Goal: Communication & Community: Answer question/provide support

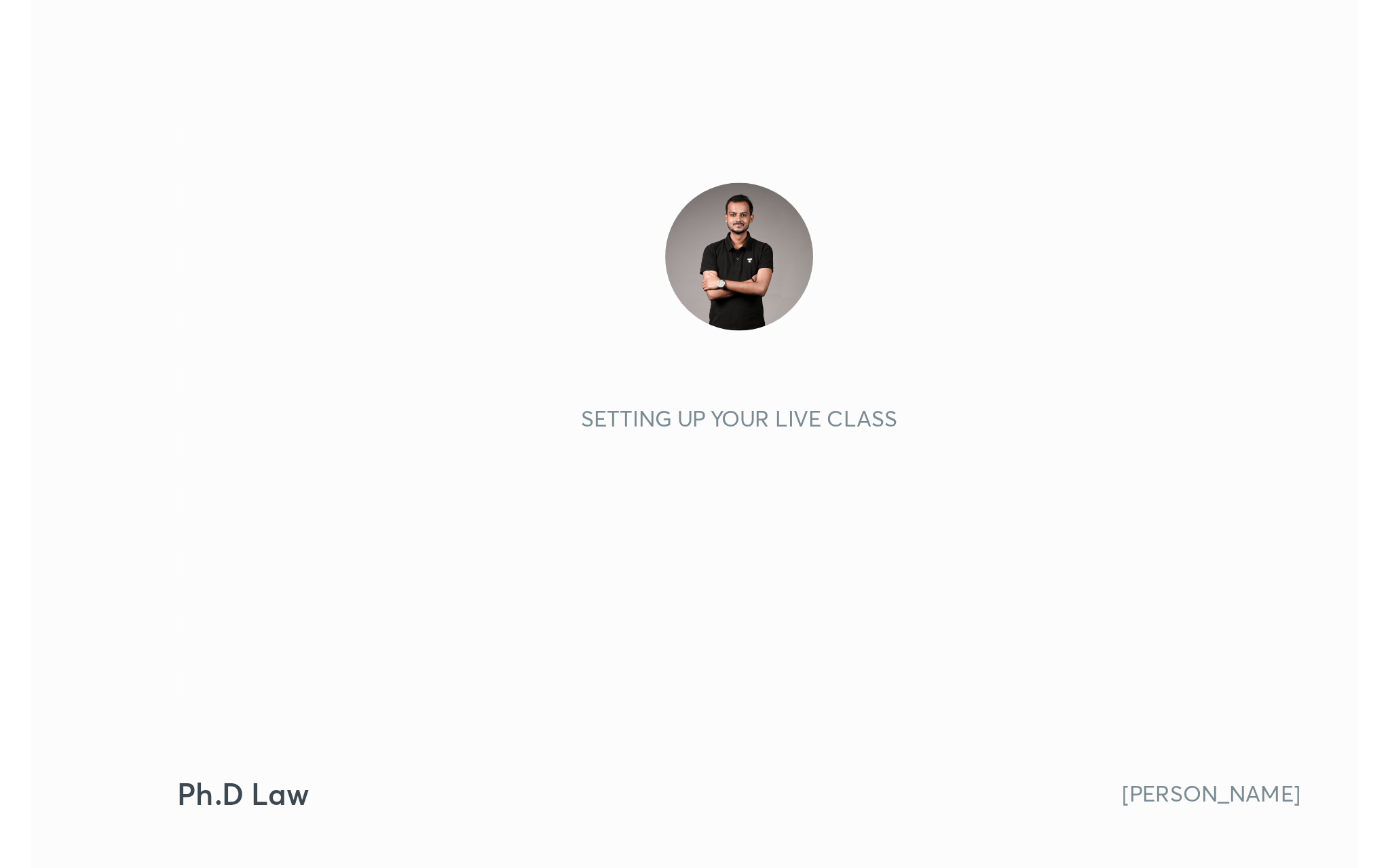
scroll to position [232, 433]
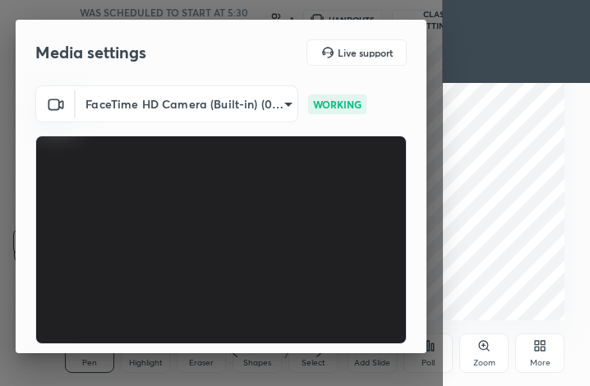
click at [540, 353] on div "More" at bounding box center [539, 353] width 49 height 39
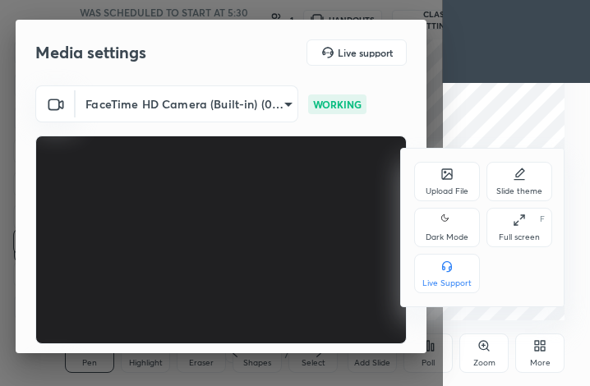
click at [534, 231] on div "Full screen F" at bounding box center [520, 227] width 66 height 39
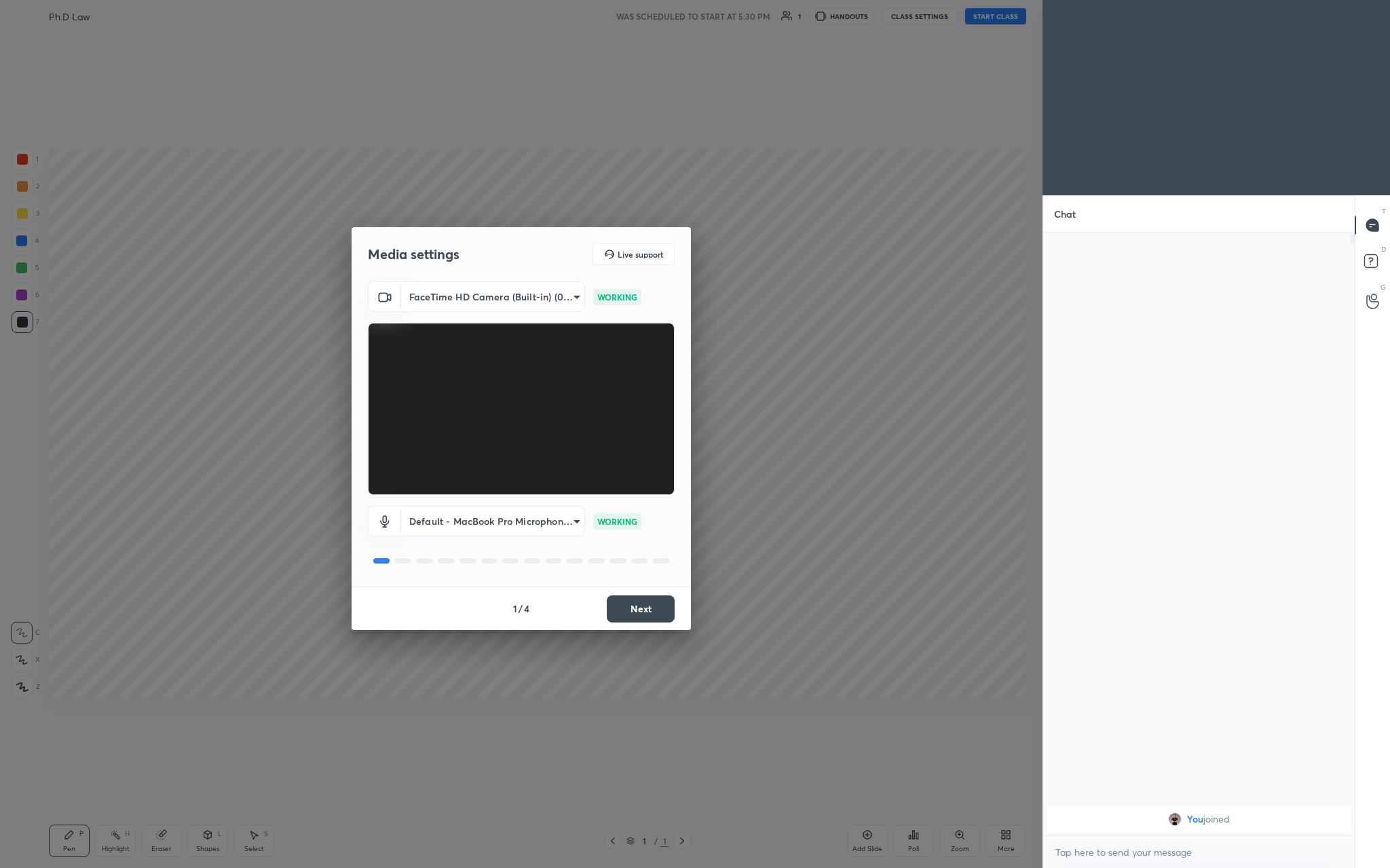
scroll to position [0, 0]
click at [486, 318] on button "Next" at bounding box center [641, 609] width 68 height 27
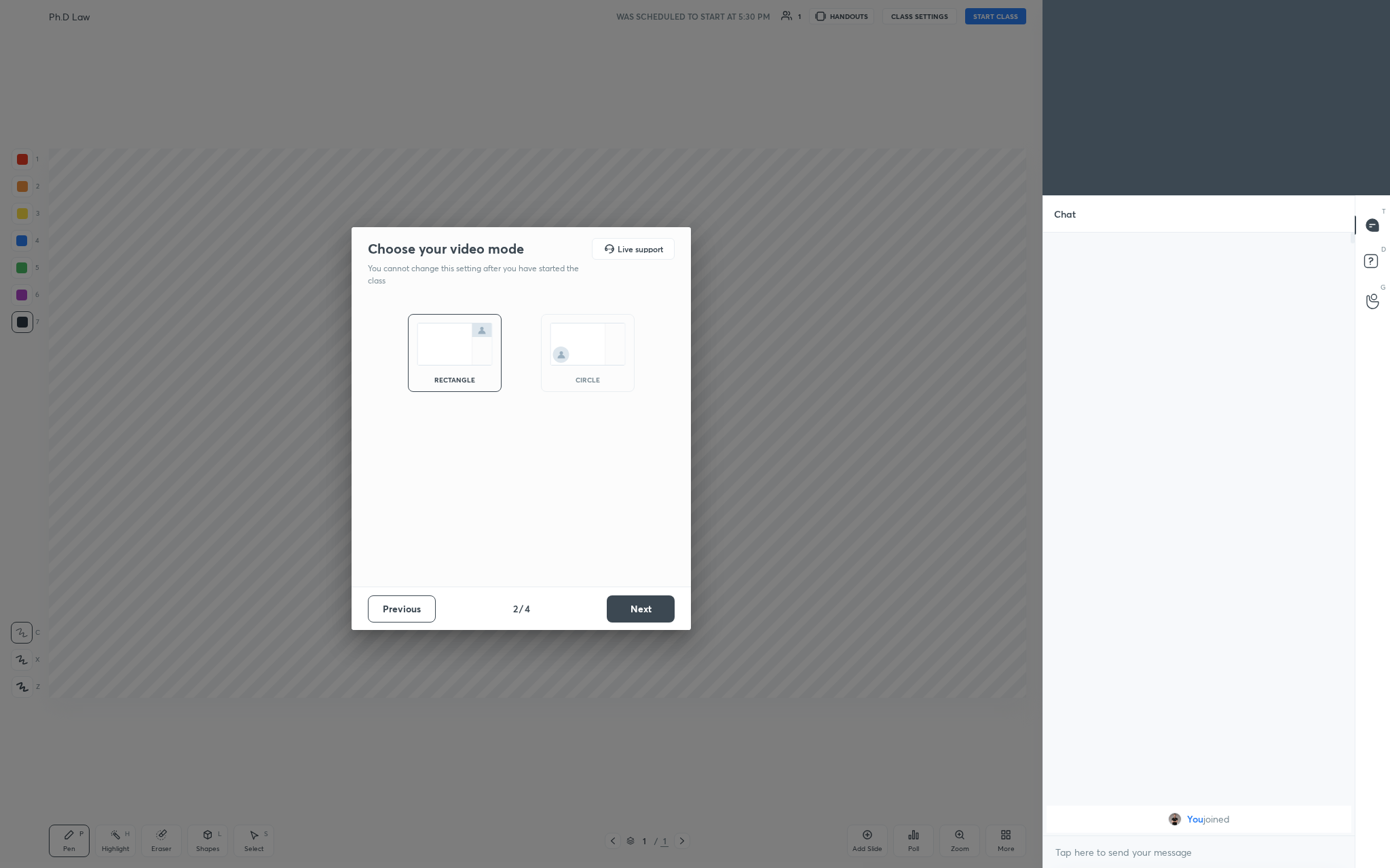
click at [486, 318] on button "Next" at bounding box center [641, 609] width 68 height 27
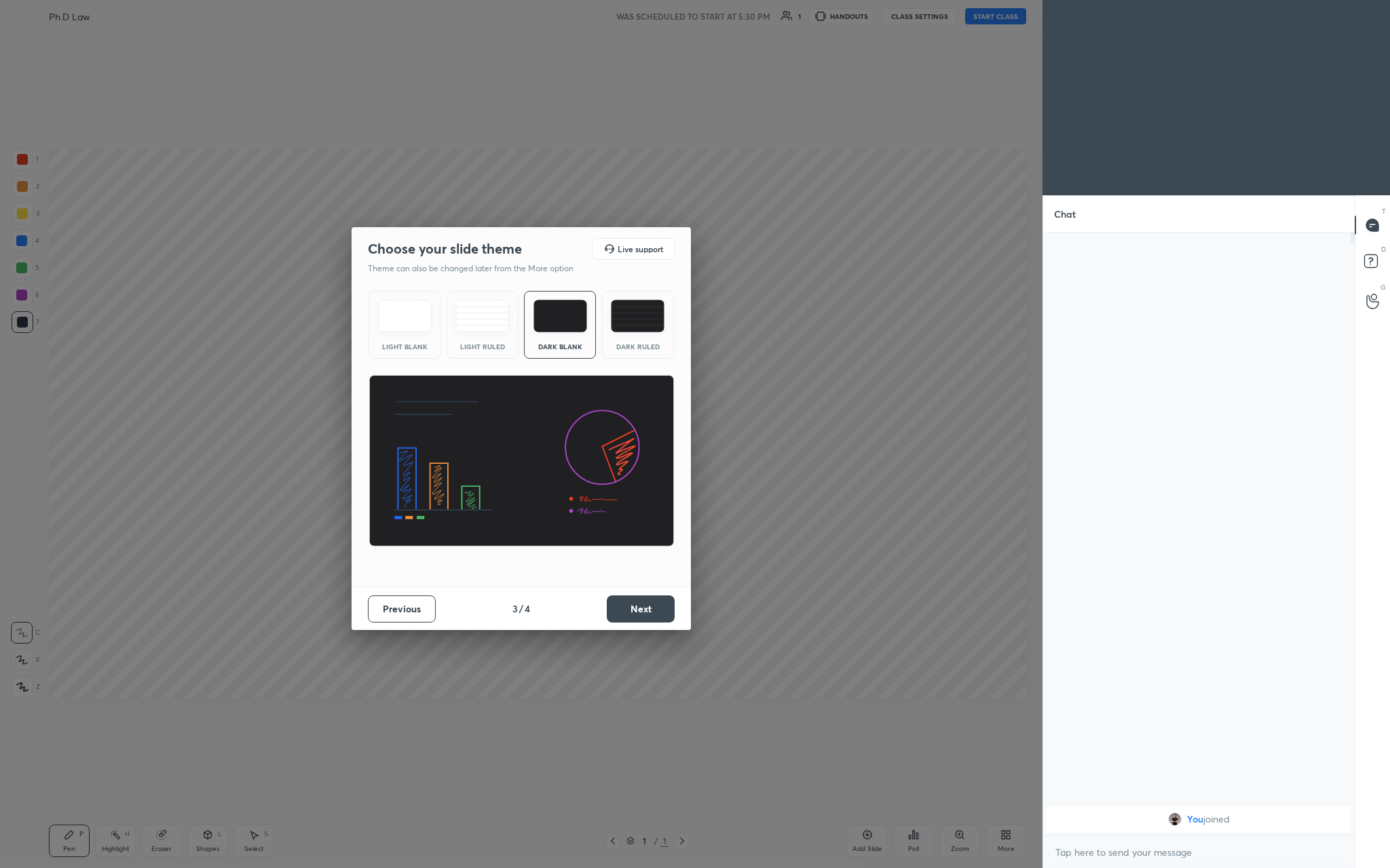
click at [486, 318] on button "Next" at bounding box center [641, 609] width 68 height 27
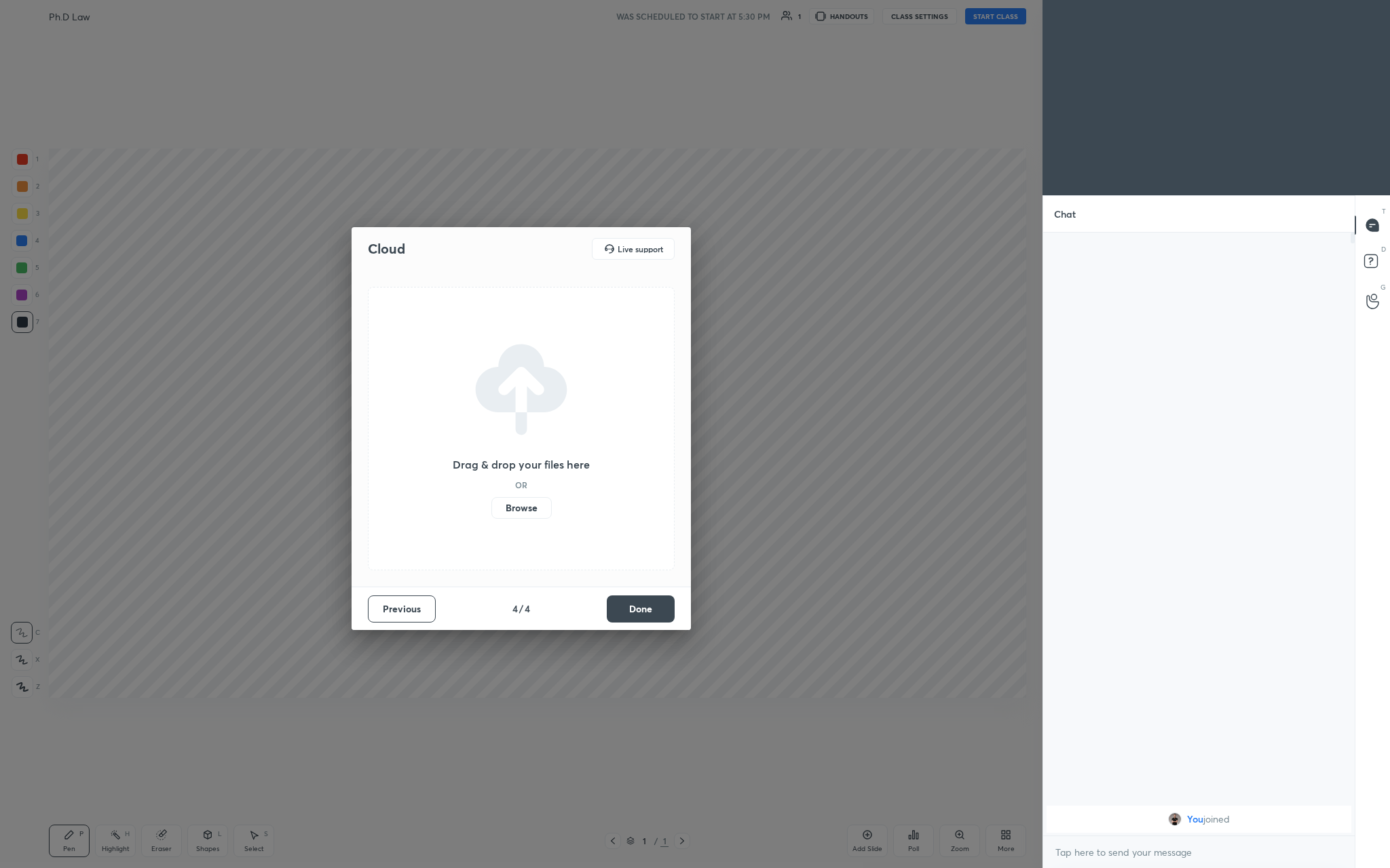
click at [486, 318] on label "Browse" at bounding box center [521, 508] width 60 height 21
click at [486, 318] on input "Browse" at bounding box center [491, 508] width 0 height 21
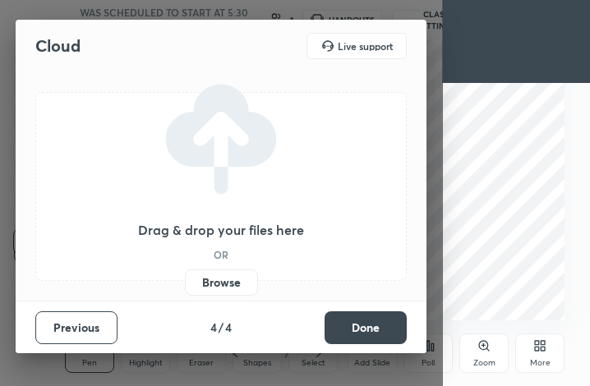
scroll to position [81935, 81692]
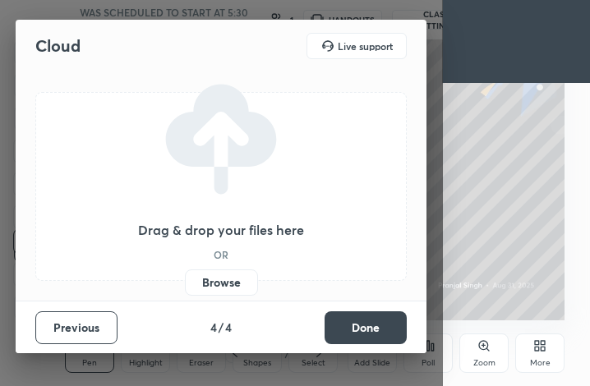
click at [77, 332] on button "Previous" at bounding box center [76, 328] width 82 height 33
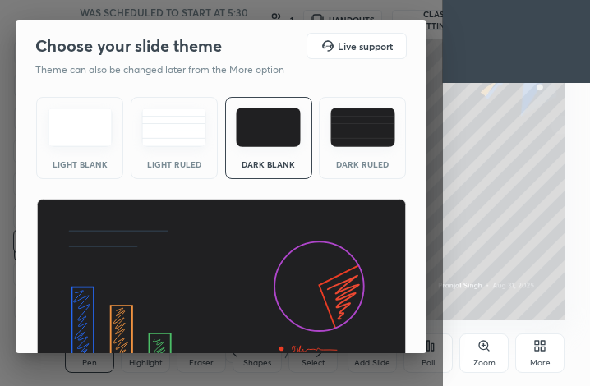
click at [164, 136] on img at bounding box center [173, 127] width 65 height 39
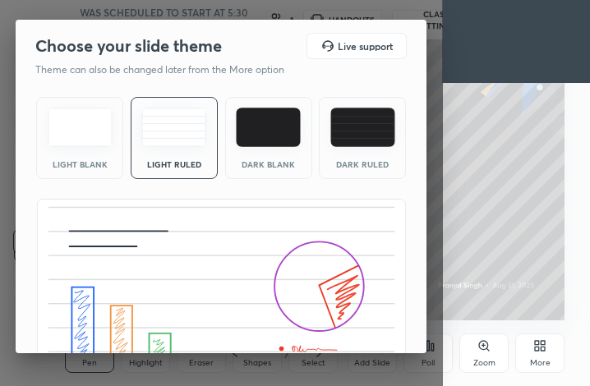
scroll to position [107, 0]
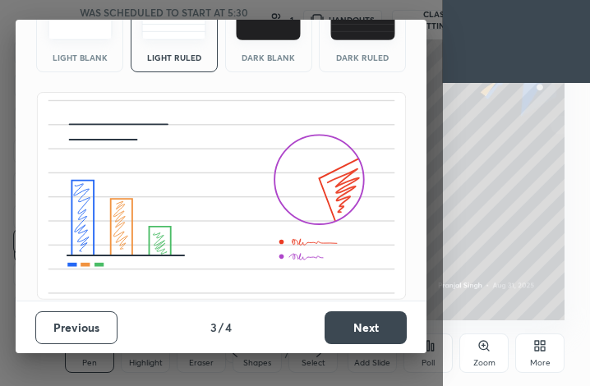
click at [368, 321] on button "Next" at bounding box center [366, 328] width 82 height 33
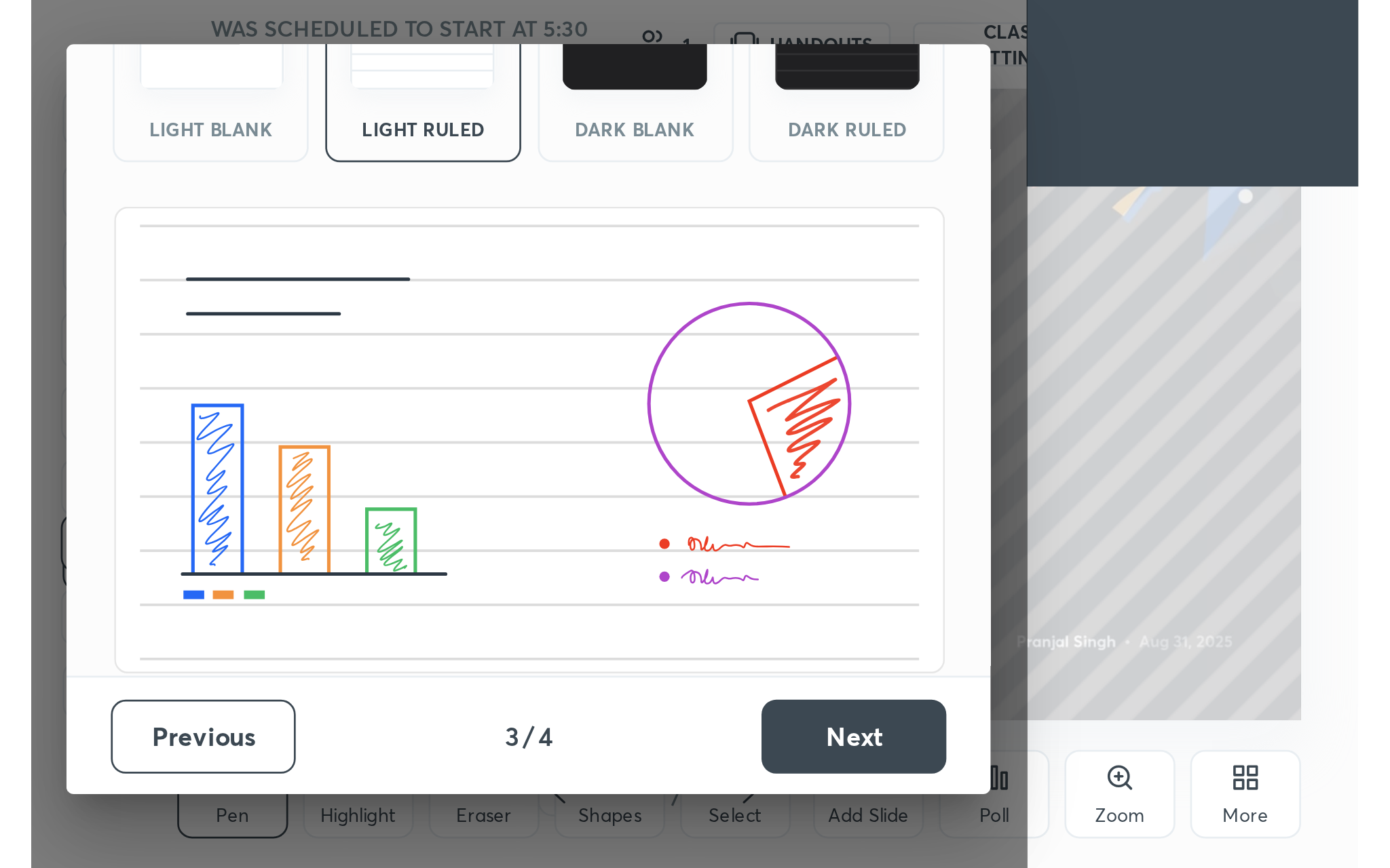
scroll to position [0, 0]
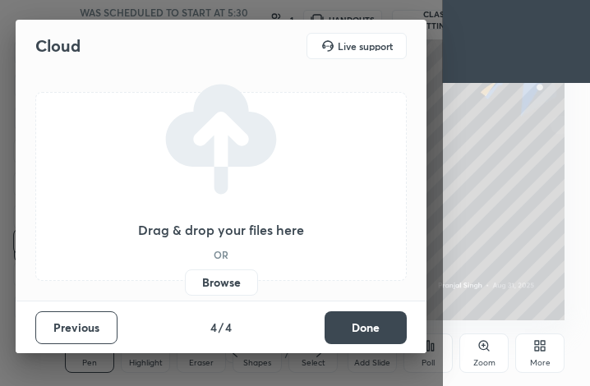
click at [368, 321] on button "Done" at bounding box center [366, 328] width 82 height 33
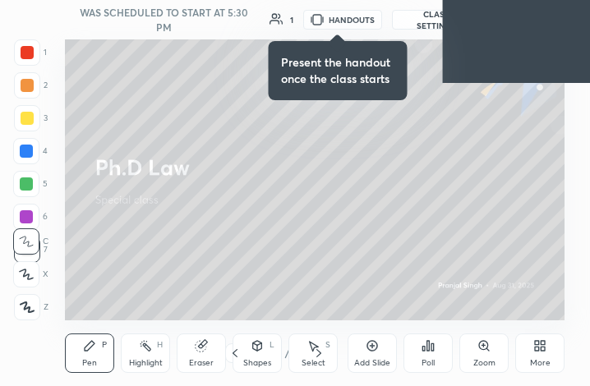
click at [532, 349] on div "More" at bounding box center [539, 353] width 49 height 39
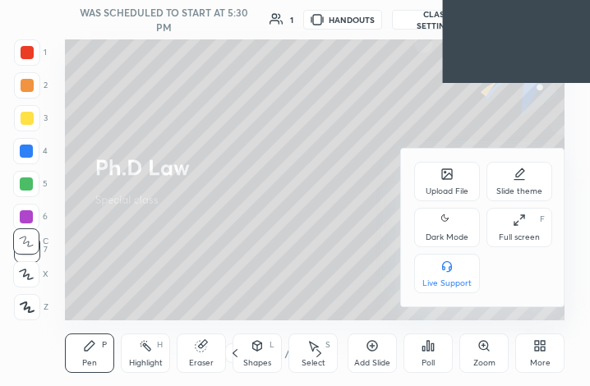
click at [527, 222] on div "Full screen F" at bounding box center [520, 227] width 66 height 39
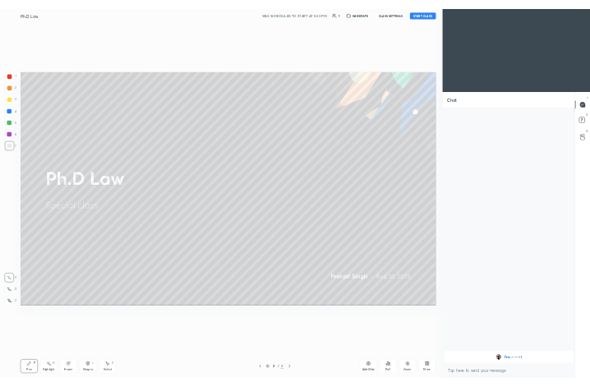
scroll to position [81269, 81020]
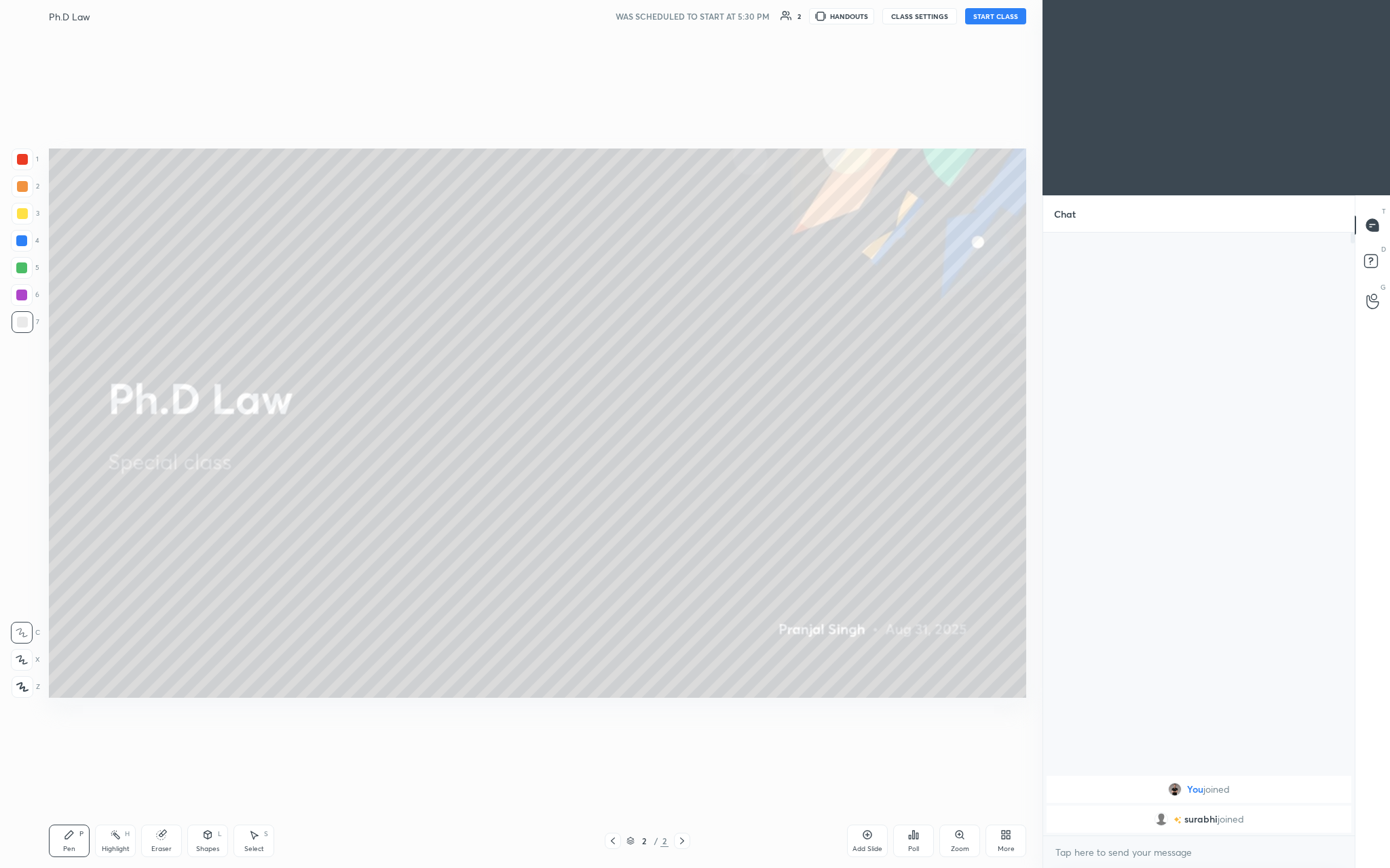
click at [486, 318] on div "More" at bounding box center [1005, 841] width 40 height 32
click at [486, 318] on div "Full screen F" at bounding box center [989, 737] width 54 height 32
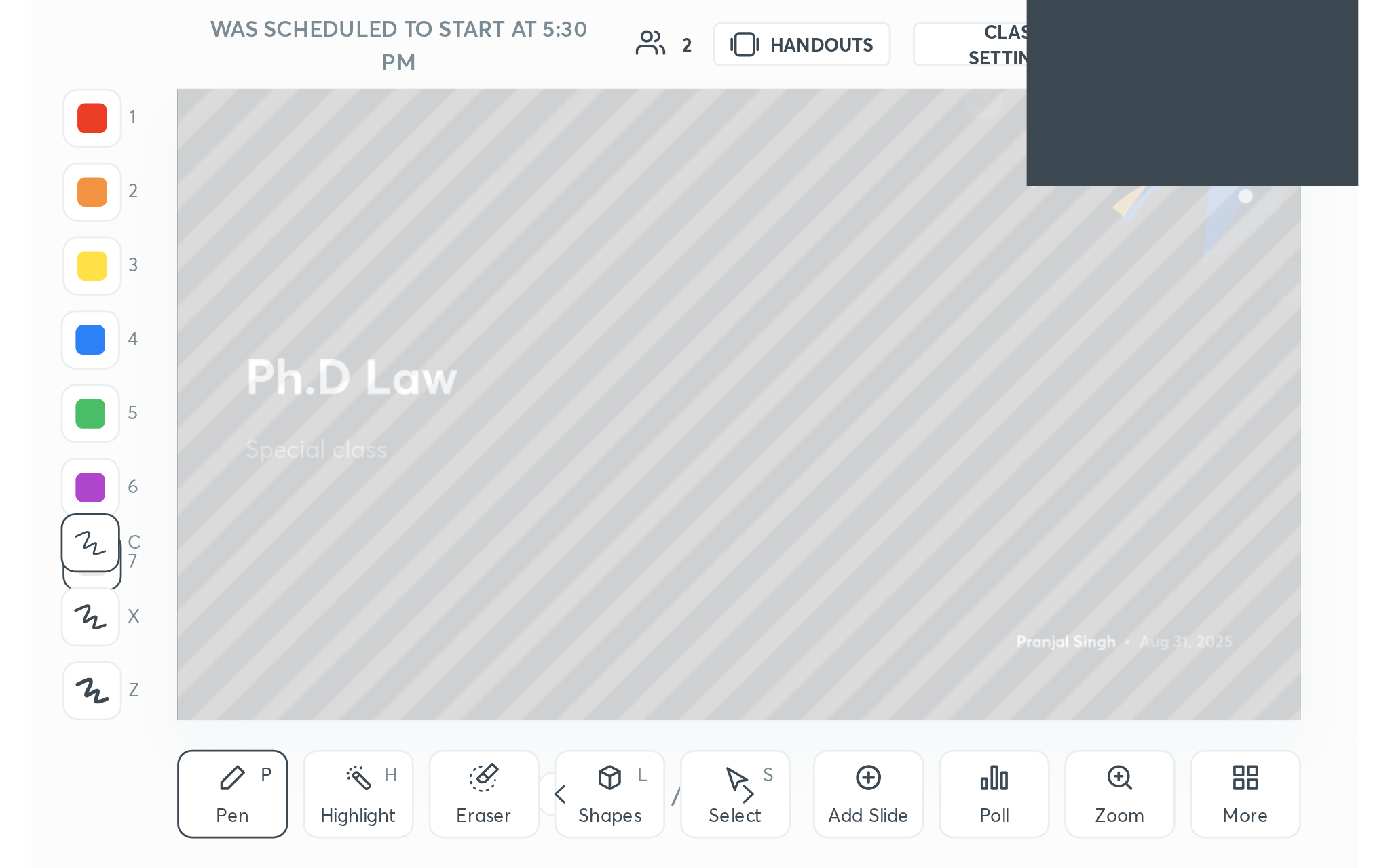
scroll to position [67604, 67430]
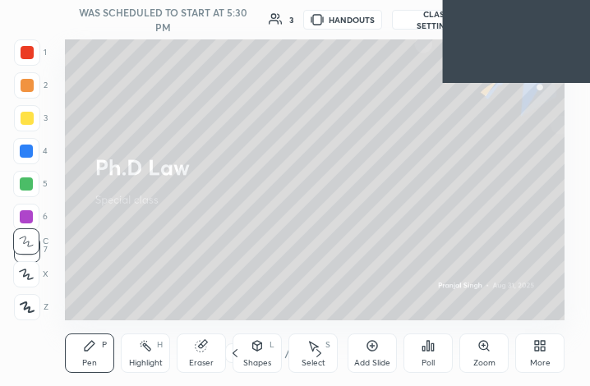
click at [543, 349] on icon at bounding box center [543, 349] width 4 height 4
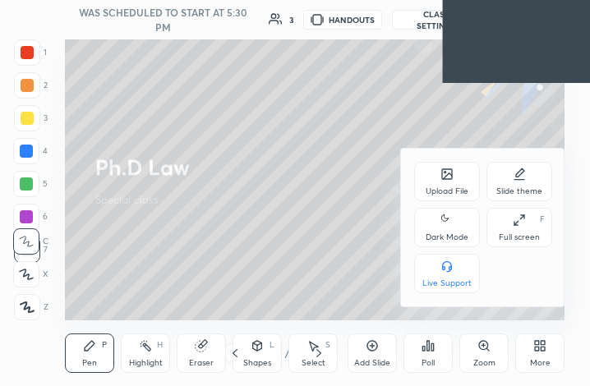
click at [526, 217] on div "Full screen F" at bounding box center [520, 227] width 66 height 39
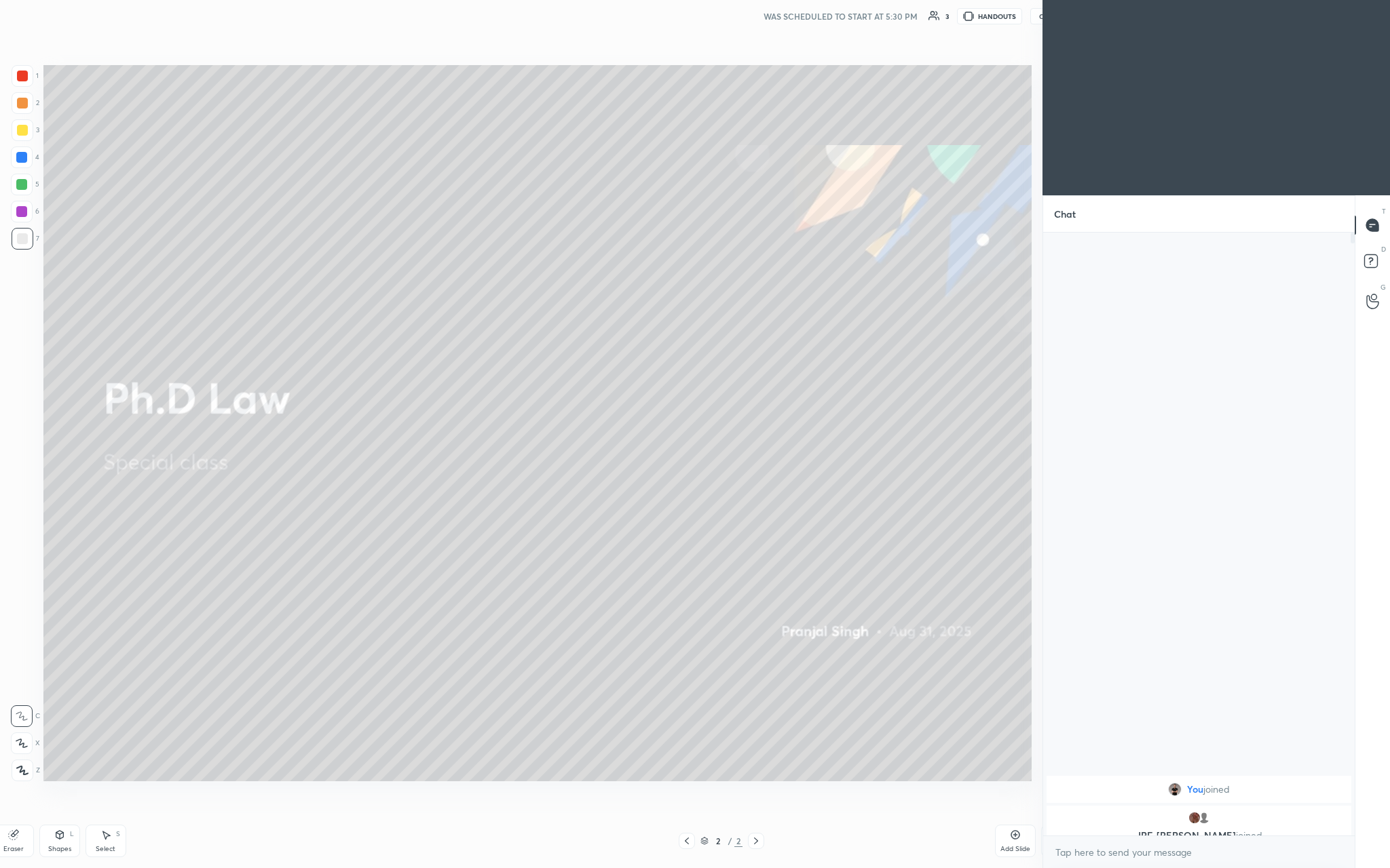
scroll to position [67055, 66579]
type textarea "x"
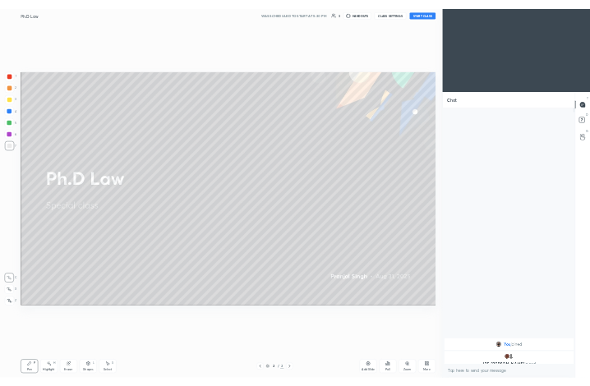
scroll to position [81269, 81020]
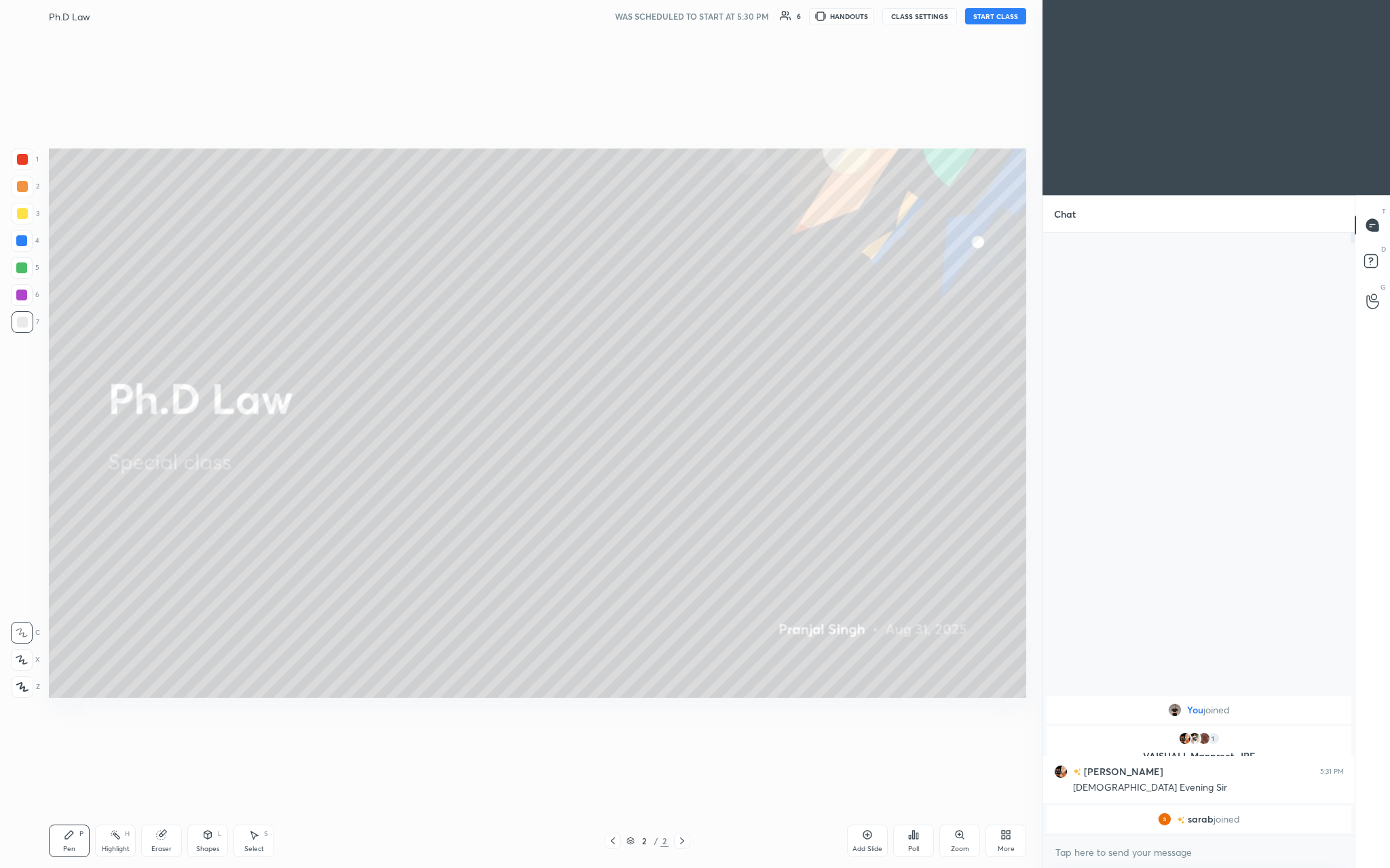
click at [486, 318] on div "More" at bounding box center [1005, 841] width 40 height 32
click at [486, 318] on div "Full screen" at bounding box center [988, 745] width 34 height 7
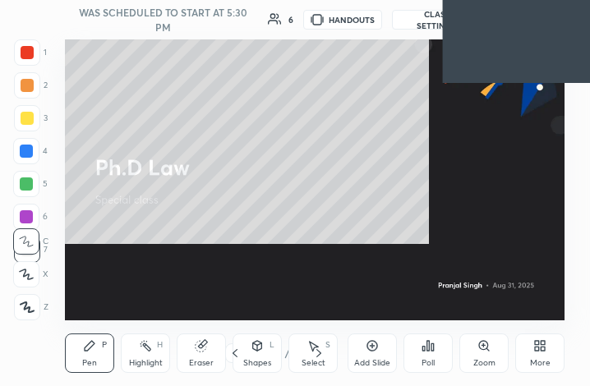
scroll to position [81935, 81692]
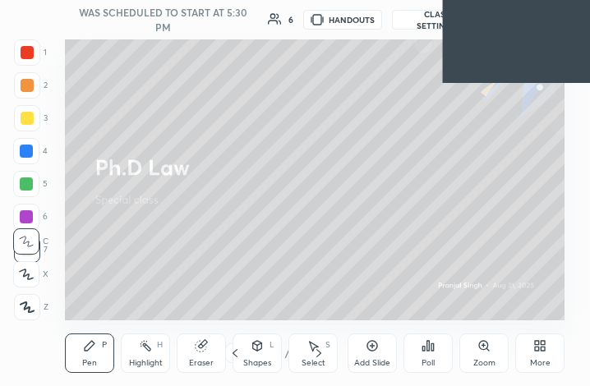
click at [491, 67] on video at bounding box center [517, 41] width 148 height 83
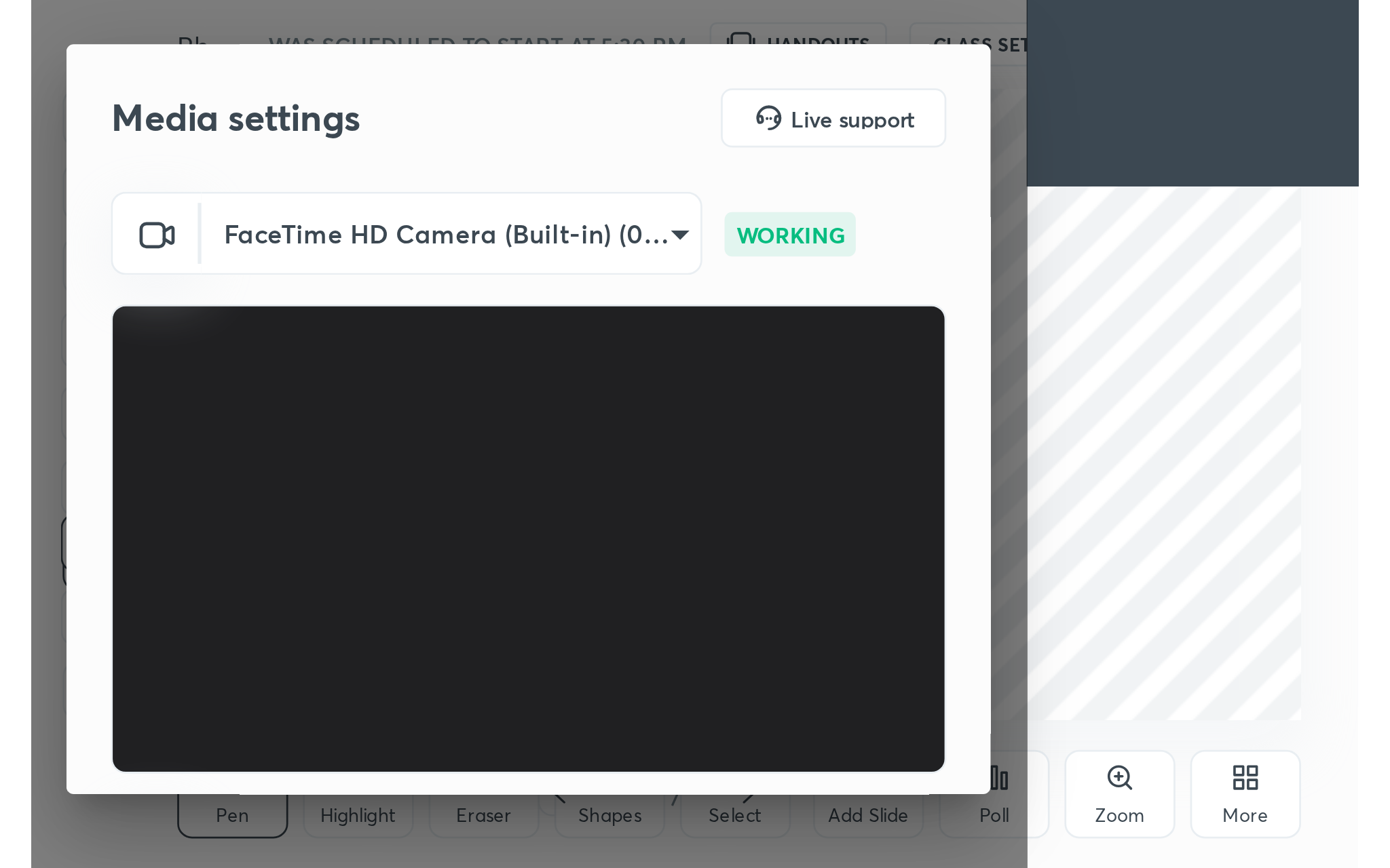
scroll to position [232, 433]
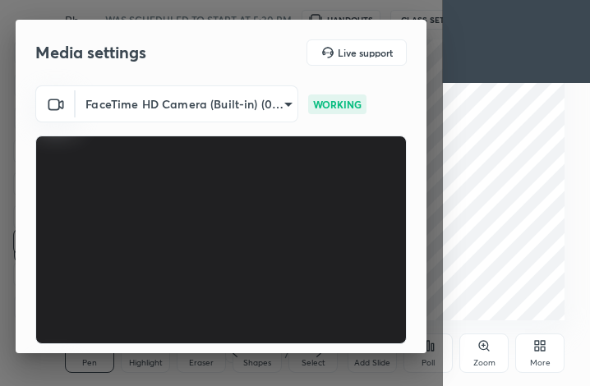
click at [543, 356] on div "More" at bounding box center [539, 353] width 49 height 39
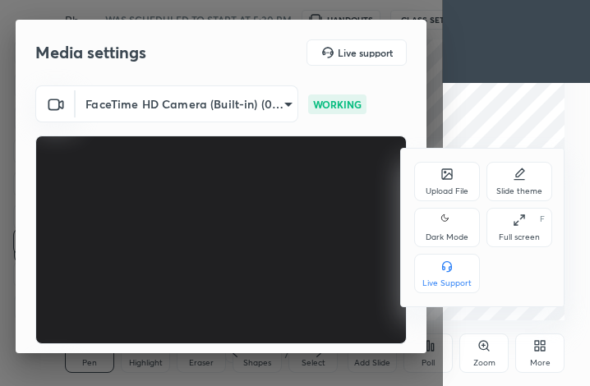
click at [522, 219] on icon at bounding box center [519, 220] width 13 height 13
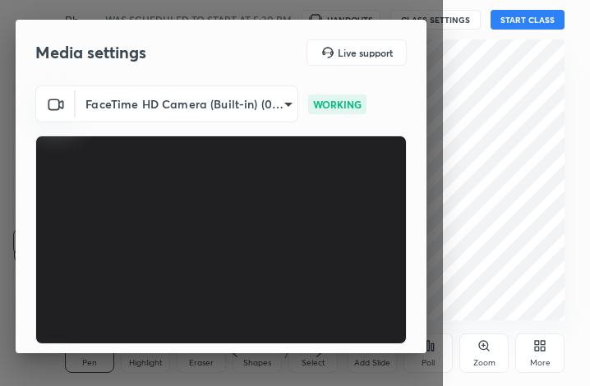
click at [443, 386] on div "Media settings Live support FaceTime HD Camera (Built-in) (05ac:8514) 407eafc06…" at bounding box center [221, 193] width 443 height 386
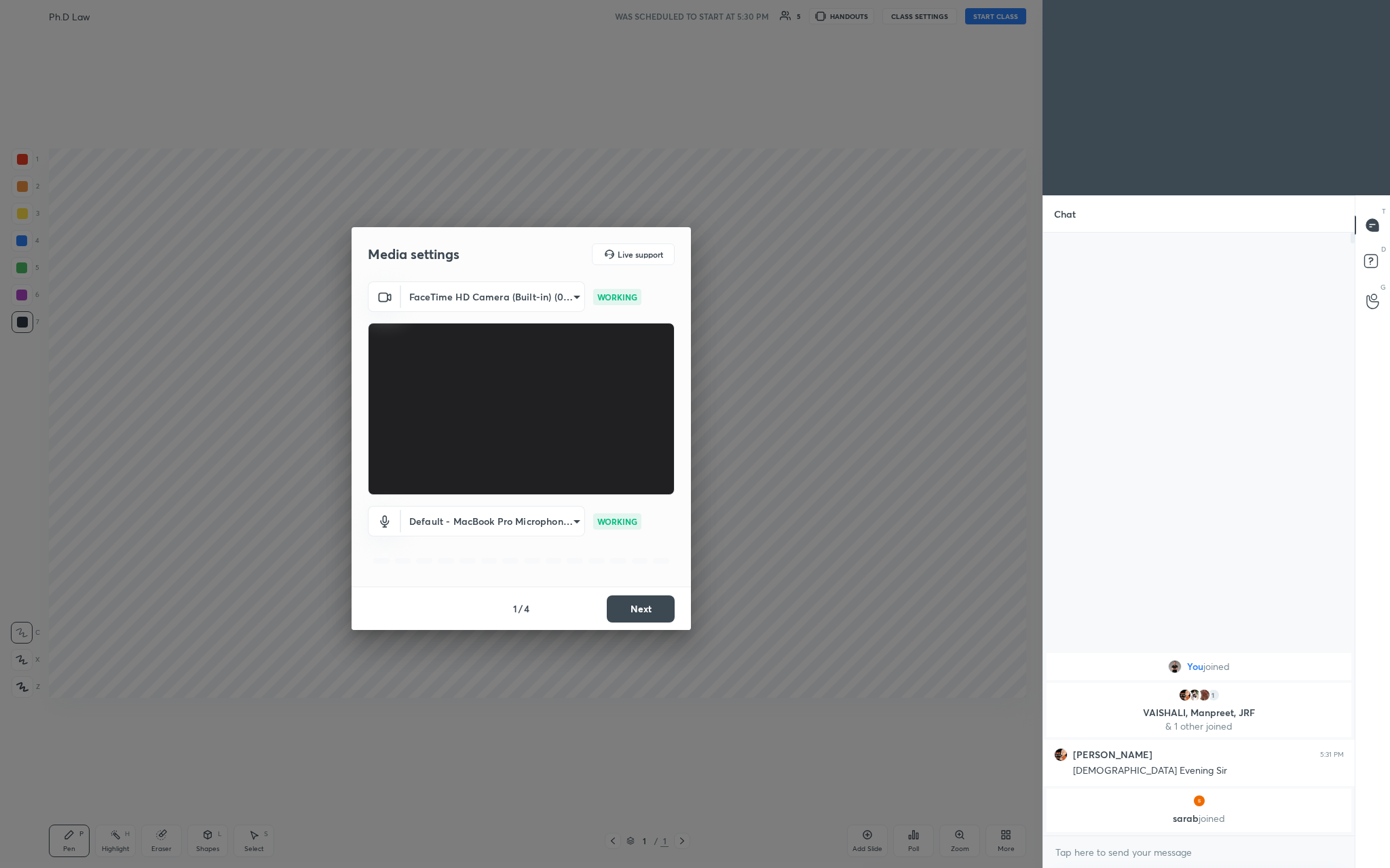
scroll to position [4, 5]
click at [486, 318] on button "Next" at bounding box center [641, 609] width 68 height 27
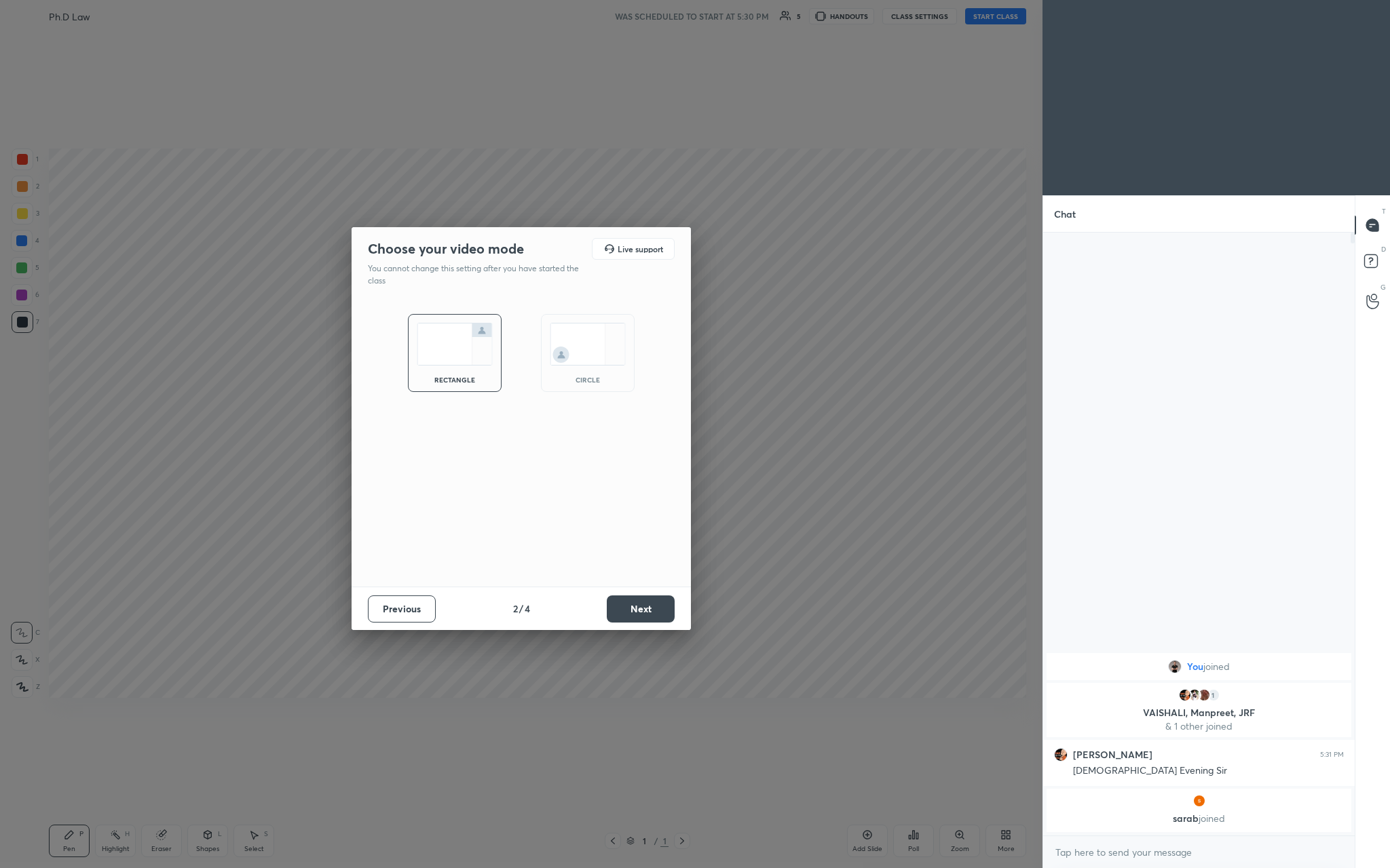
click at [486, 318] on button "Next" at bounding box center [641, 609] width 68 height 27
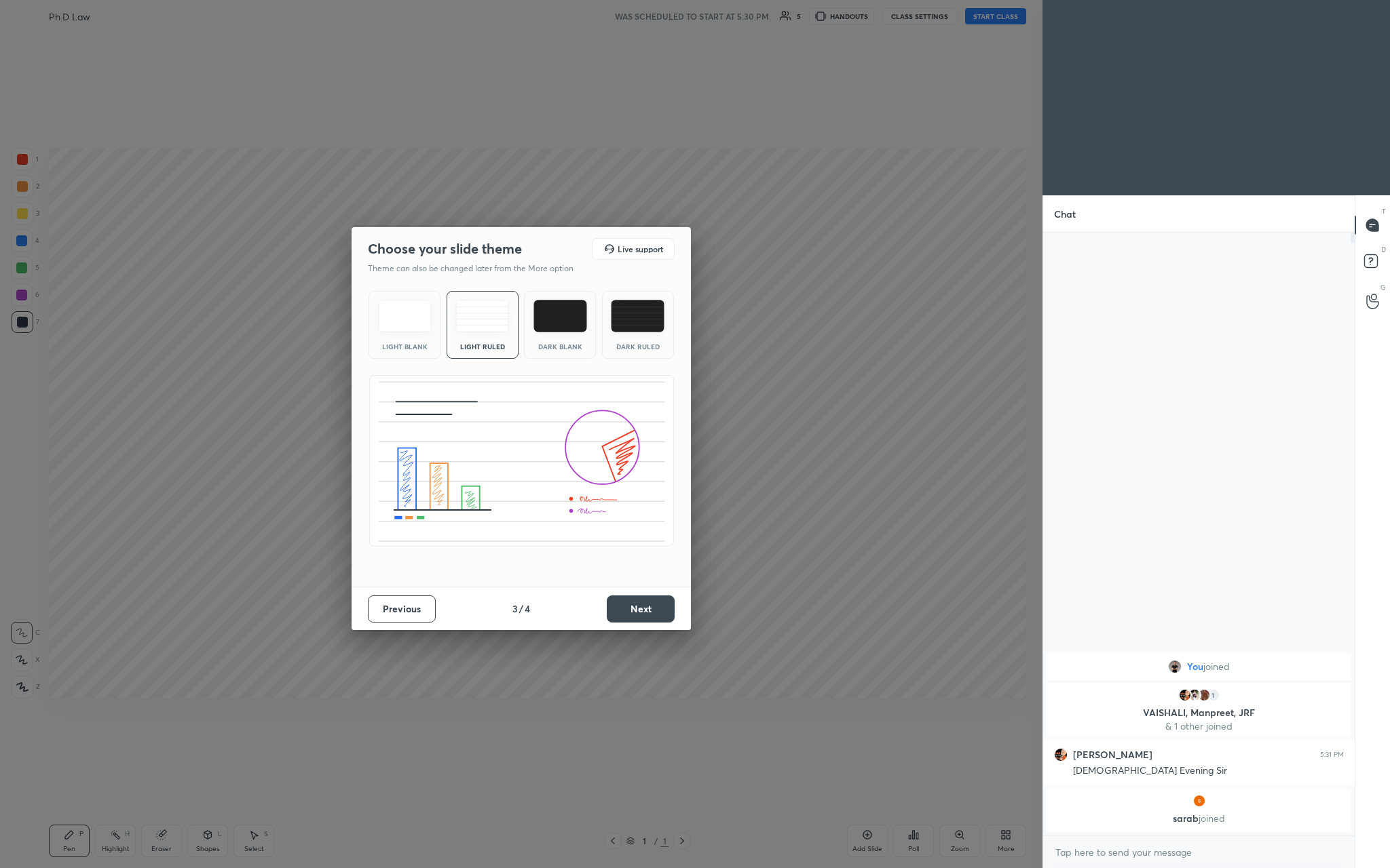
click at [486, 318] on button "Next" at bounding box center [641, 609] width 68 height 27
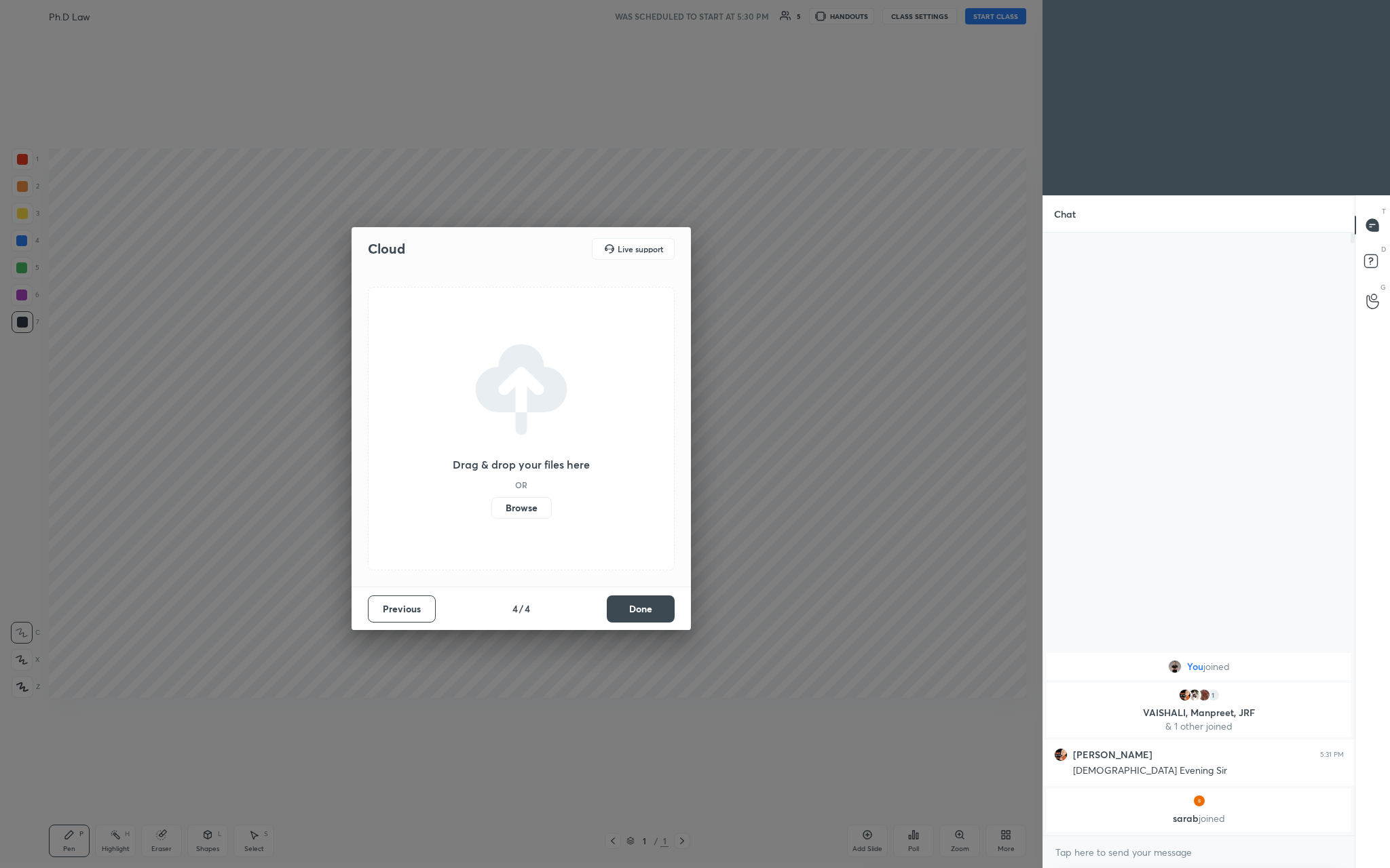
click at [486, 318] on button "Done" at bounding box center [641, 609] width 68 height 27
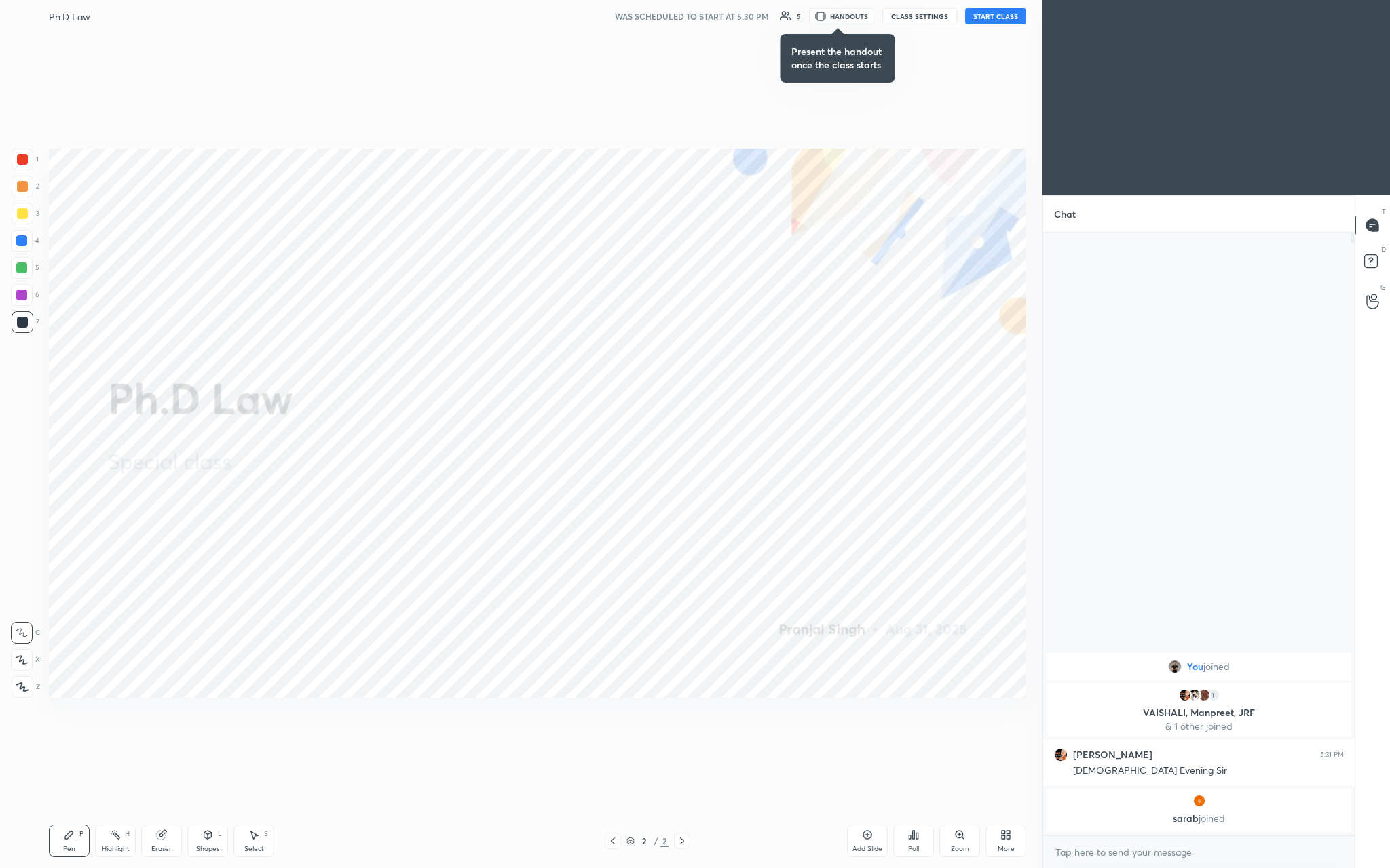
click at [486, 17] on button "START CLASS" at bounding box center [995, 17] width 61 height 17
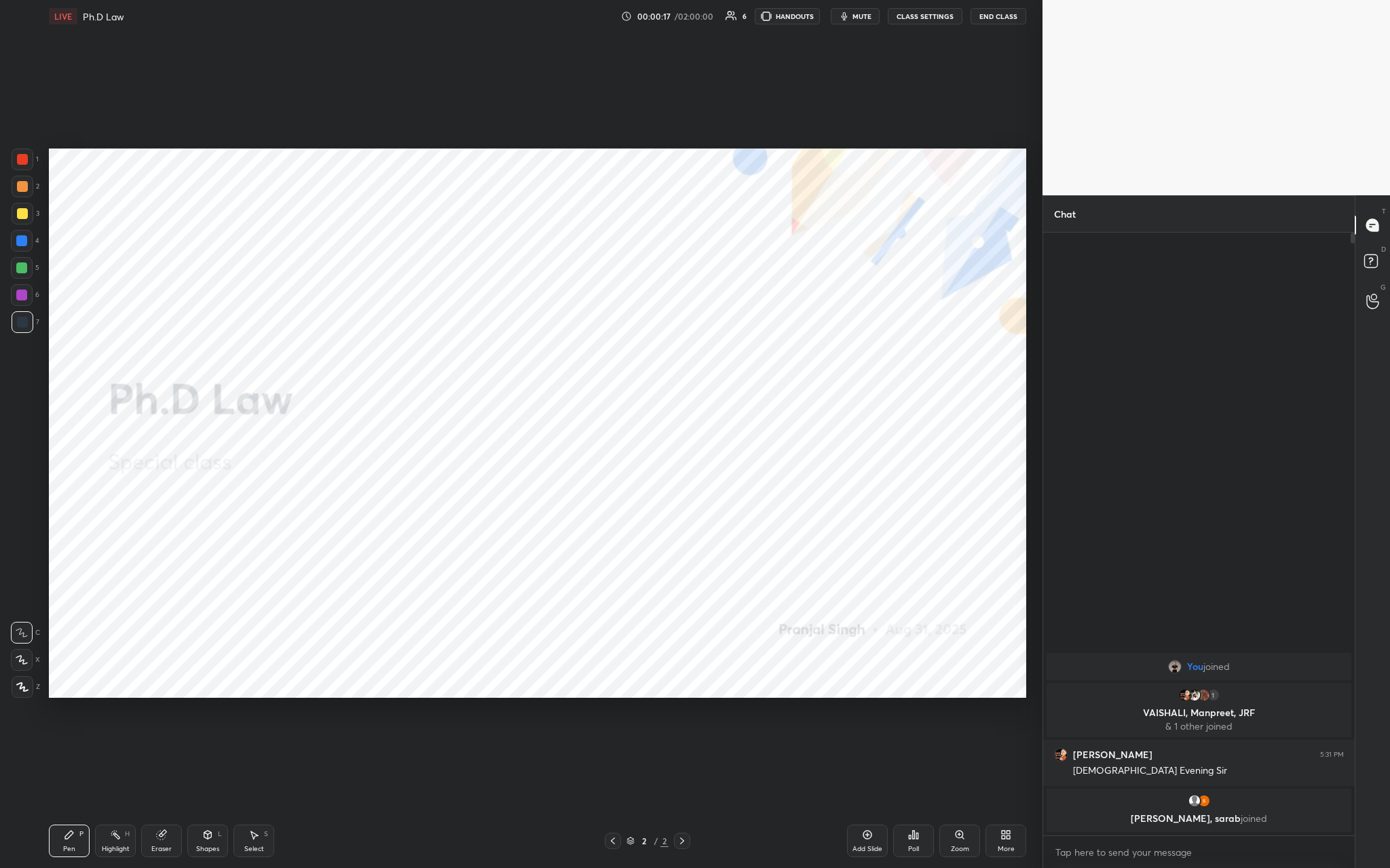
click at [27, 318] on div at bounding box center [22, 687] width 21 height 21
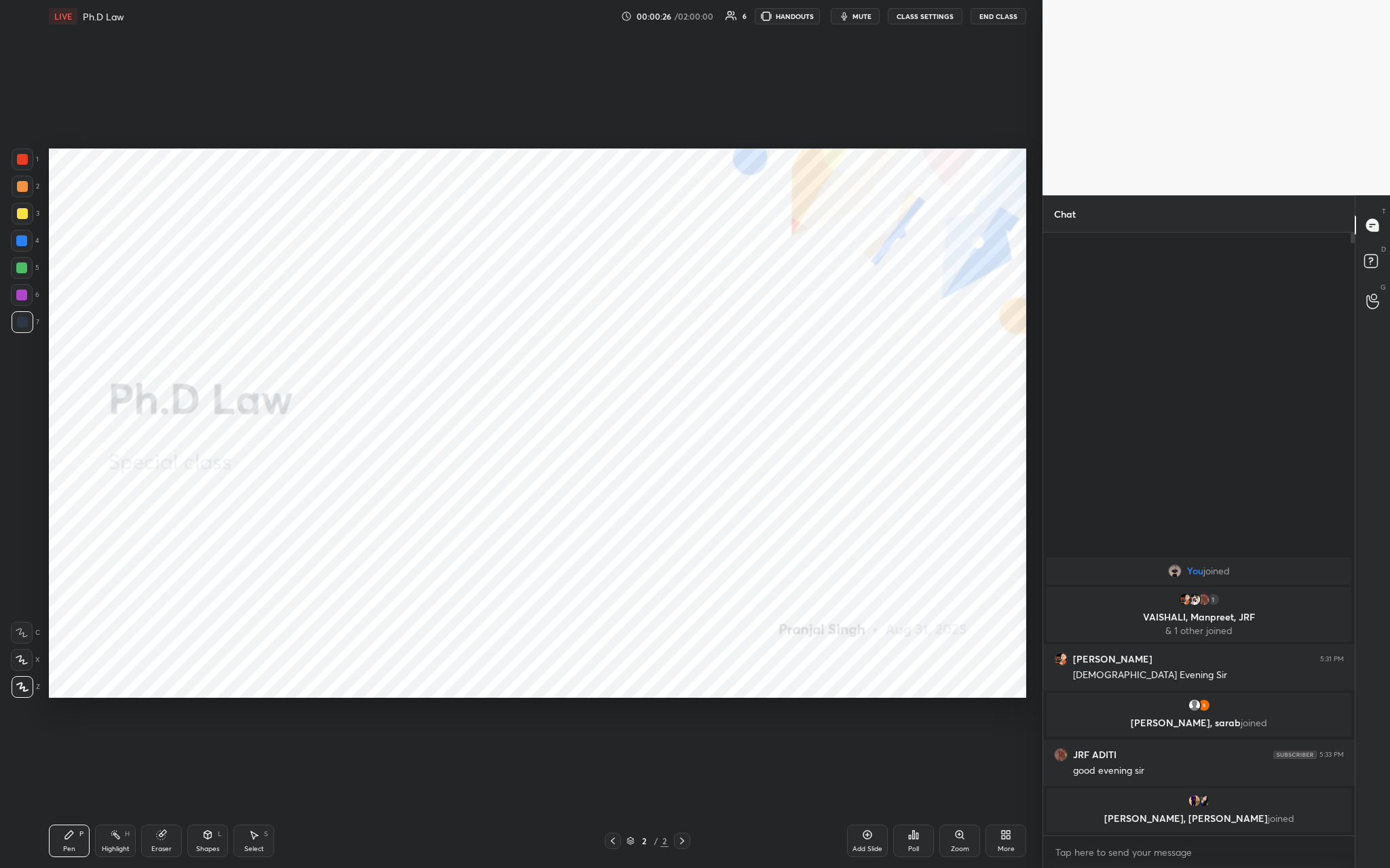
drag, startPoint x: 17, startPoint y: 157, endPoint x: 21, endPoint y: 163, distance: 7.2
click at [19, 159] on div at bounding box center [22, 159] width 11 height 11
click at [24, 166] on div at bounding box center [22, 159] width 21 height 21
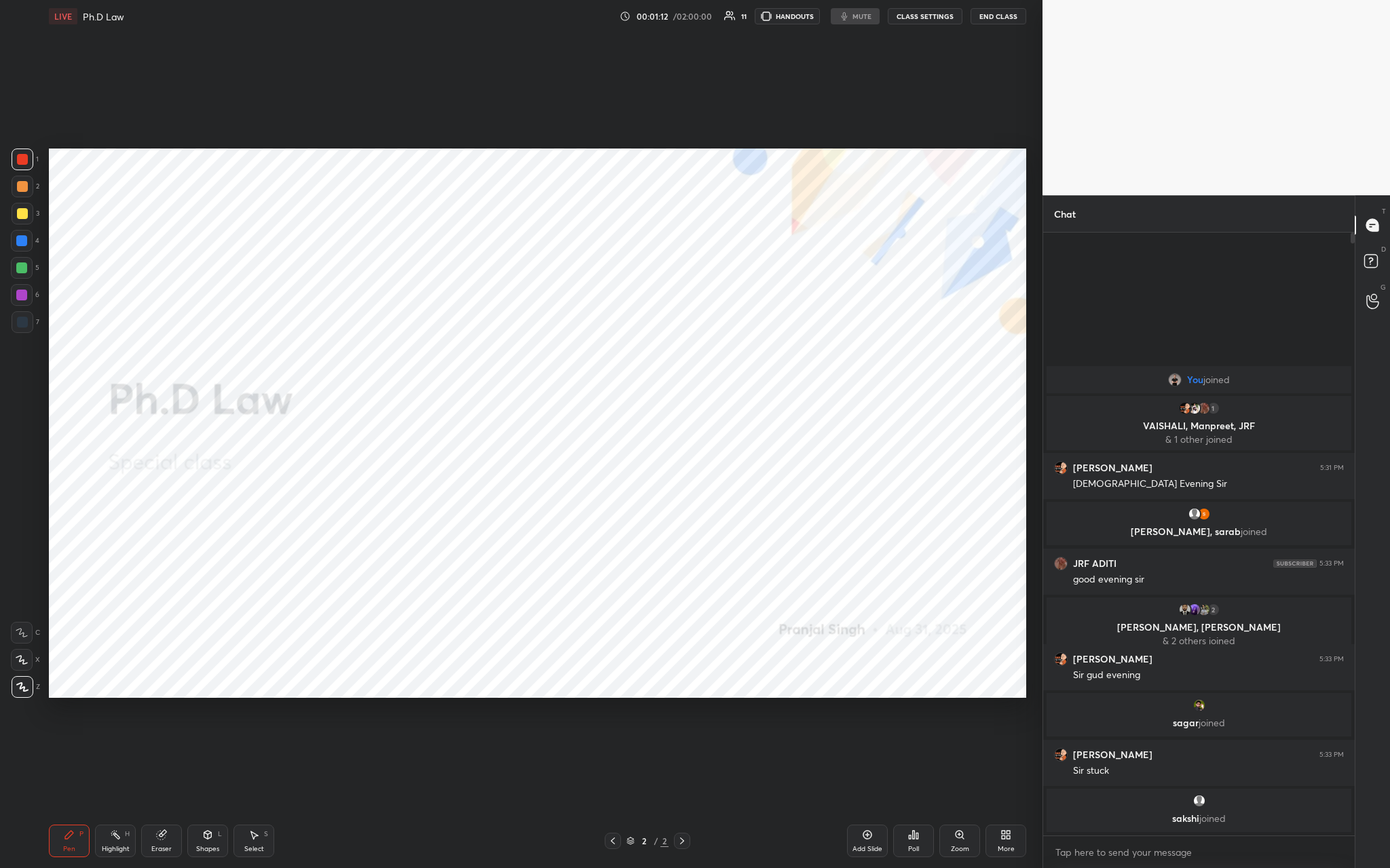
click at [486, 17] on button "End Class" at bounding box center [998, 17] width 55 height 17
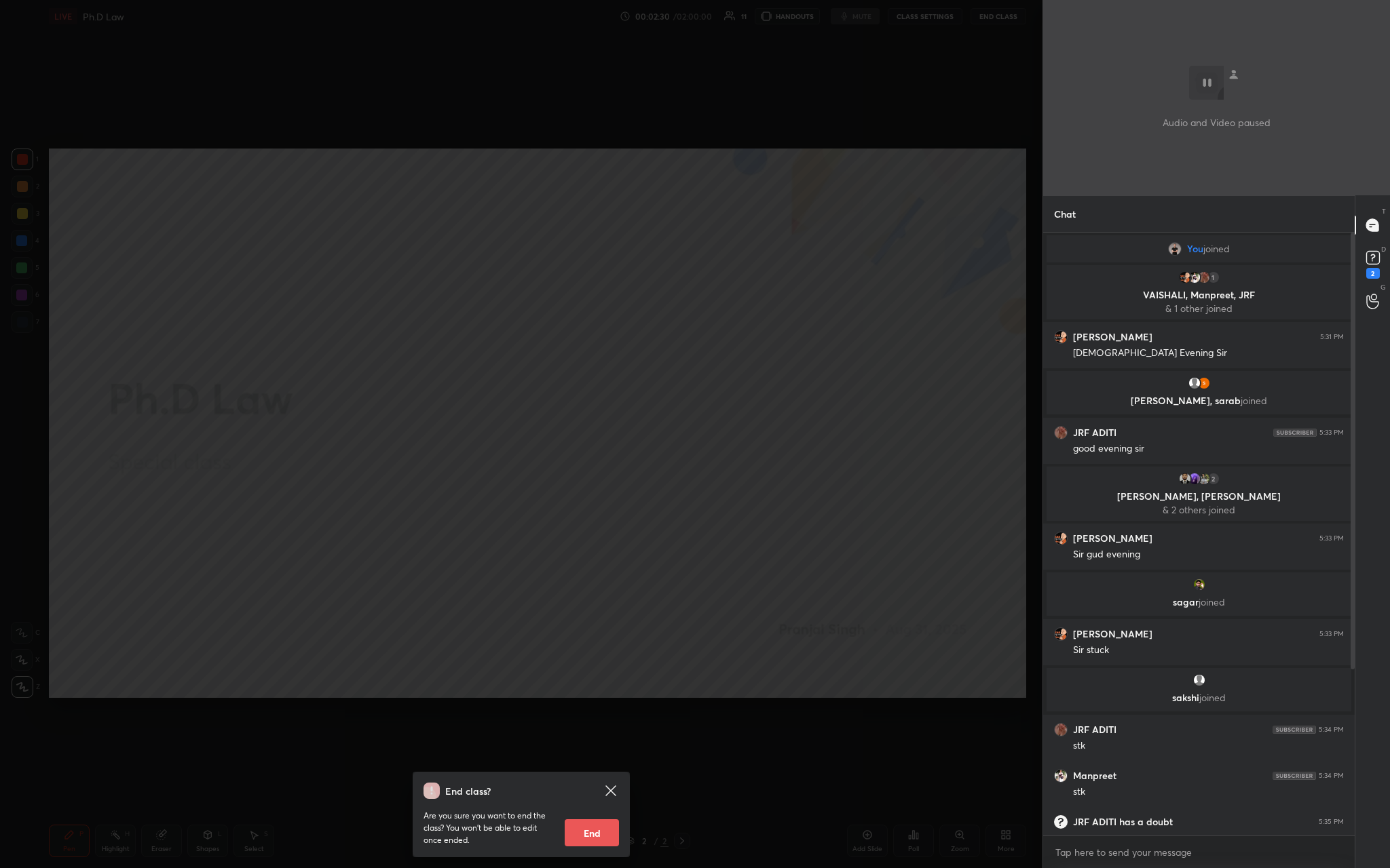
click at [486, 318] on icon at bounding box center [611, 791] width 17 height 17
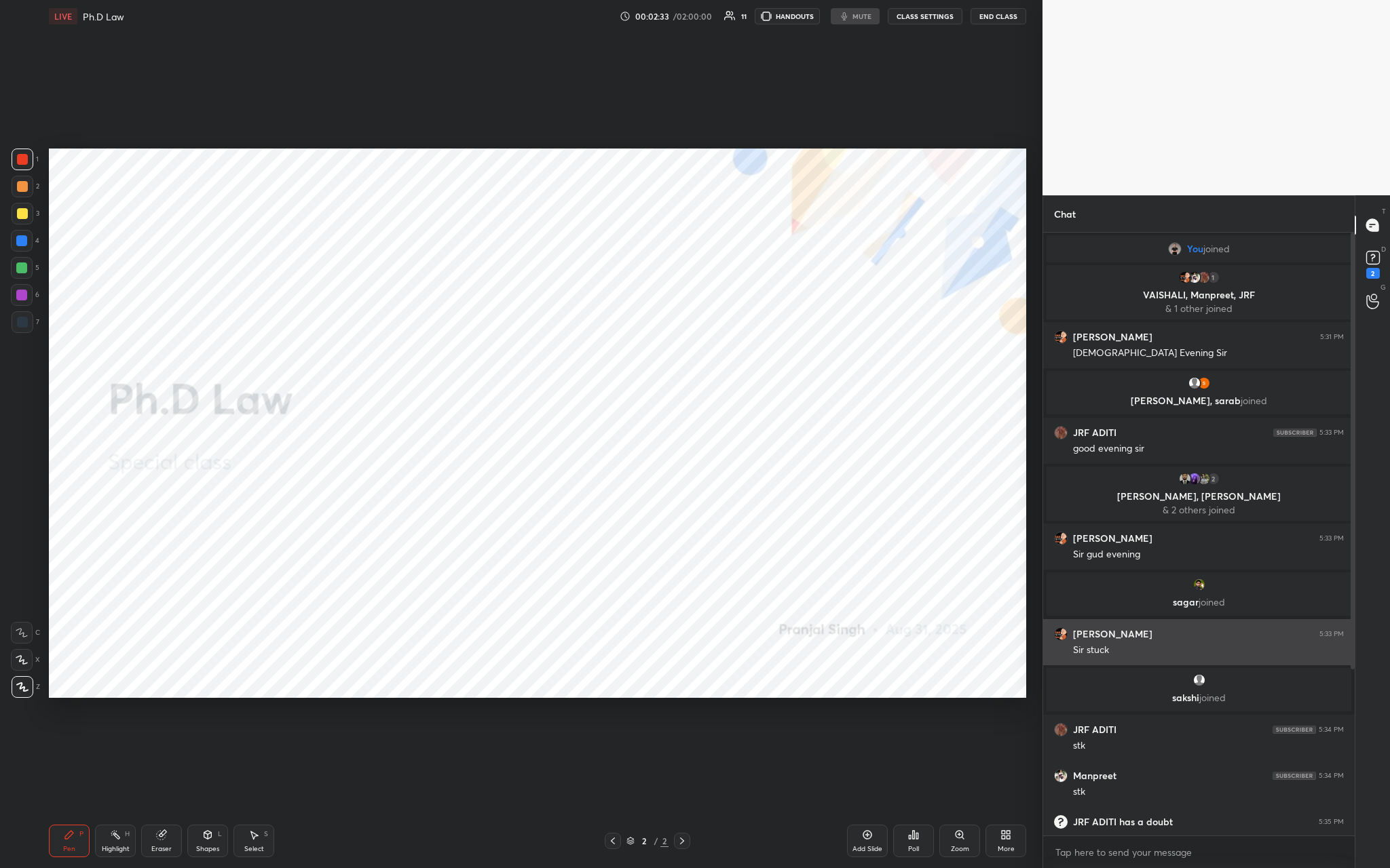
scroll to position [243, 0]
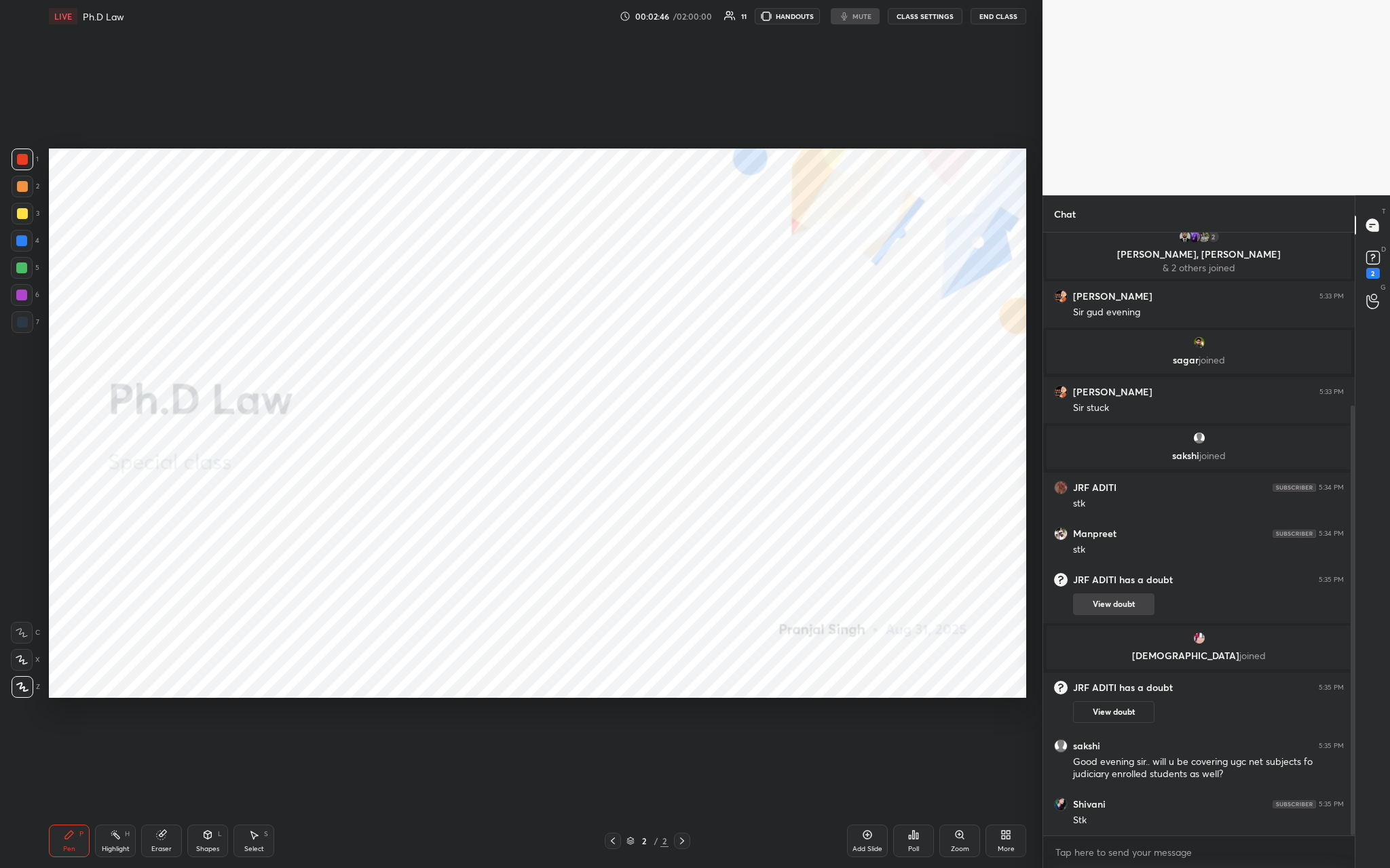
click at [486, 318] on button "View doubt" at bounding box center [1113, 604] width 82 height 21
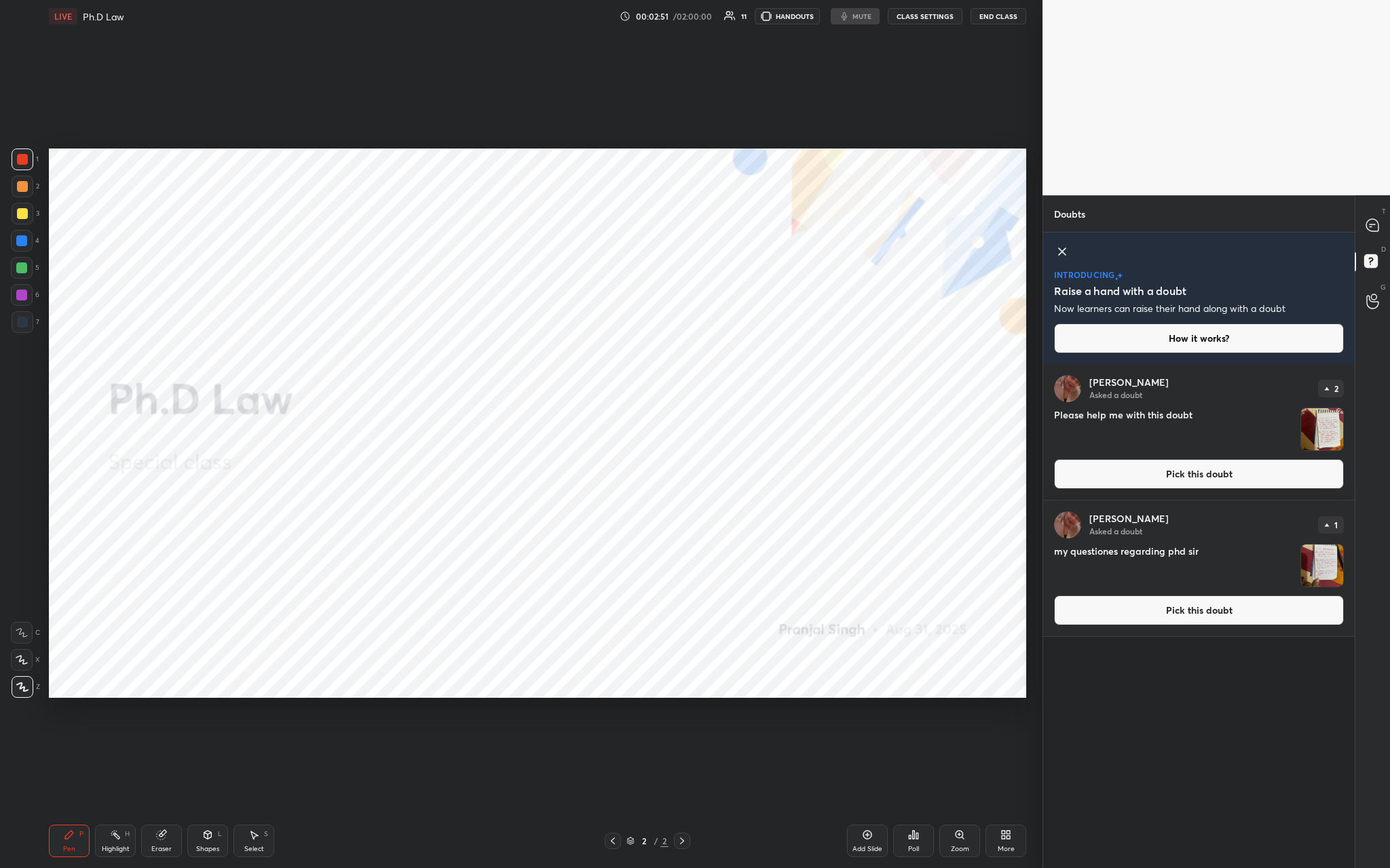
click at [486, 318] on button "Pick this doubt" at bounding box center [1199, 474] width 290 height 30
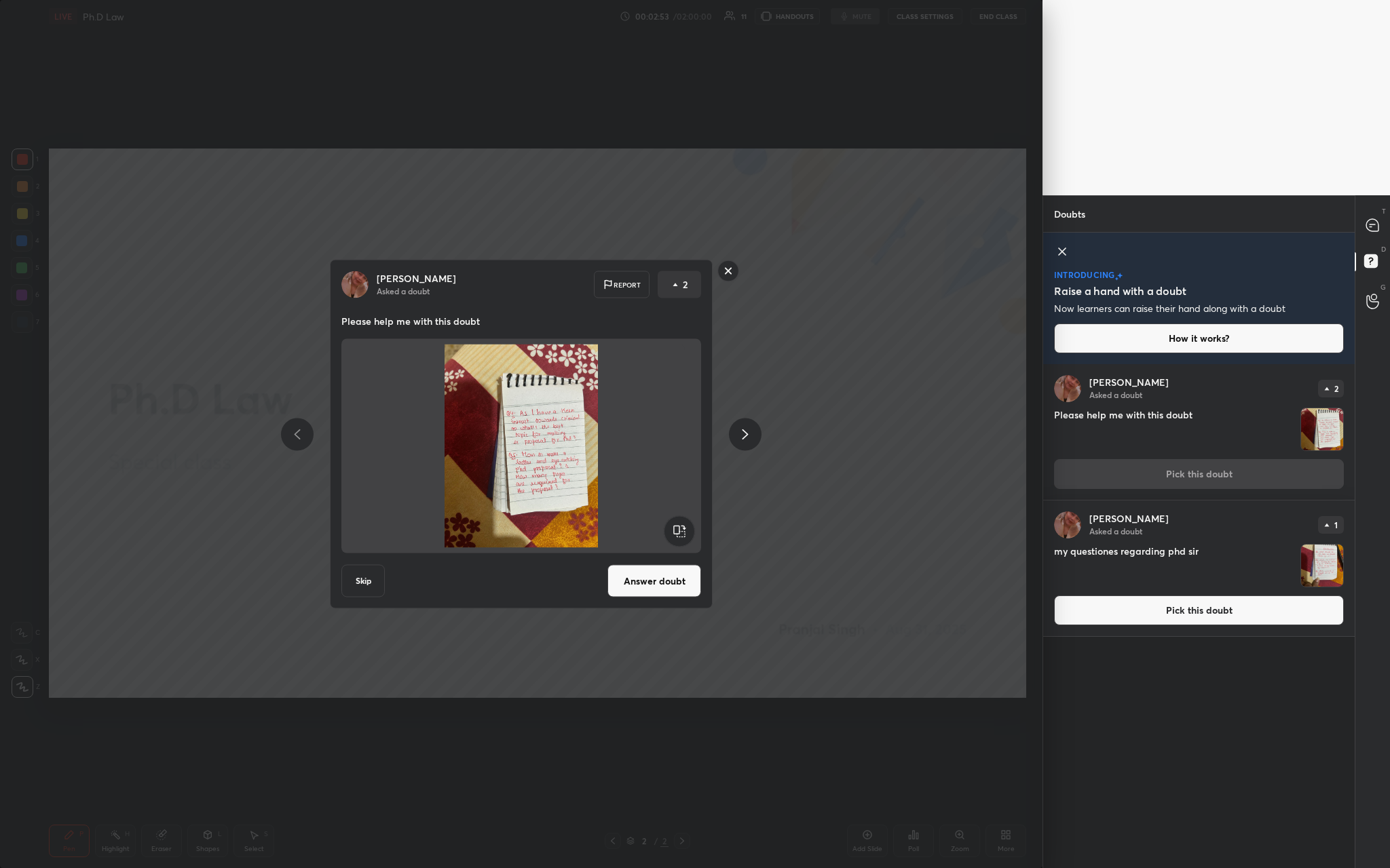
click at [486, 318] on button "Answer doubt" at bounding box center [654, 581] width 93 height 32
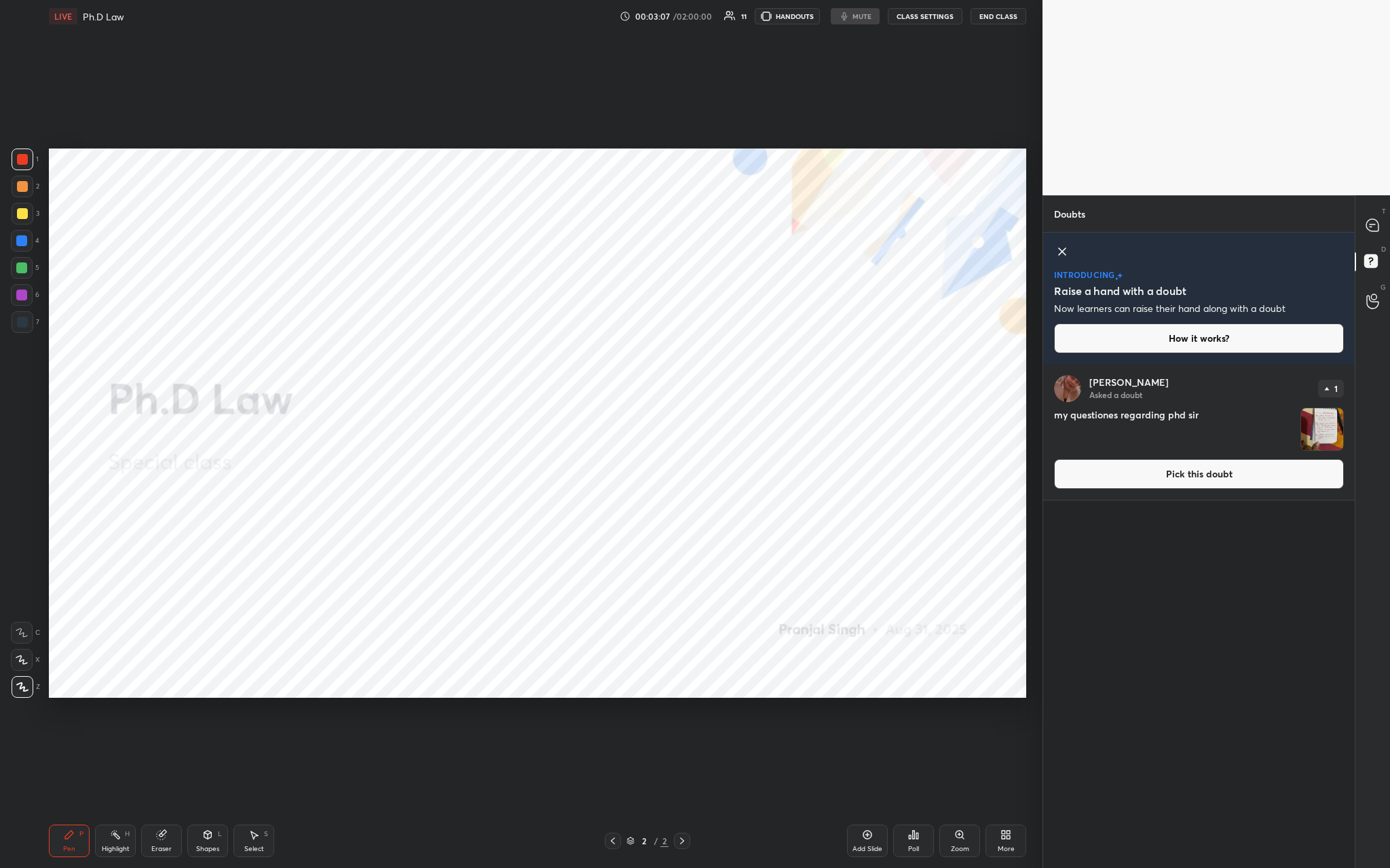
click at [486, 318] on icon at bounding box center [612, 841] width 11 height 11
click at [486, 318] on div "2 / 2" at bounding box center [647, 841] width 42 height 12
click at [486, 318] on button "Pick this doubt" at bounding box center [1199, 474] width 290 height 30
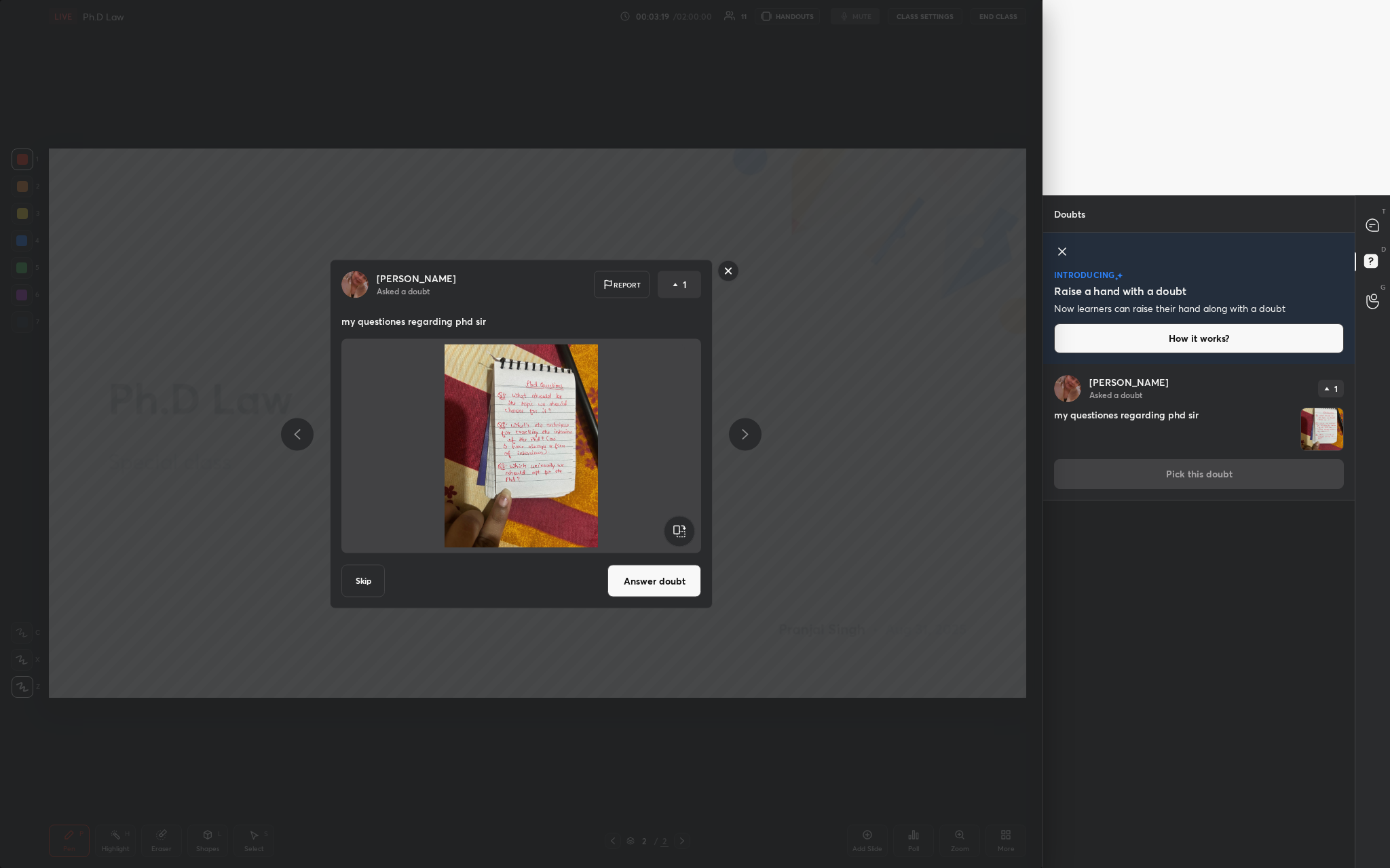
click at [486, 318] on button "Answer doubt" at bounding box center [654, 581] width 93 height 32
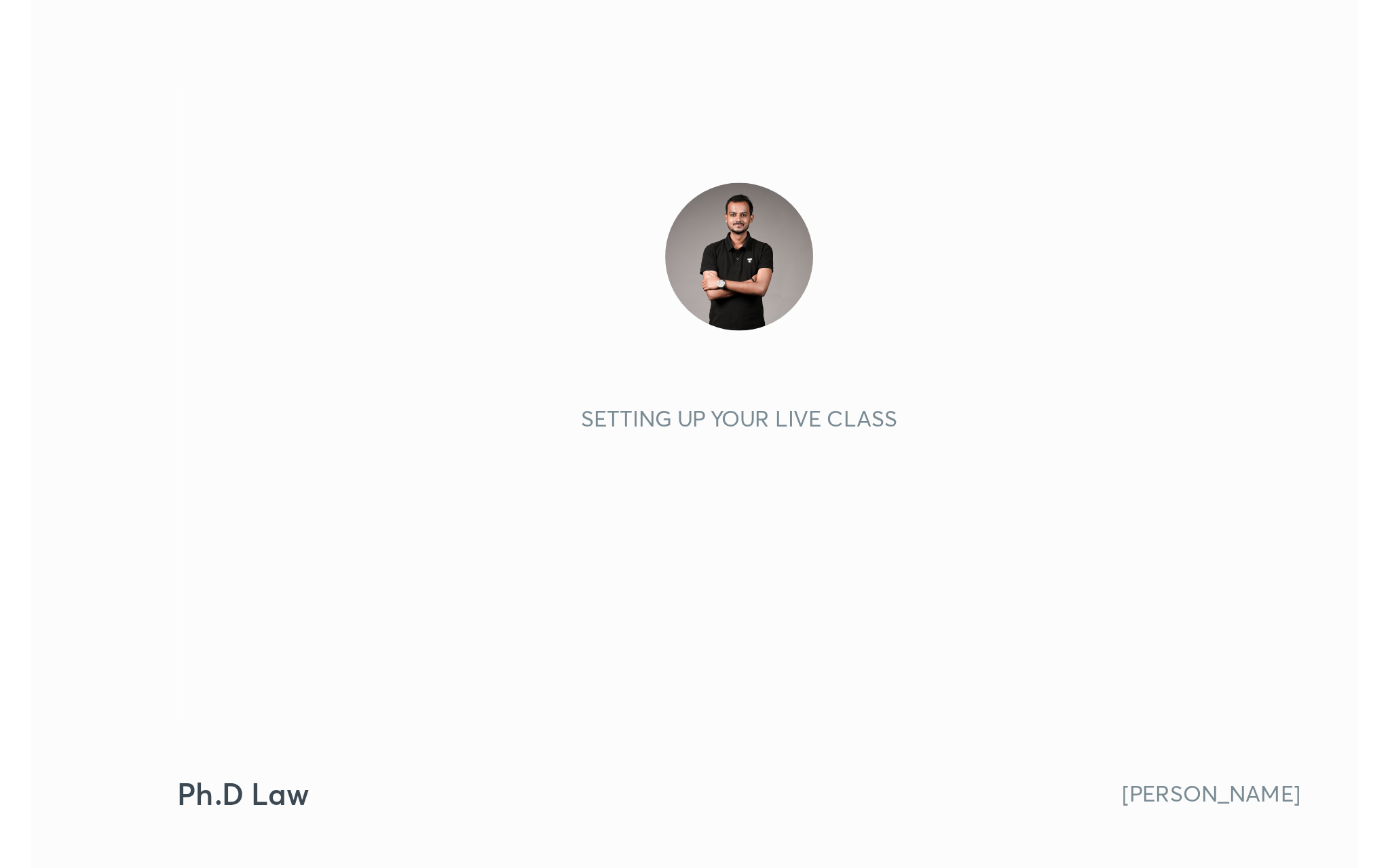
scroll to position [232, 433]
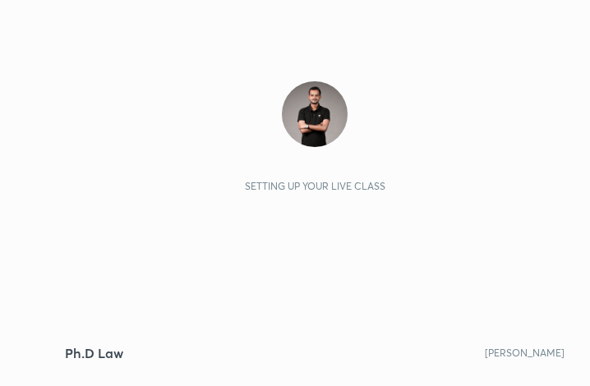
click at [569, 338] on div "LIVE Ph.D Law 00:06:48 / 02:00:00 HANDOUTS mute CLASS SETTINGS End Class Settin…" at bounding box center [315, 193] width 525 height 386
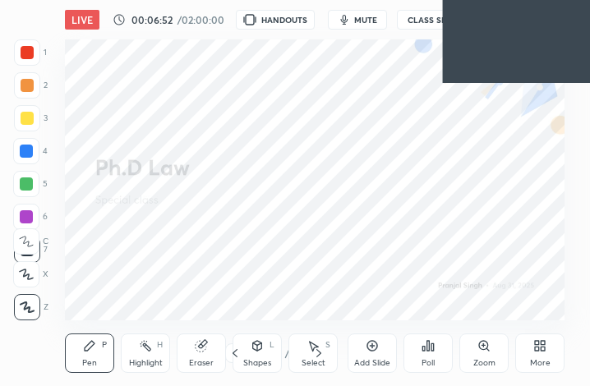
click at [546, 359] on div "More" at bounding box center [540, 363] width 21 height 8
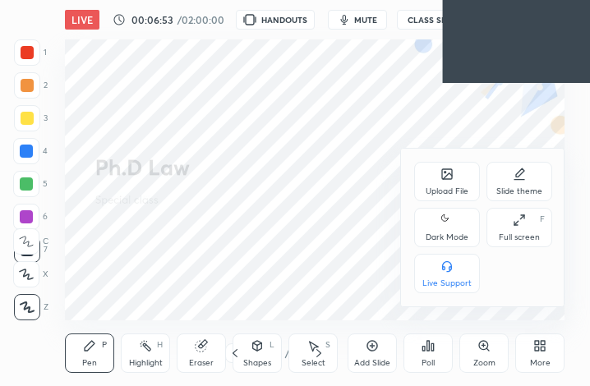
click at [520, 225] on icon at bounding box center [519, 220] width 13 height 13
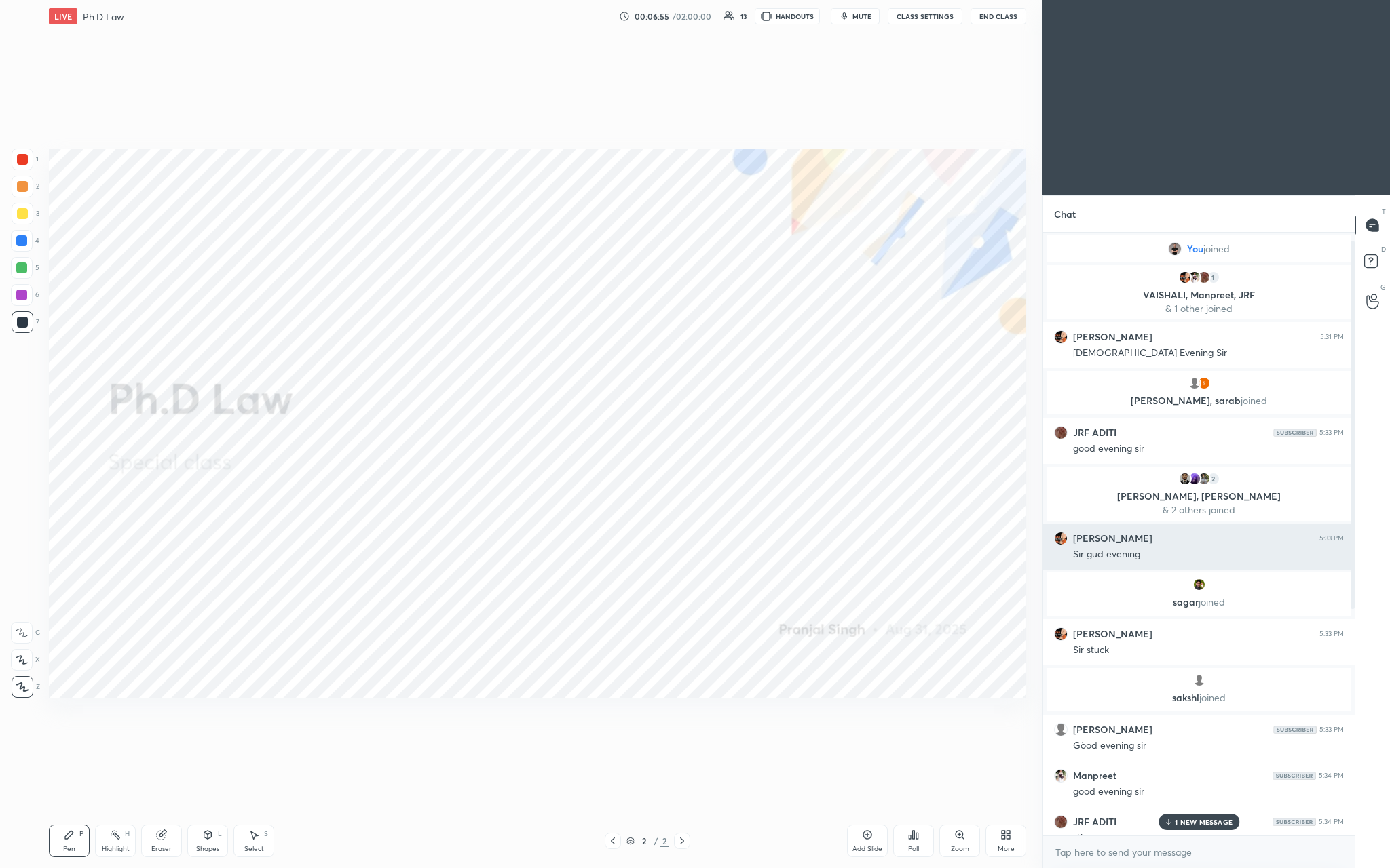
scroll to position [384, 0]
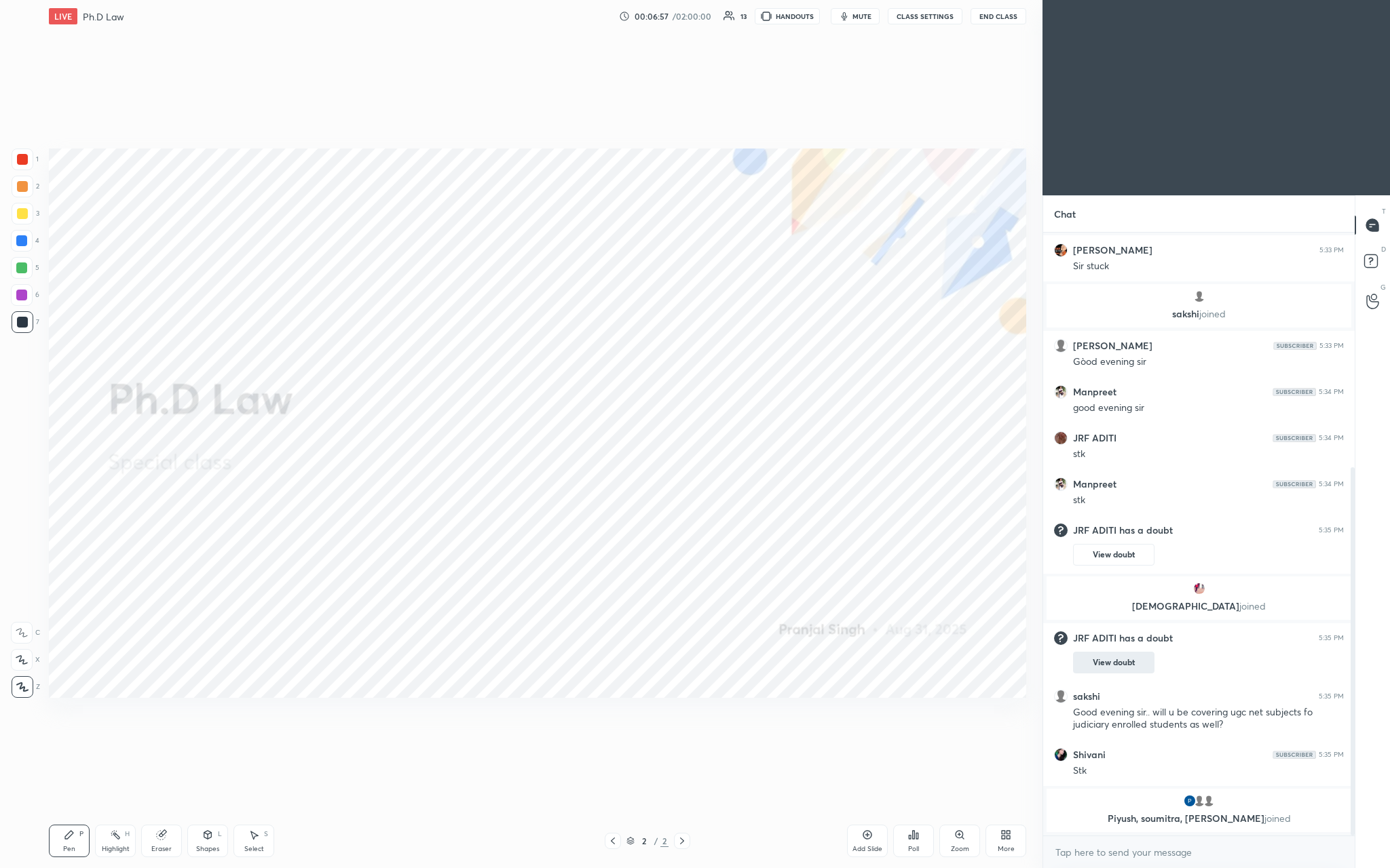
click at [486, 318] on button "View doubt" at bounding box center [1113, 663] width 82 height 21
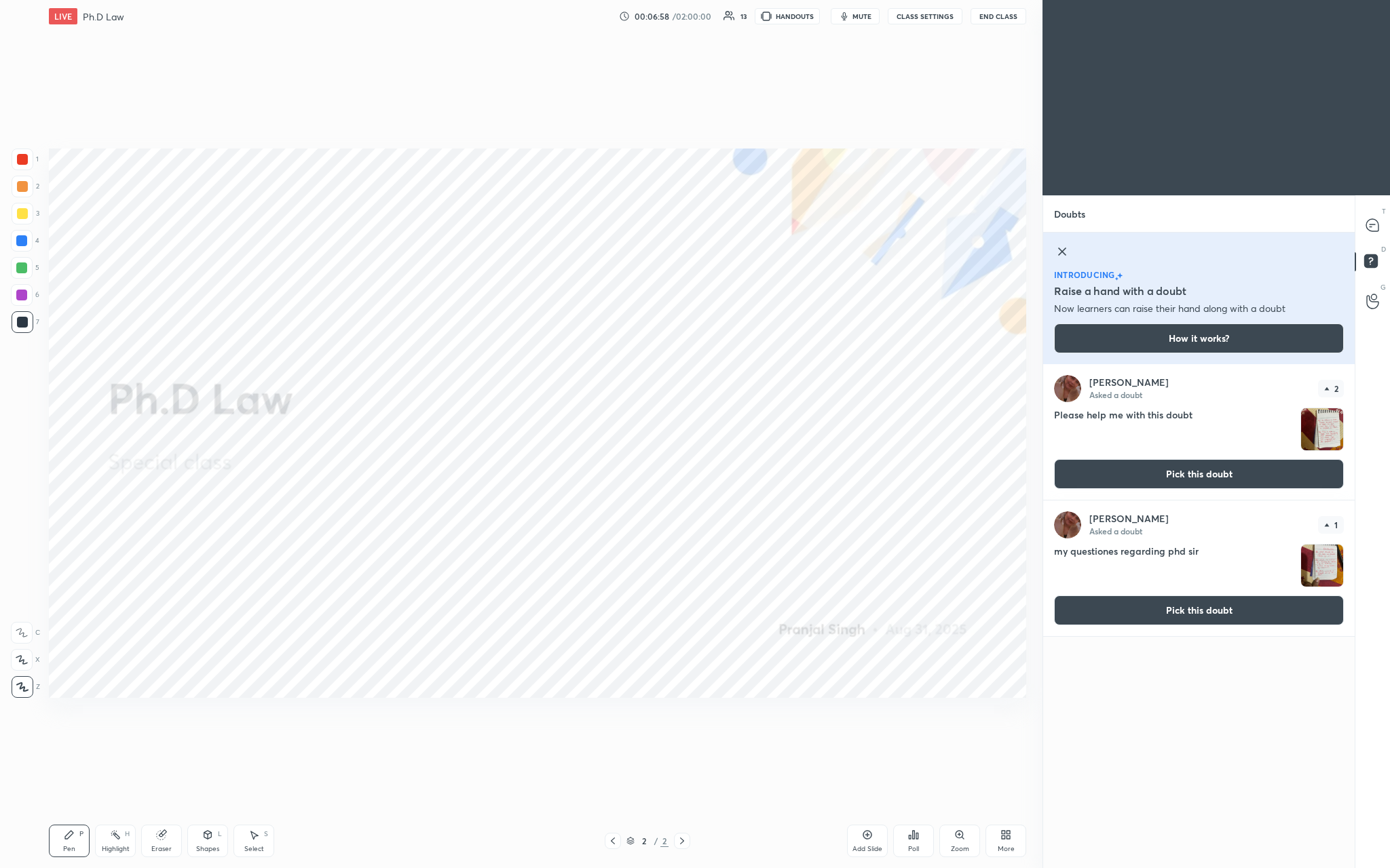
click at [486, 318] on button "Pick this doubt" at bounding box center [1199, 474] width 290 height 30
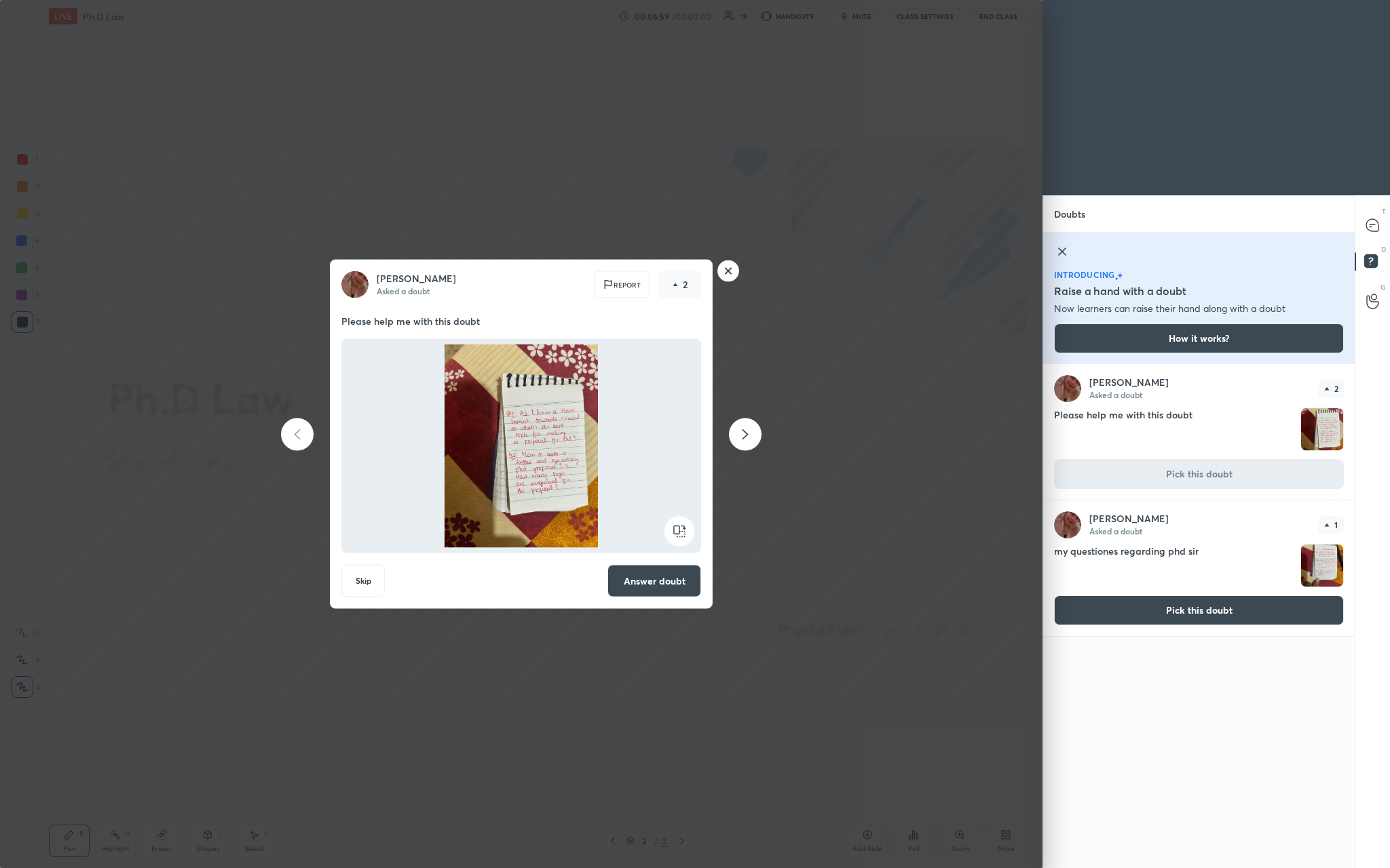
click at [486, 318] on button "Answer doubt" at bounding box center [654, 581] width 93 height 32
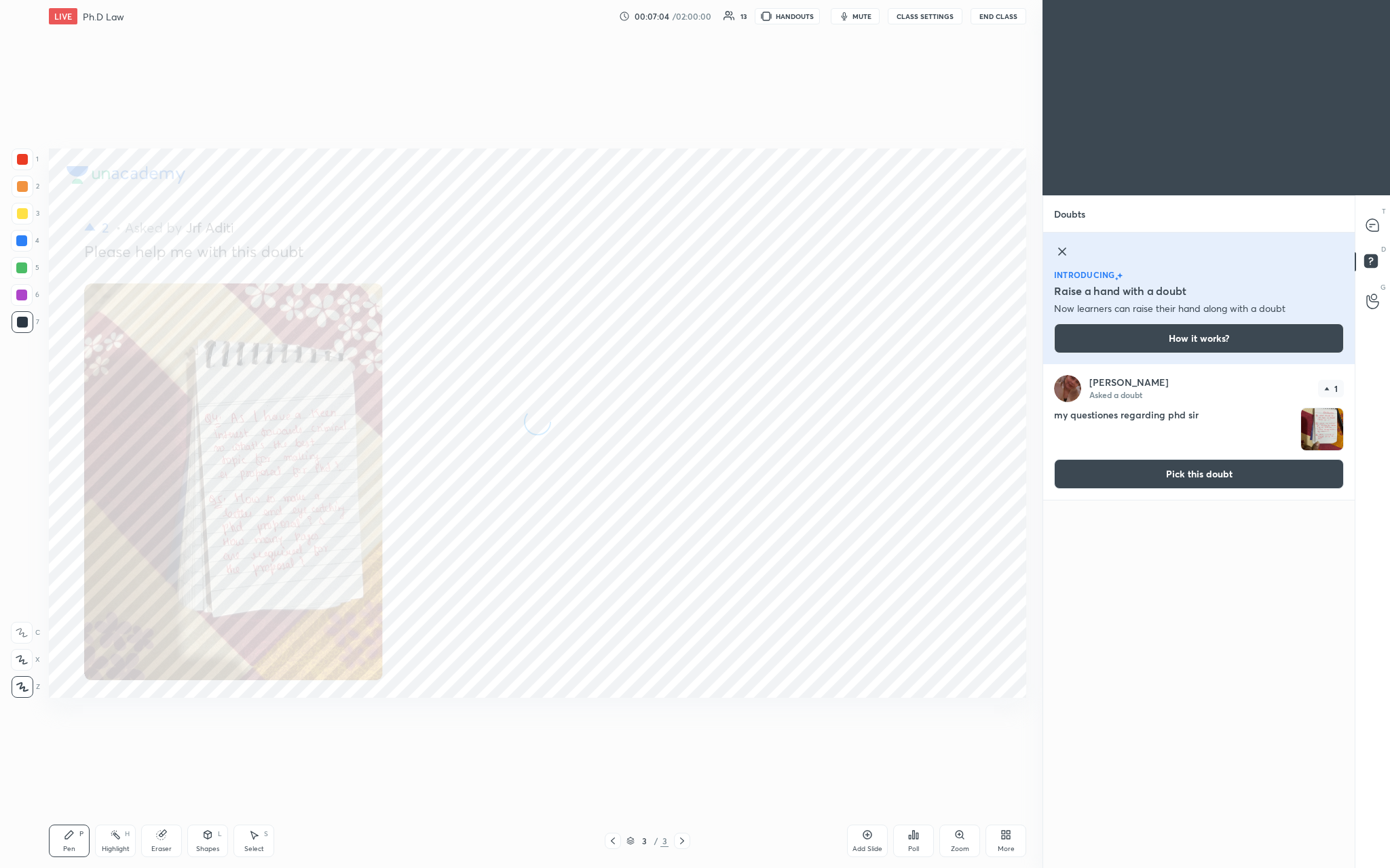
click at [26, 165] on div at bounding box center [22, 159] width 21 height 21
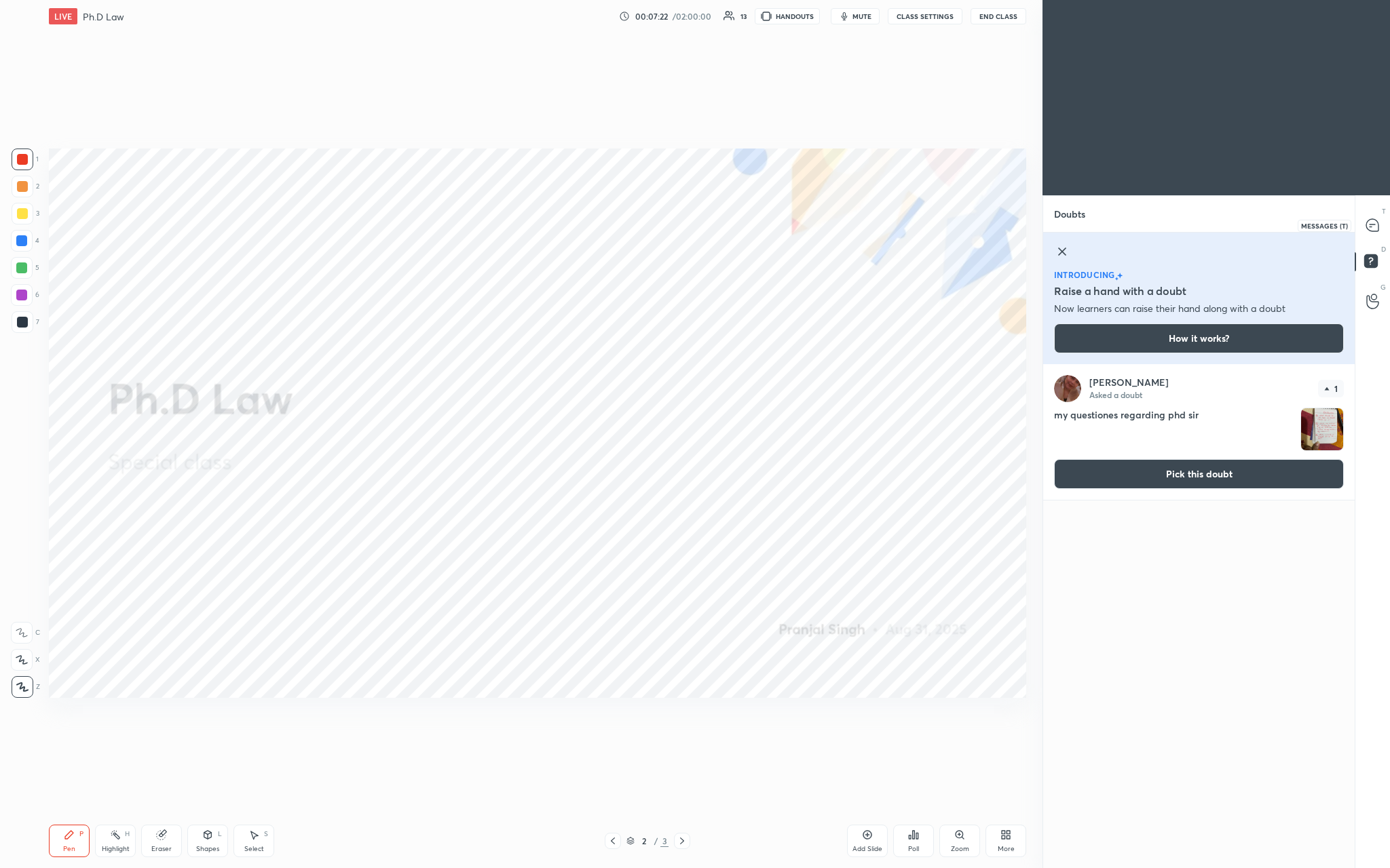
click at [486, 220] on icon at bounding box center [1372, 225] width 12 height 12
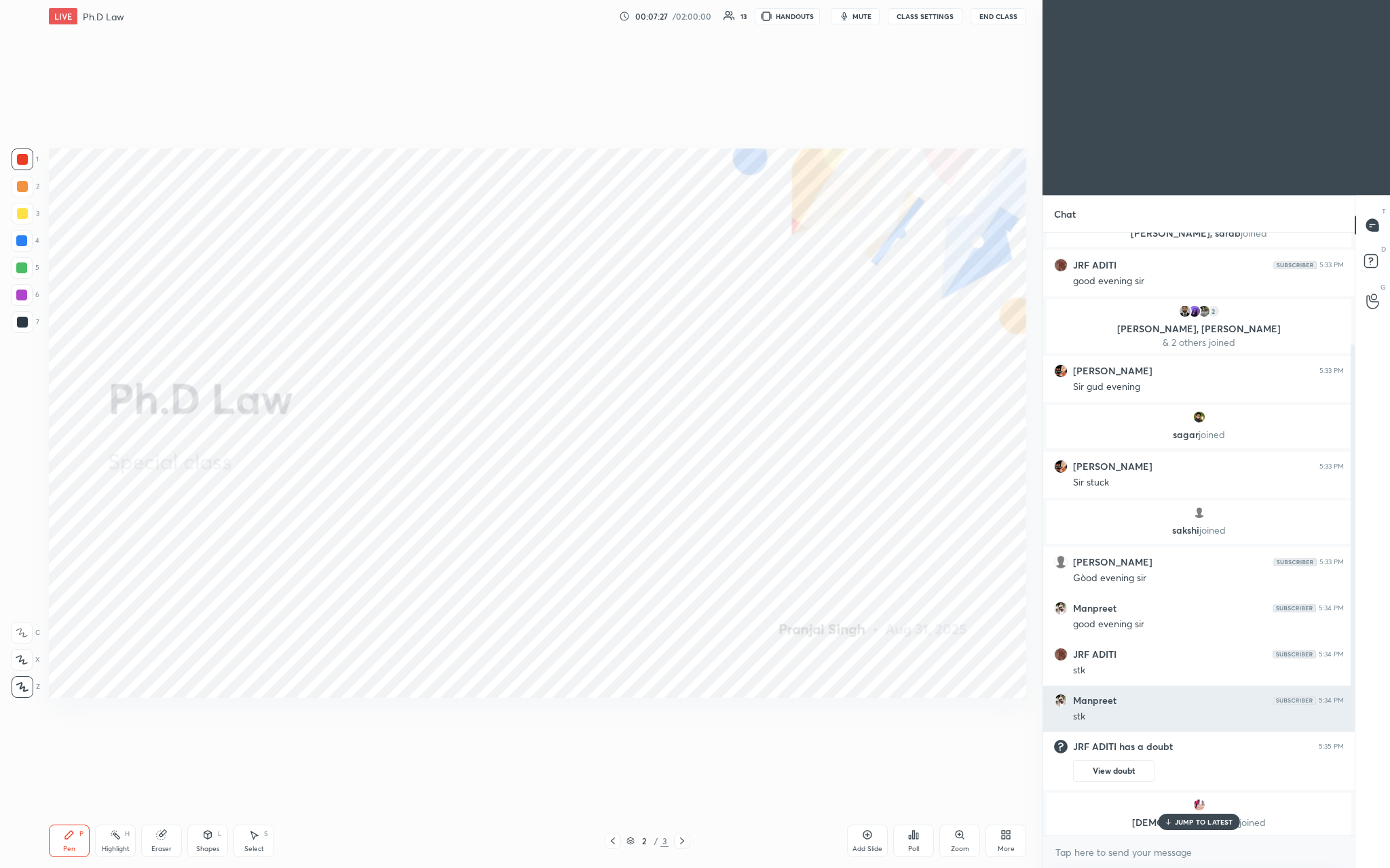
scroll to position [372, 0]
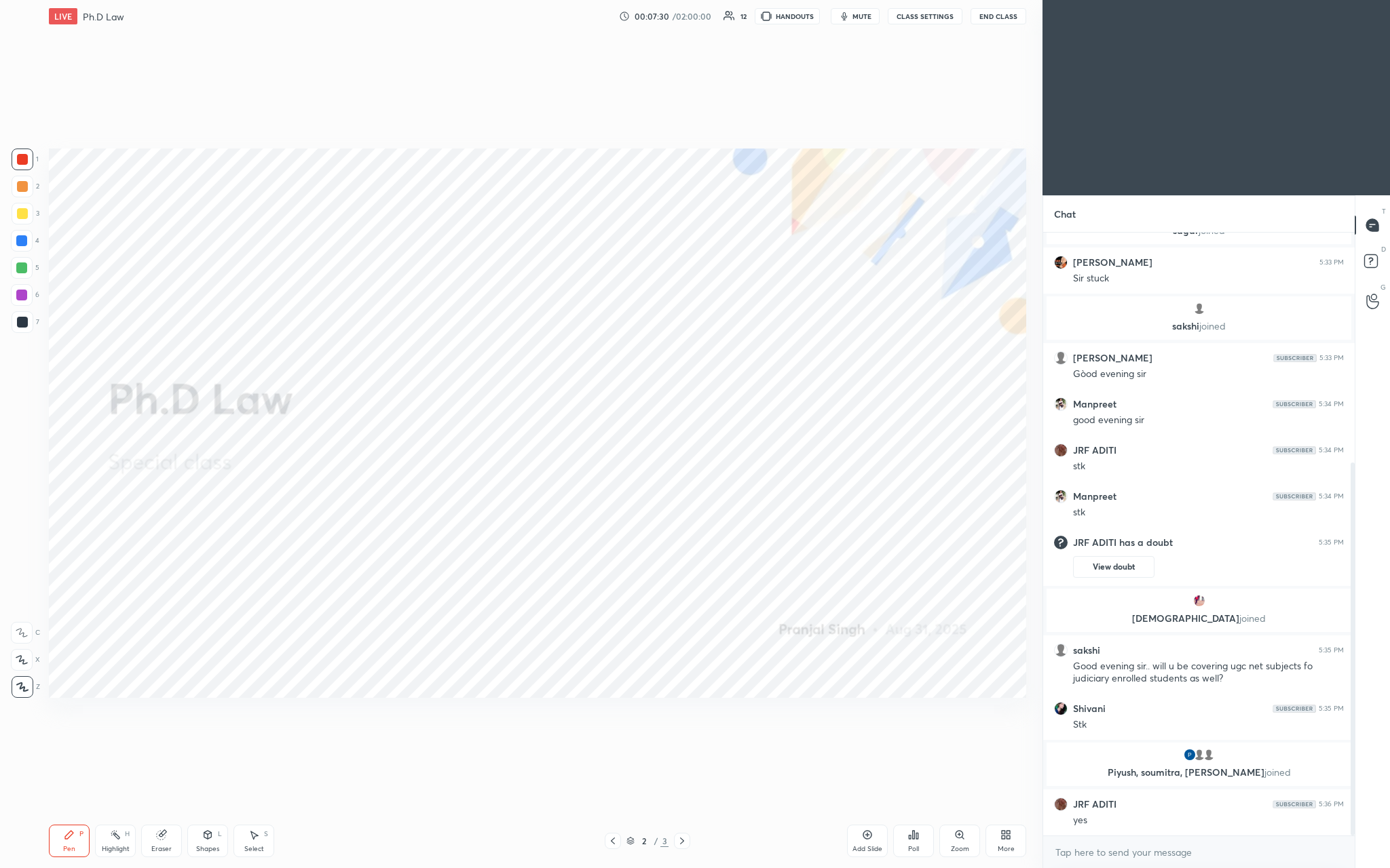
click at [486, 318] on p "Piyush, soumitra, Varsha joined" at bounding box center [1199, 772] width 288 height 11
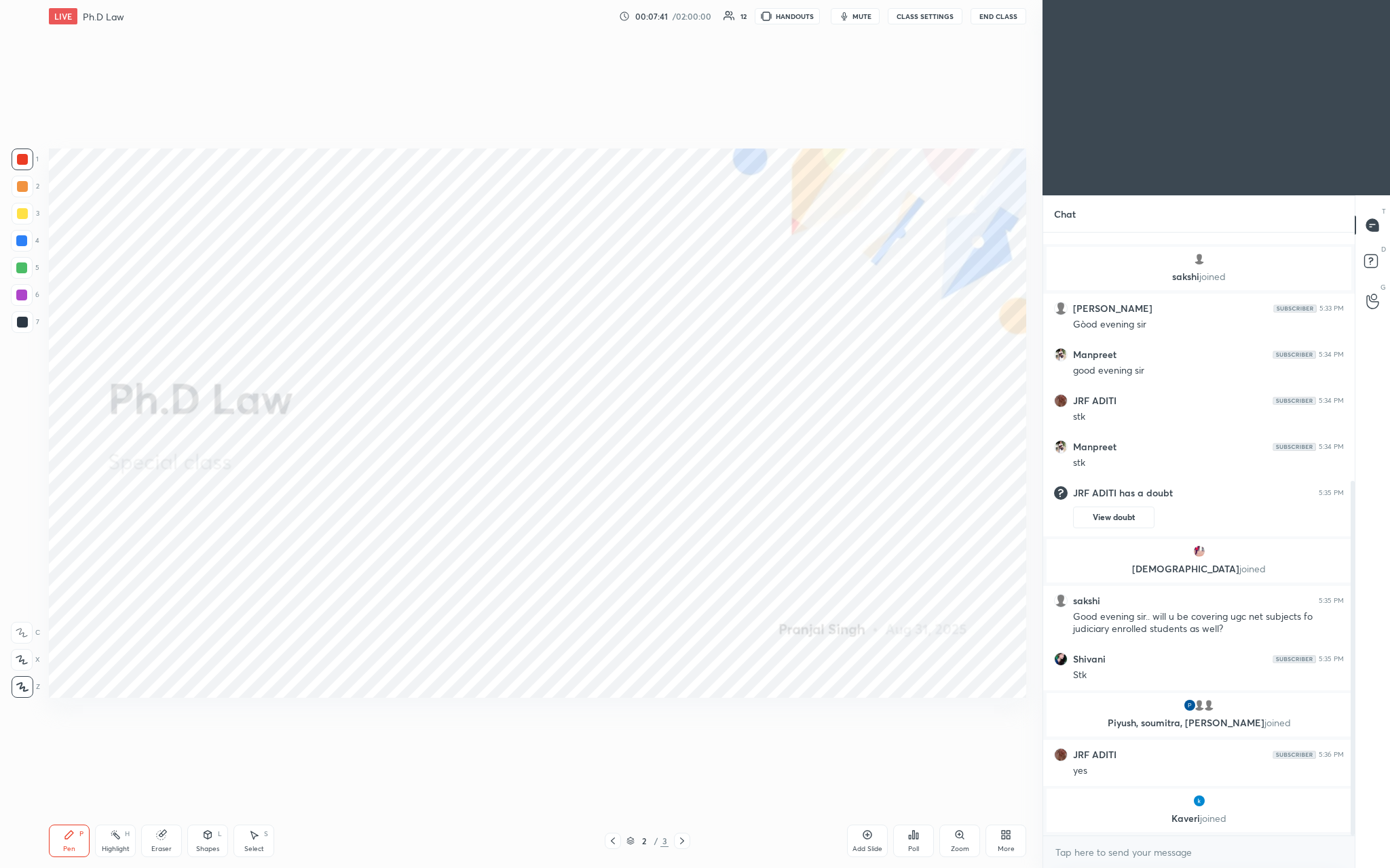
click at [486, 318] on div "Add Slide" at bounding box center [867, 841] width 40 height 32
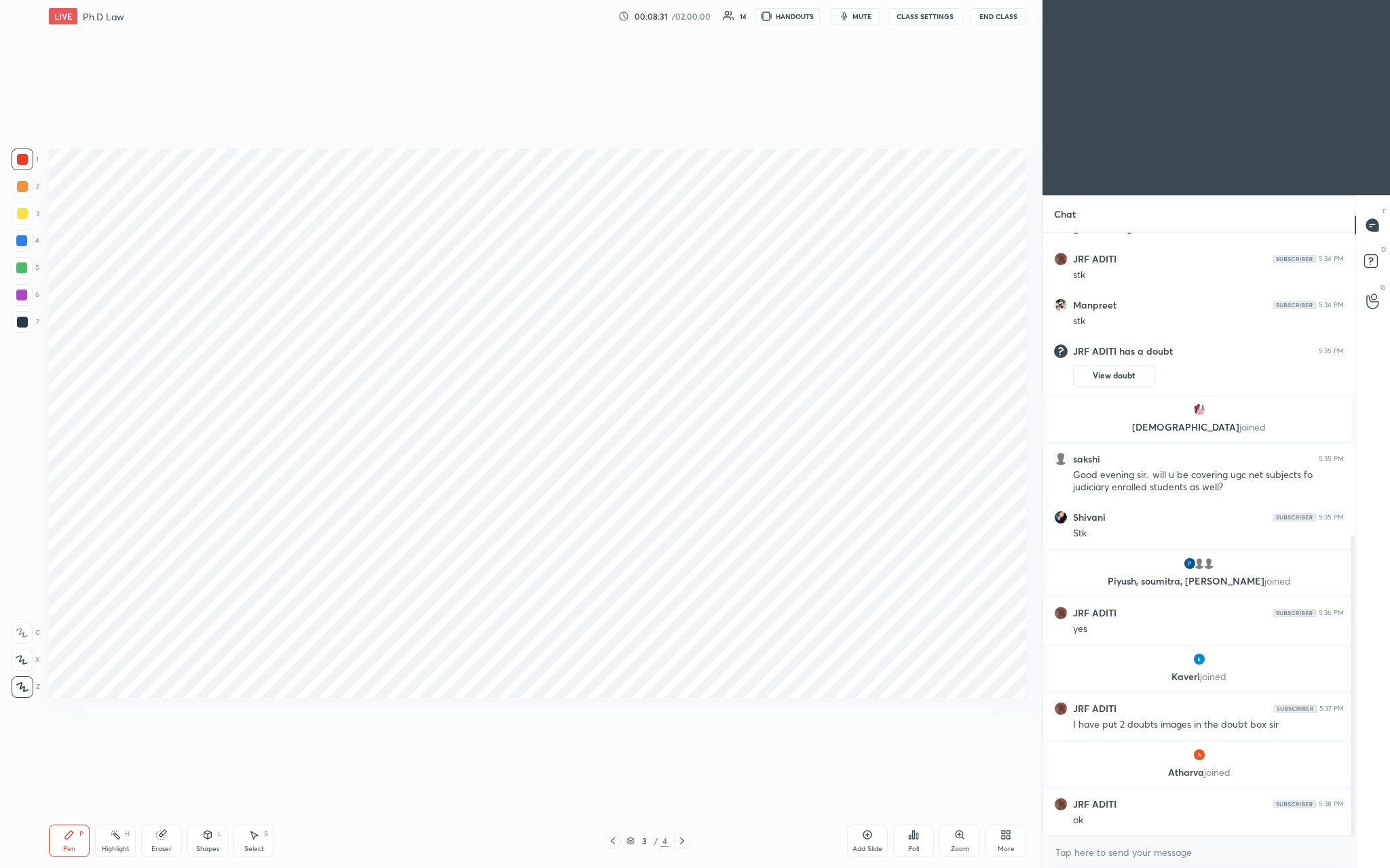
scroll to position [612, 0]
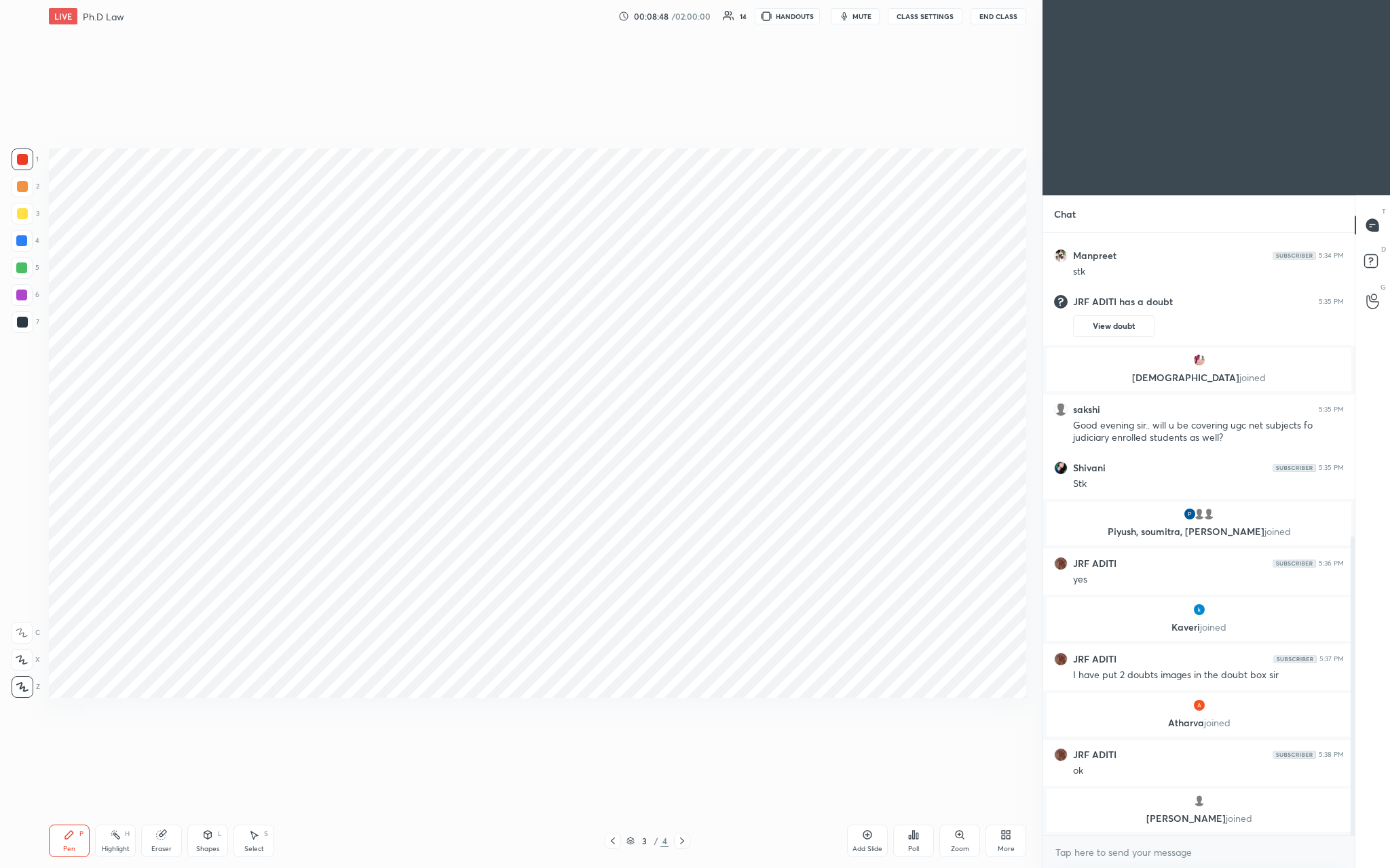
click at [486, 318] on div "Add Slide" at bounding box center [867, 841] width 40 height 32
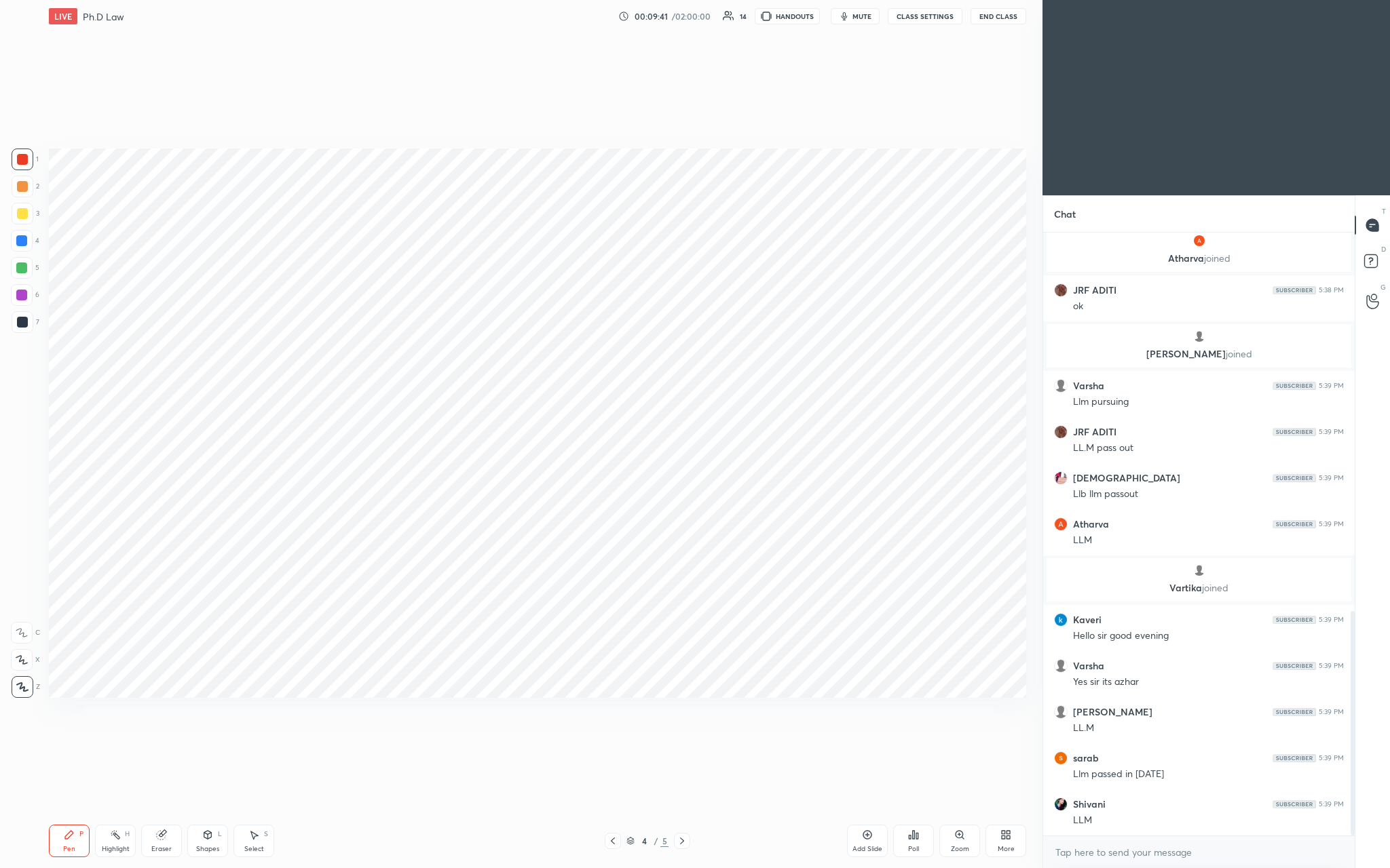
scroll to position [1062, 0]
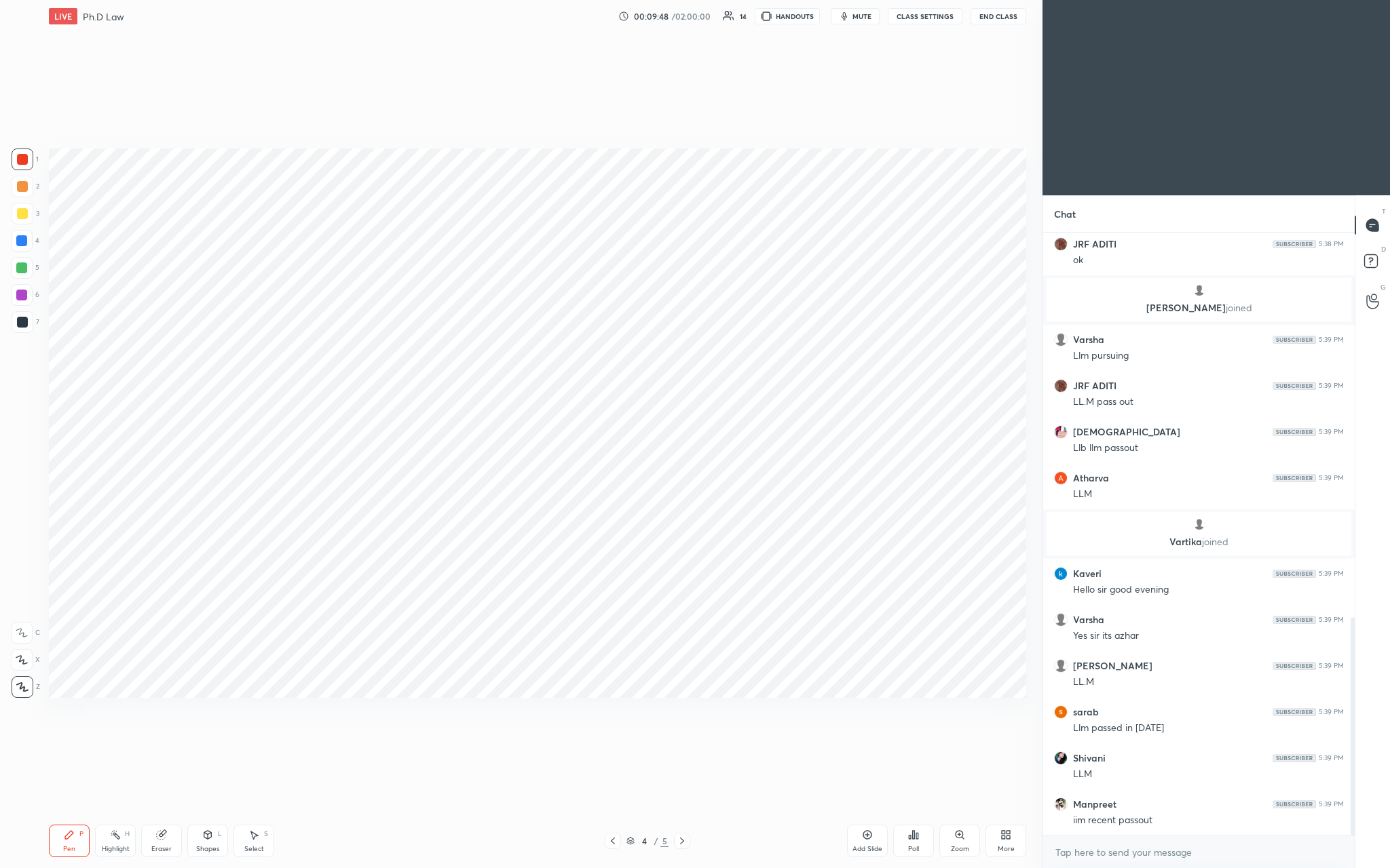
click at [486, 318] on div "Add Slide" at bounding box center [867, 841] width 40 height 32
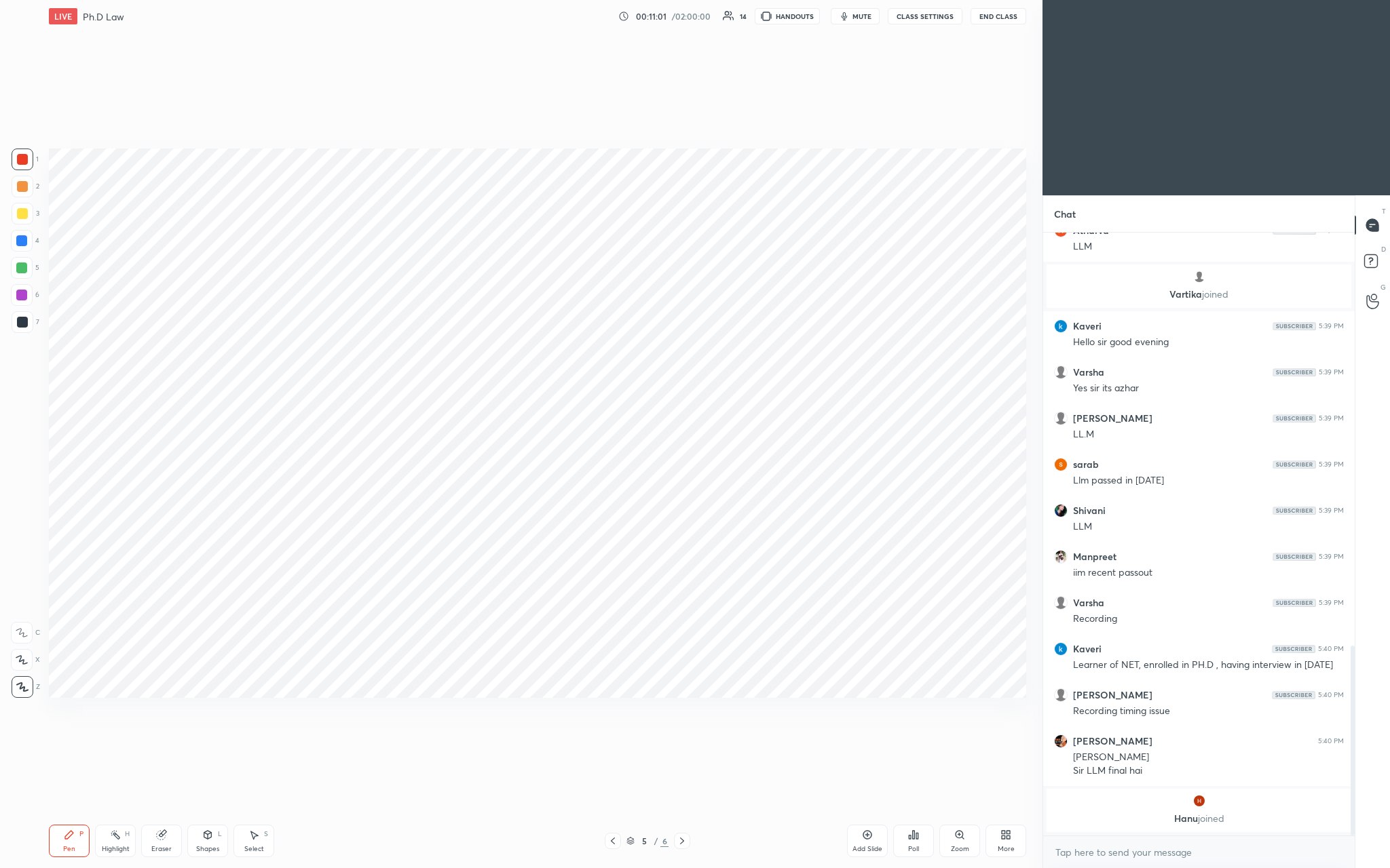
scroll to position [1185, 0]
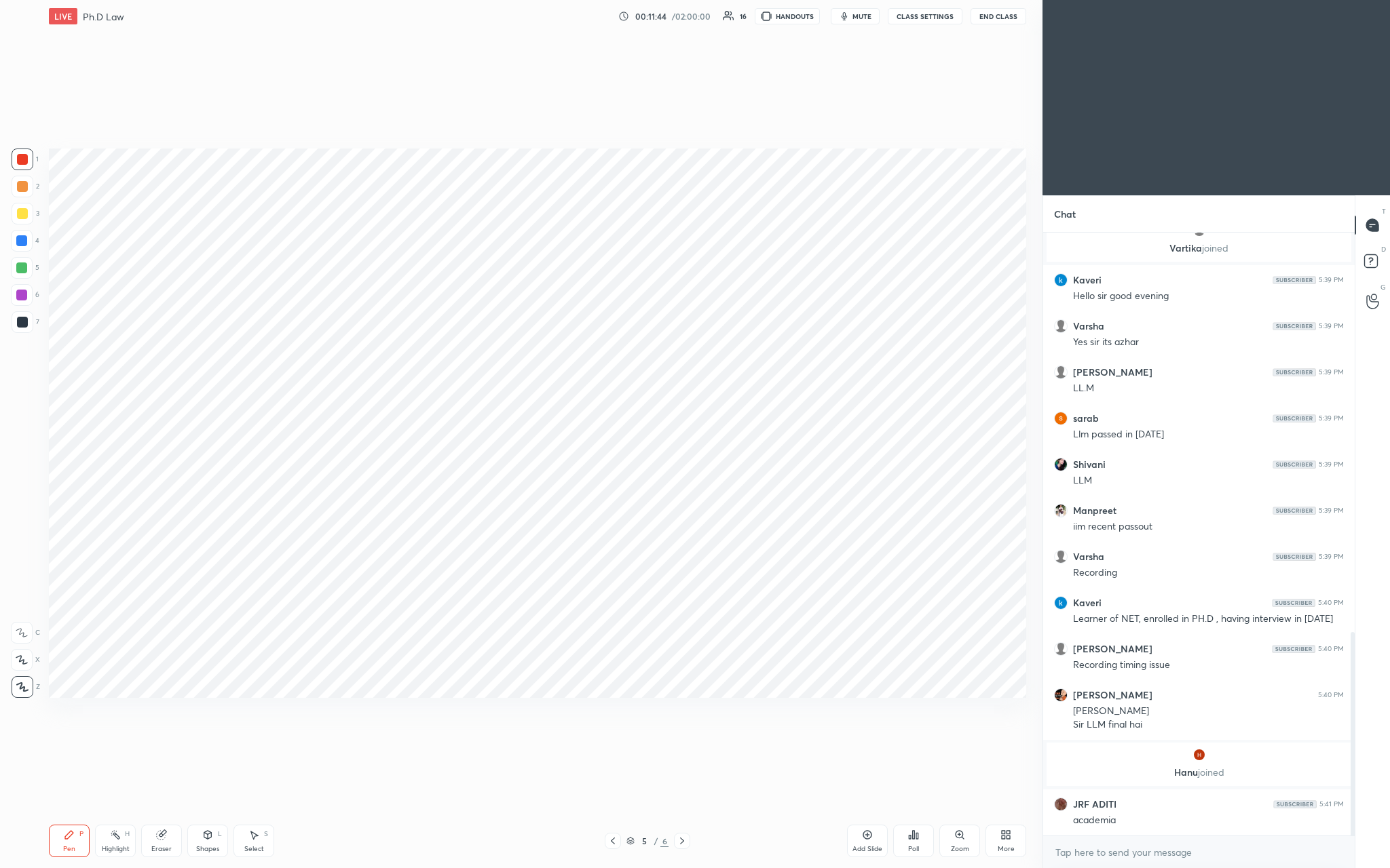
click at [486, 318] on div "Add Slide" at bounding box center [867, 841] width 40 height 32
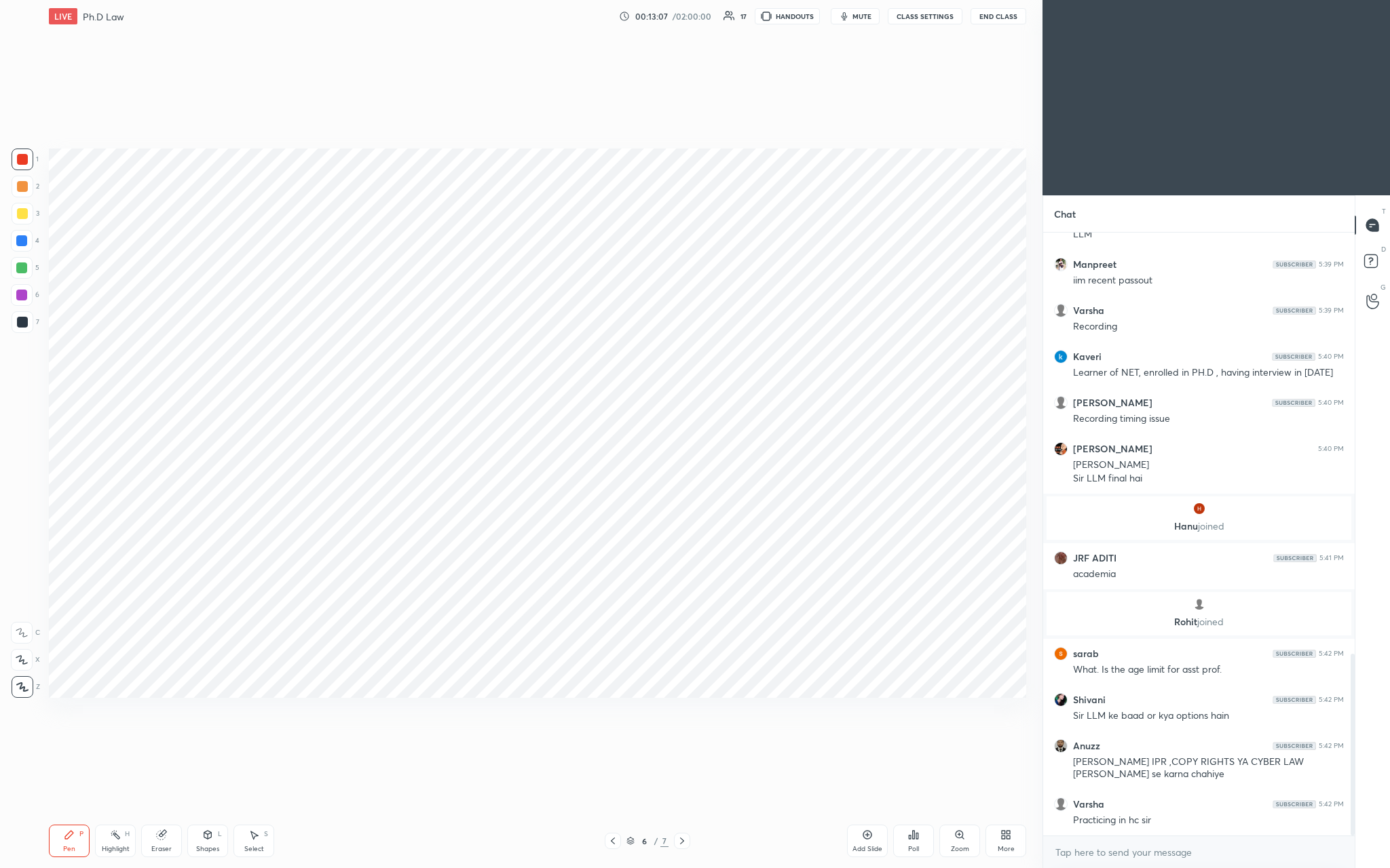
scroll to position [1441, 0]
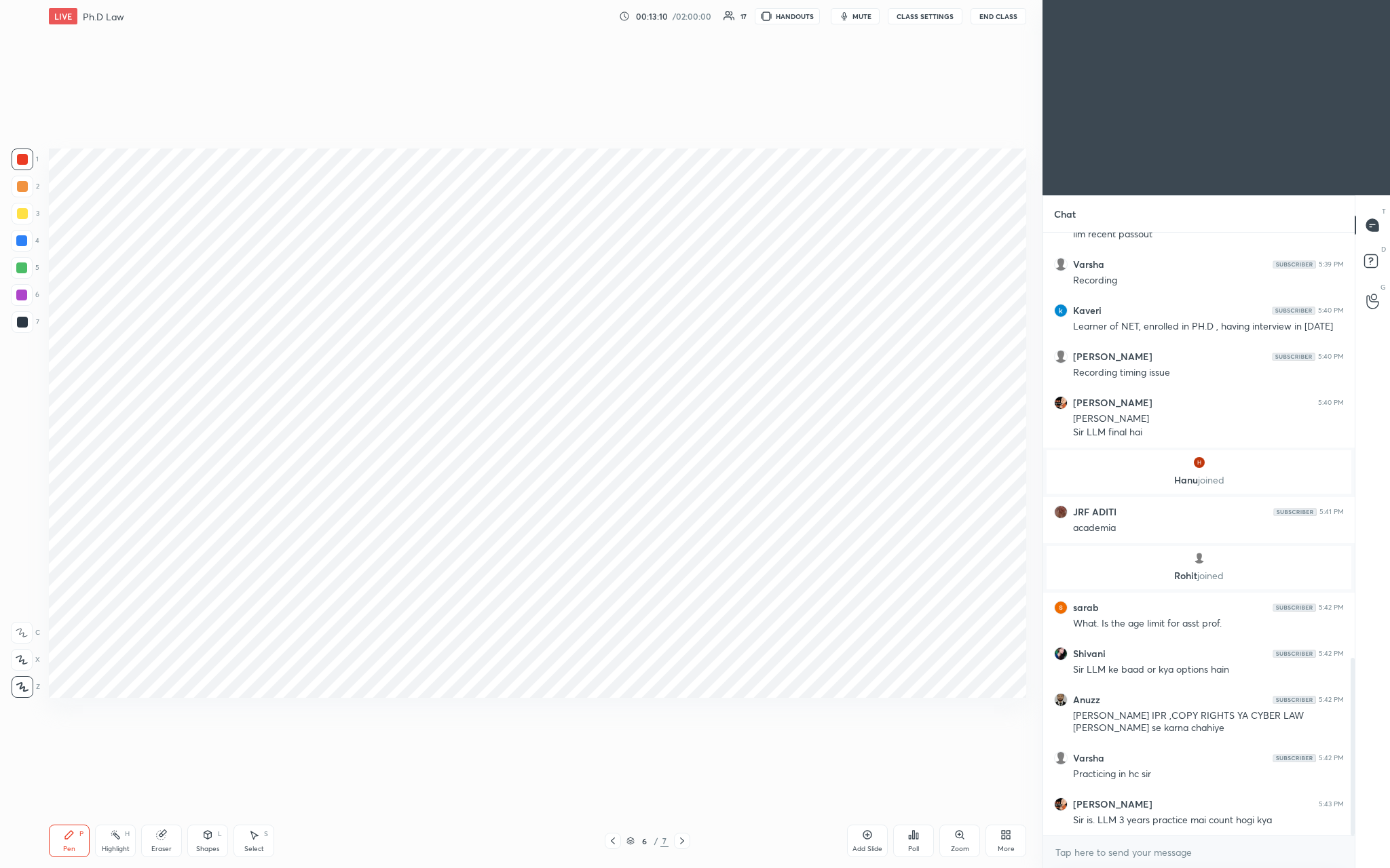
click at [486, 318] on div "Add Slide" at bounding box center [868, 849] width 30 height 7
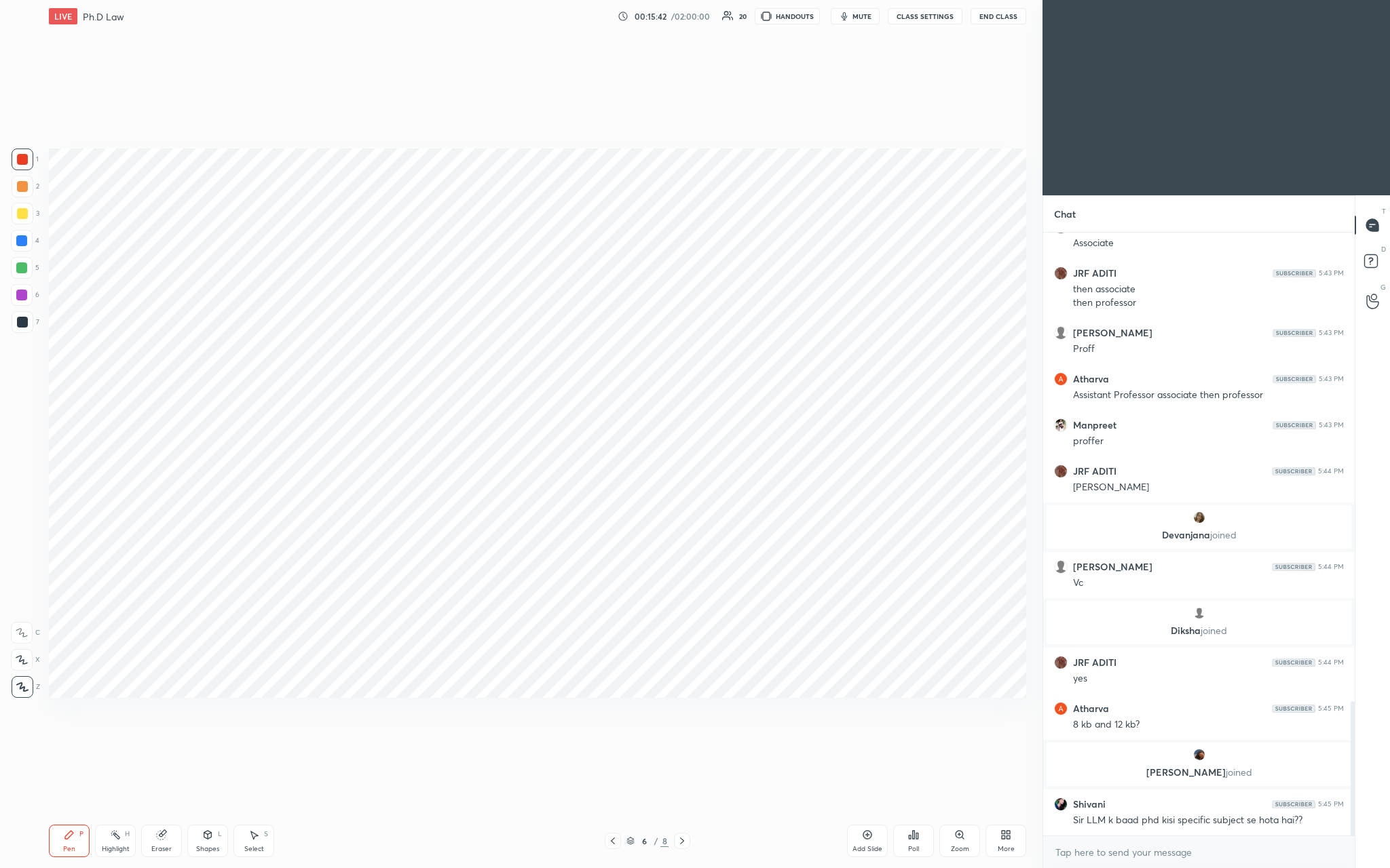
scroll to position [2156, 0]
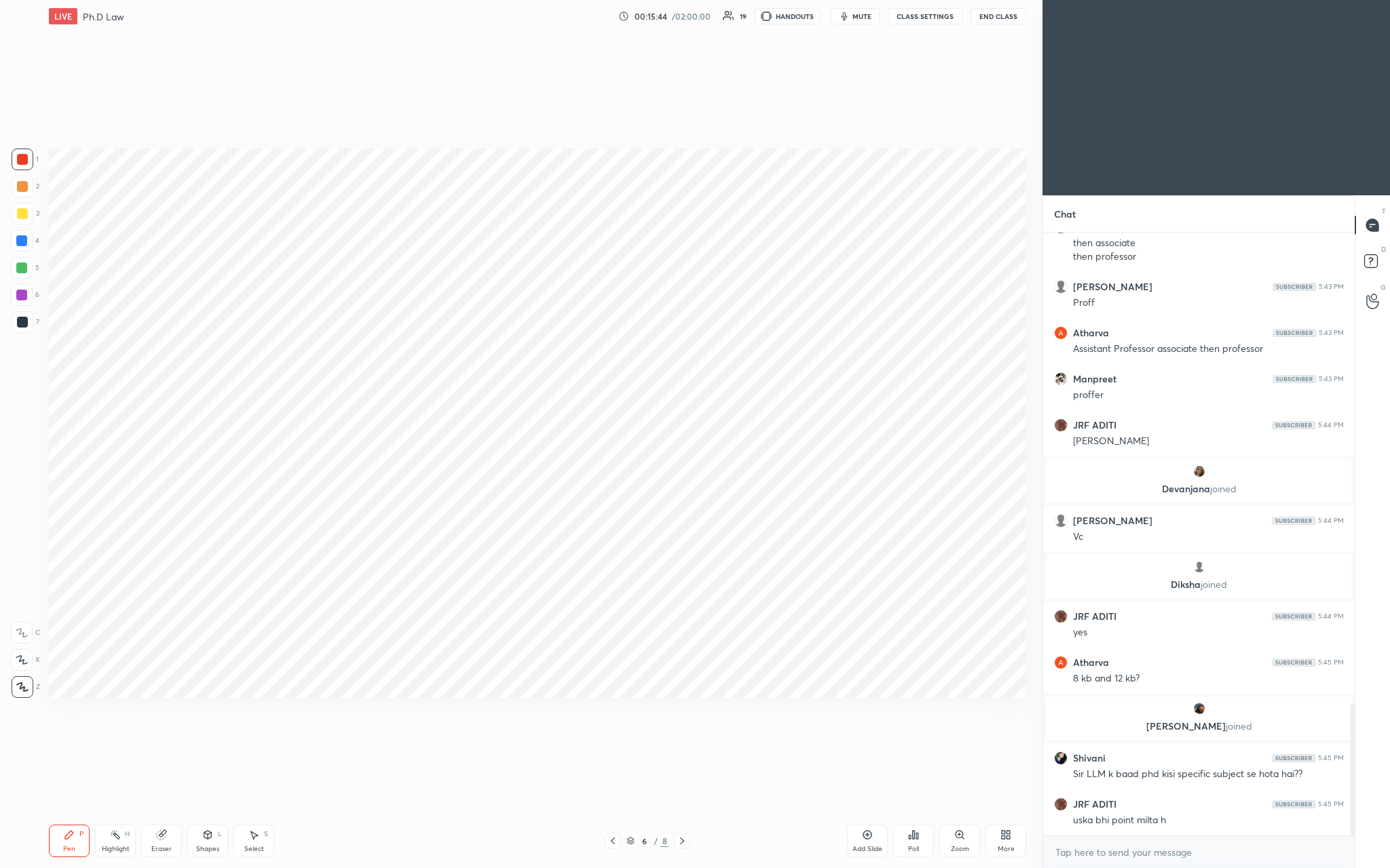
click at [486, 318] on div "Add Slide" at bounding box center [868, 849] width 30 height 7
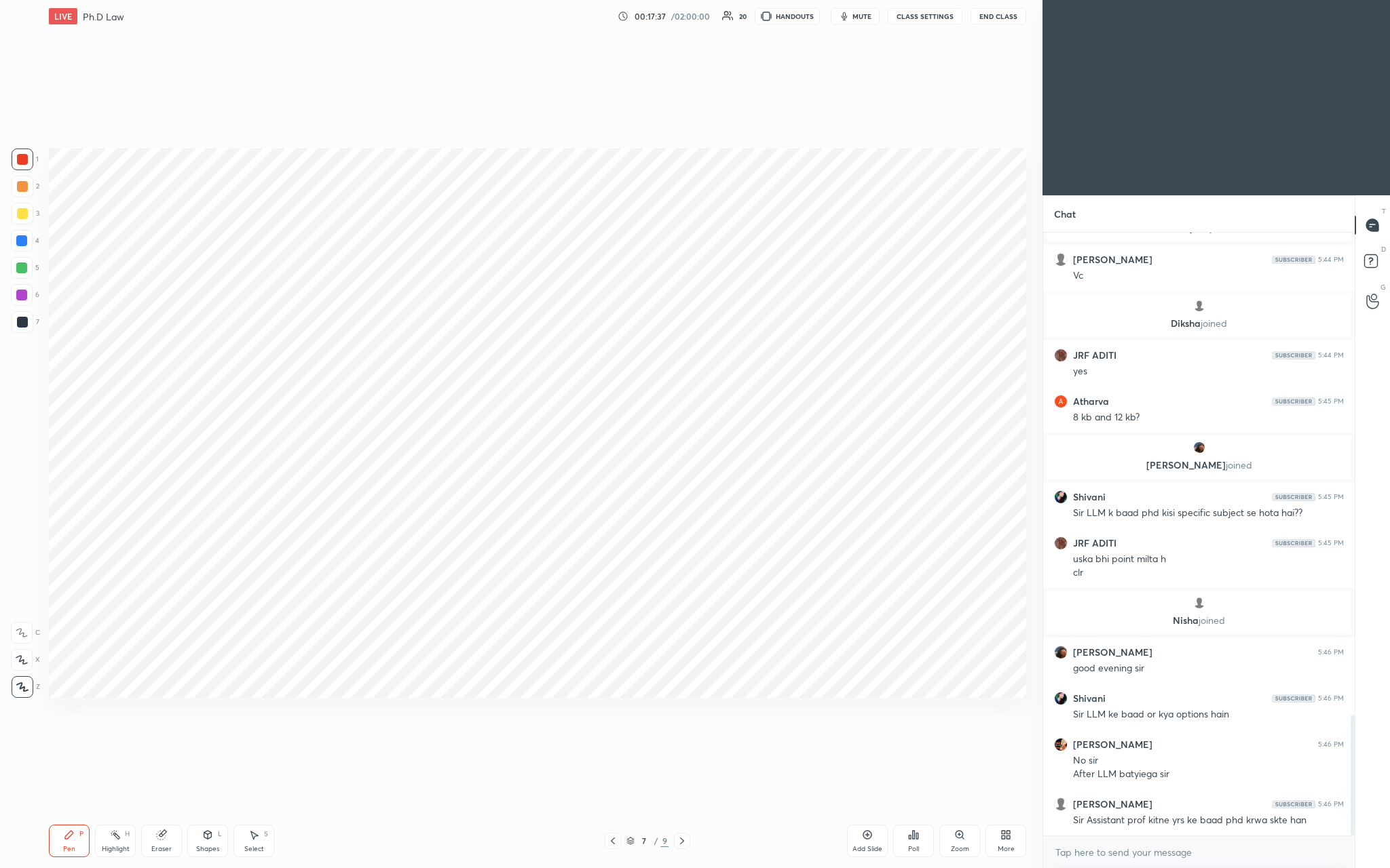
scroll to position [2405, 0]
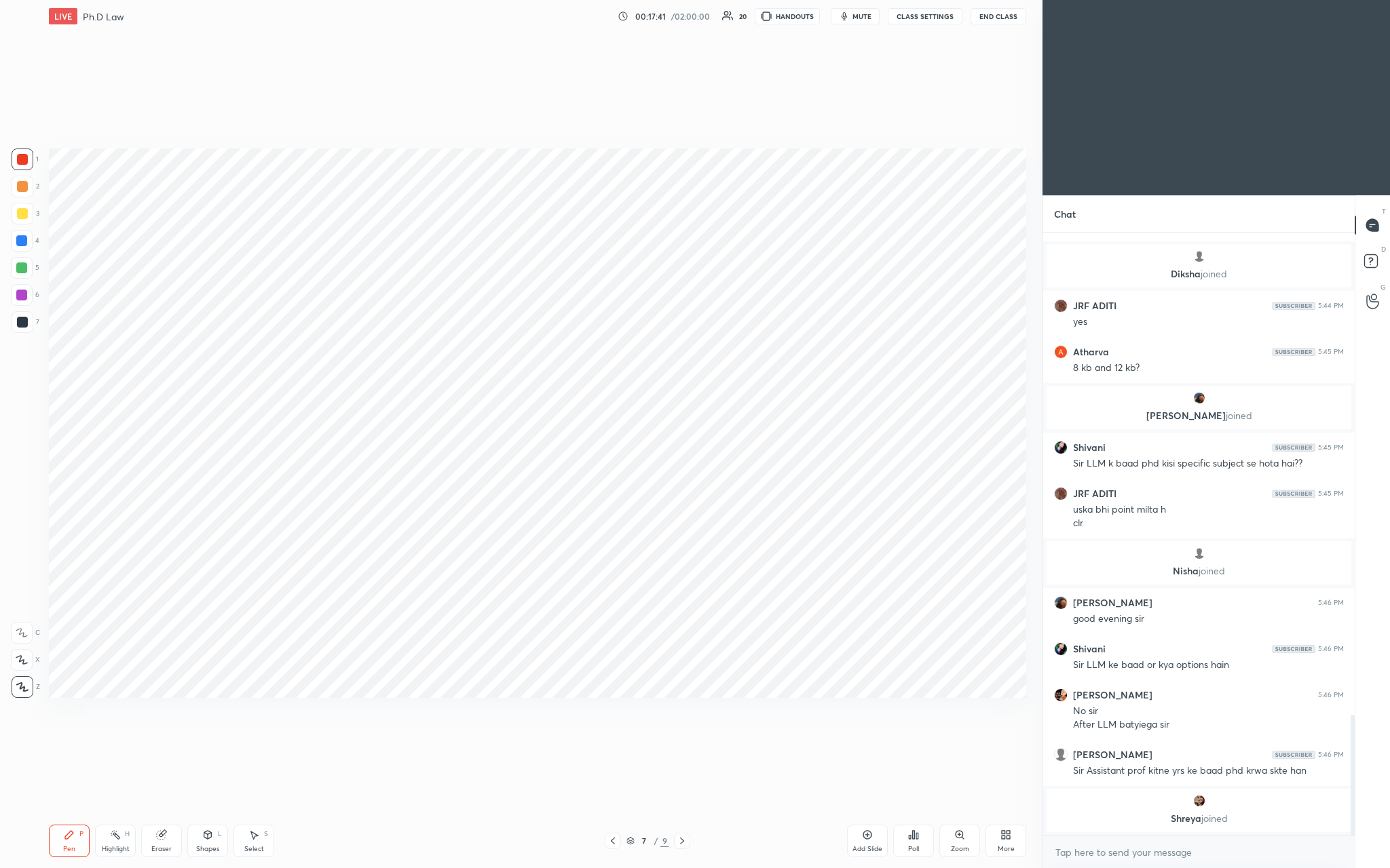
click at [486, 318] on div "Add Slide" at bounding box center [867, 841] width 40 height 32
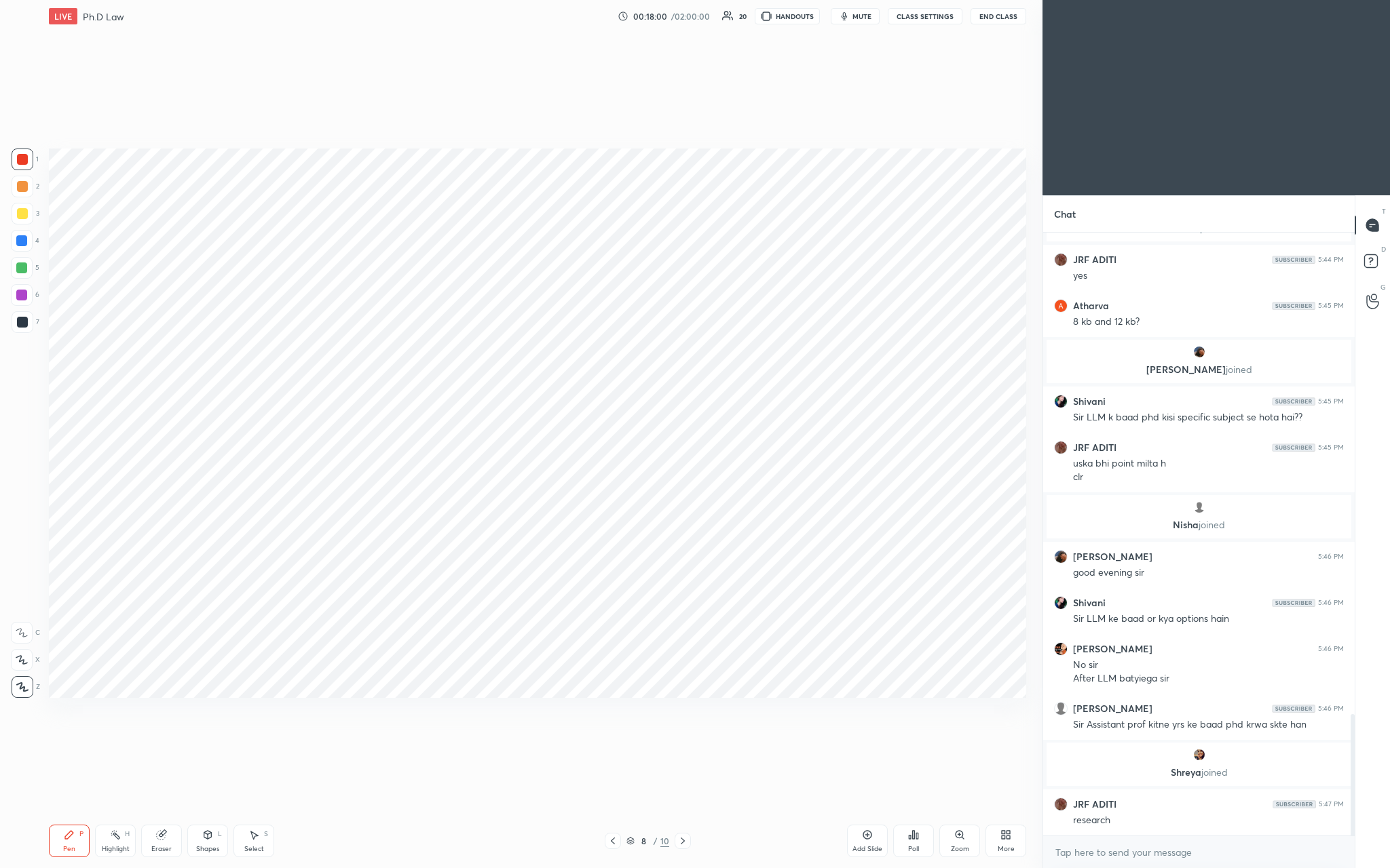
click at [486, 318] on div "Add Slide" at bounding box center [867, 841] width 40 height 32
drag, startPoint x: 868, startPoint y: 827, endPoint x: 612, endPoint y: 787, distance: 259.1
click at [486, 318] on div "LIVE Ph.D Law 00:18:01 / 02:00:00 20 HANDOUTS mute CLASS SETTINGS End Class Set…" at bounding box center [537, 434] width 988 height 868
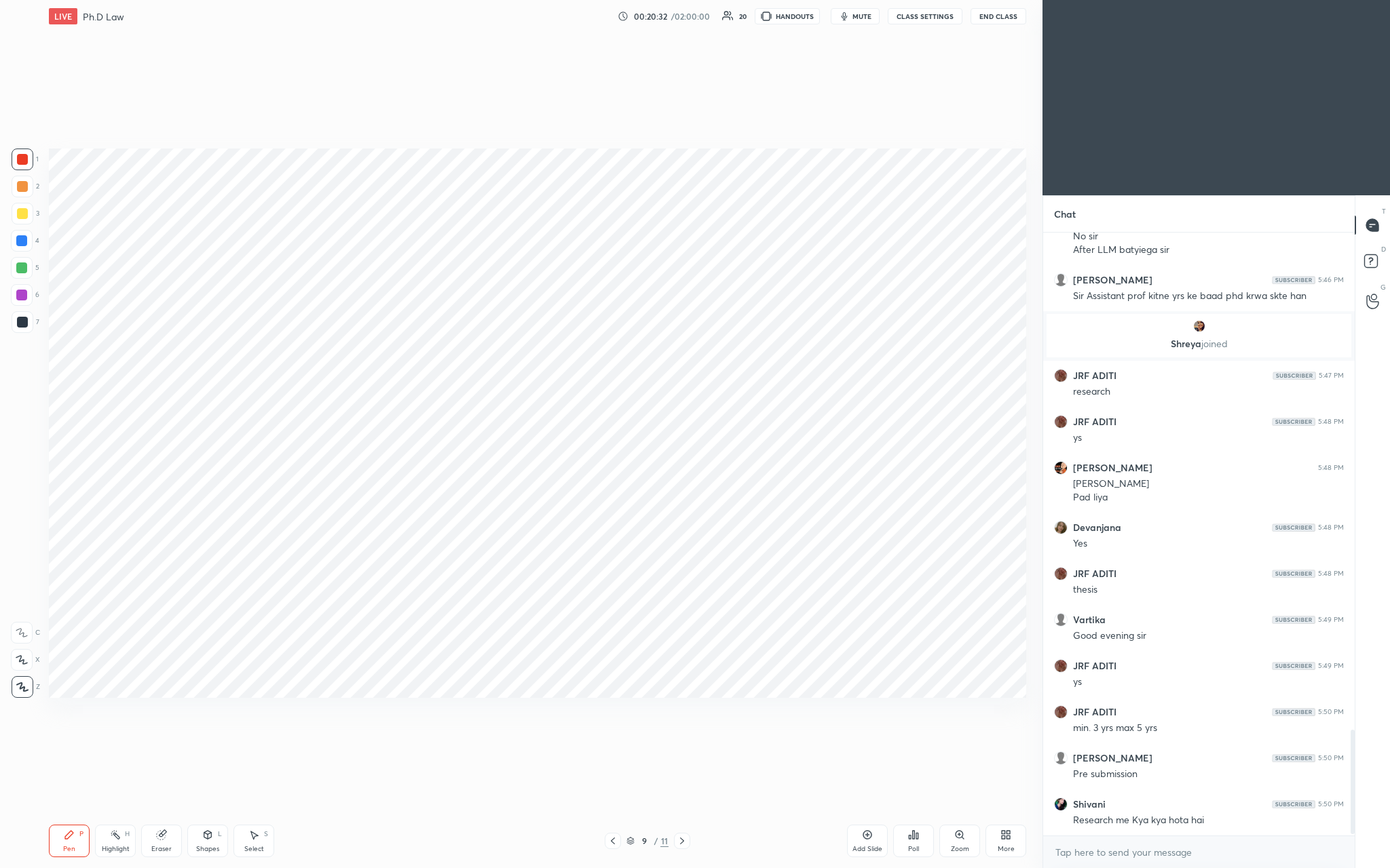
scroll to position [2871, 0]
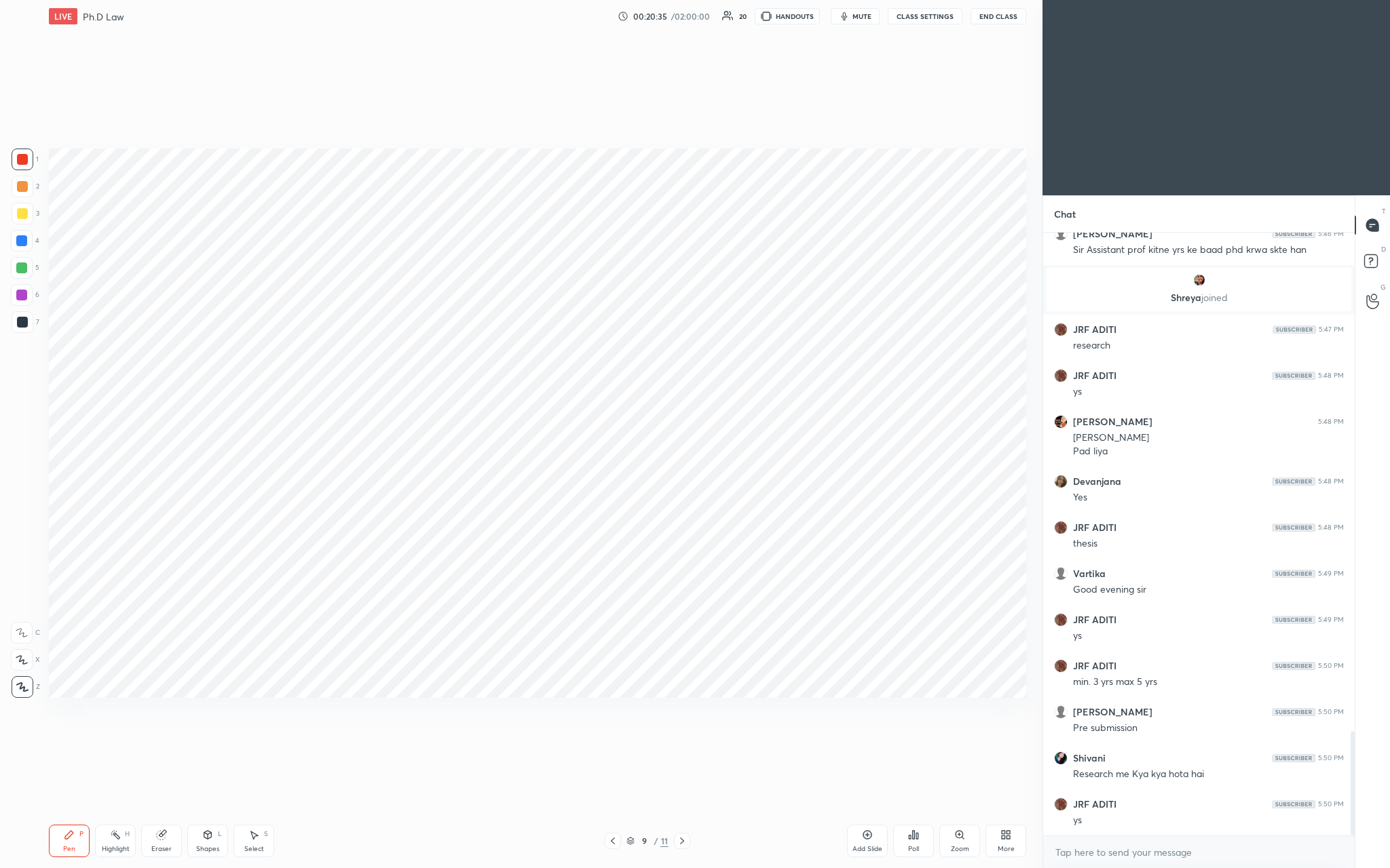
click at [486, 318] on icon at bounding box center [867, 835] width 11 height 11
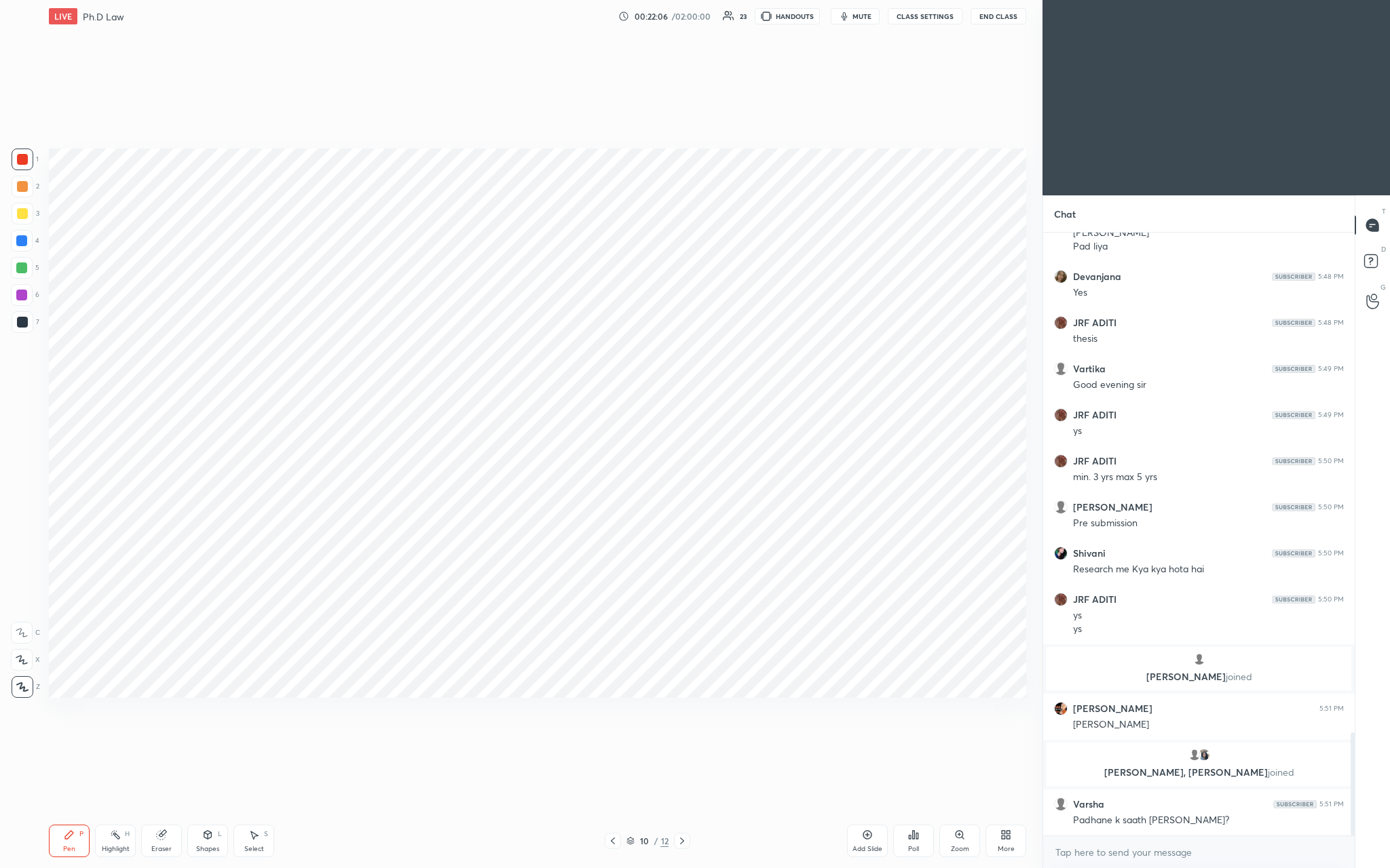
scroll to position [2918, 0]
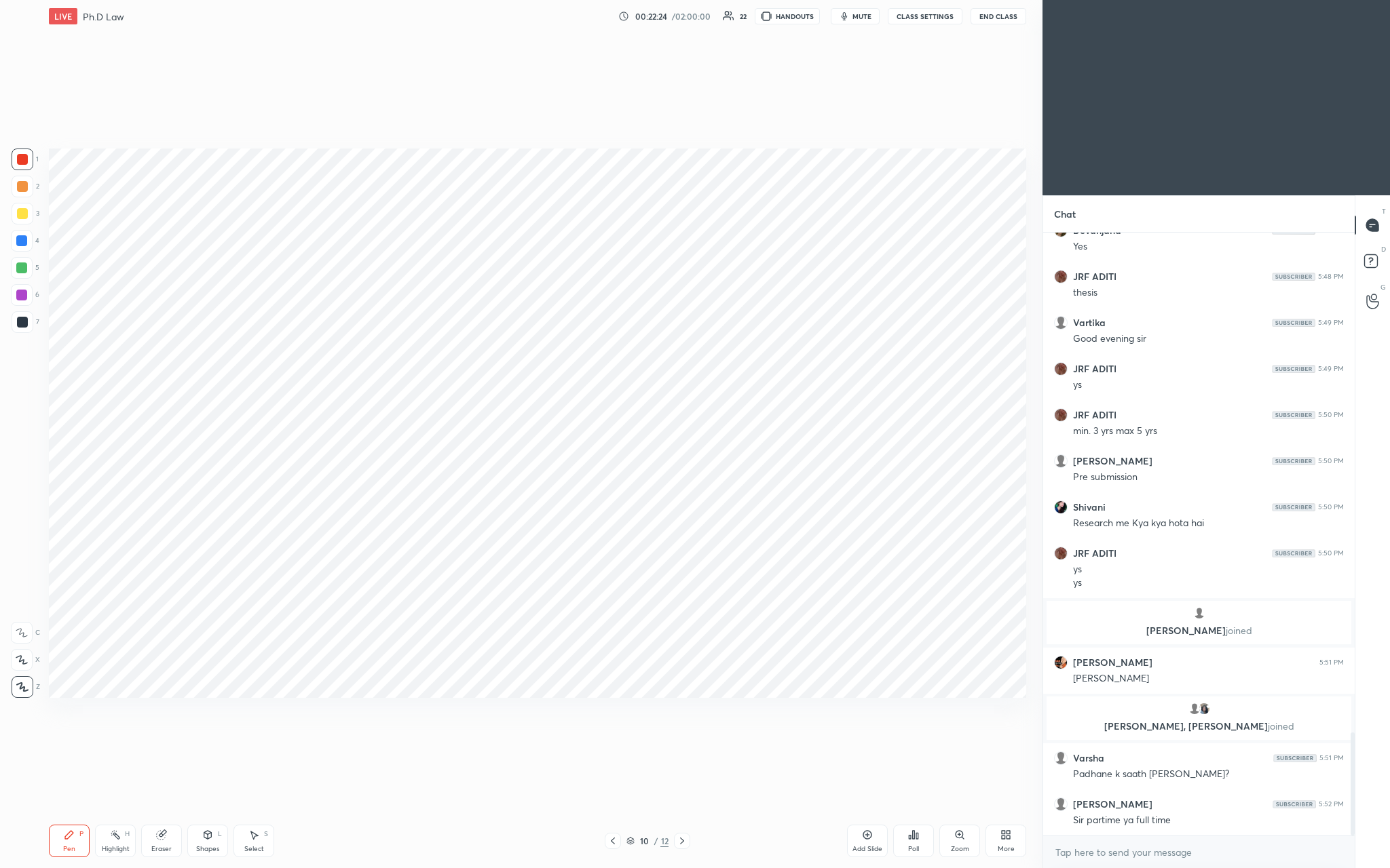
click at [486, 318] on div "Add Slide" at bounding box center [867, 841] width 40 height 32
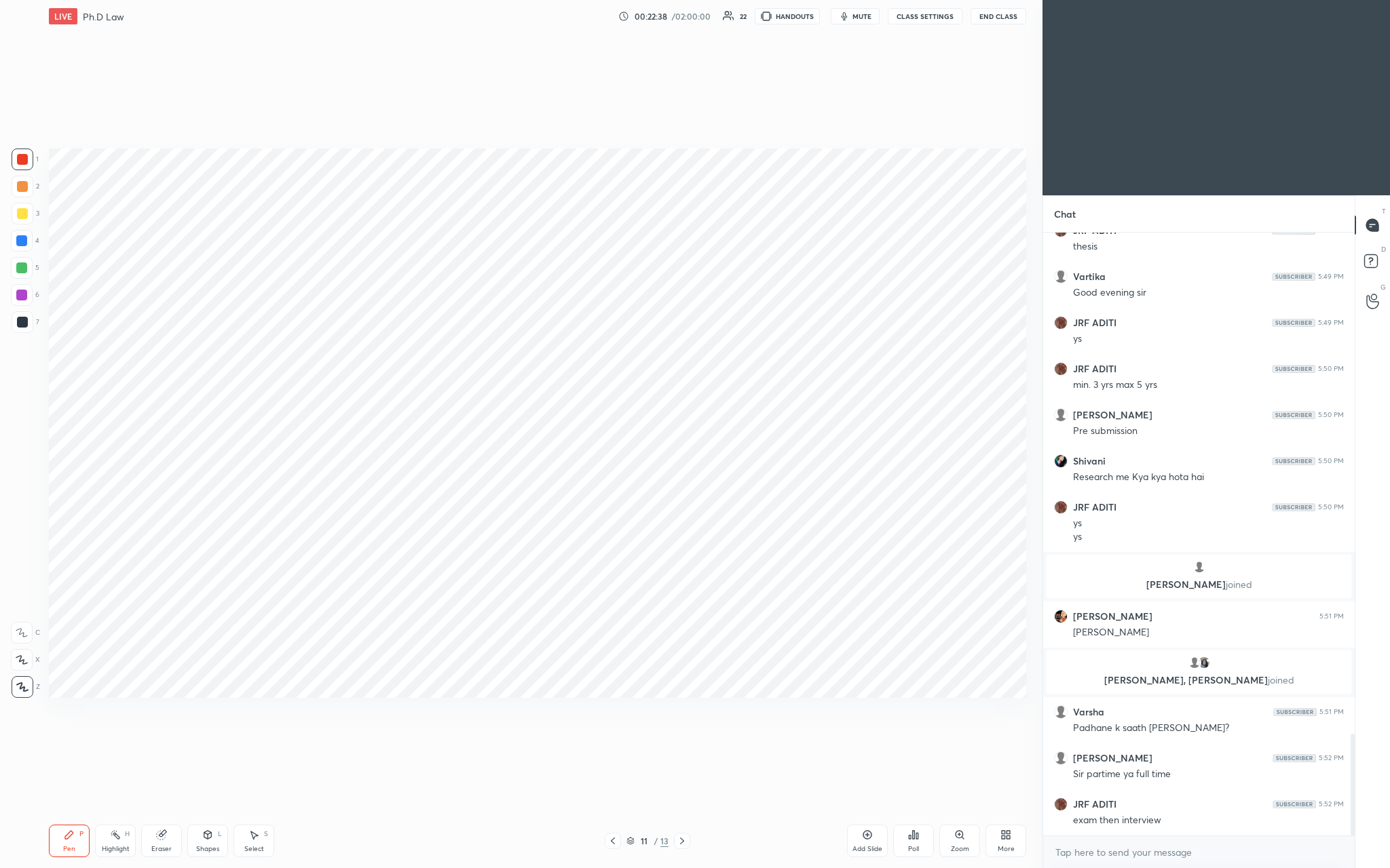
scroll to position [3023, 0]
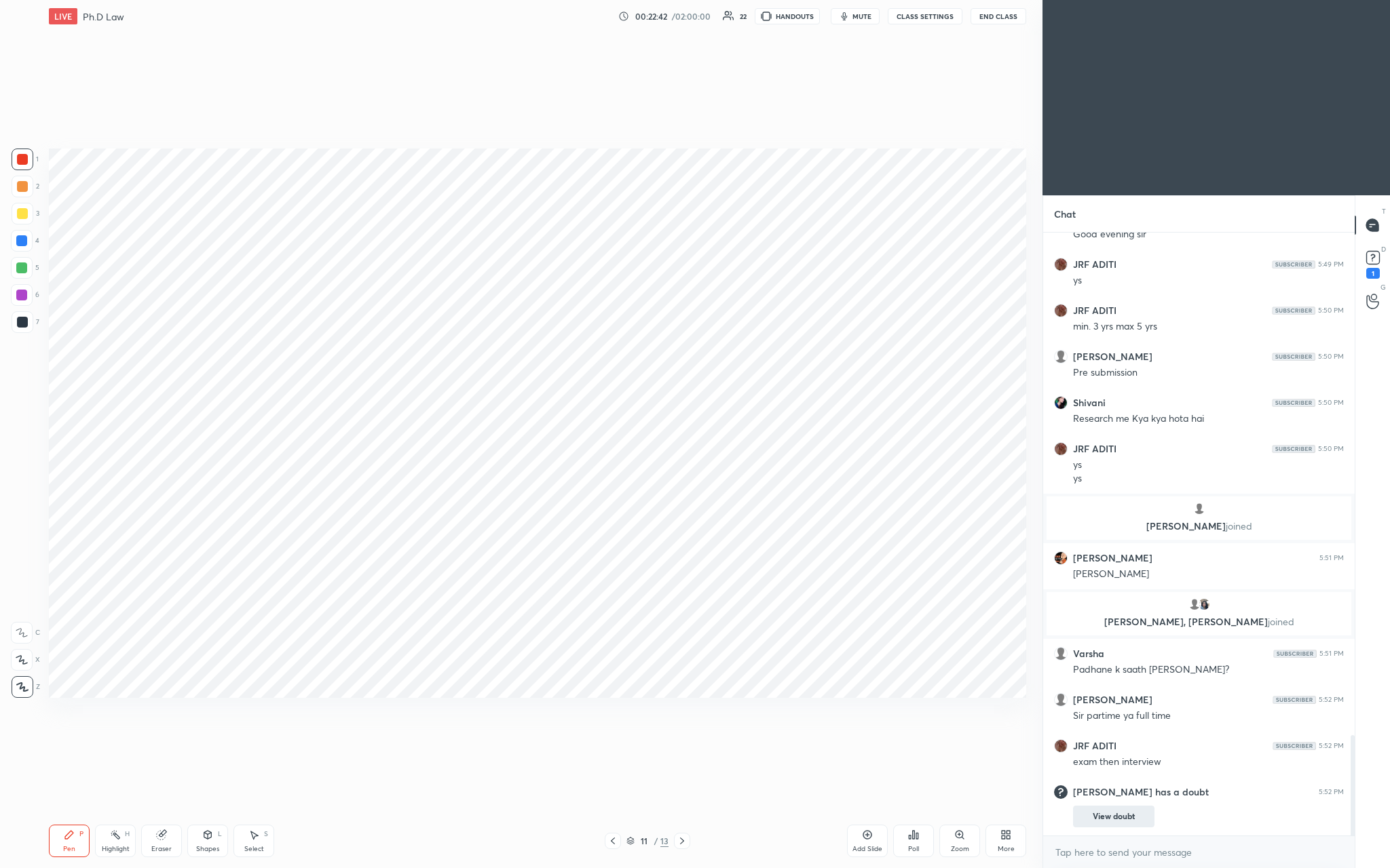
click at [486, 318] on button "View doubt" at bounding box center [1113, 817] width 82 height 21
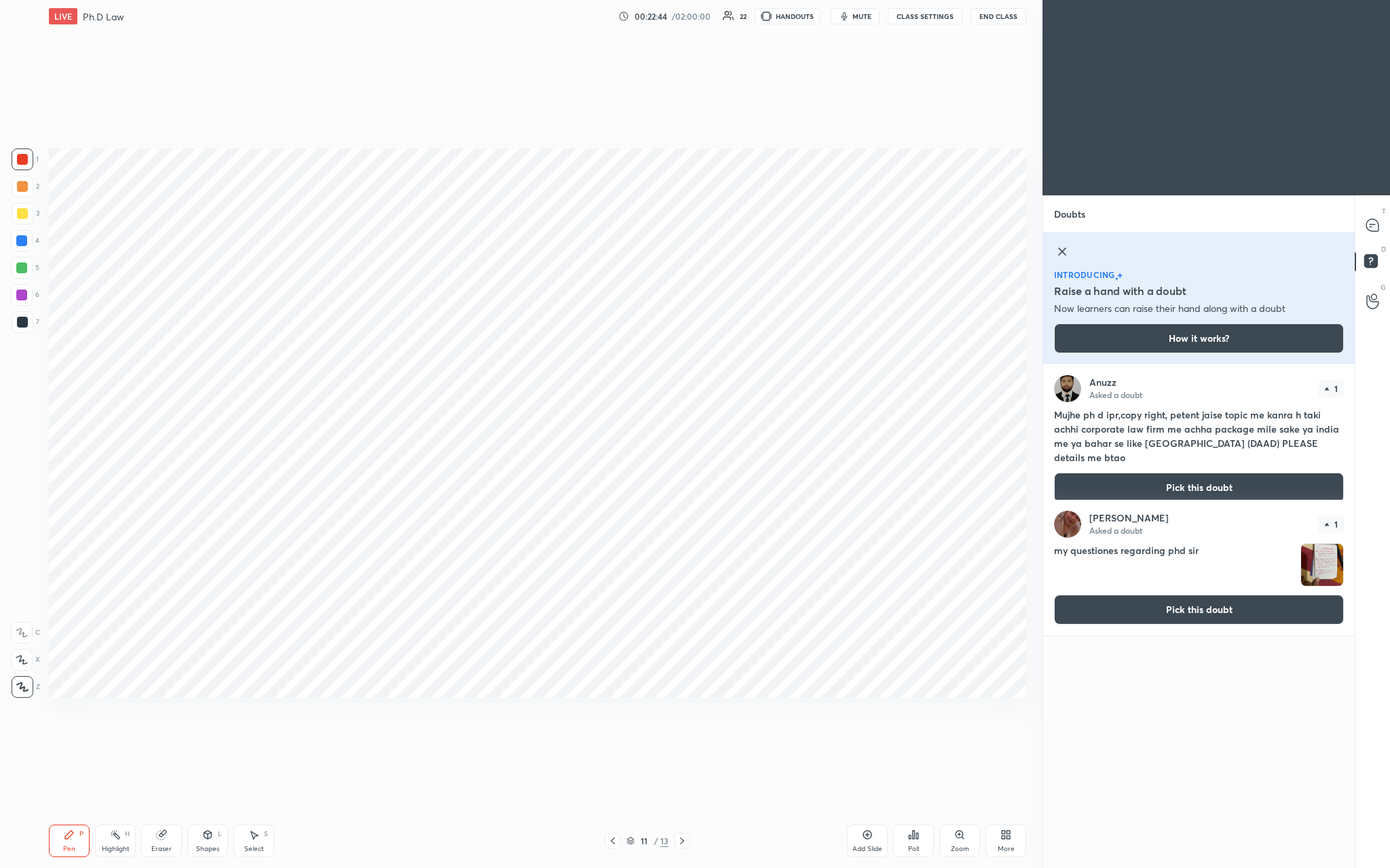
click at [486, 318] on button "Pick this doubt" at bounding box center [1199, 488] width 290 height 30
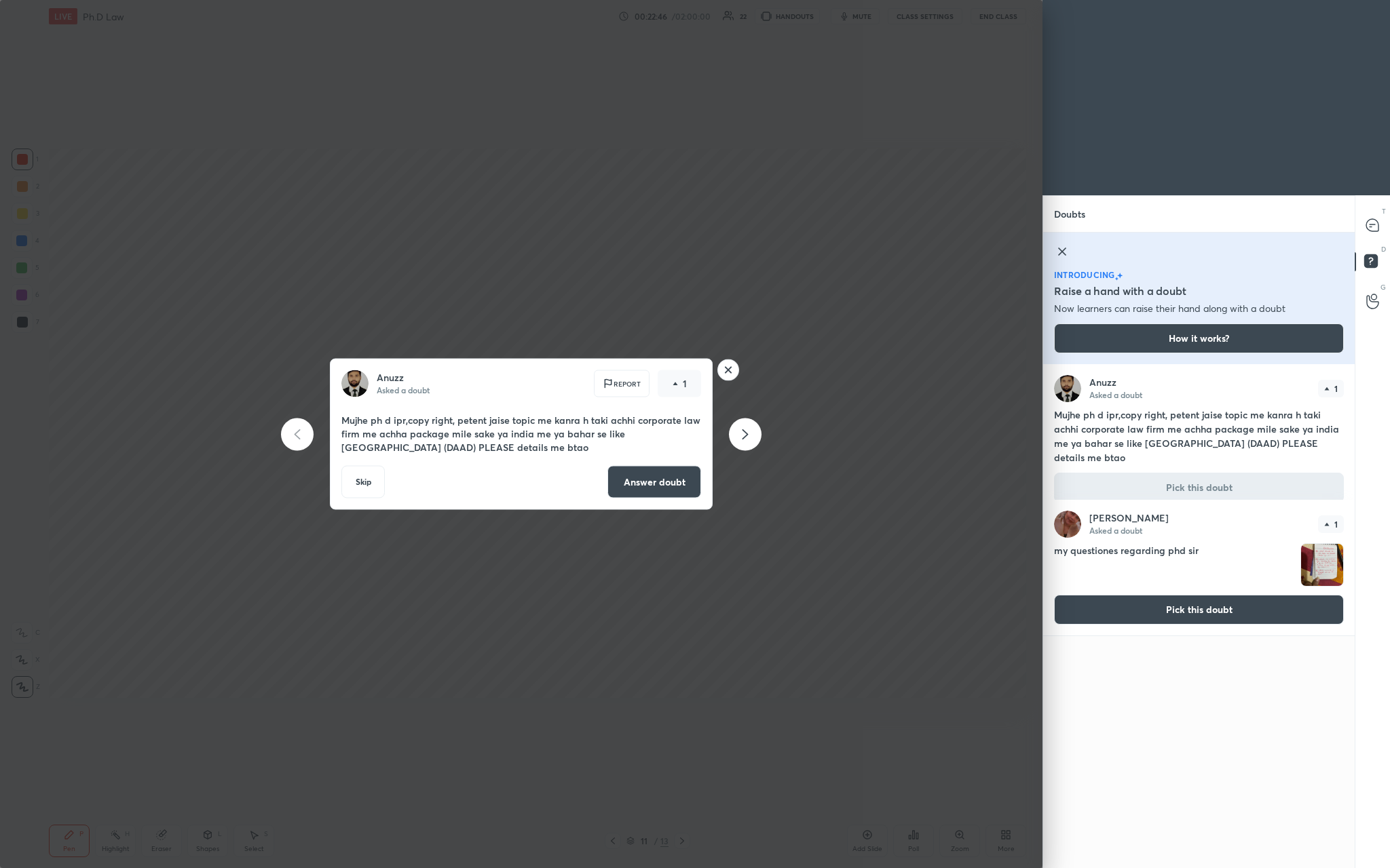
click at [486, 318] on button "Answer doubt" at bounding box center [654, 482] width 93 height 32
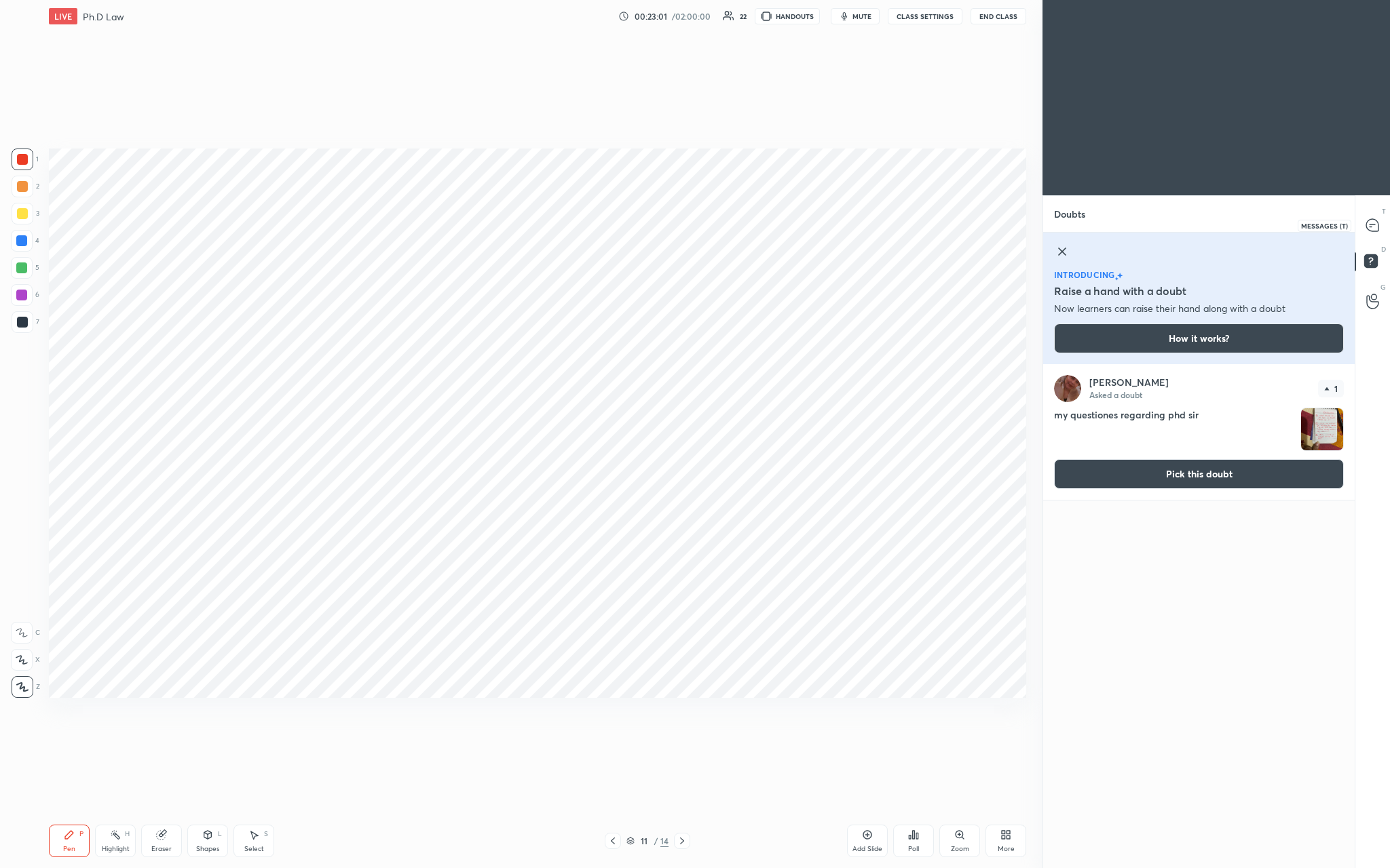
click at [486, 217] on div at bounding box center [1373, 225] width 27 height 25
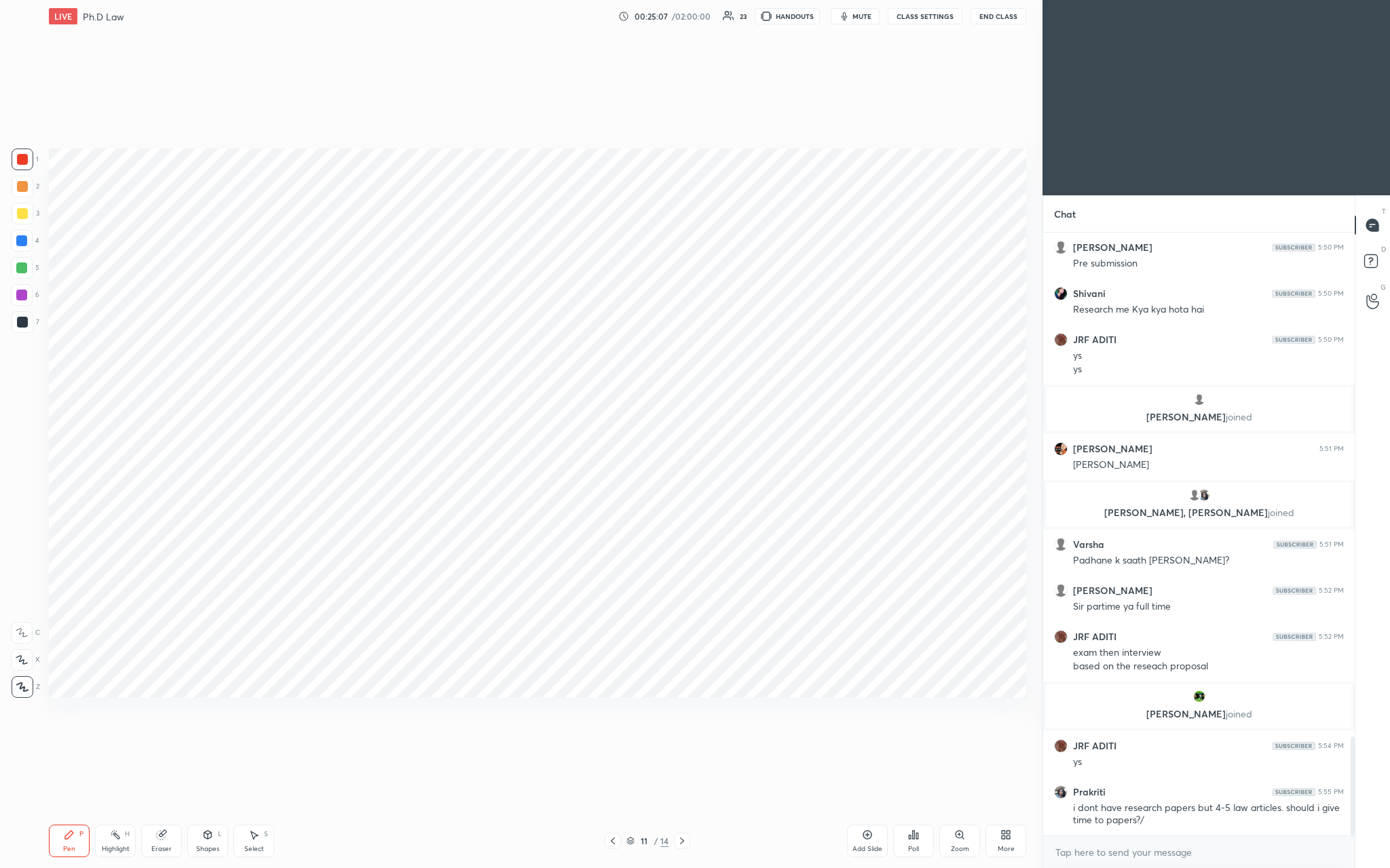
scroll to position [3126, 0]
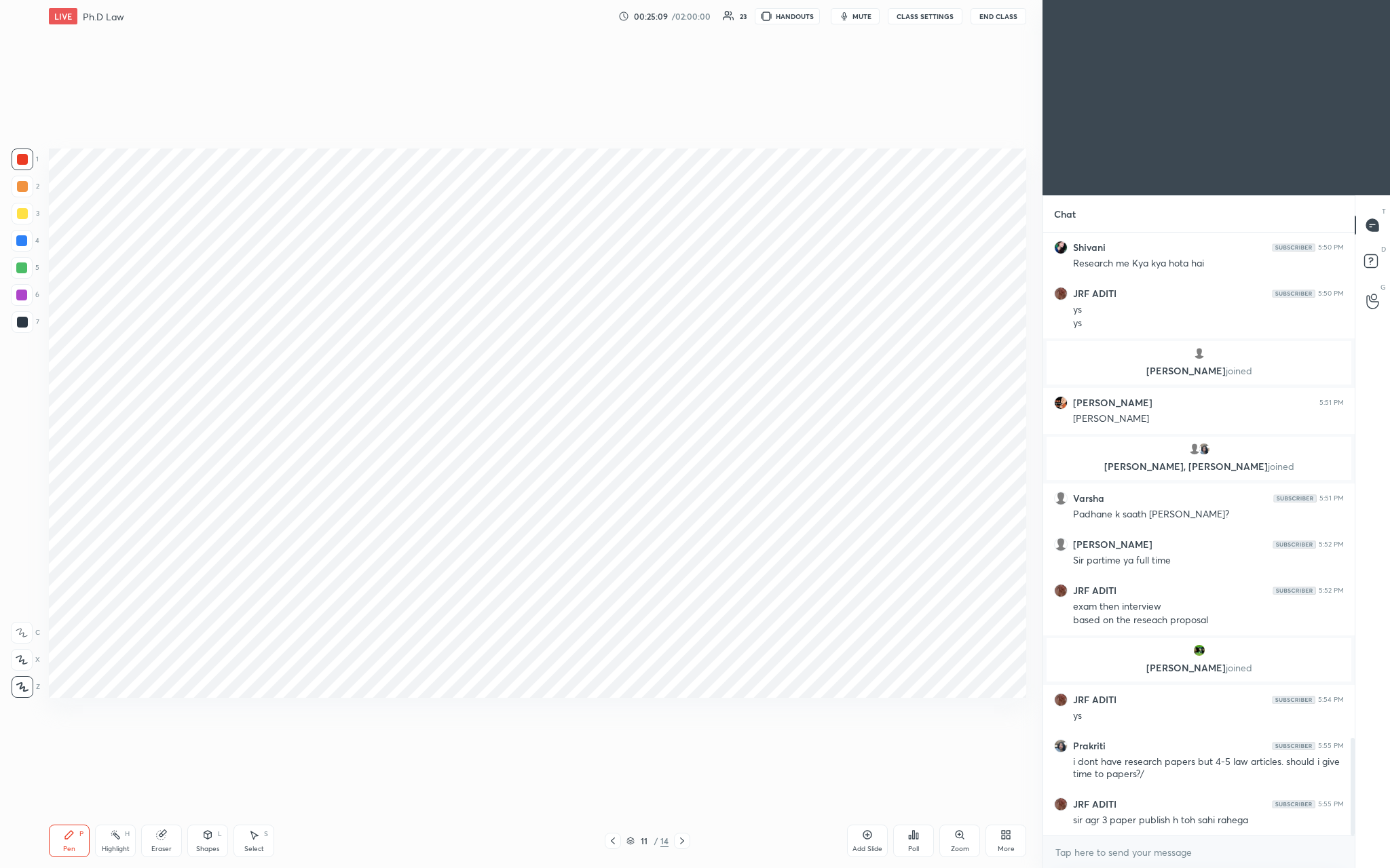
click at [486, 318] on div "Add Slide" at bounding box center [867, 841] width 40 height 32
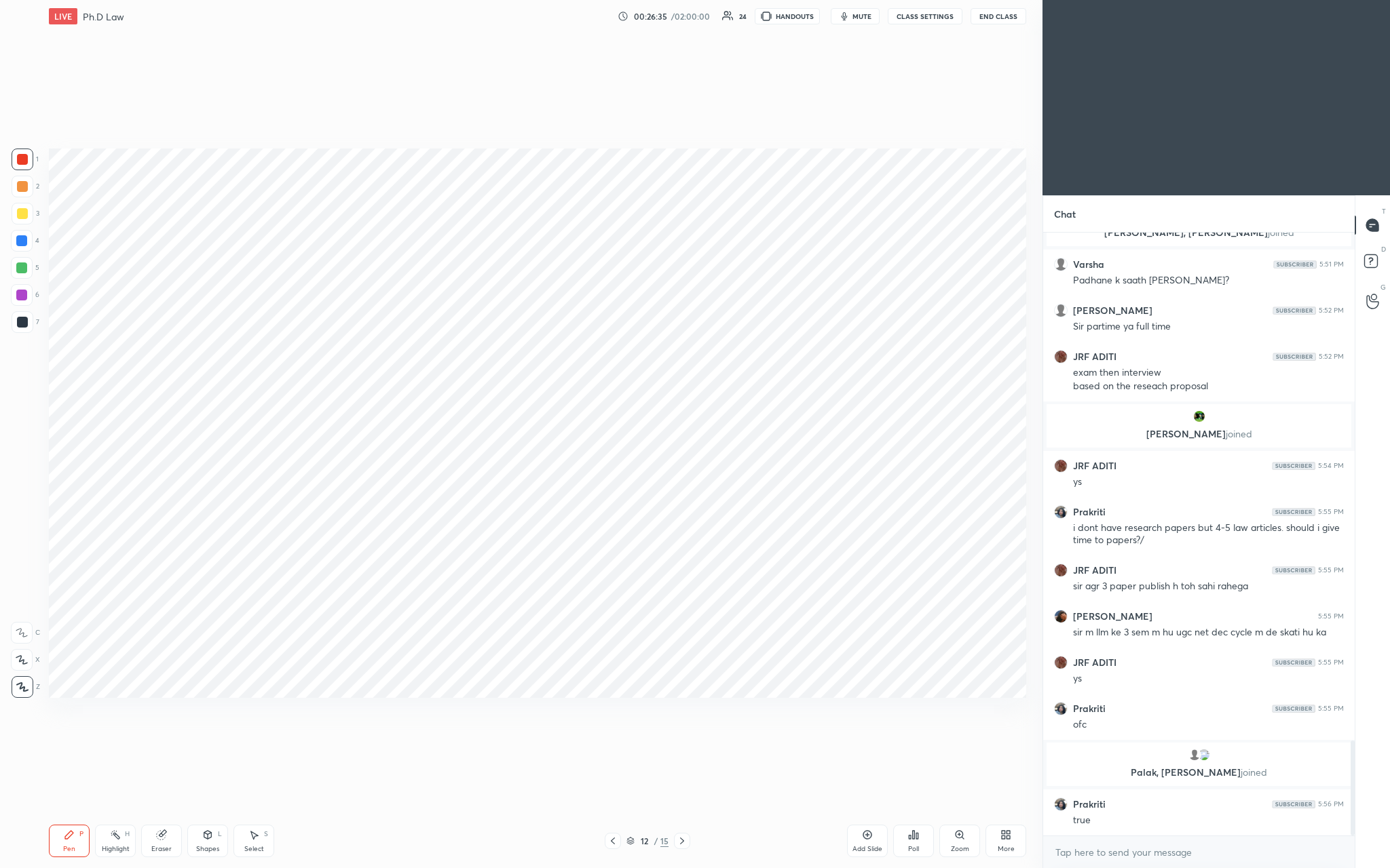
scroll to position [3275, 0]
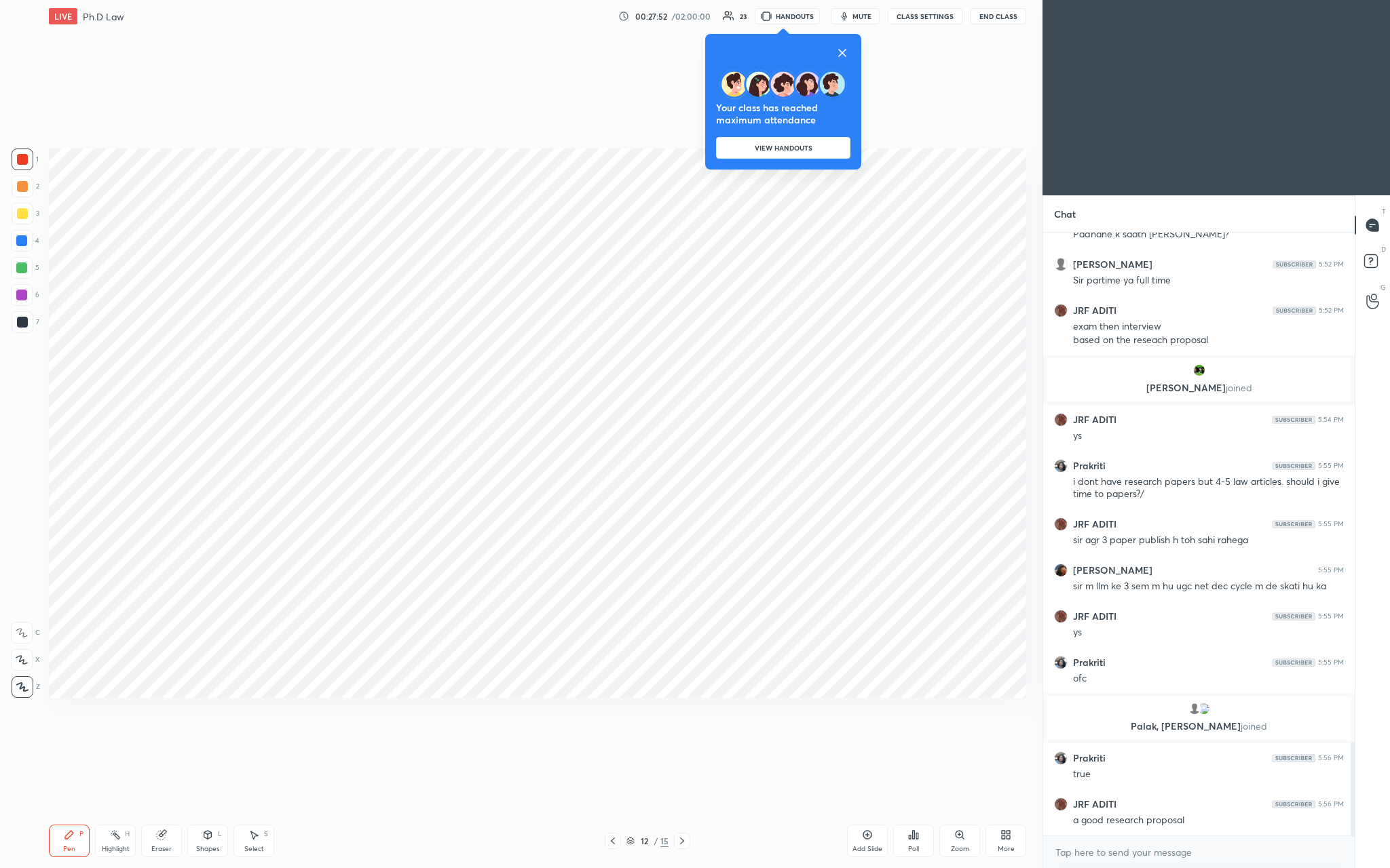
click at [486, 48] on div at bounding box center [782, 53] width 135 height 17
click at [486, 62] on div "Your class has reached maximum attendance VIEW HANDOUTS" at bounding box center [782, 101] width 156 height 135
click at [486, 47] on icon at bounding box center [842, 53] width 17 height 17
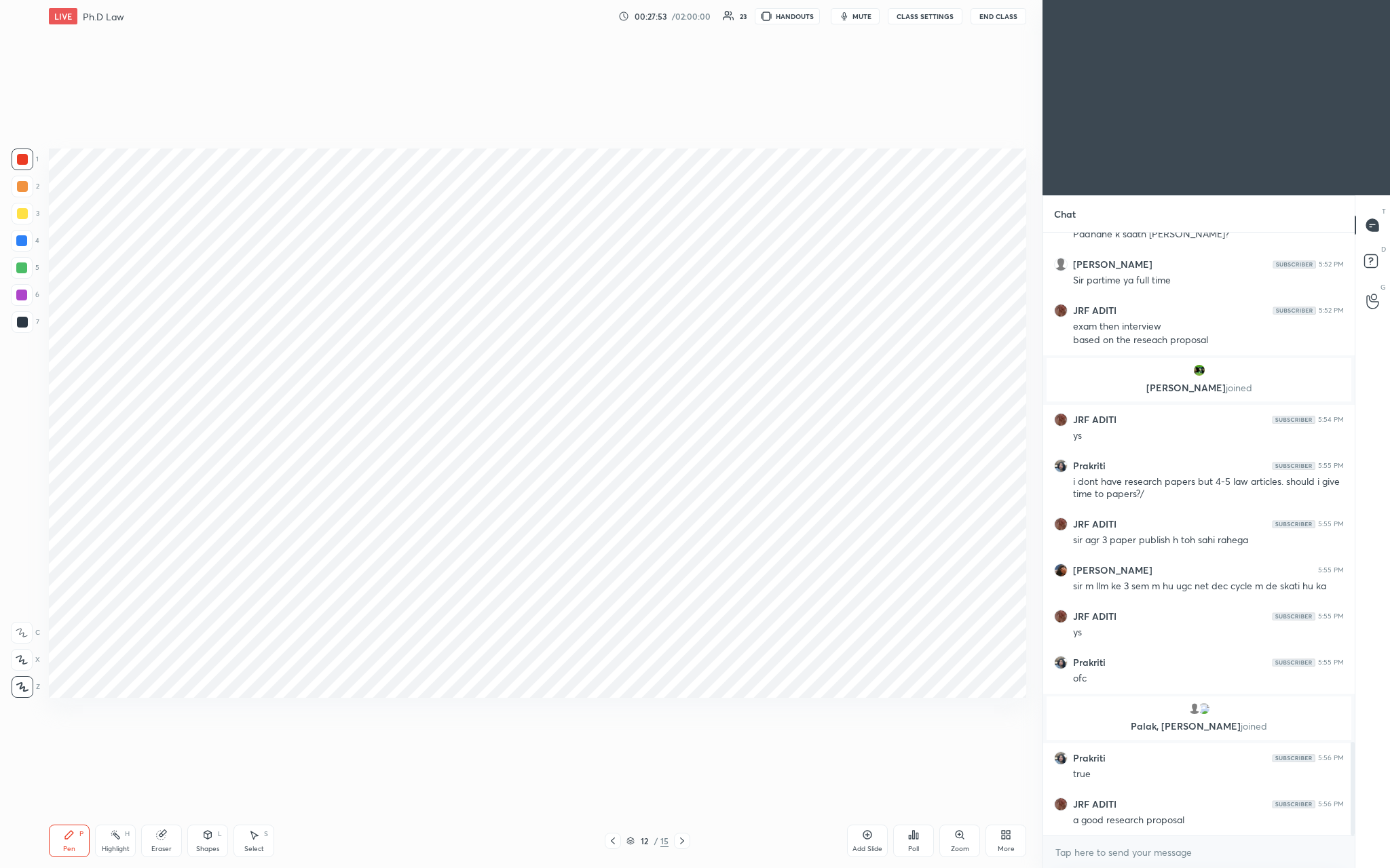
drag, startPoint x: 849, startPoint y: 46, endPoint x: 839, endPoint y: 50, distance: 10.8
click at [486, 51] on div "Setting up your live class Poll for secs No correct answer Start poll" at bounding box center [537, 422] width 988 height 781
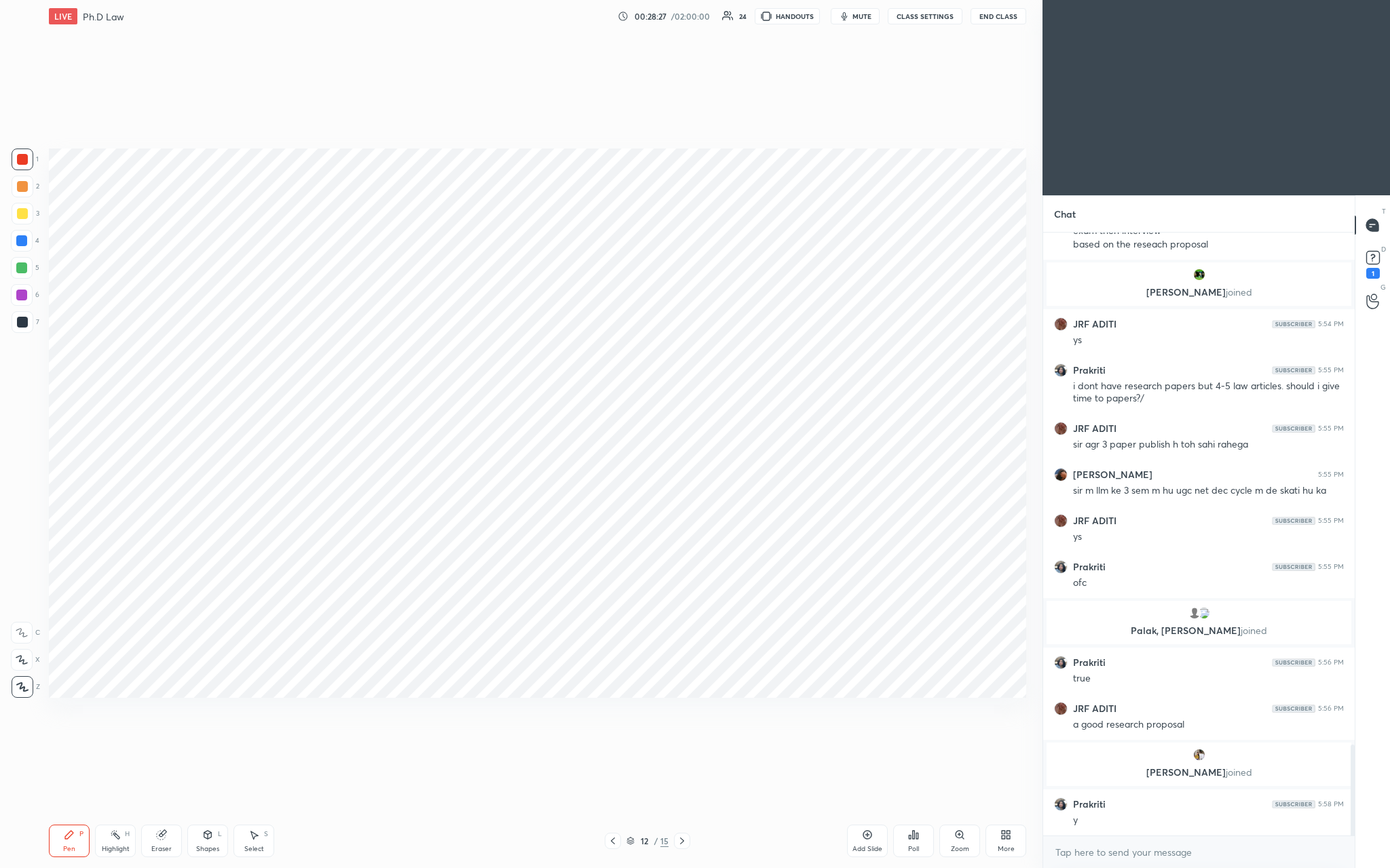
scroll to position [3390, 0]
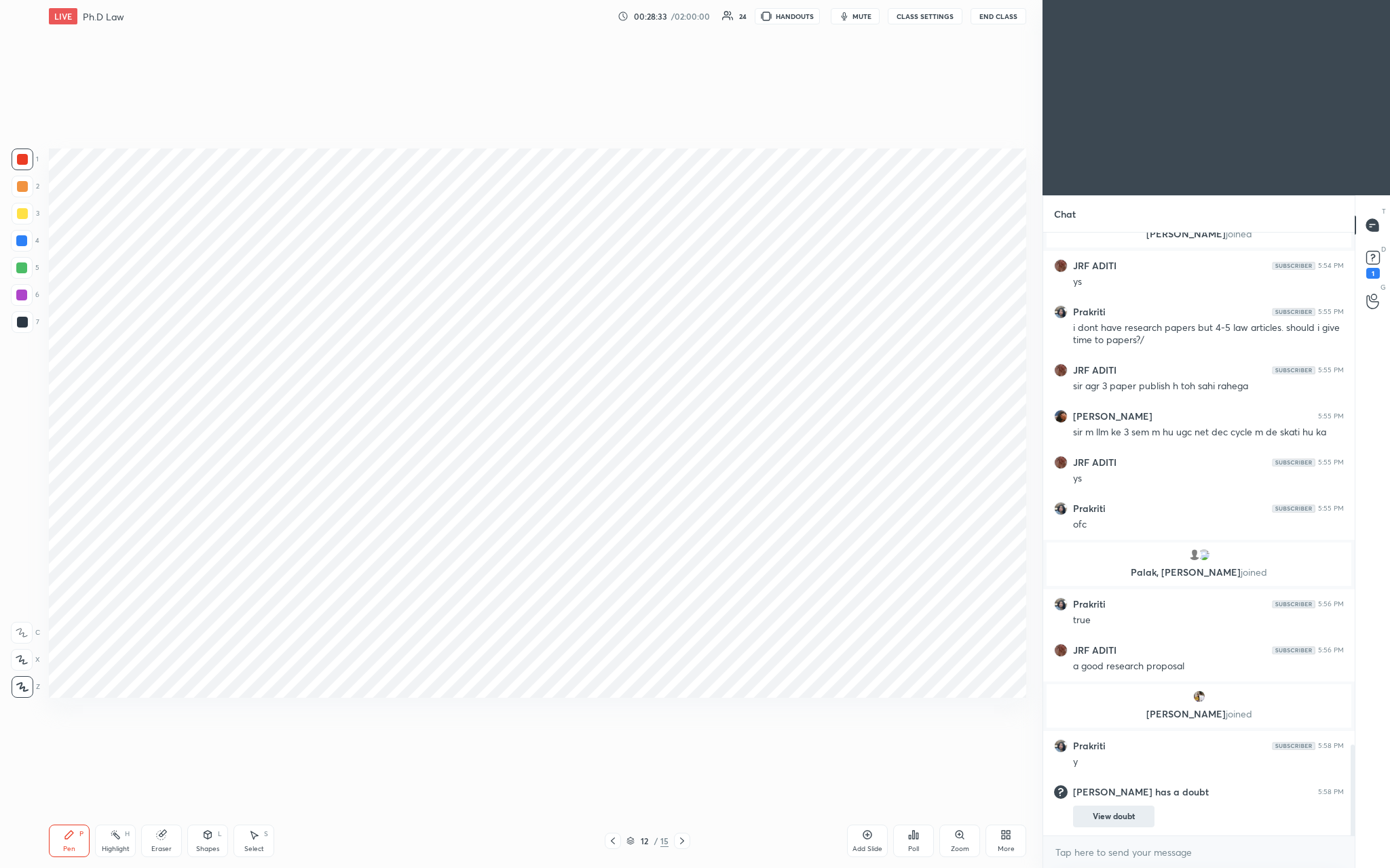
click at [486, 318] on button "View doubt" at bounding box center [1113, 817] width 82 height 21
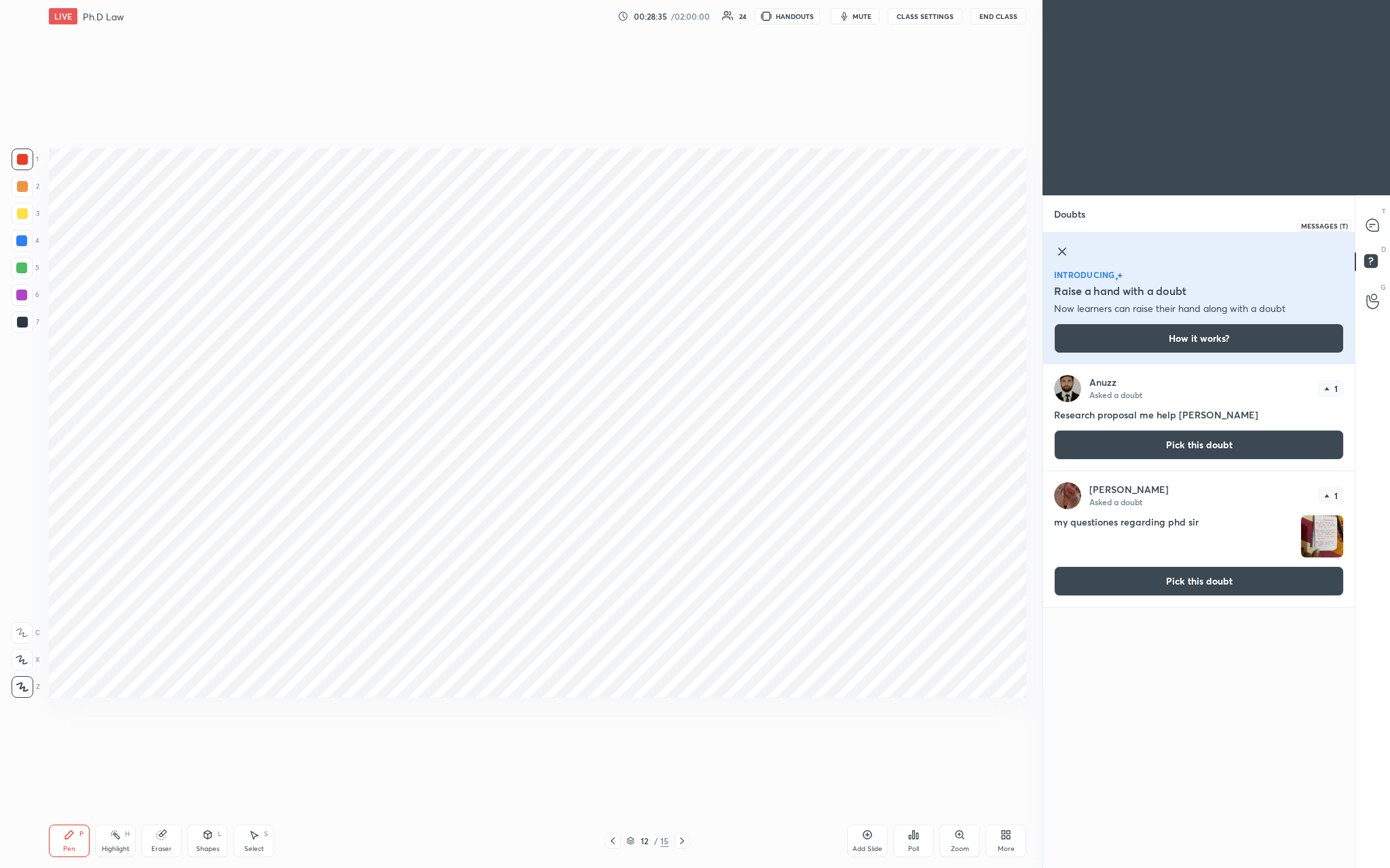
click at [486, 227] on icon at bounding box center [1372, 225] width 12 height 12
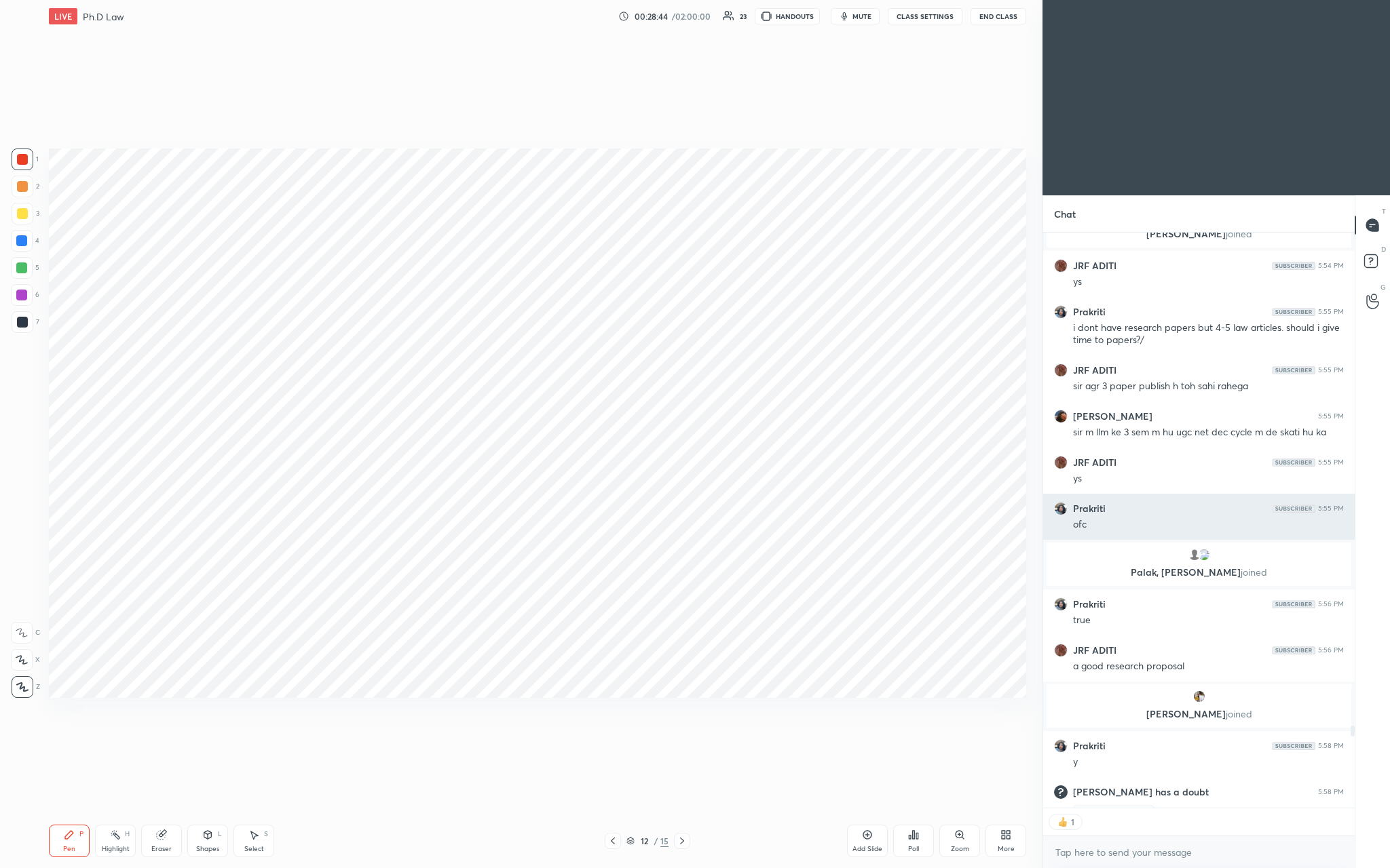
scroll to position [3702, 0]
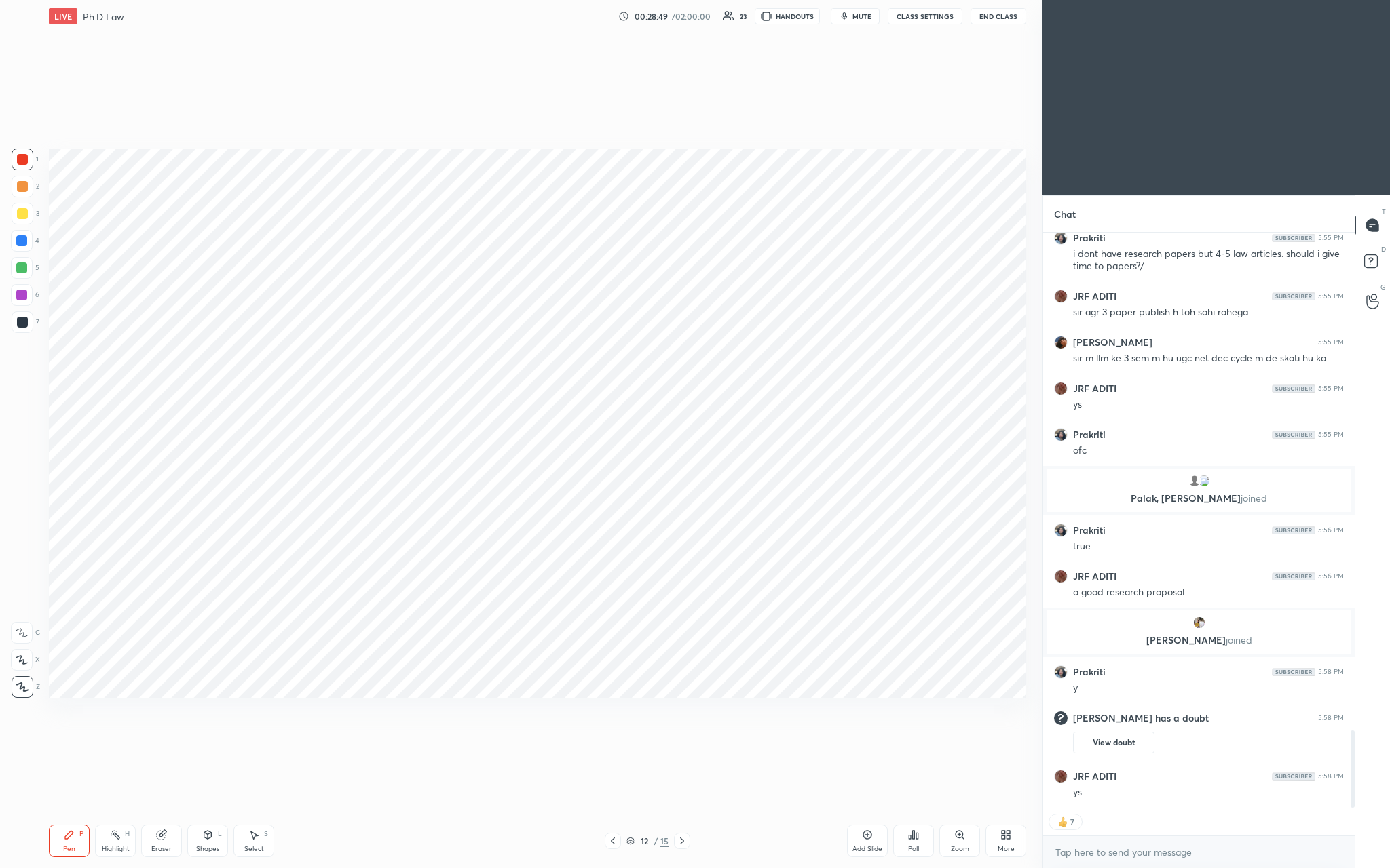
click at [486, 318] on div "Add Slide" at bounding box center [867, 841] width 40 height 32
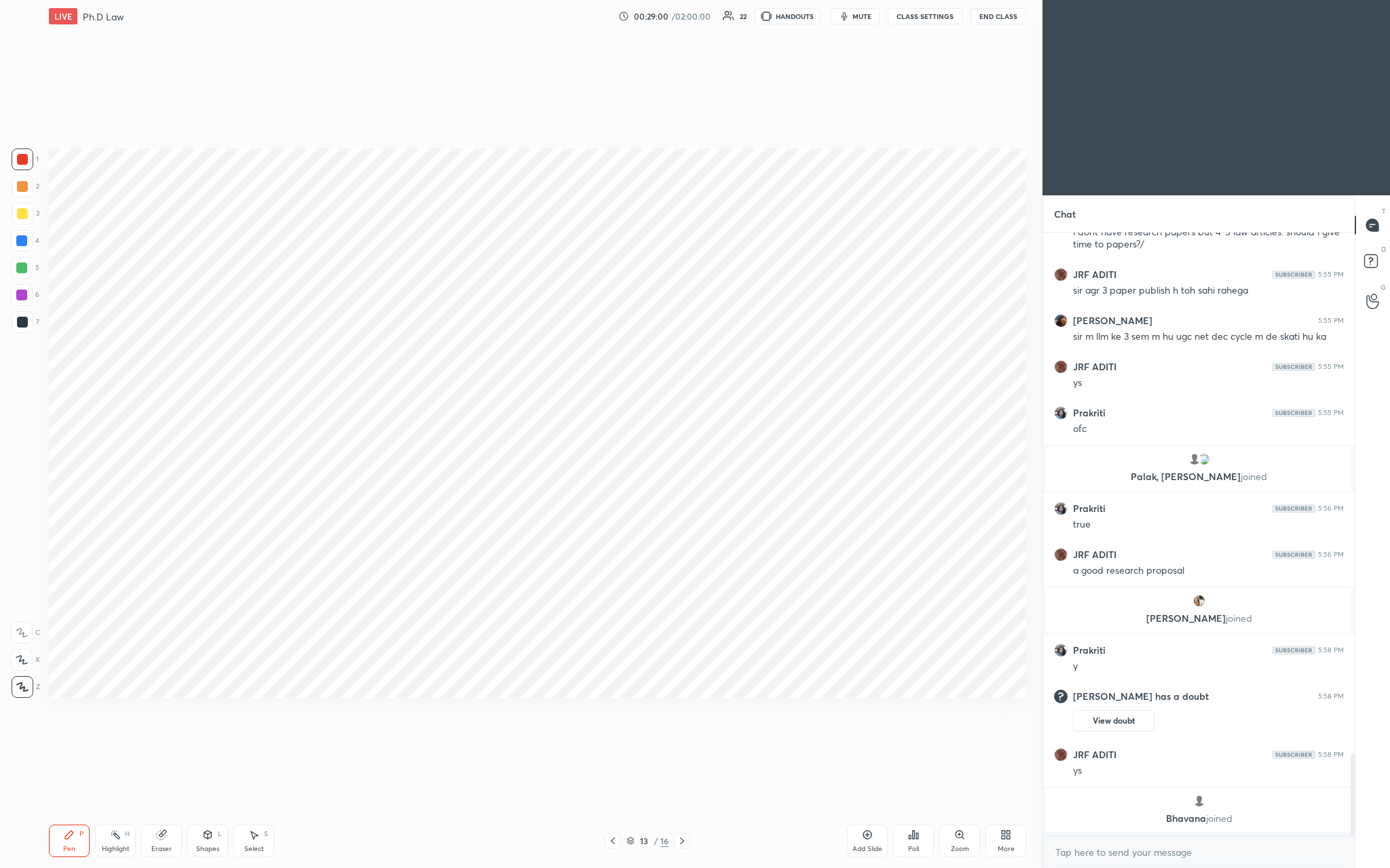
scroll to position [3484, 0]
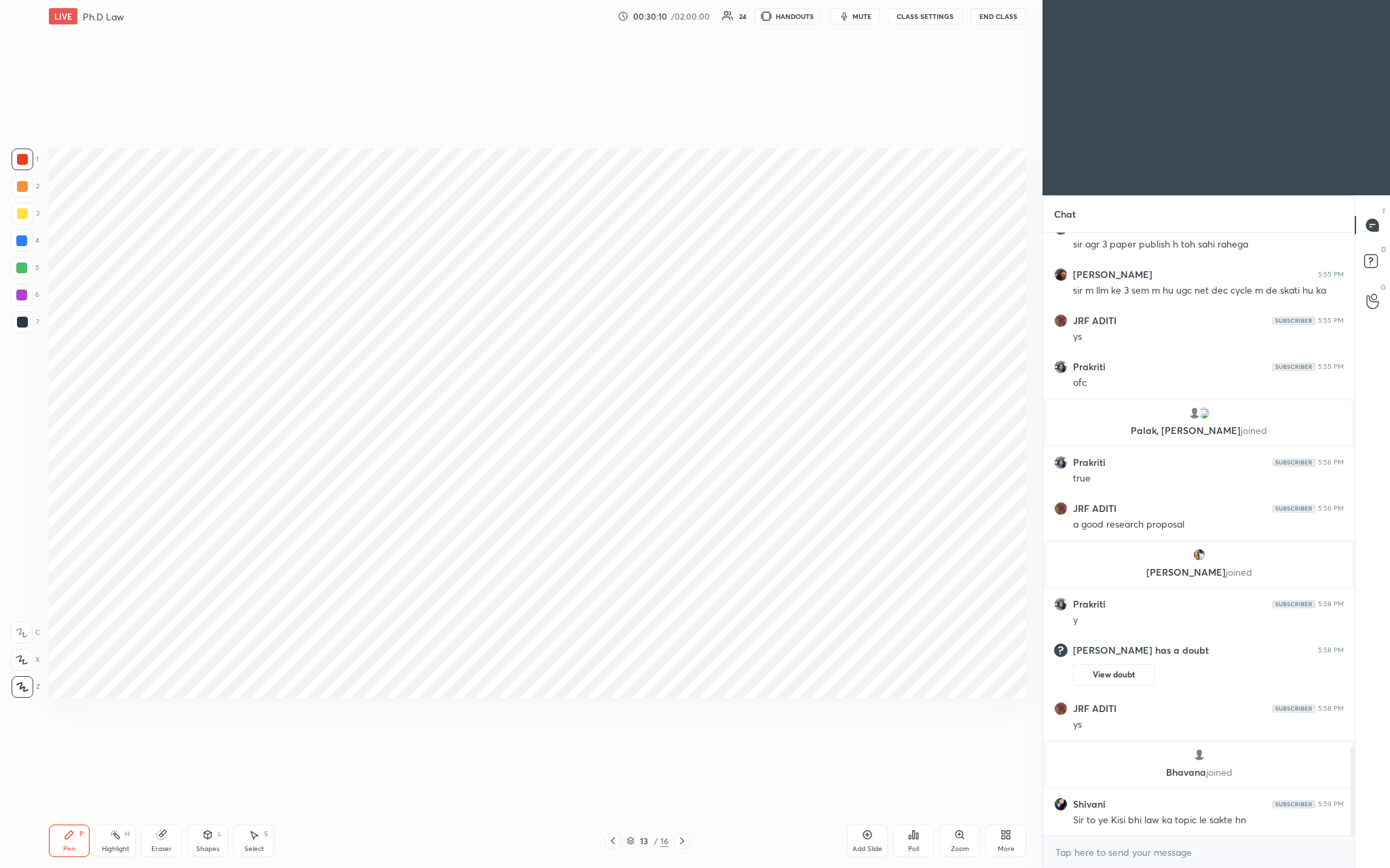
click at [486, 171] on div "Setting up your live class Poll for secs No correct answer Start poll" at bounding box center [537, 422] width 988 height 781
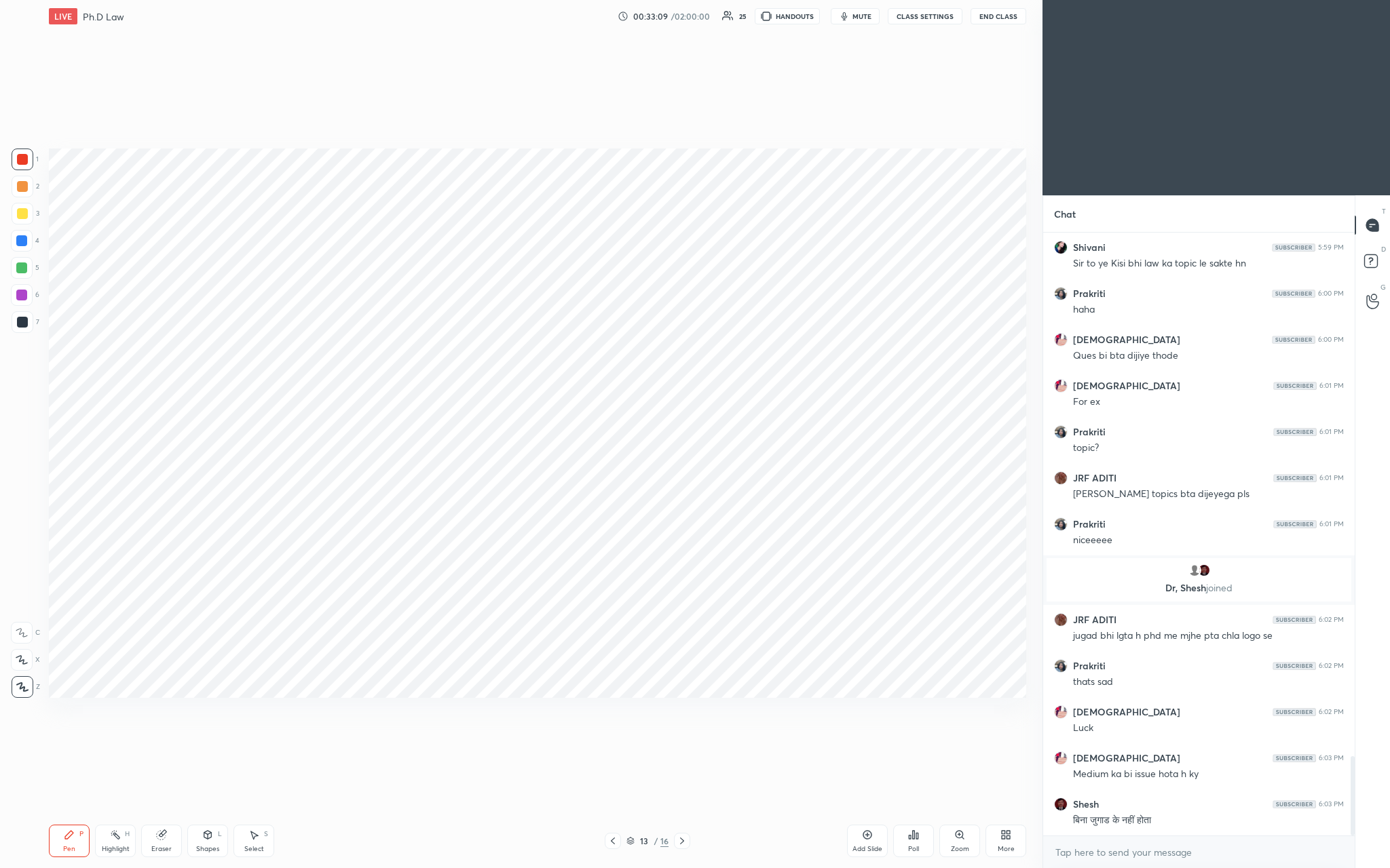
scroll to position [3969, 0]
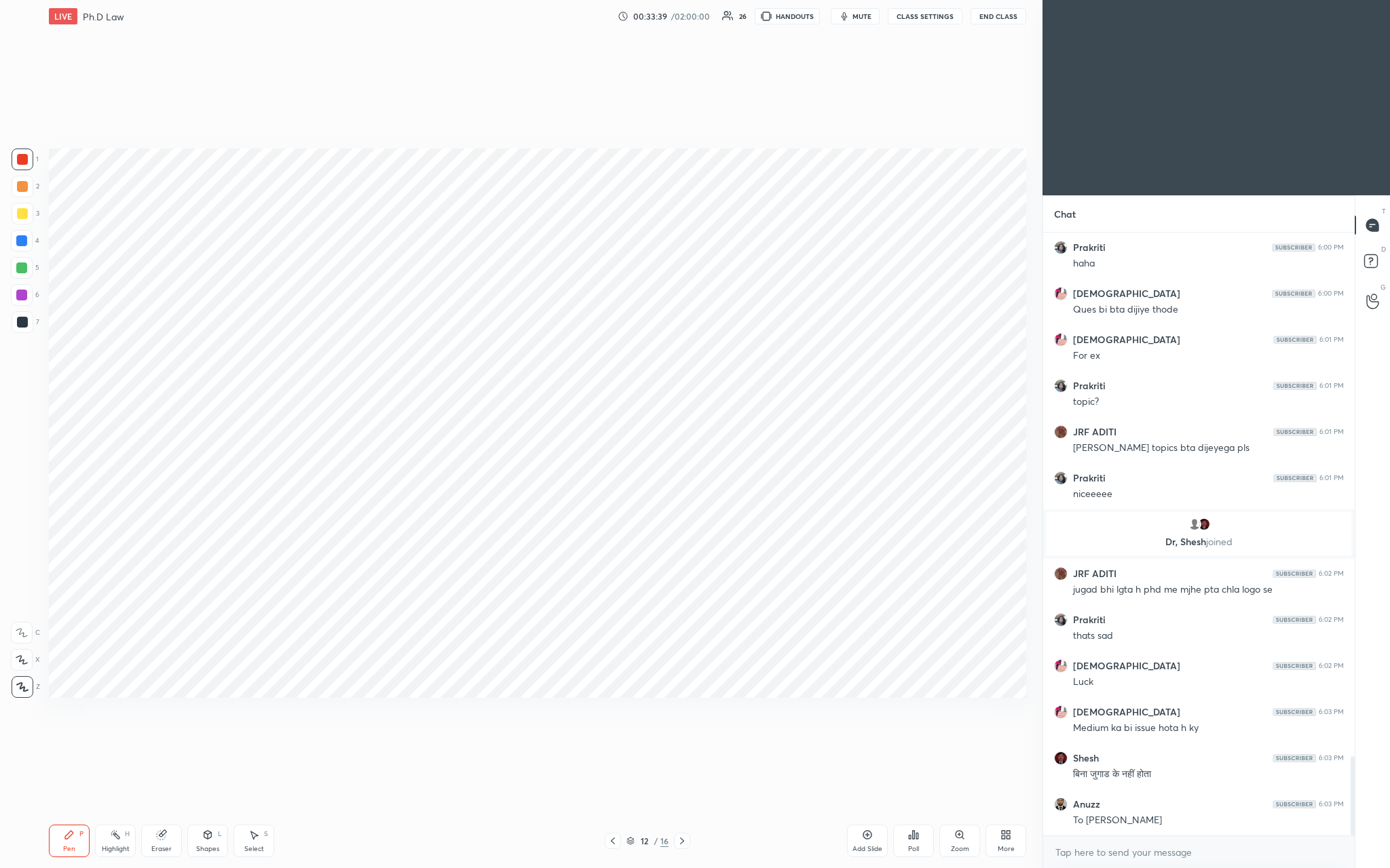
click at [486, 318] on div "Add Slide" at bounding box center [867, 841] width 40 height 32
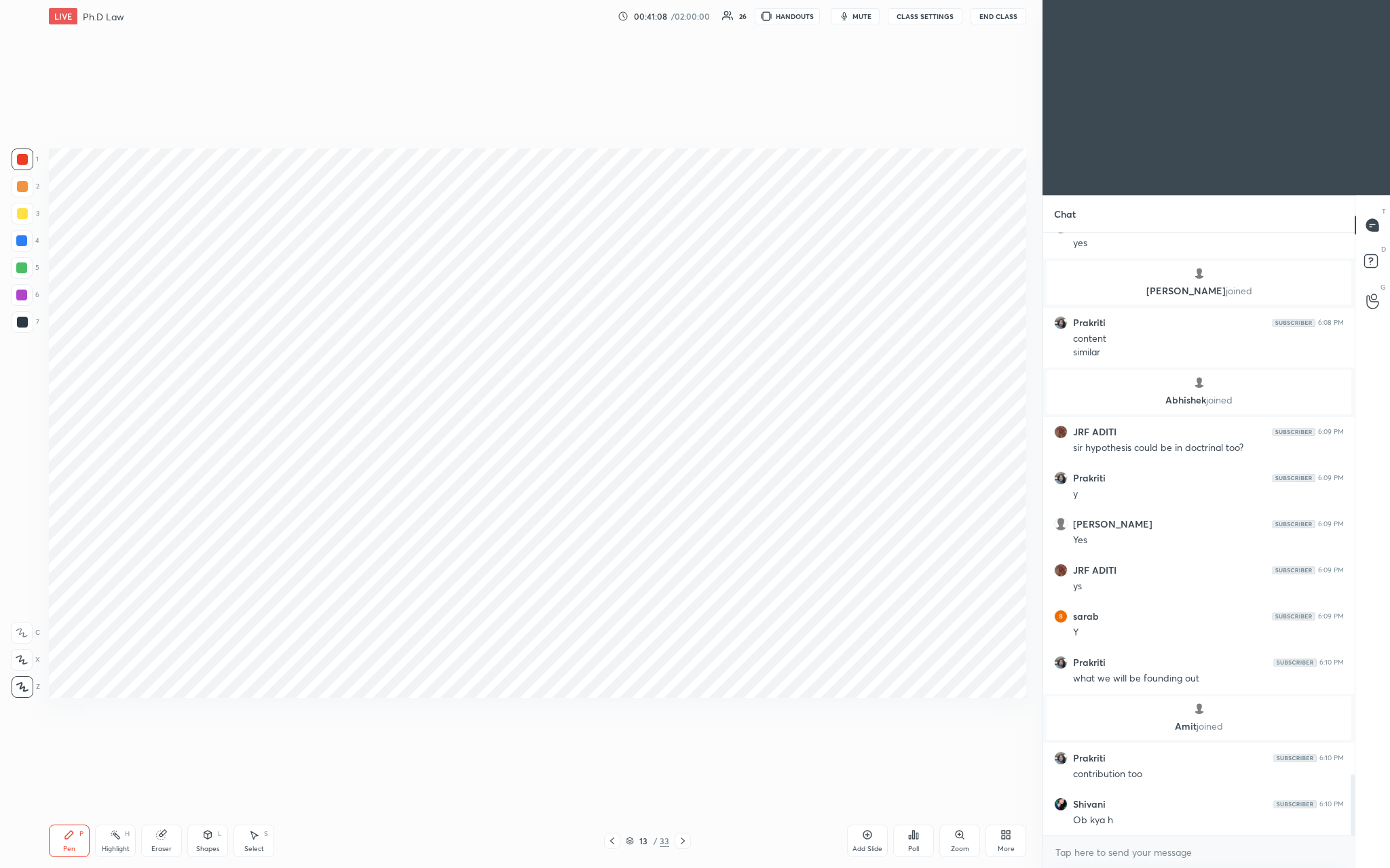
scroll to position [5399, 0]
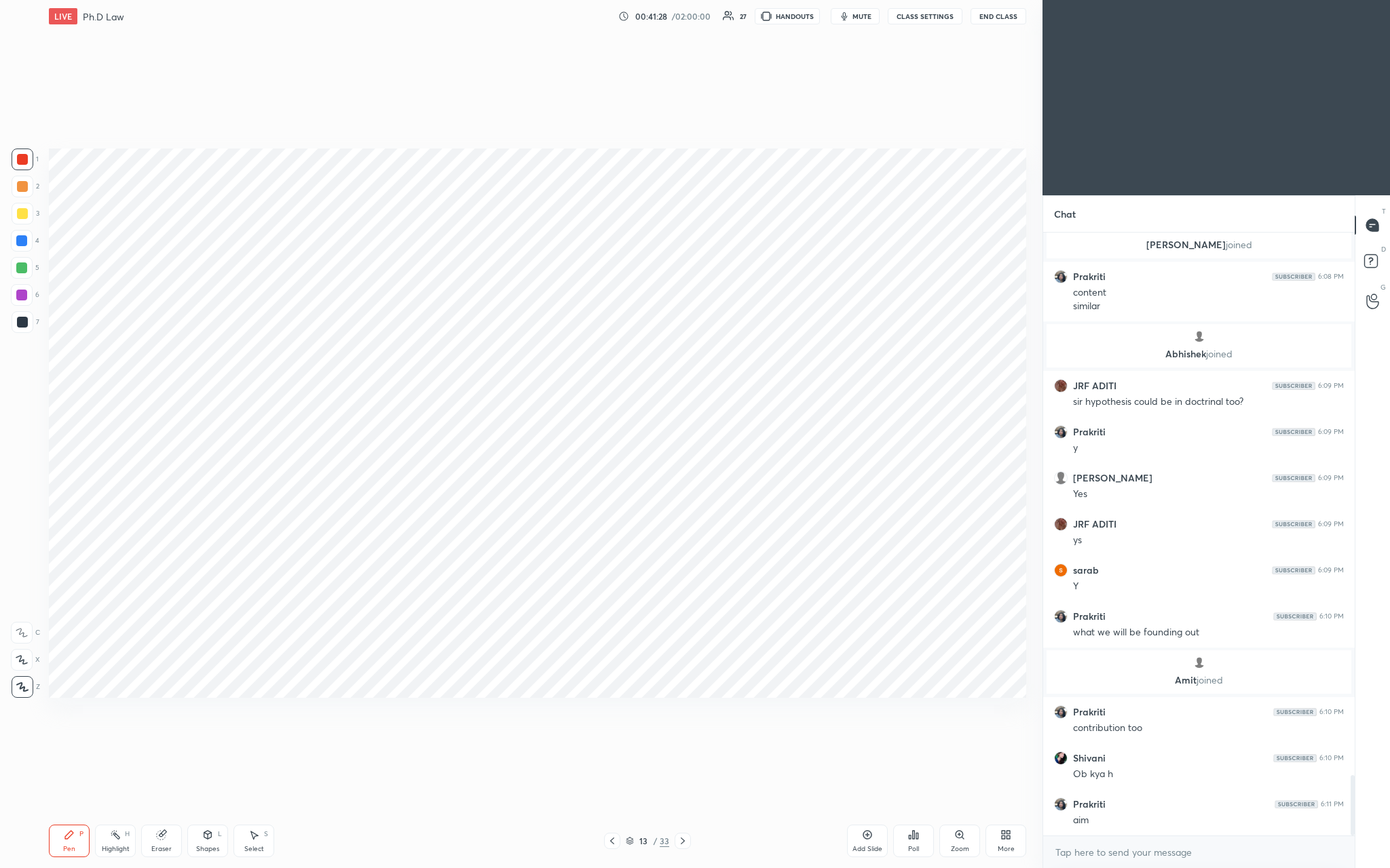
drag, startPoint x: 21, startPoint y: 239, endPoint x: 29, endPoint y: 238, distance: 8.1
click at [21, 239] on div at bounding box center [21, 240] width 11 height 11
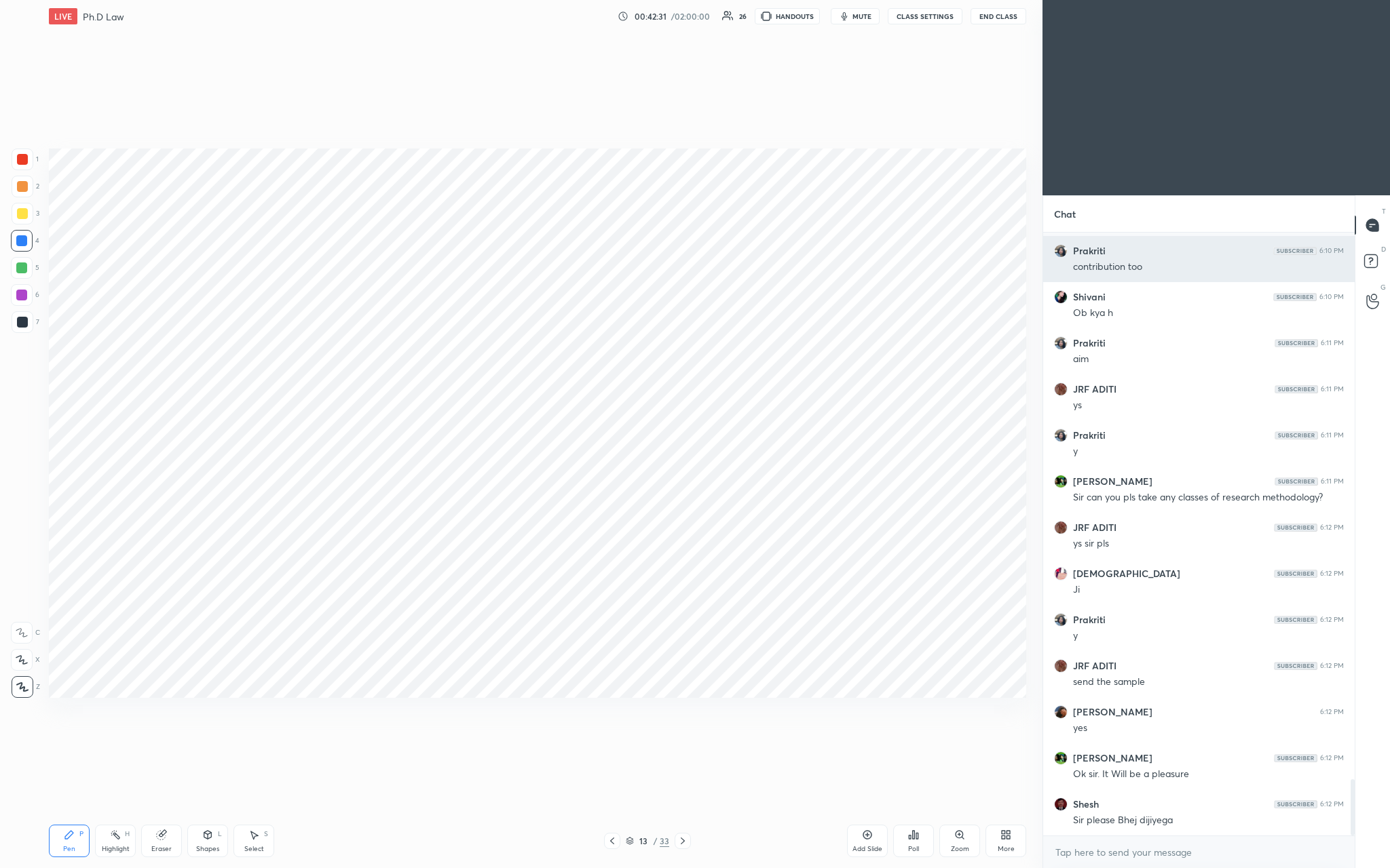
scroll to position [5907, 0]
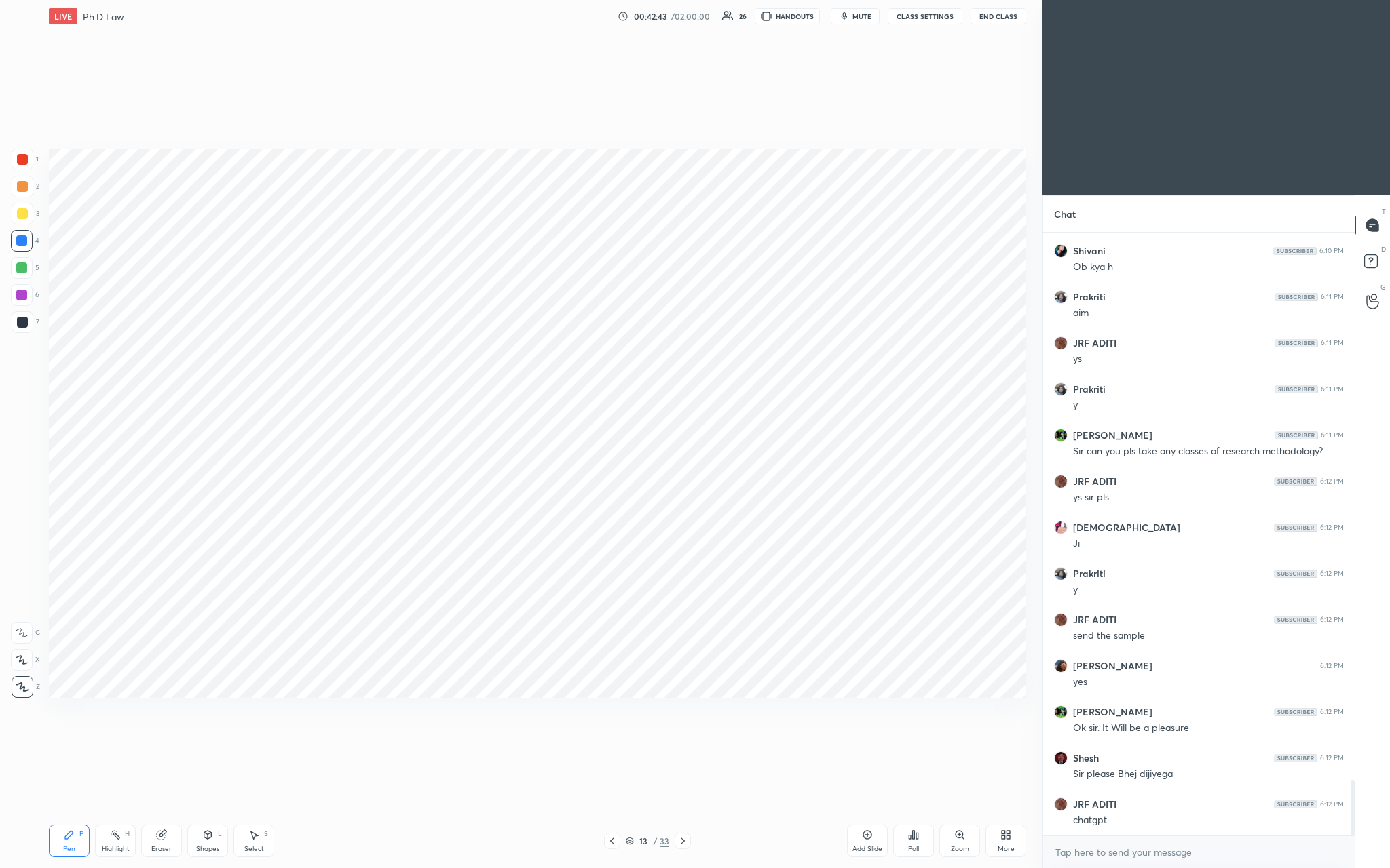
click at [486, 318] on icon at bounding box center [867, 835] width 11 height 11
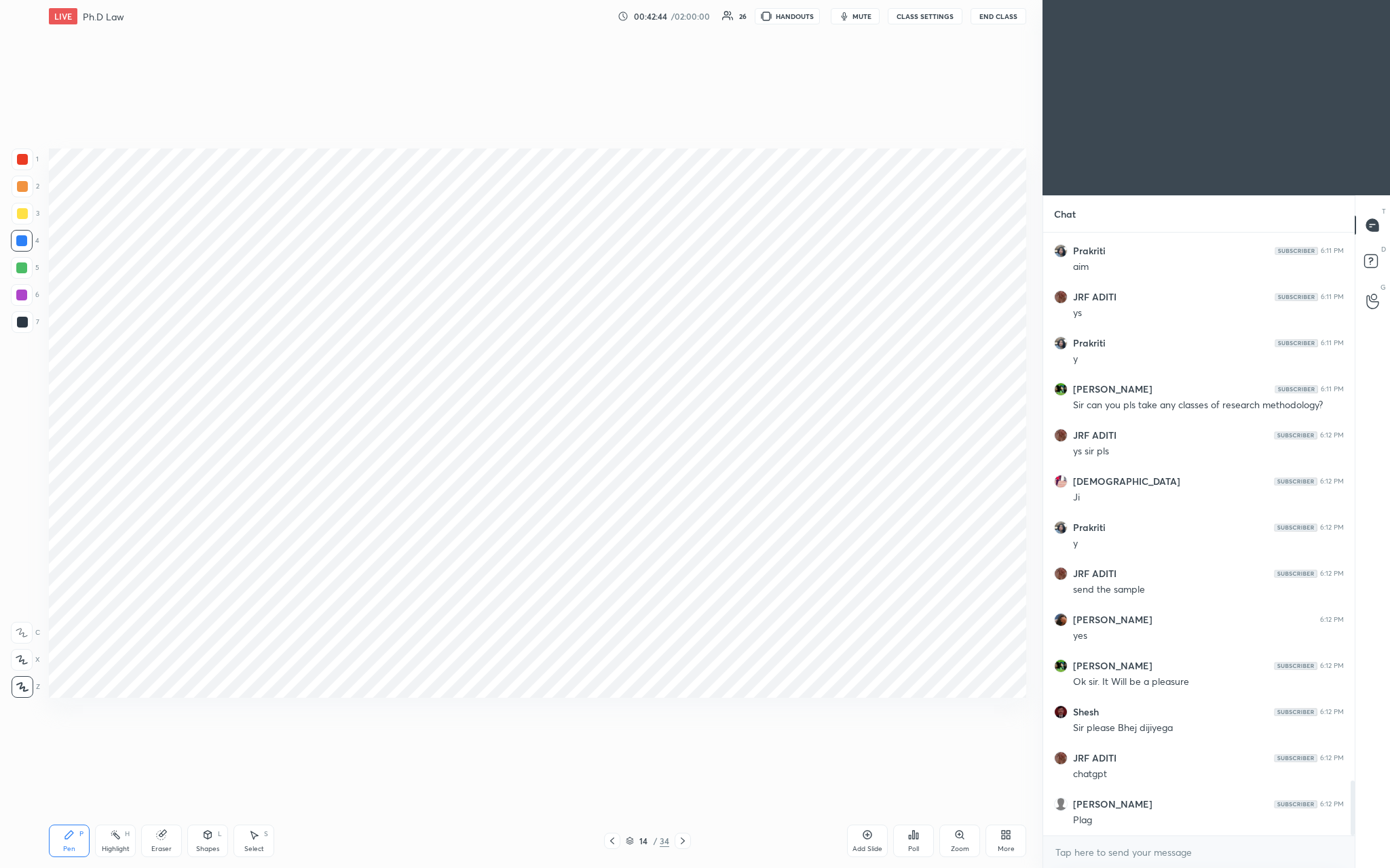
scroll to position [5999, 0]
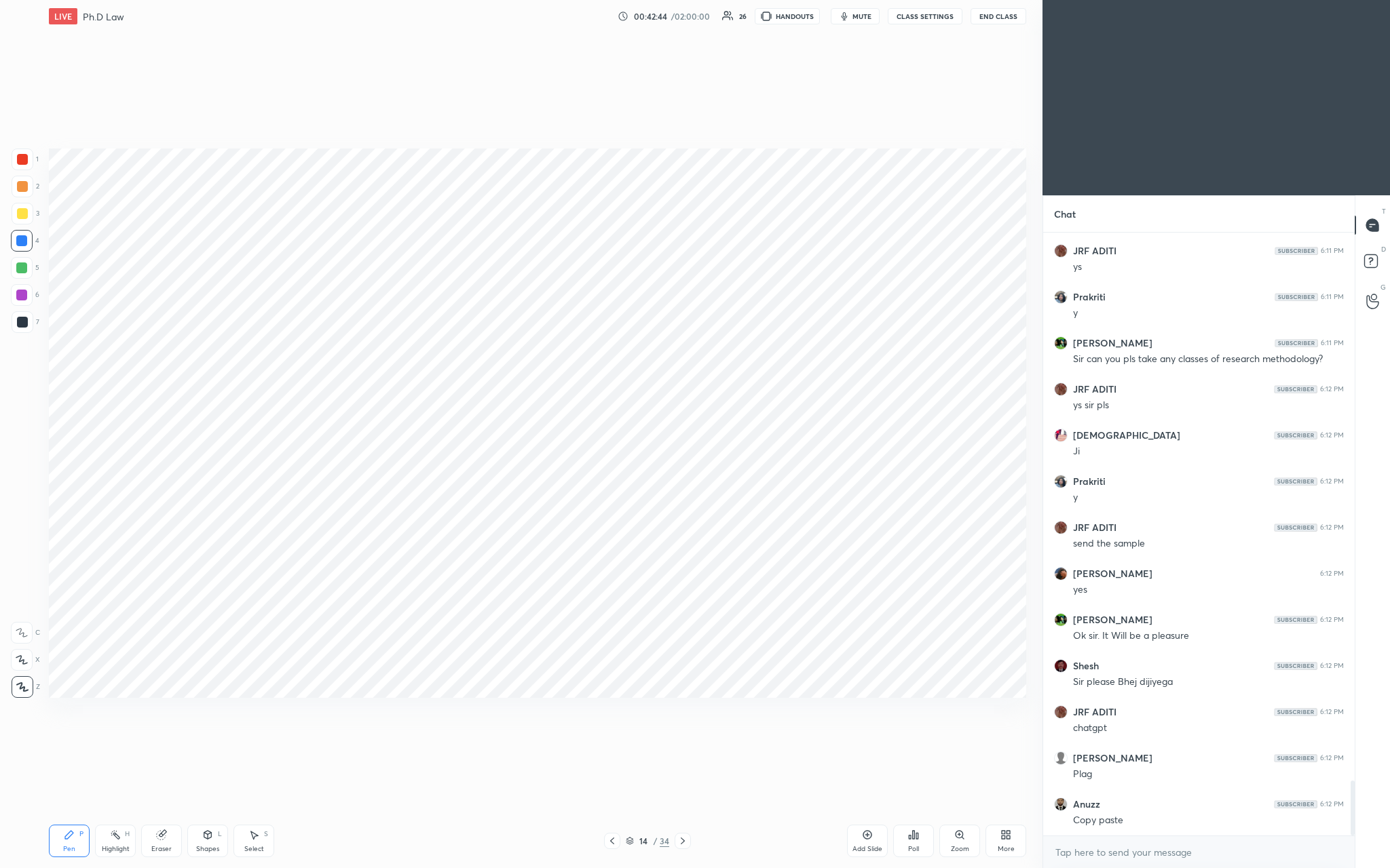
click at [17, 158] on div at bounding box center [22, 159] width 11 height 11
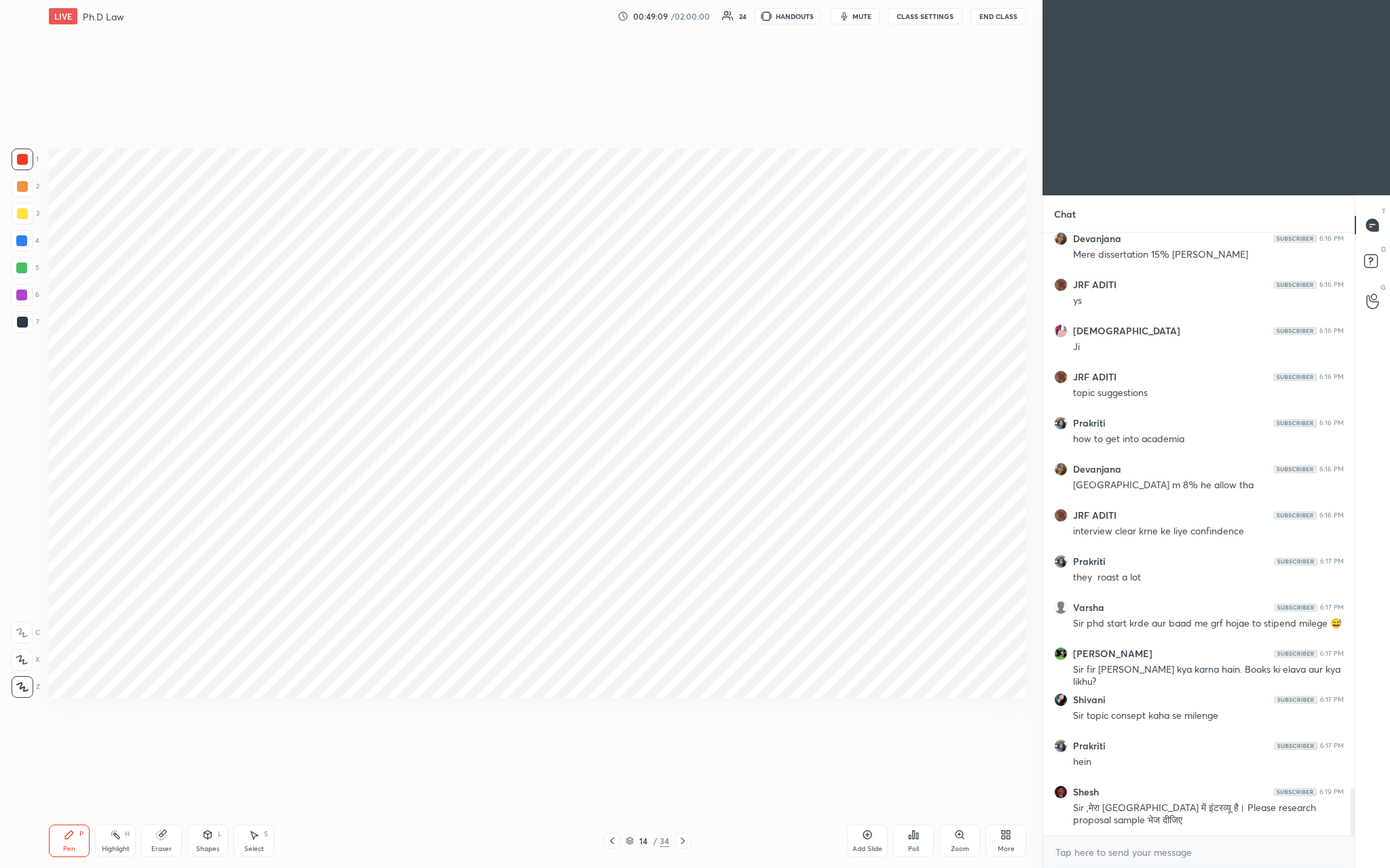
scroll to position [7086, 0]
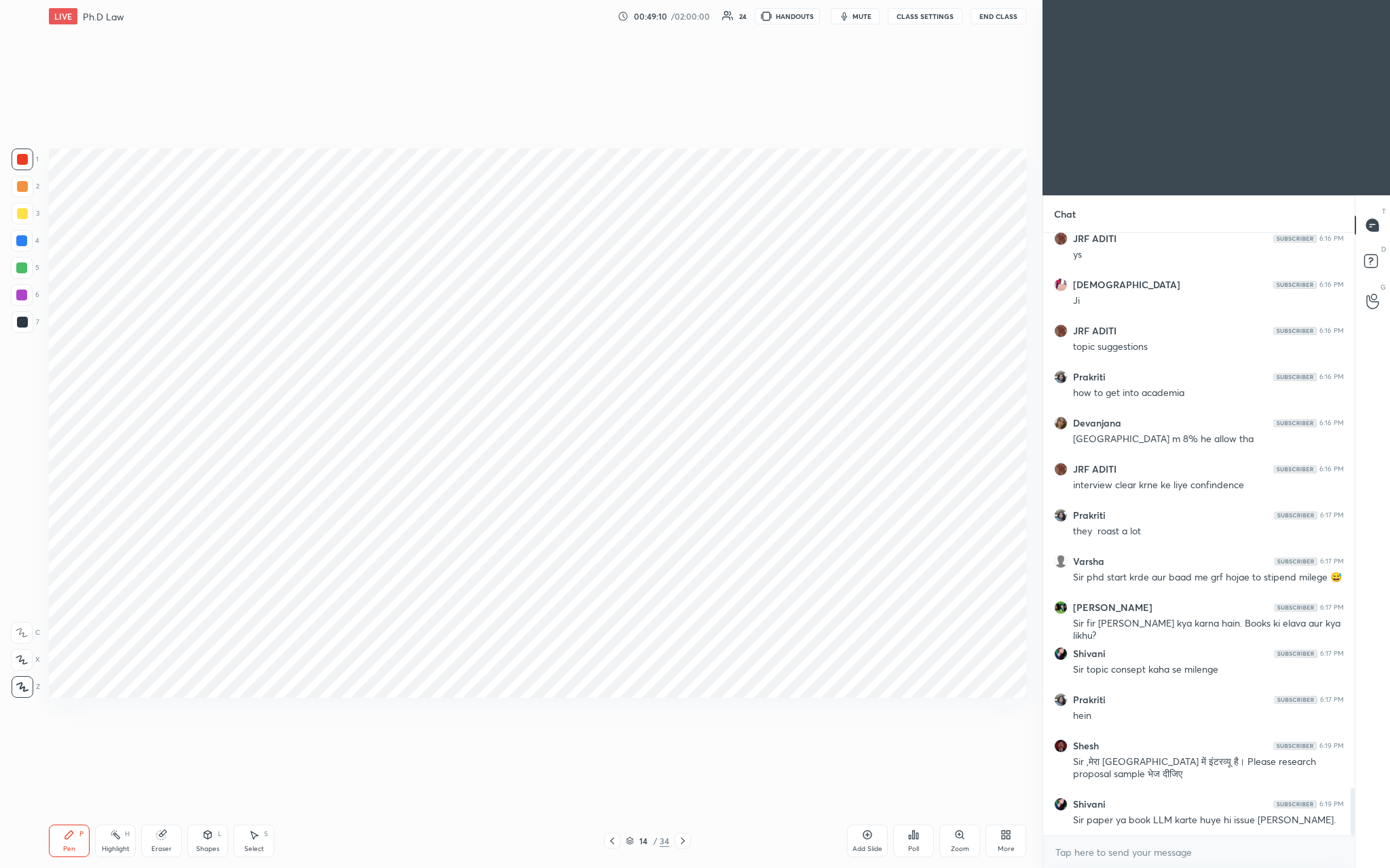
click at [486, 318] on div "Add Slide" at bounding box center [867, 841] width 40 height 32
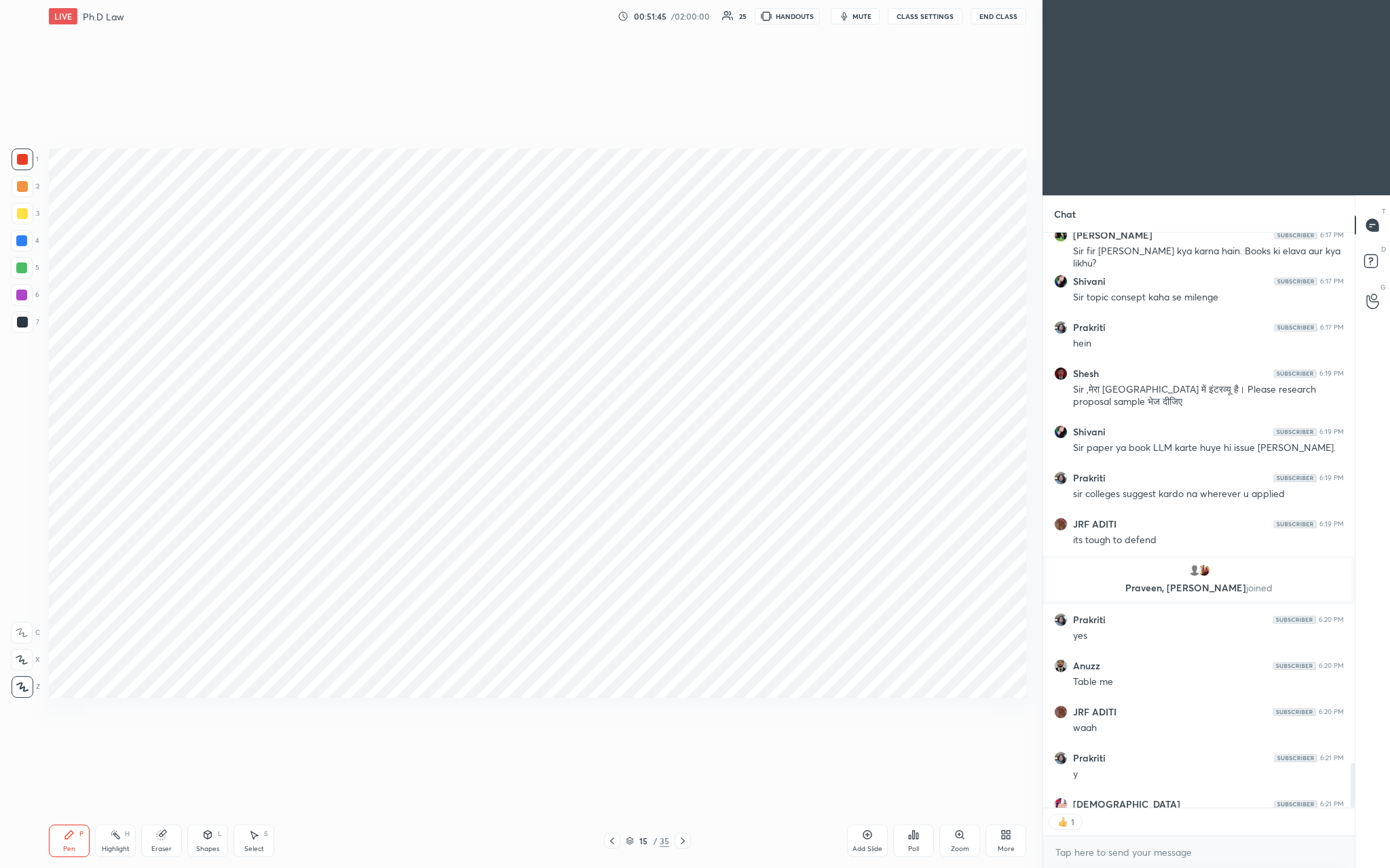
scroll to position [571, 307]
click at [486, 318] on div "Add Slide" at bounding box center [867, 841] width 40 height 32
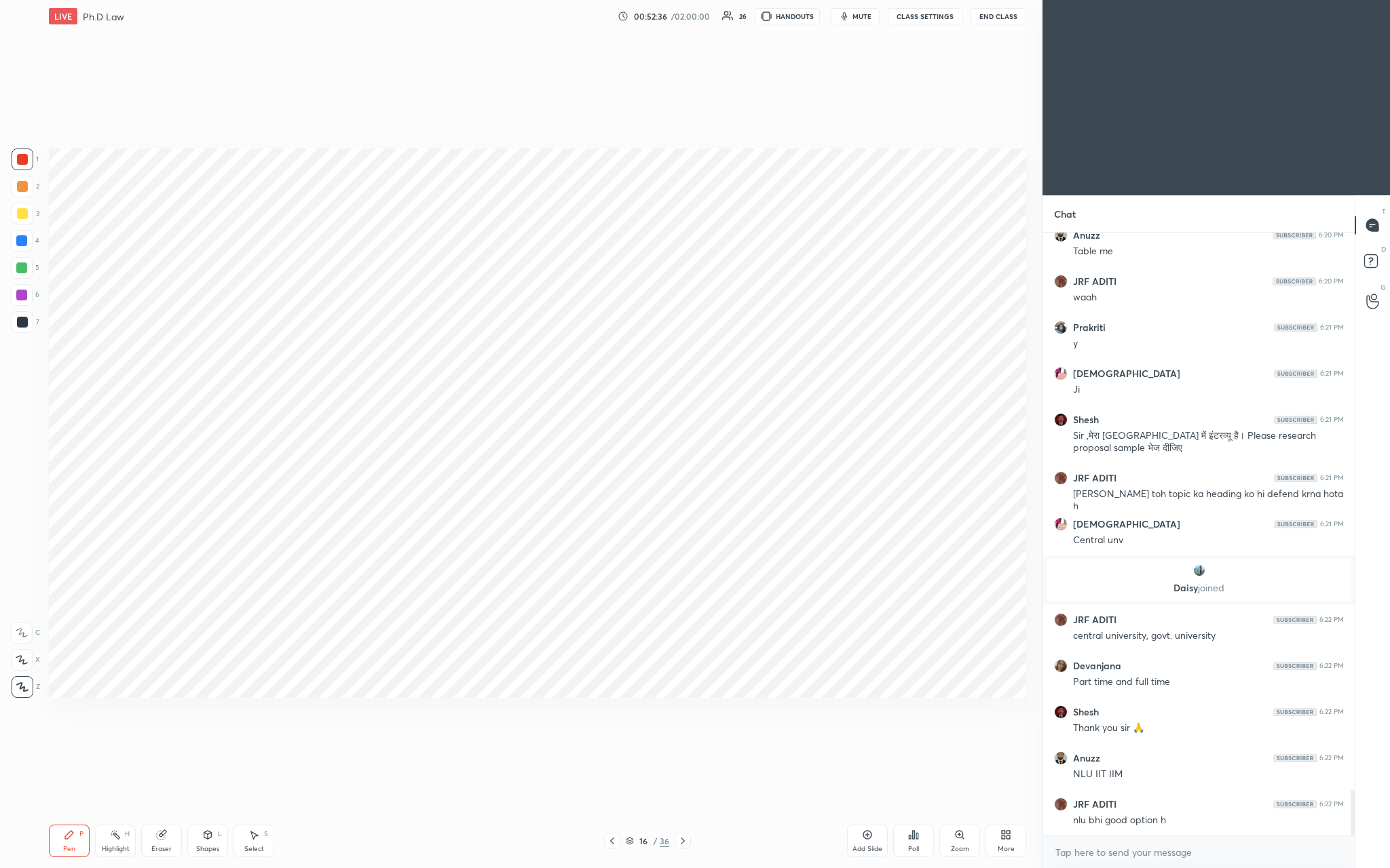
scroll to position [7448, 0]
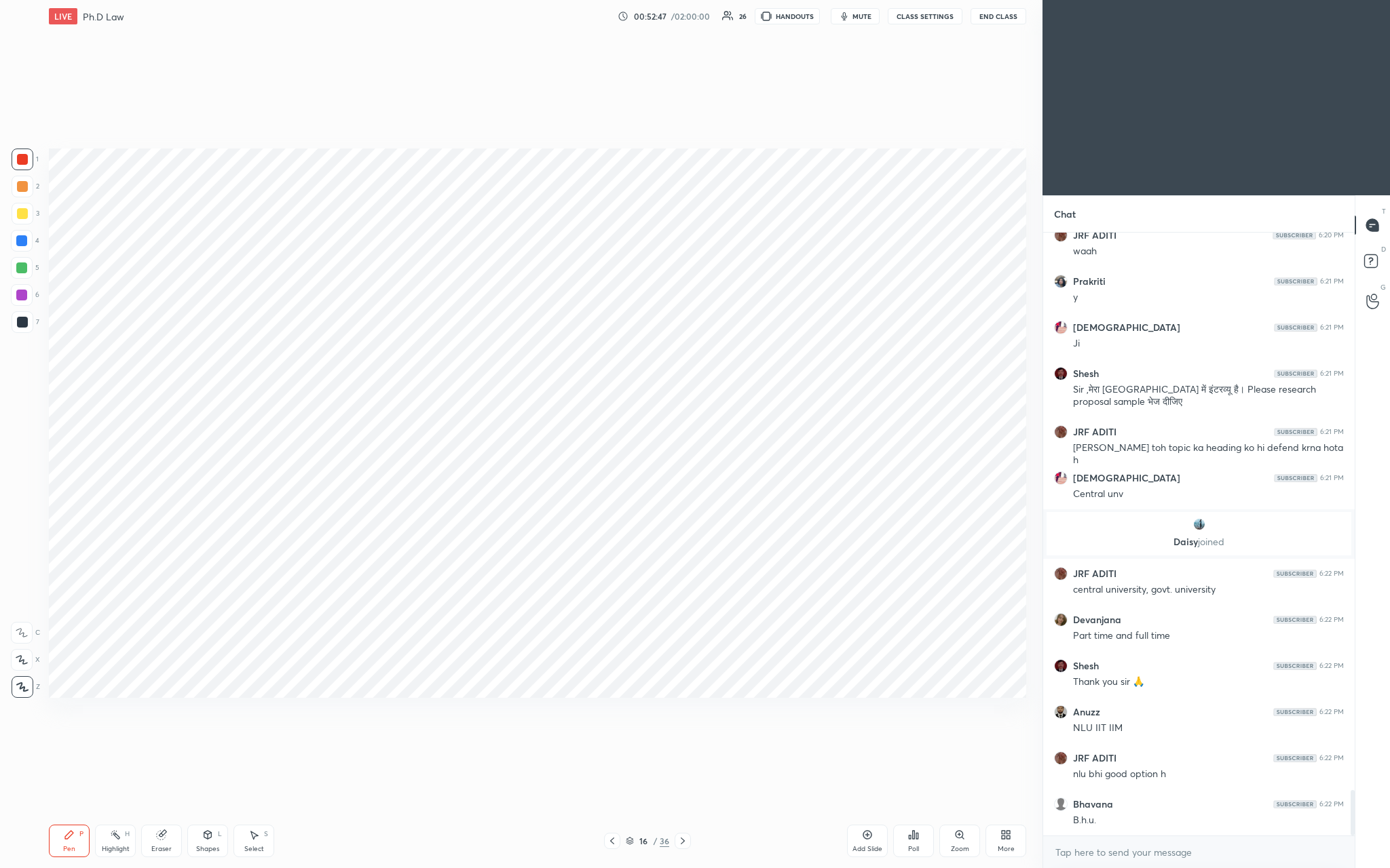
click at [486, 318] on div "Add Slide" at bounding box center [868, 849] width 30 height 7
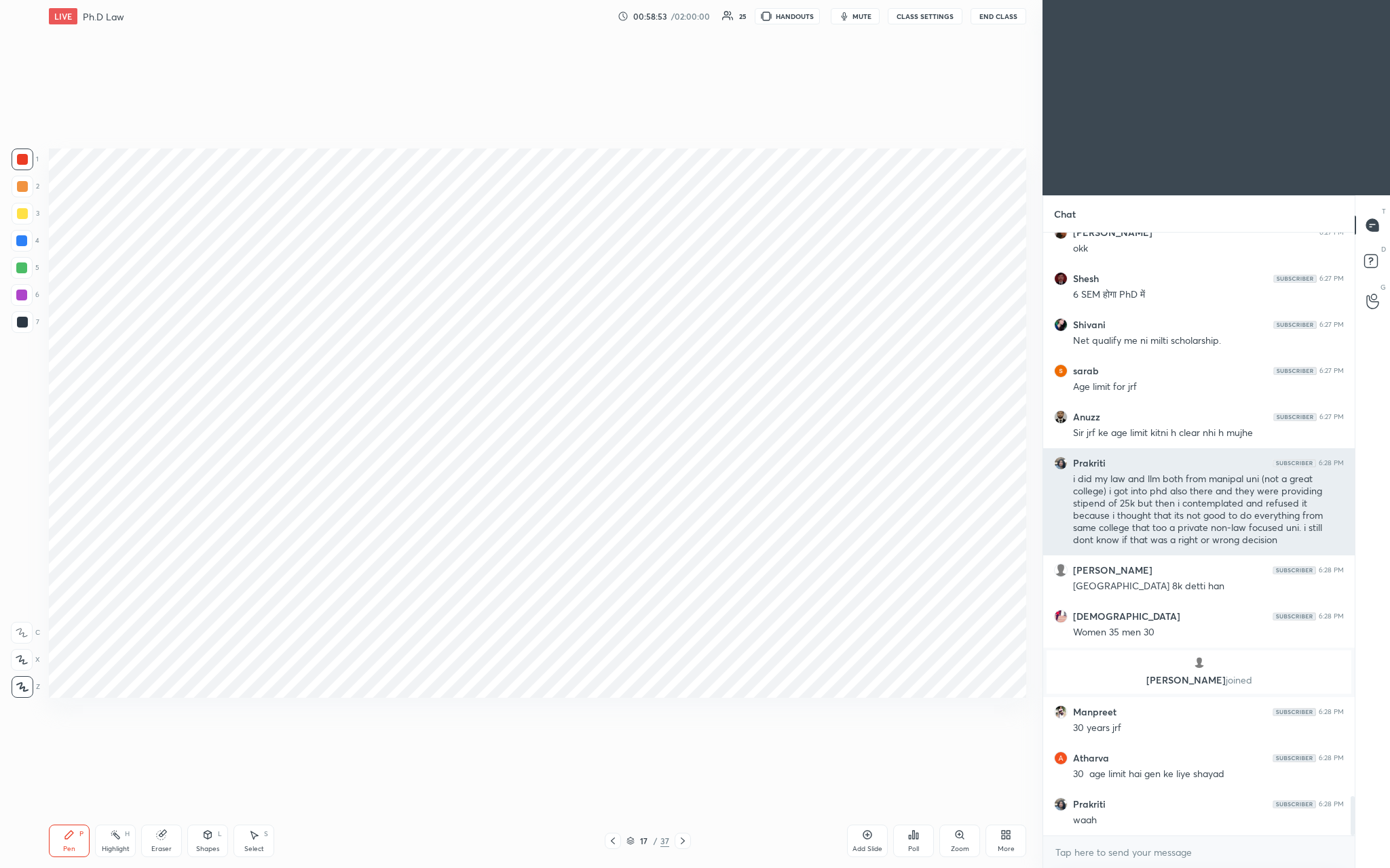
scroll to position [8658, 0]
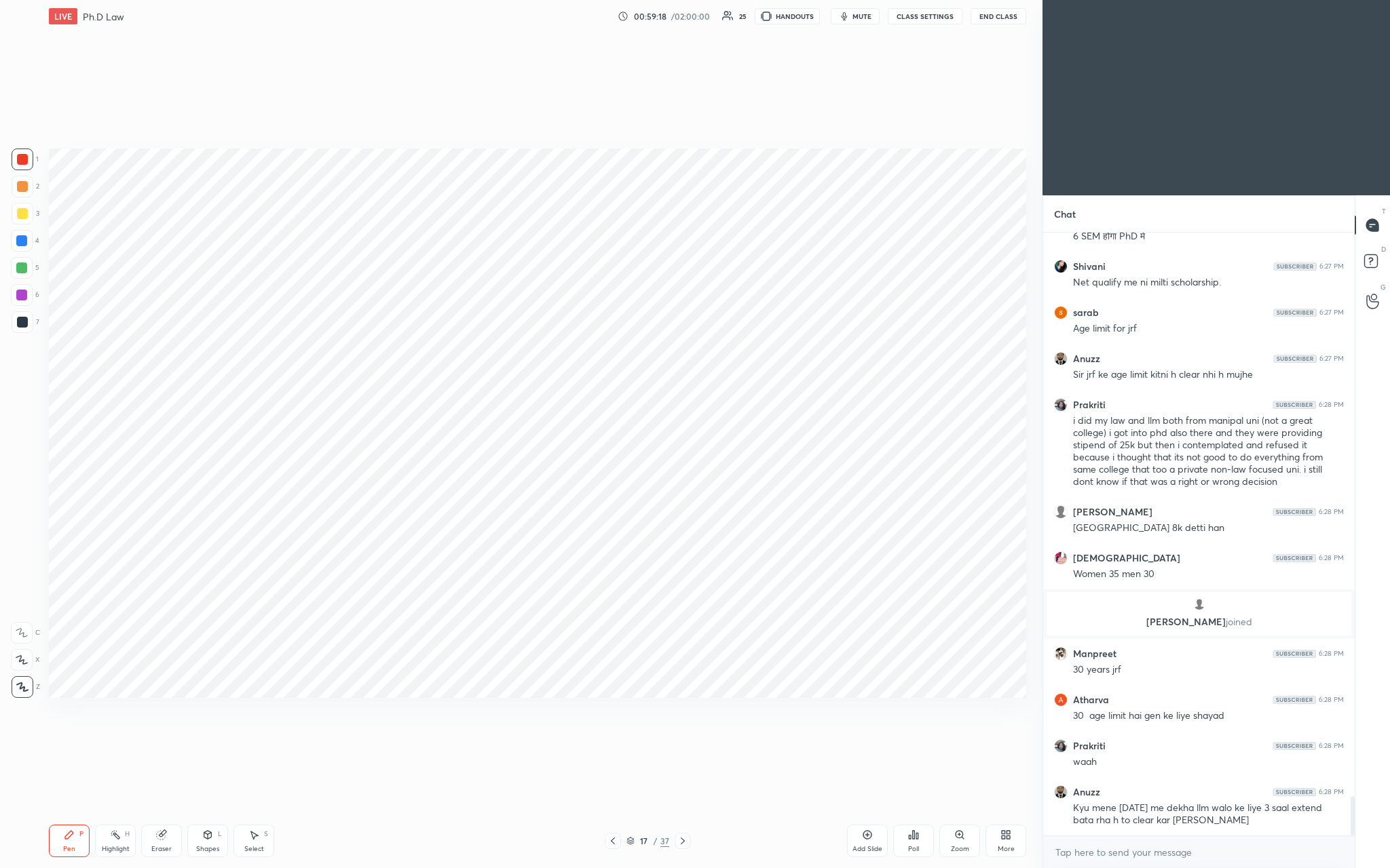
click at [486, 318] on icon at bounding box center [867, 835] width 11 height 11
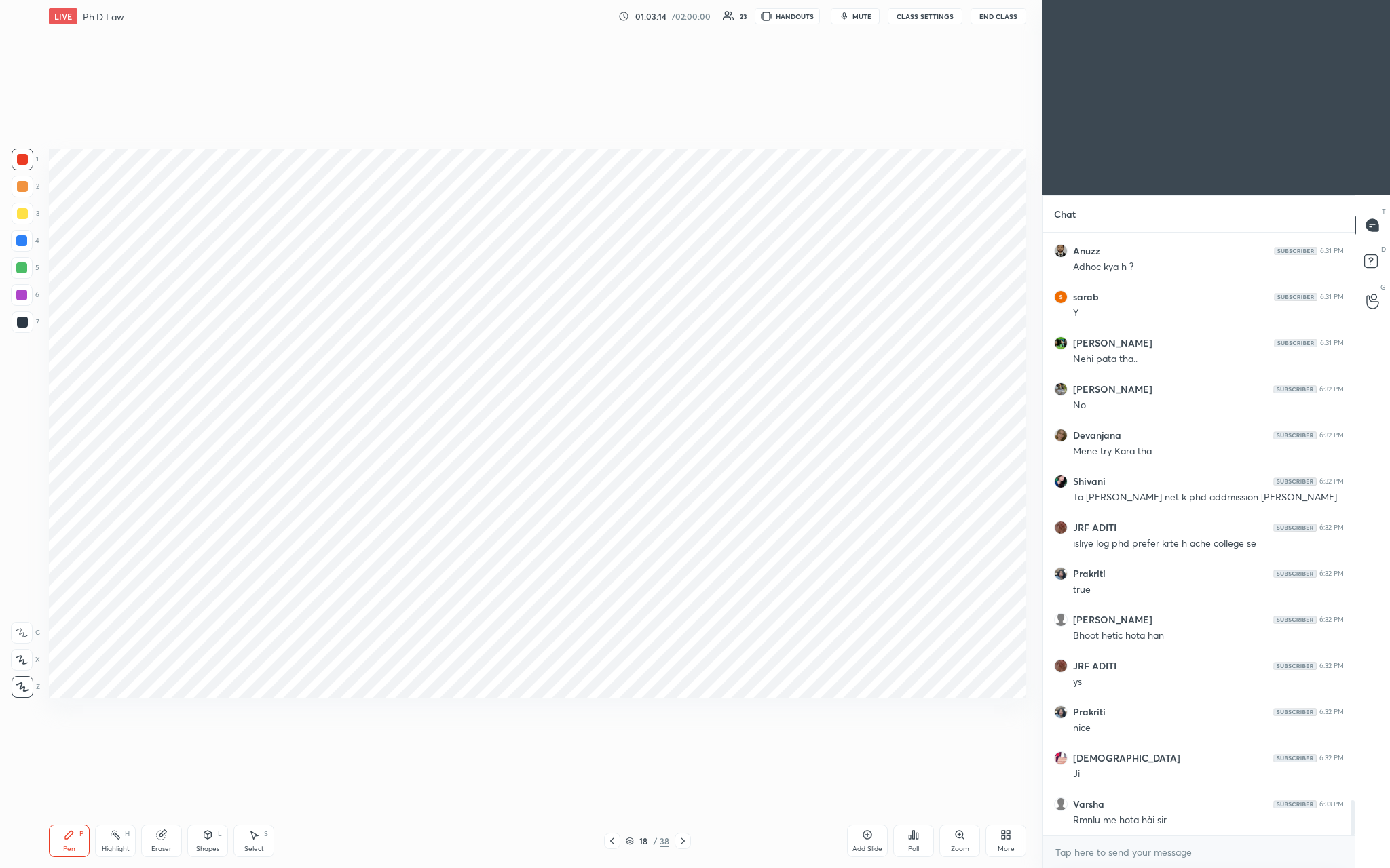
scroll to position [9777, 0]
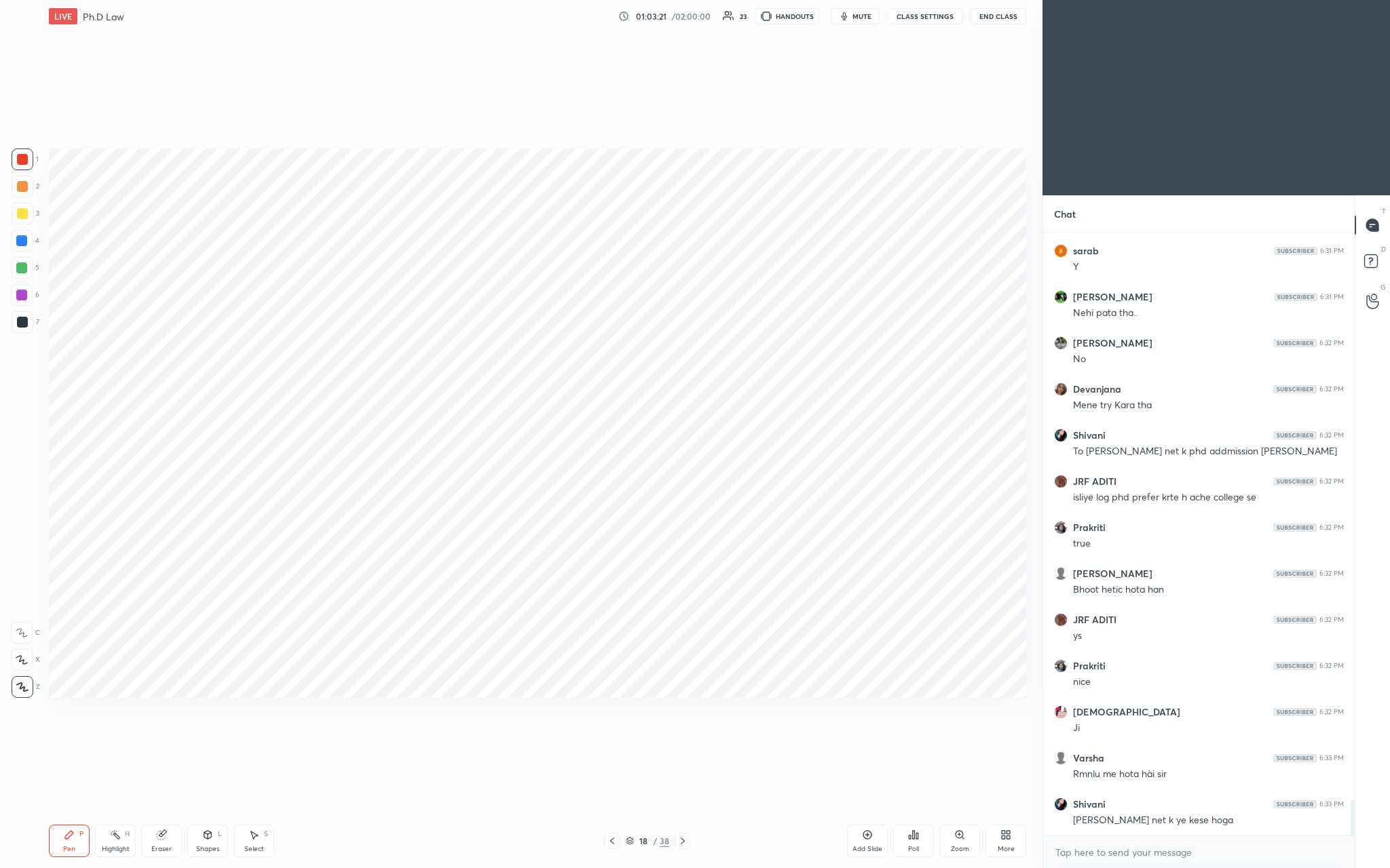
click at [486, 318] on div "Add Slide" at bounding box center [867, 841] width 40 height 32
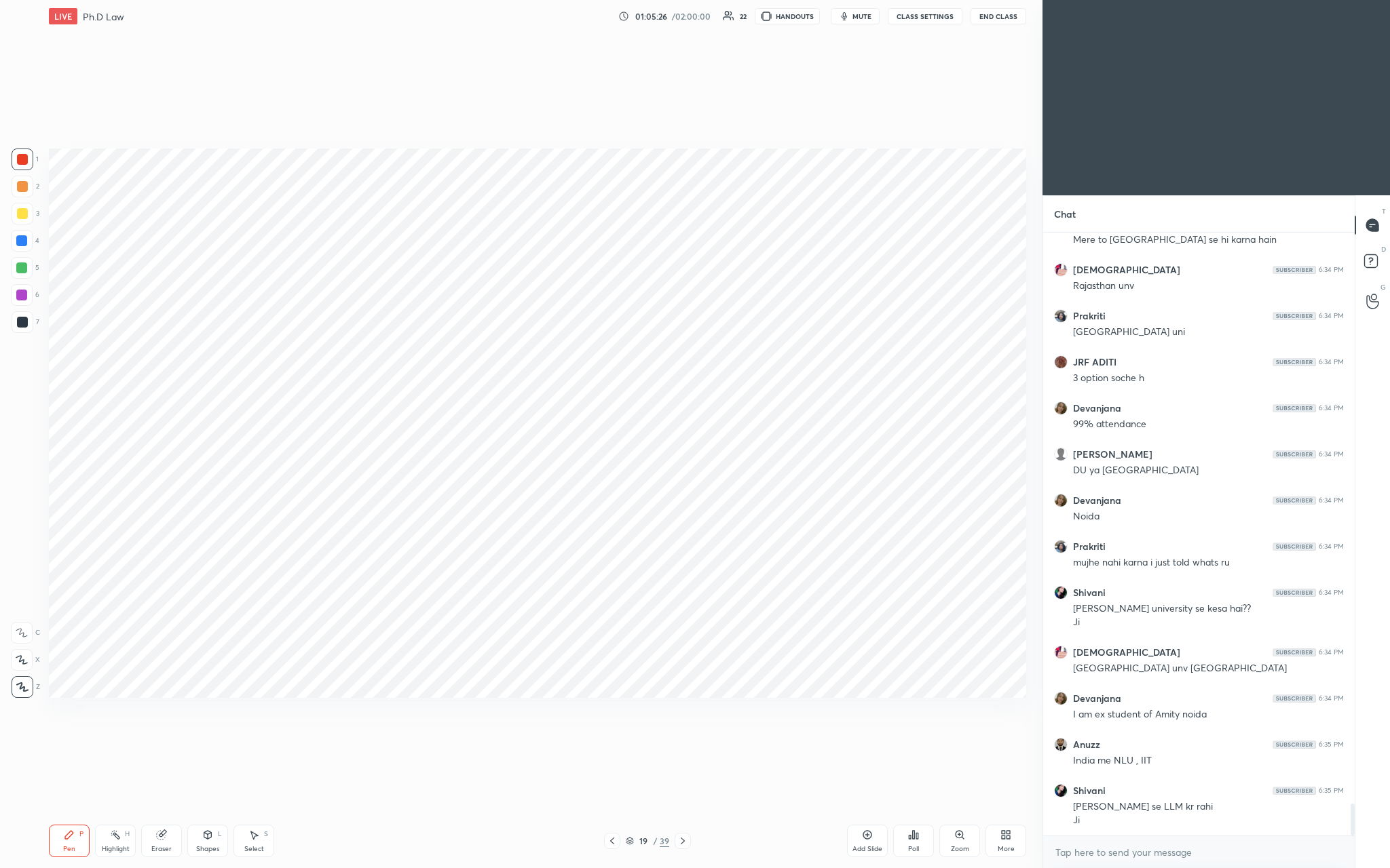
scroll to position [10819, 0]
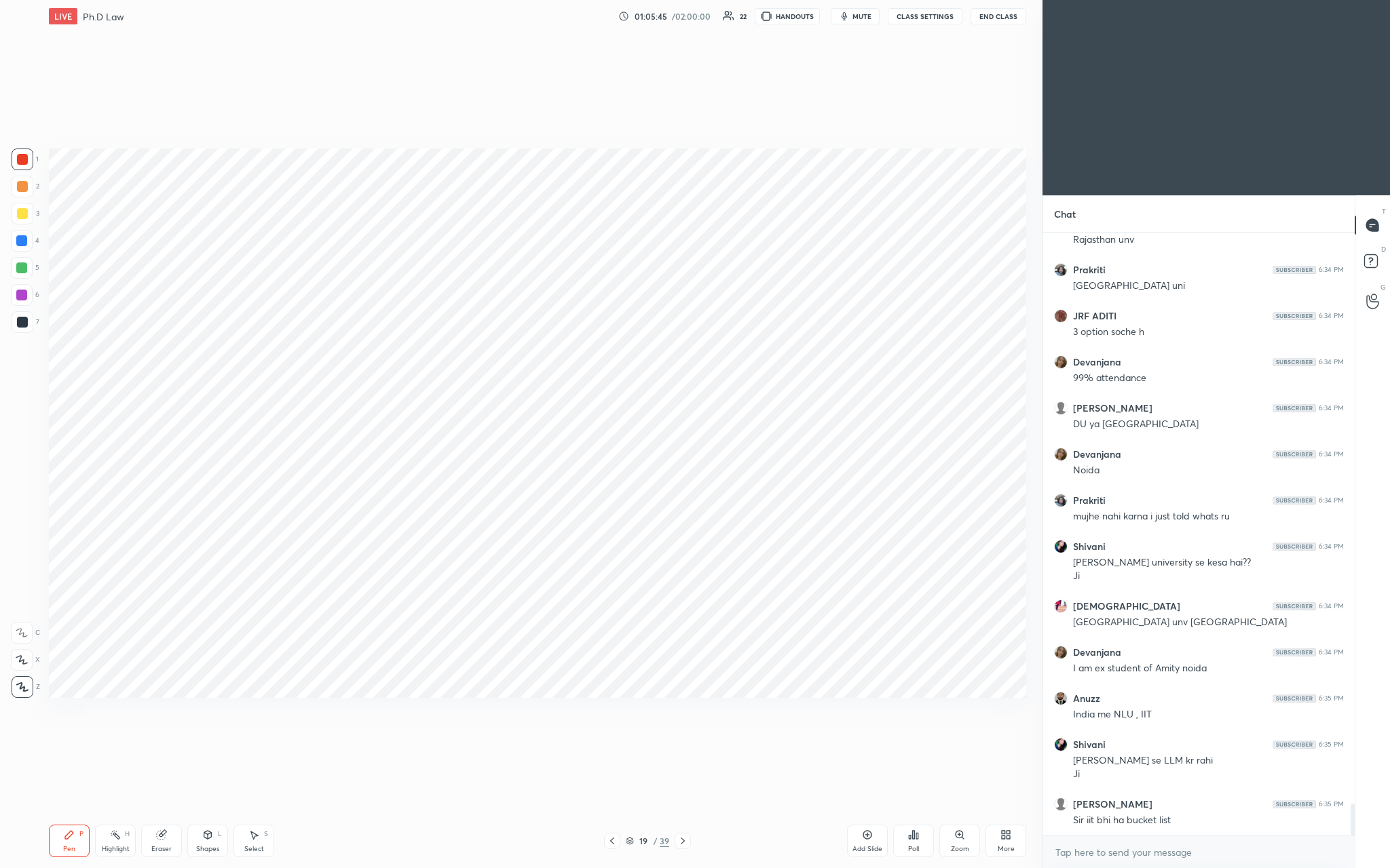
click at [486, 318] on div "Add Slide" at bounding box center [867, 841] width 40 height 32
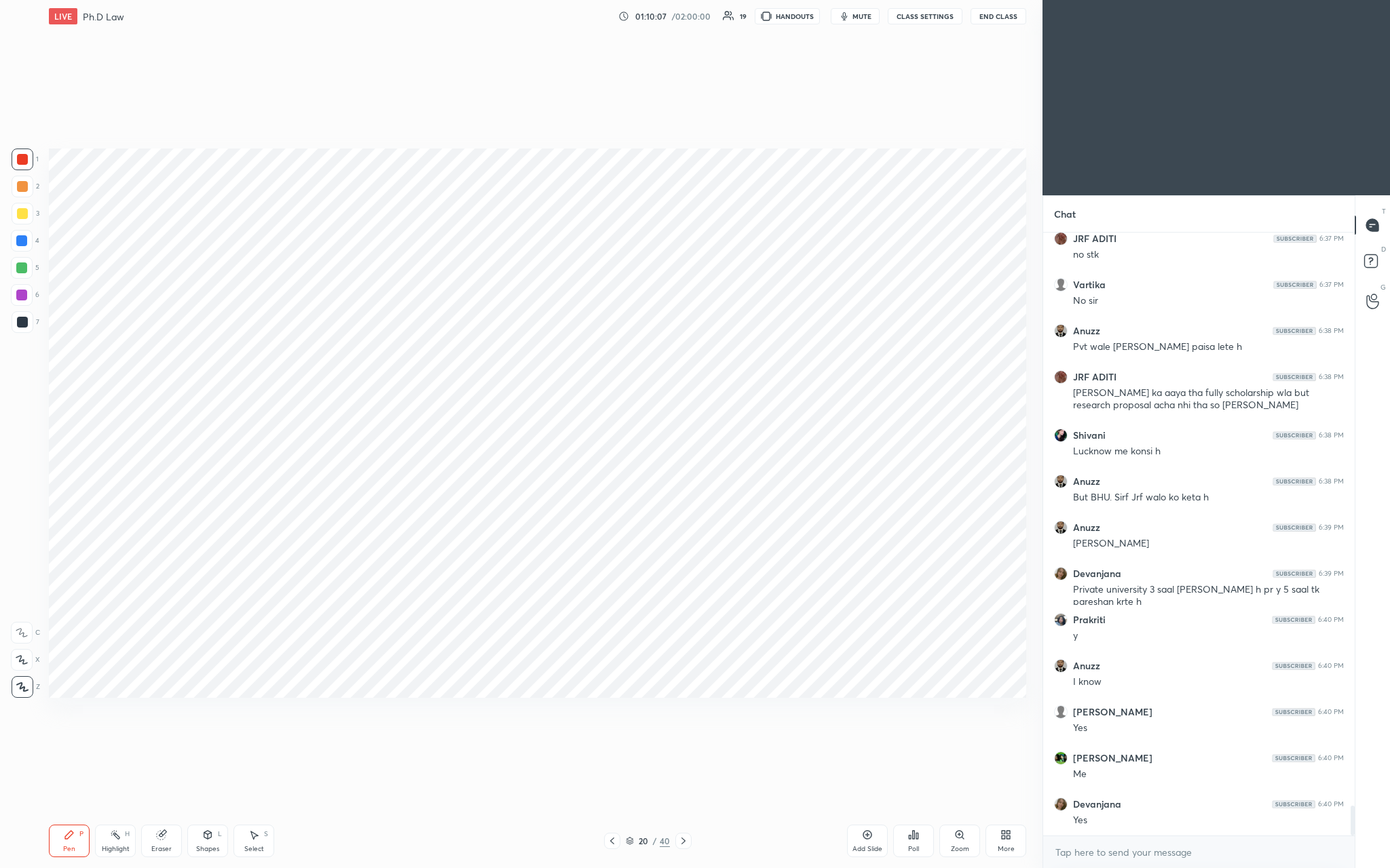
scroll to position [11616, 0]
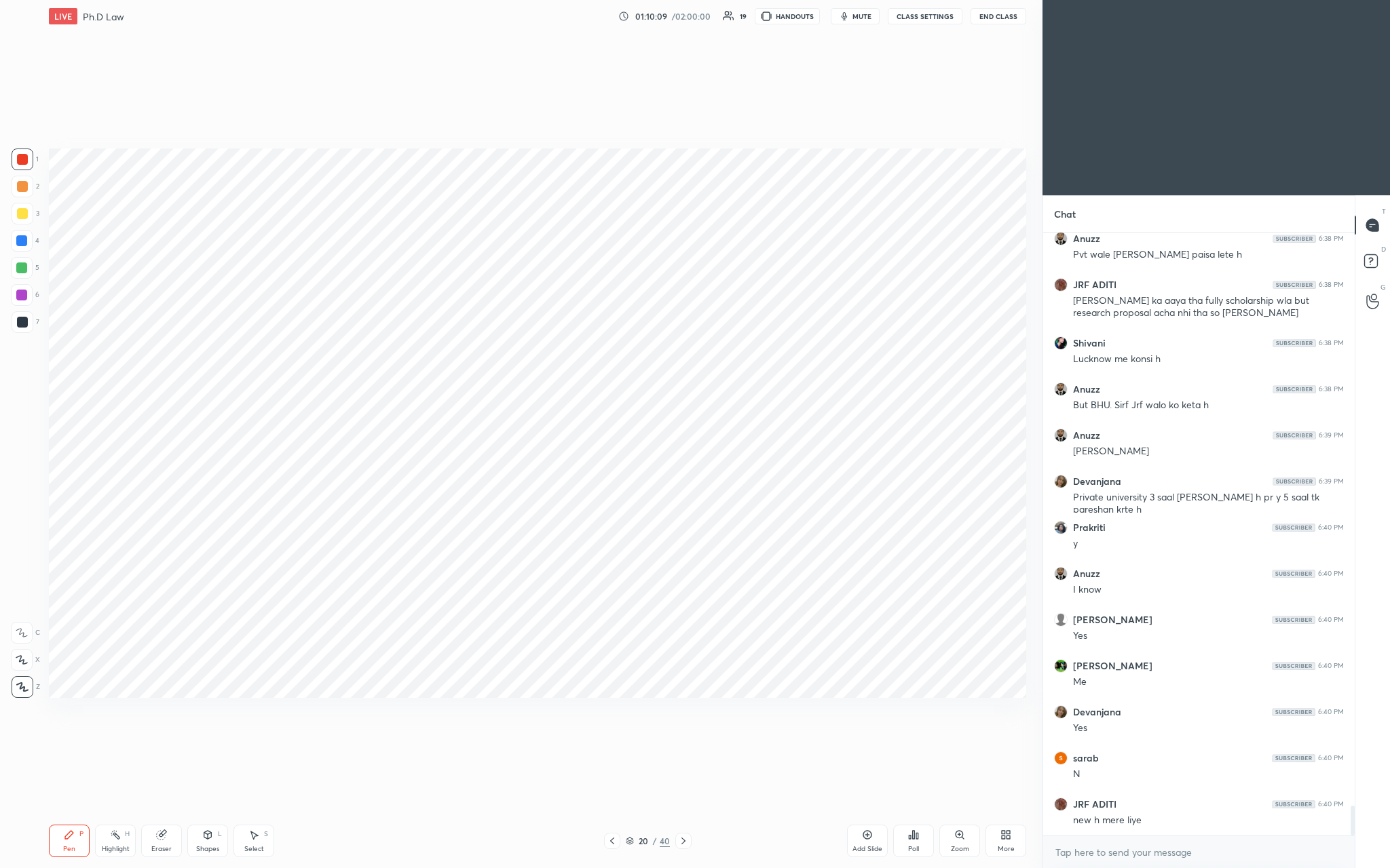
click at [486, 318] on div "Add Slide" at bounding box center [867, 841] width 40 height 32
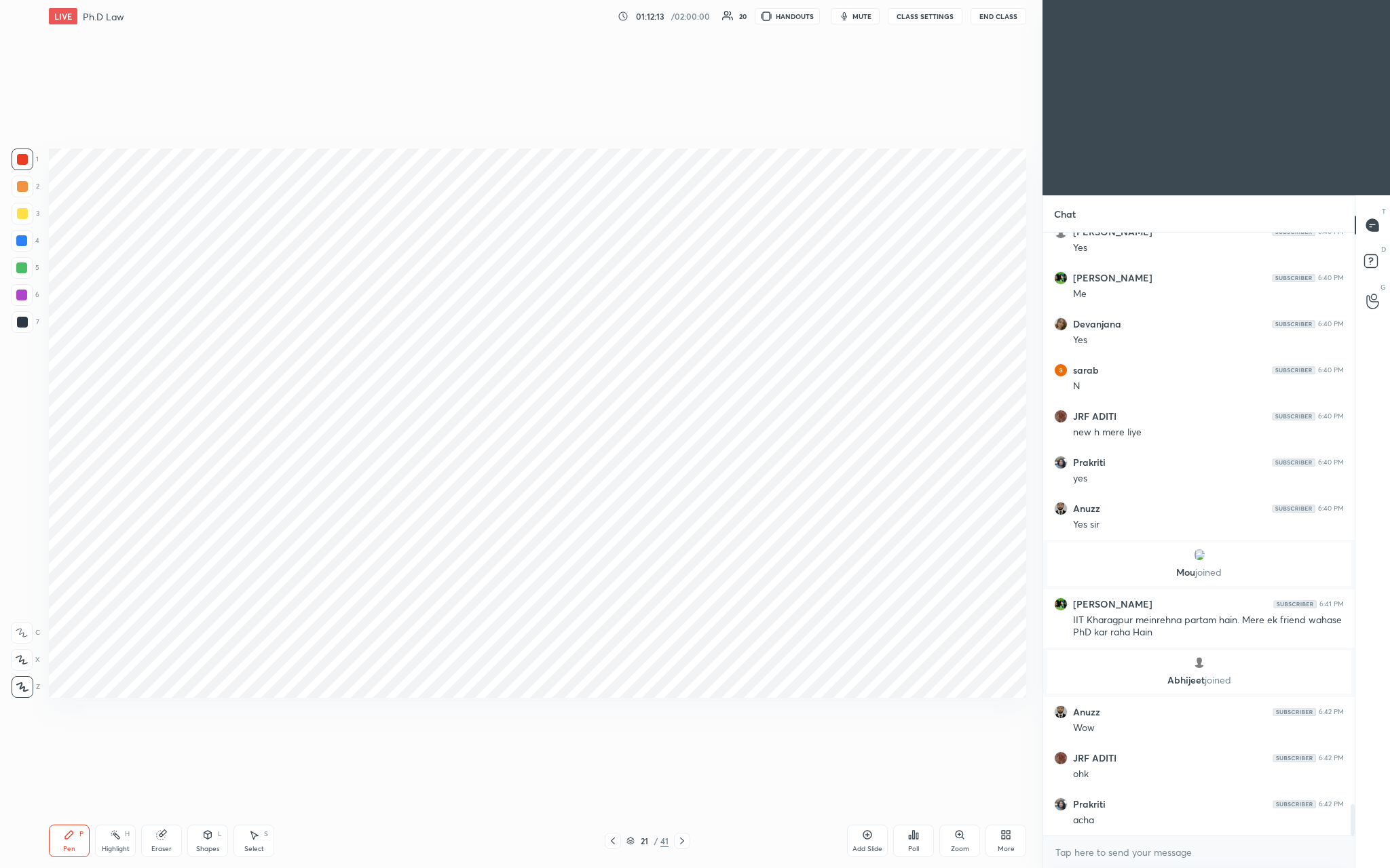
scroll to position [11091, 0]
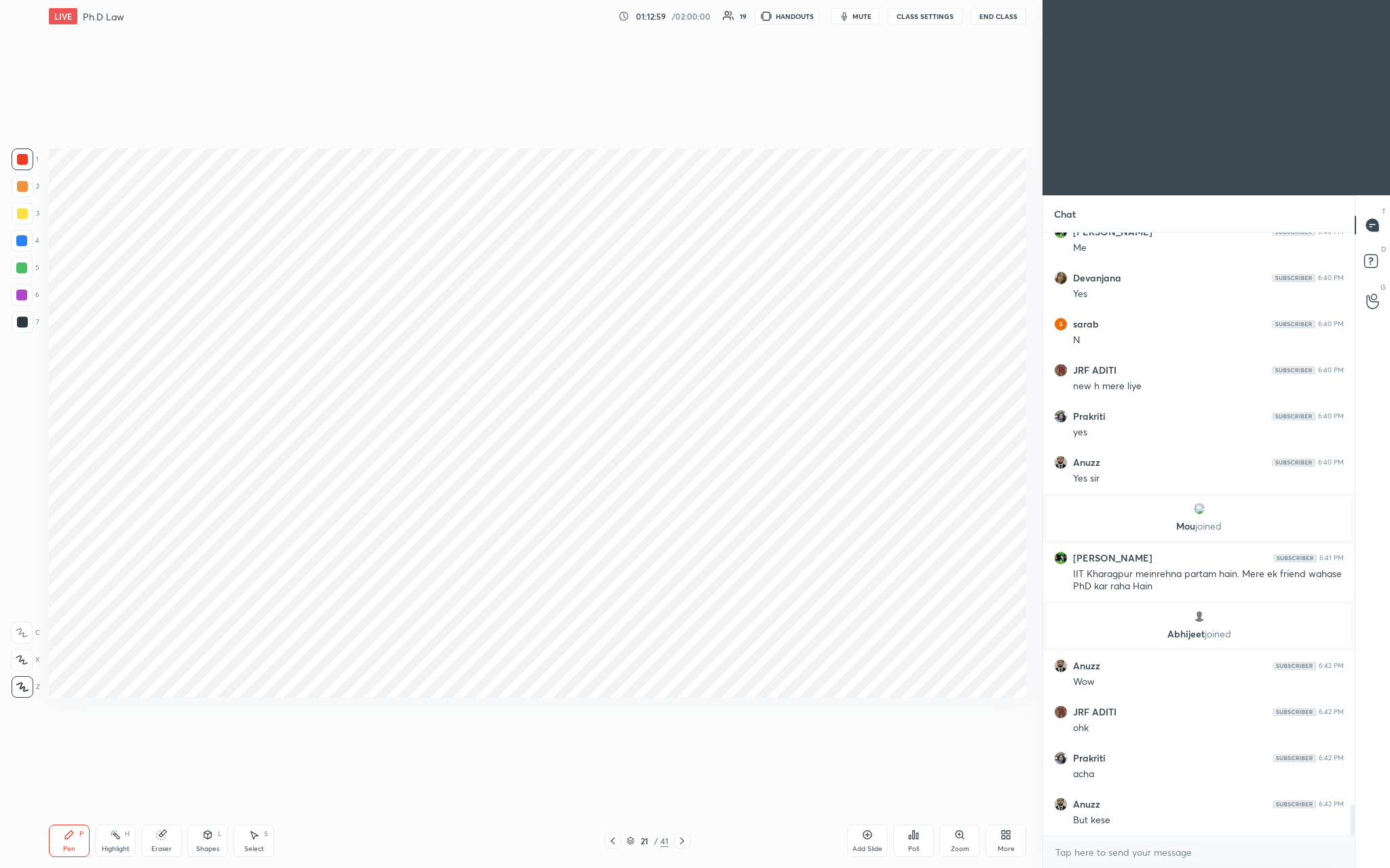
click at [486, 318] on div "Add Slide" at bounding box center [867, 841] width 40 height 32
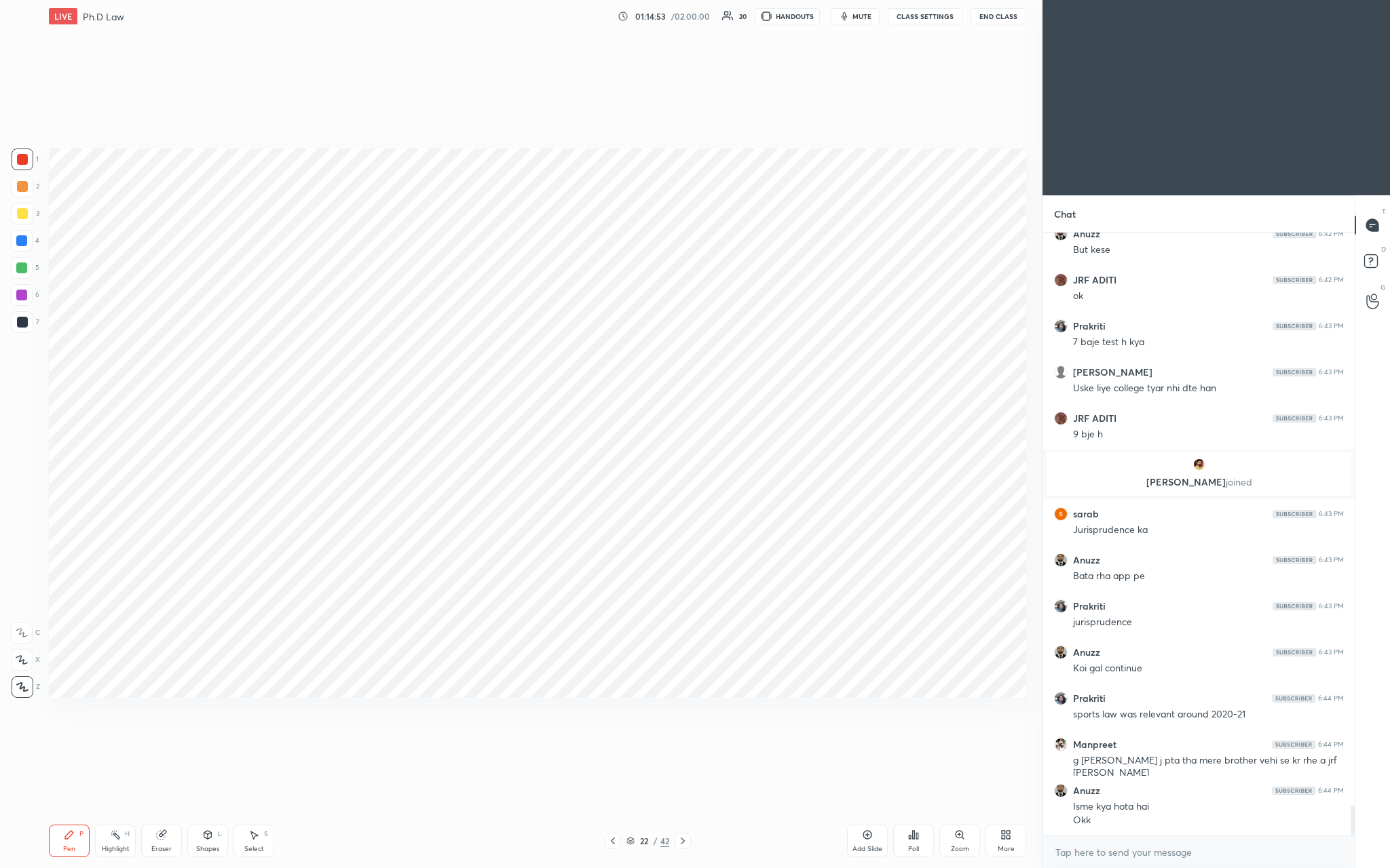
scroll to position [11560, 0]
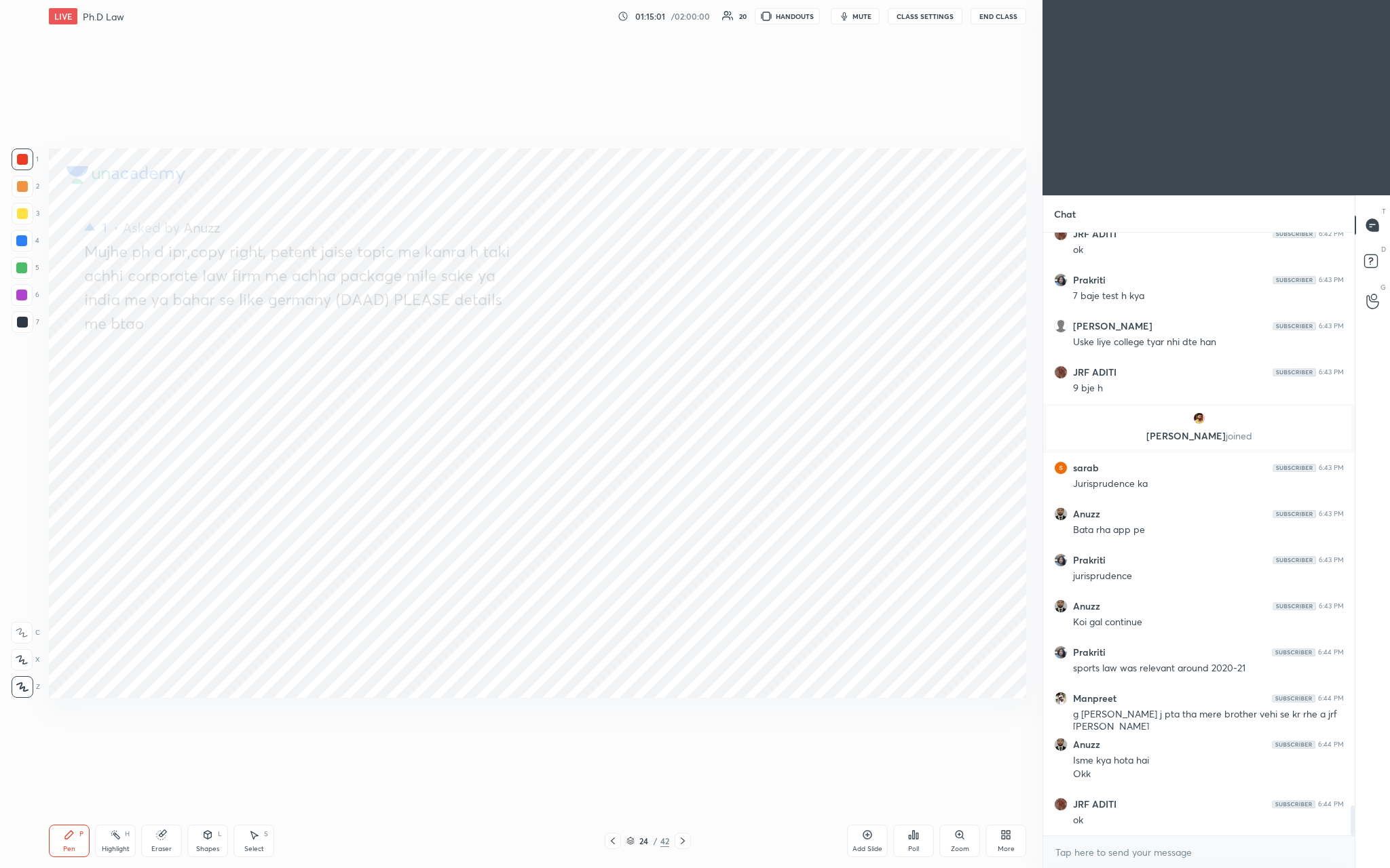
click at [486, 318] on div "Add Slide" at bounding box center [867, 841] width 40 height 32
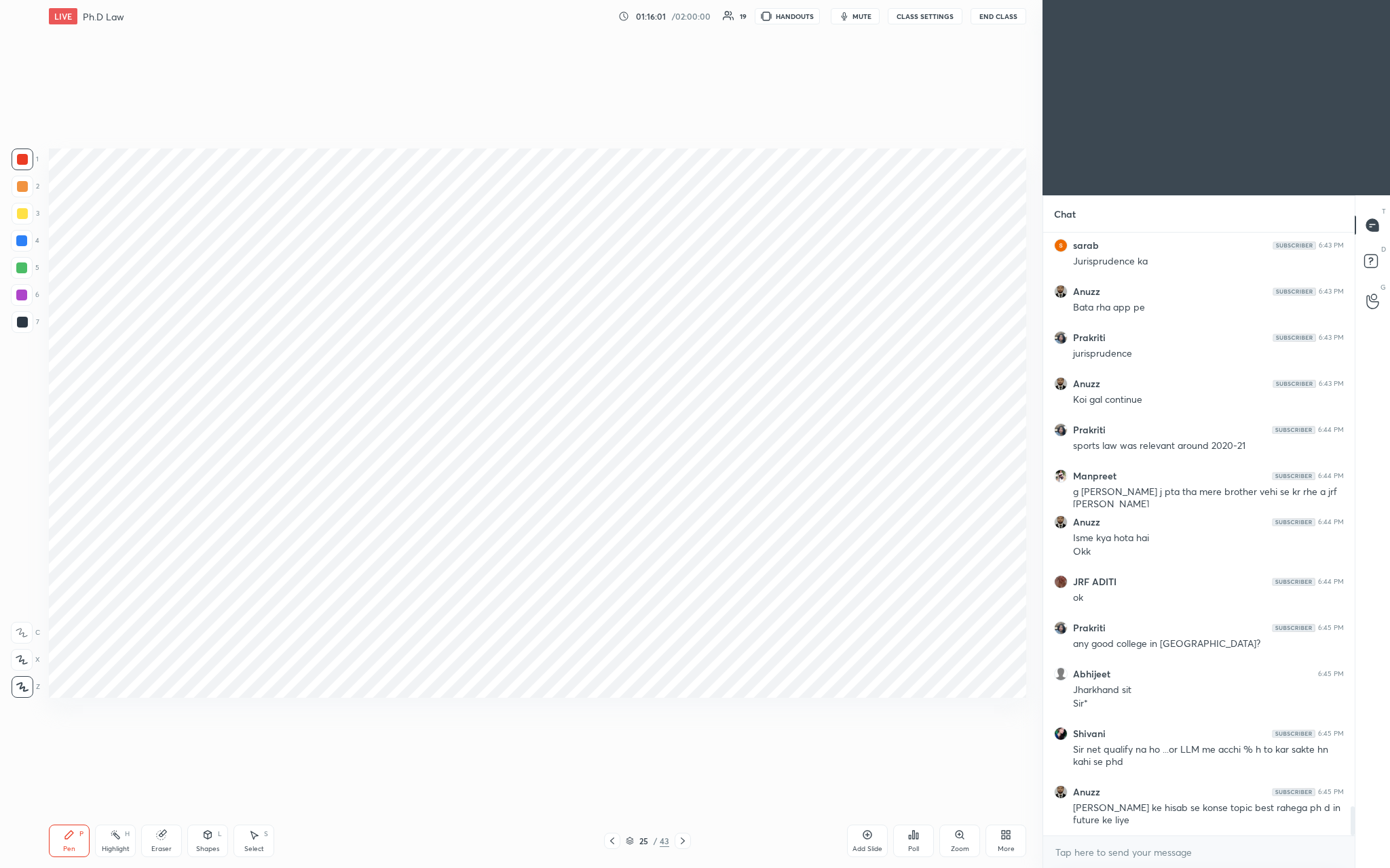
scroll to position [11828, 0]
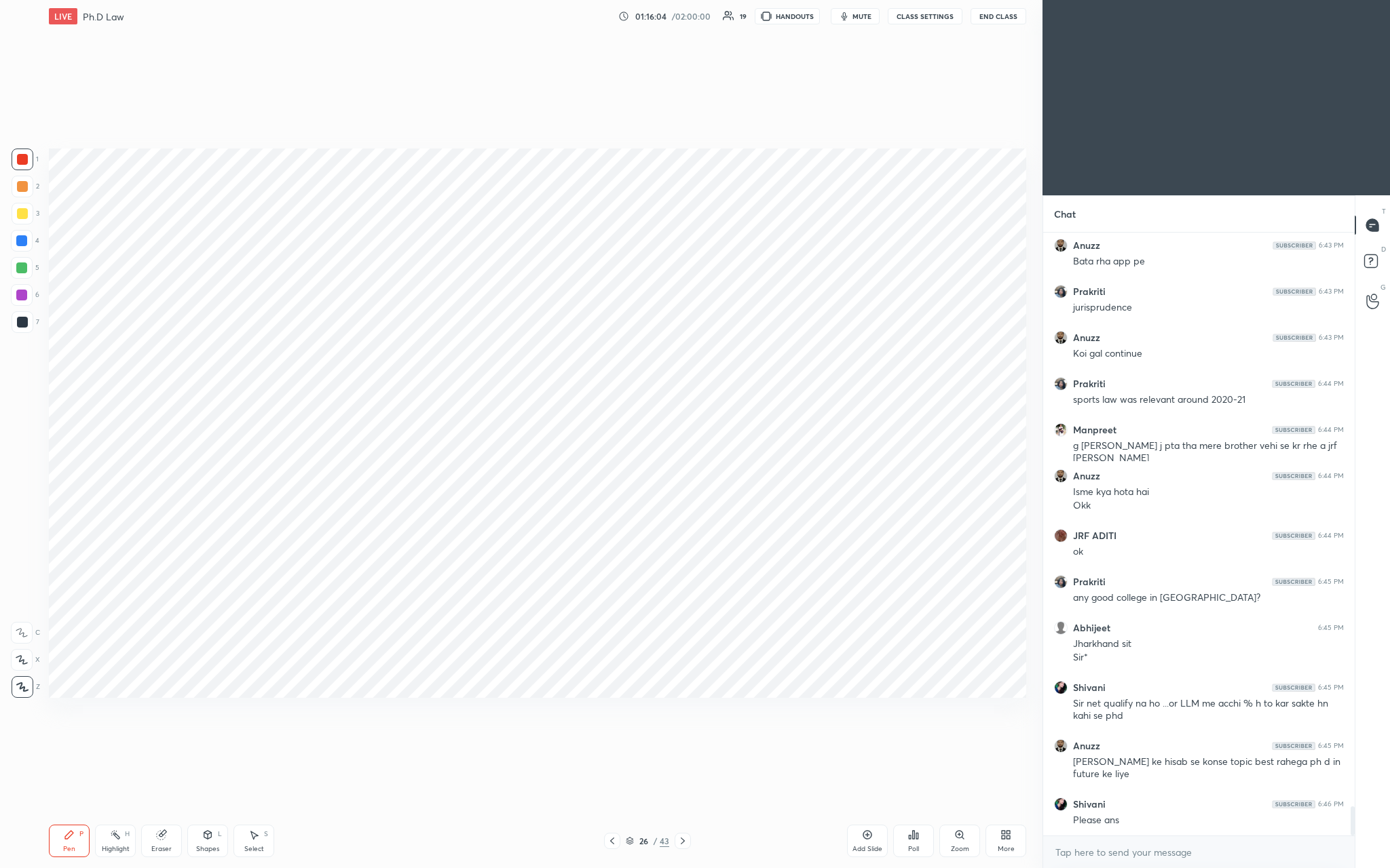
click at [486, 318] on div "Add Slide" at bounding box center [867, 841] width 40 height 32
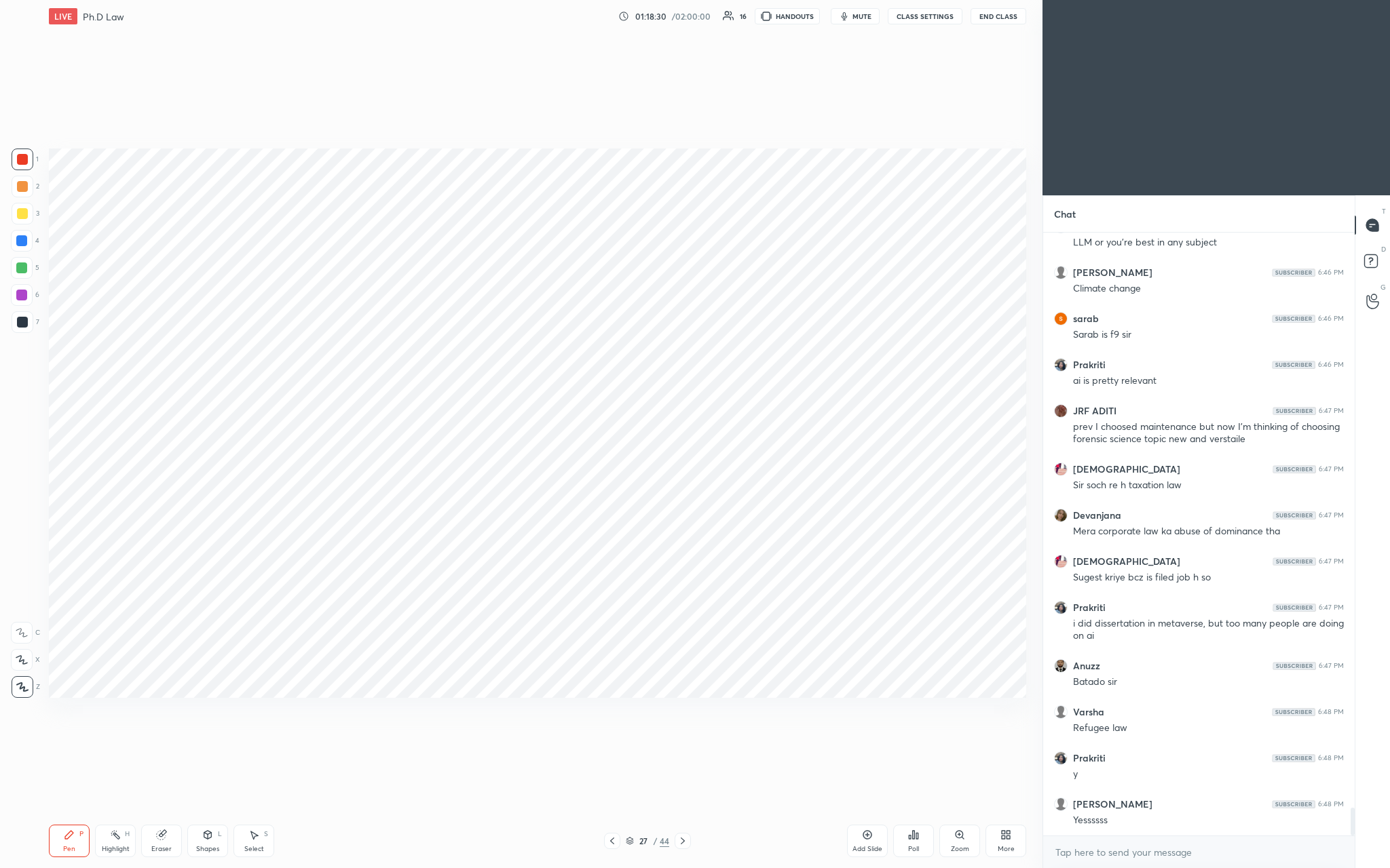
scroll to position [12636, 0]
click at [486, 318] on icon at bounding box center [867, 835] width 11 height 11
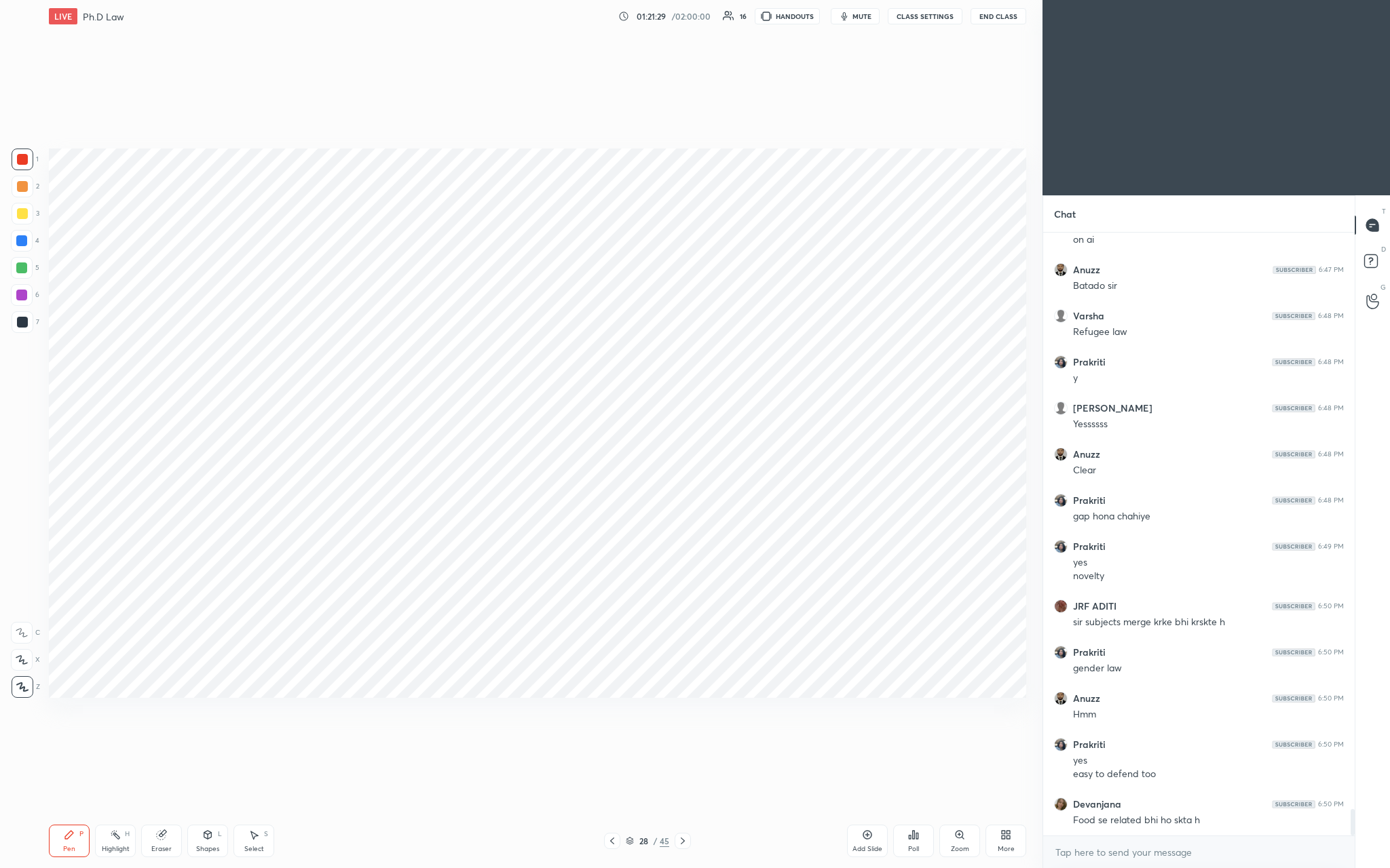
scroll to position [13037, 0]
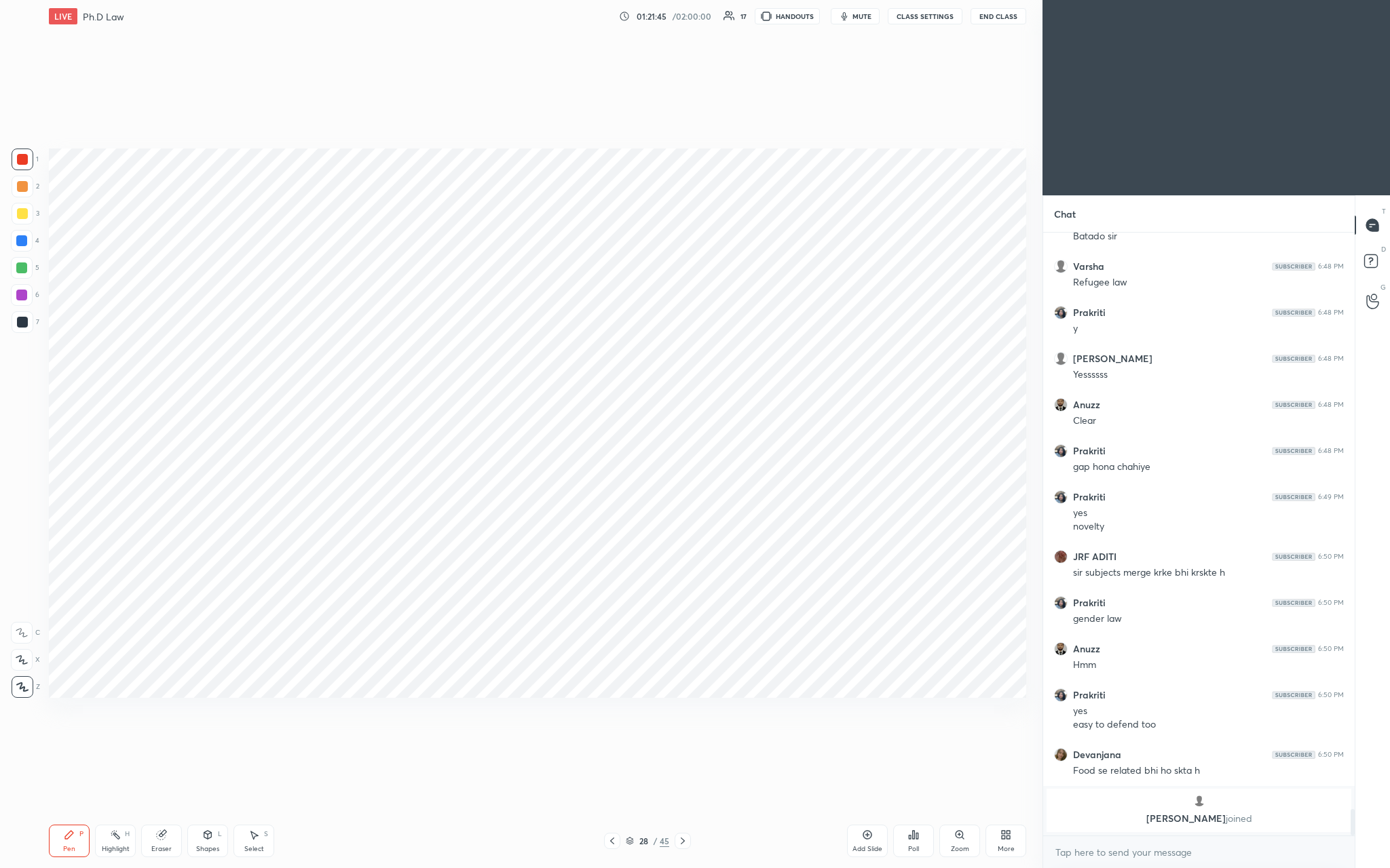
click at [486, 318] on div "Add Slide" at bounding box center [868, 849] width 30 height 7
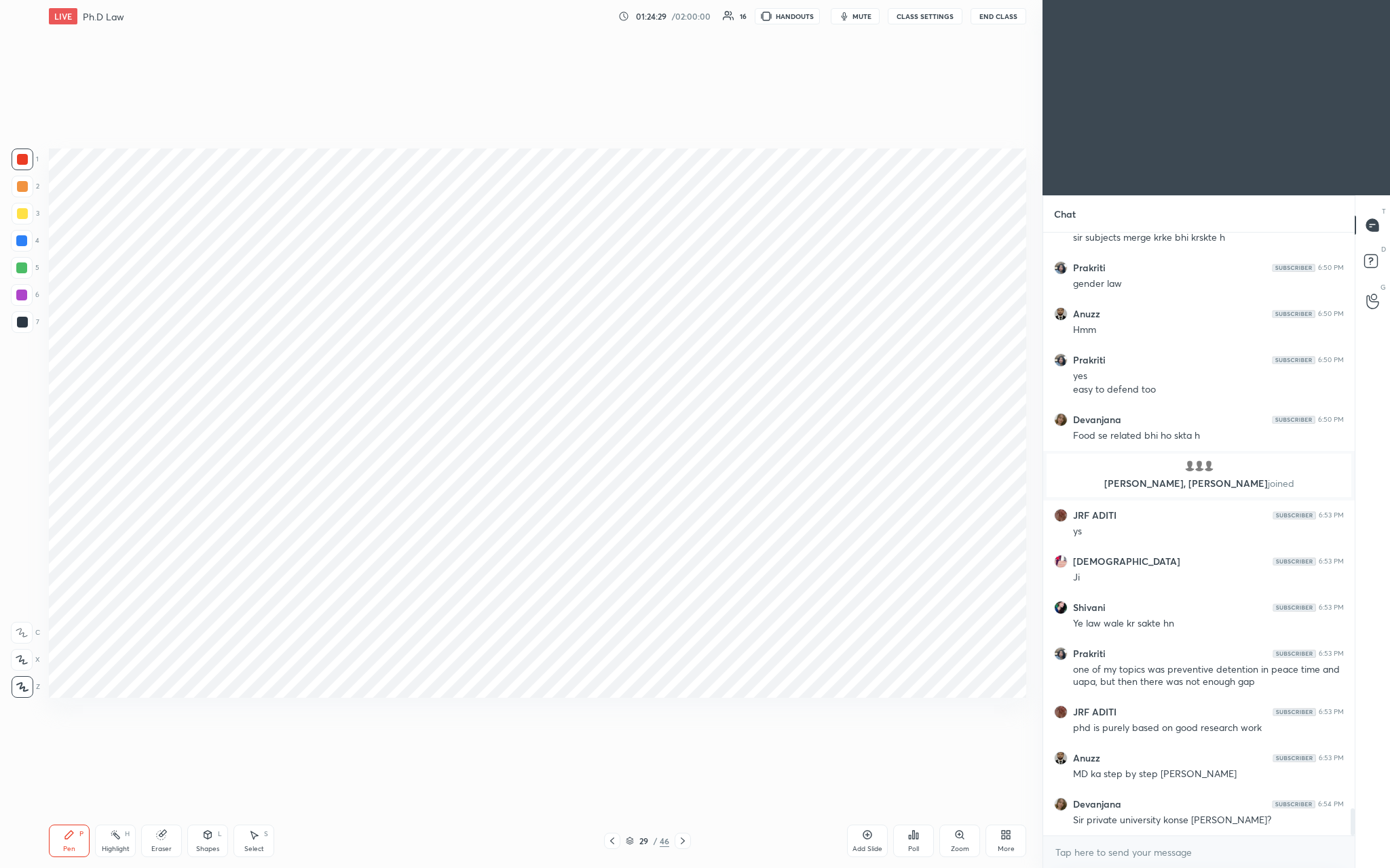
scroll to position [12880, 0]
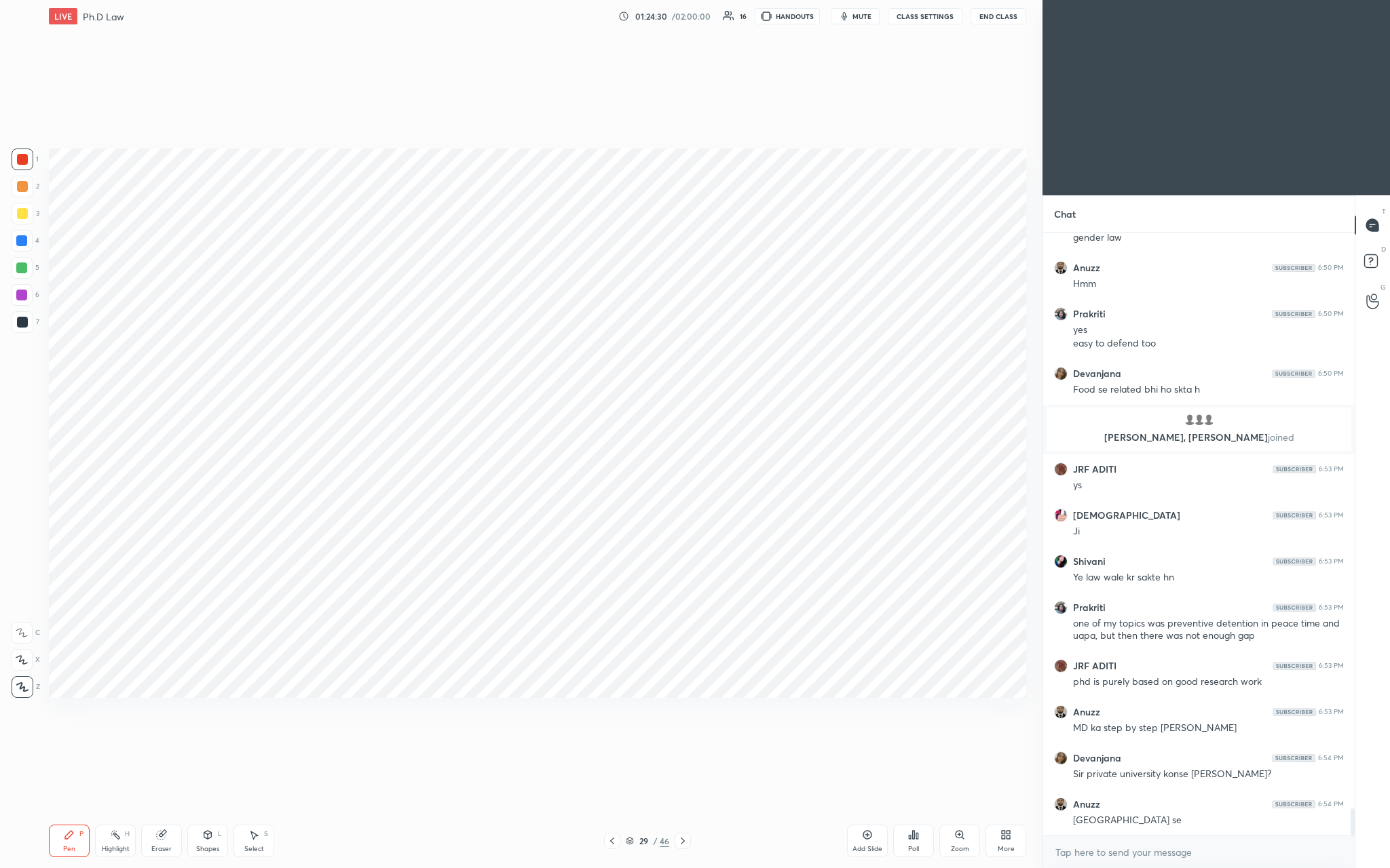
click at [486, 318] on div "Add Slide Poll Zoom More" at bounding box center [936, 841] width 179 height 76
click at [486, 318] on icon at bounding box center [867, 835] width 11 height 11
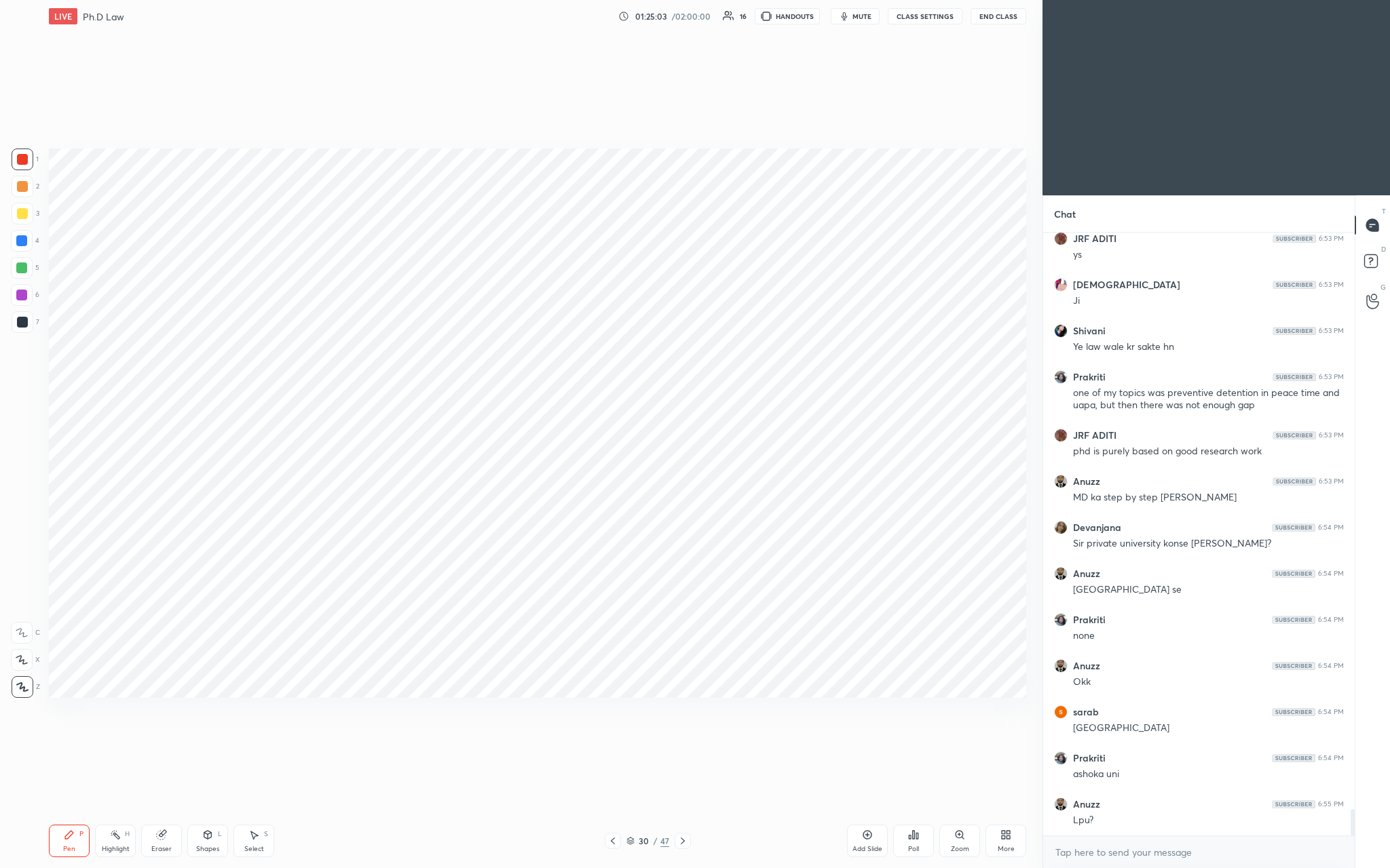
scroll to position [13156, 0]
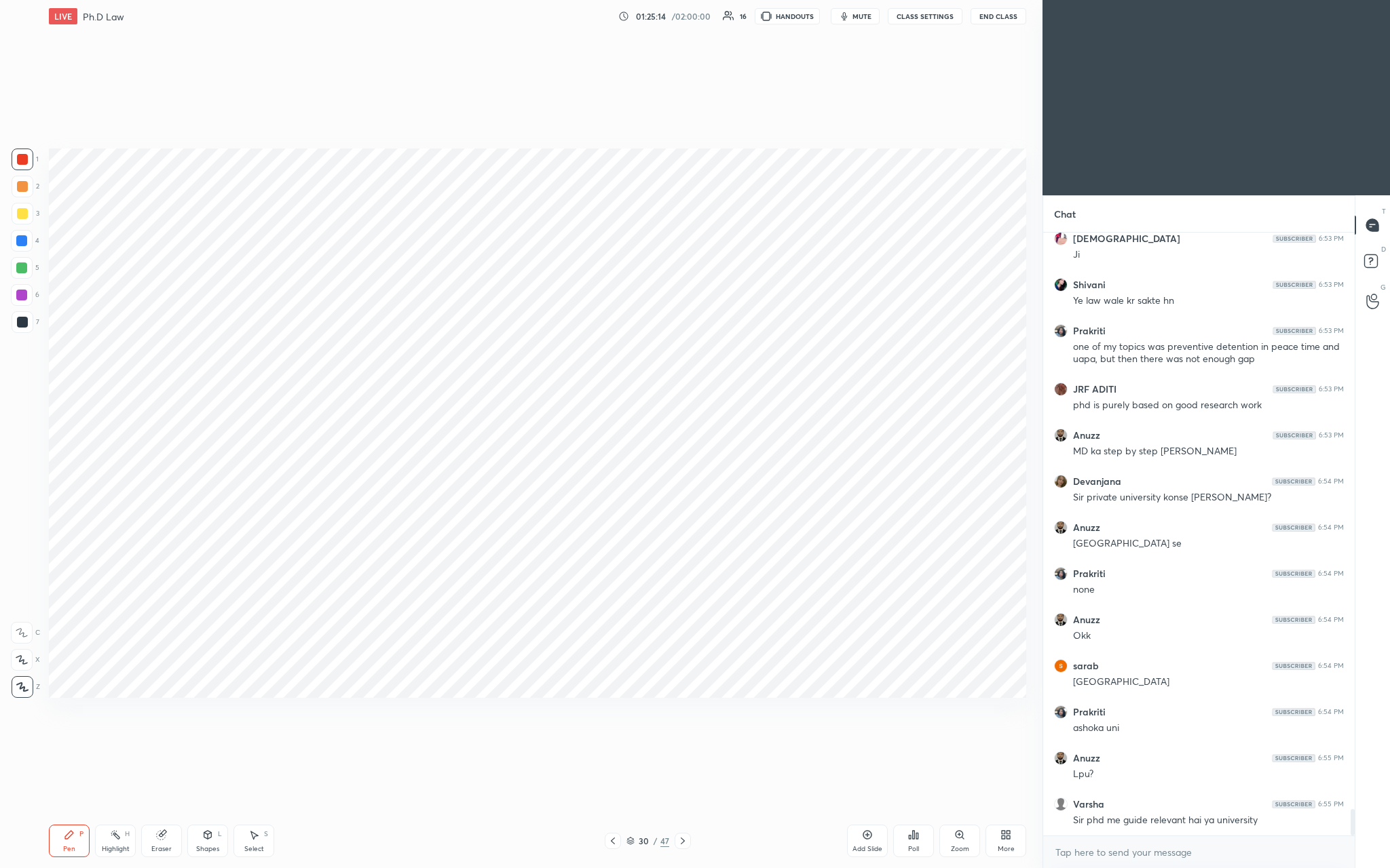
click at [486, 318] on icon at bounding box center [867, 835] width 11 height 11
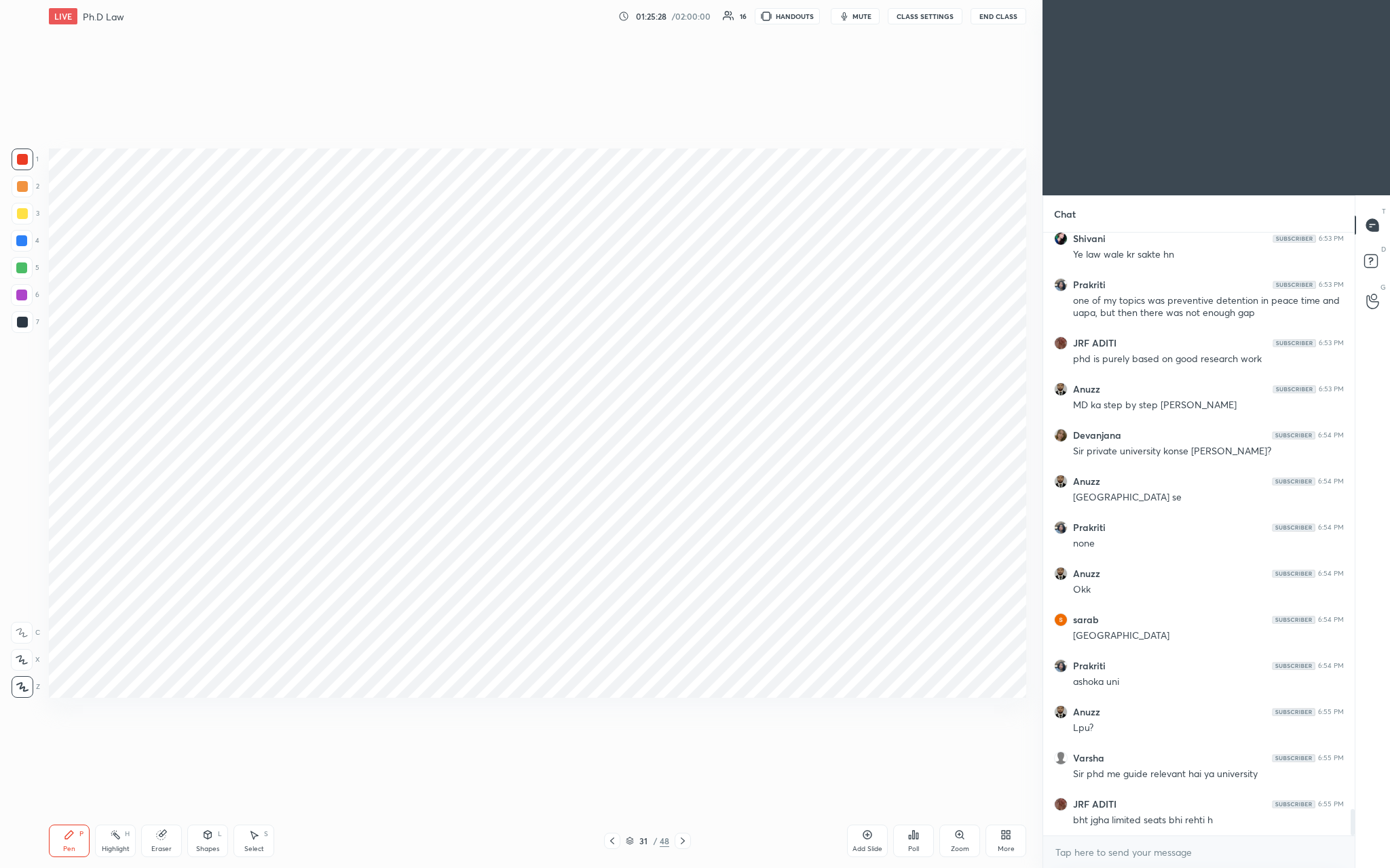
click at [486, 318] on div "Add Slide" at bounding box center [867, 841] width 40 height 32
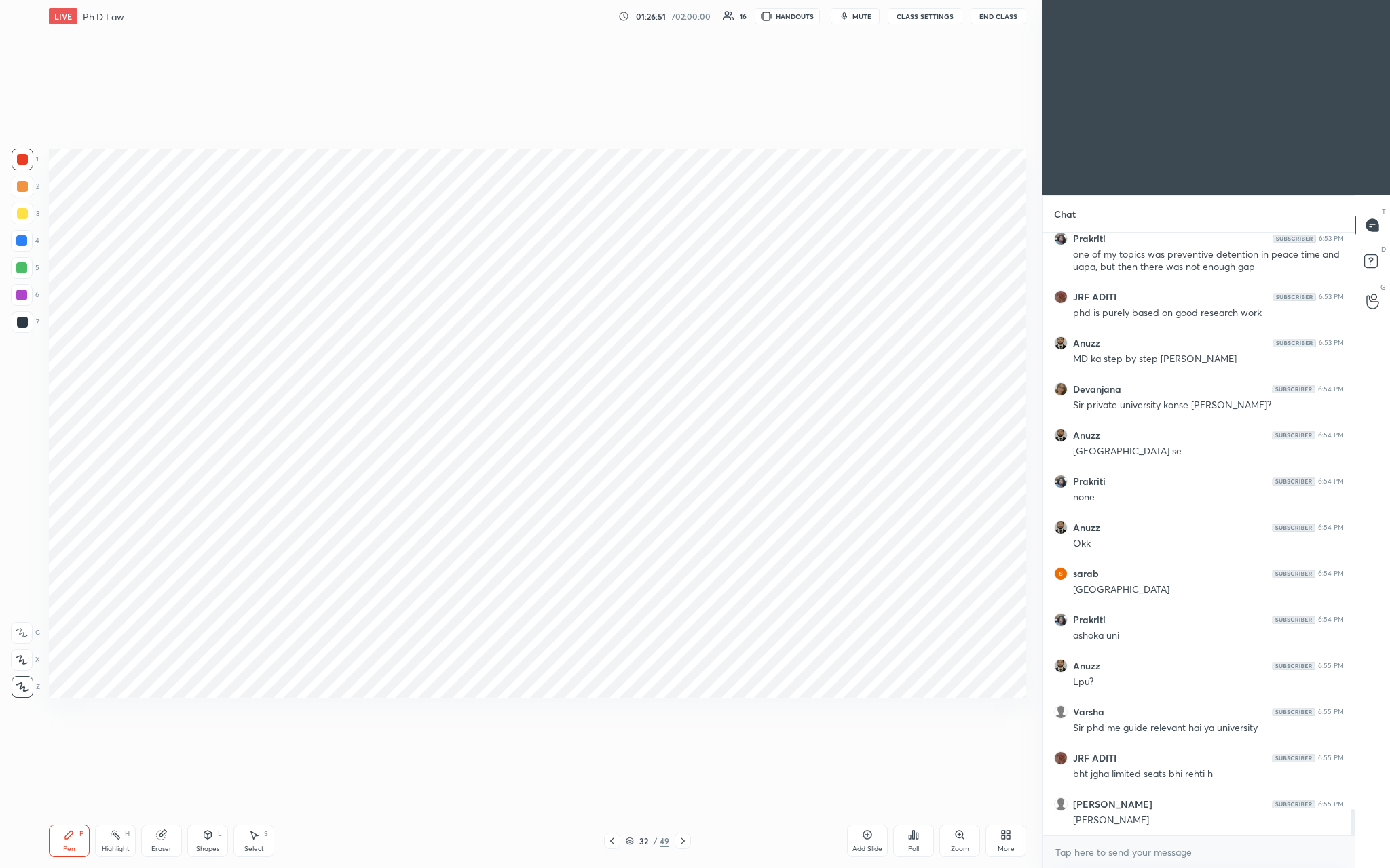
click at [486, 318] on icon at bounding box center [868, 835] width 9 height 9
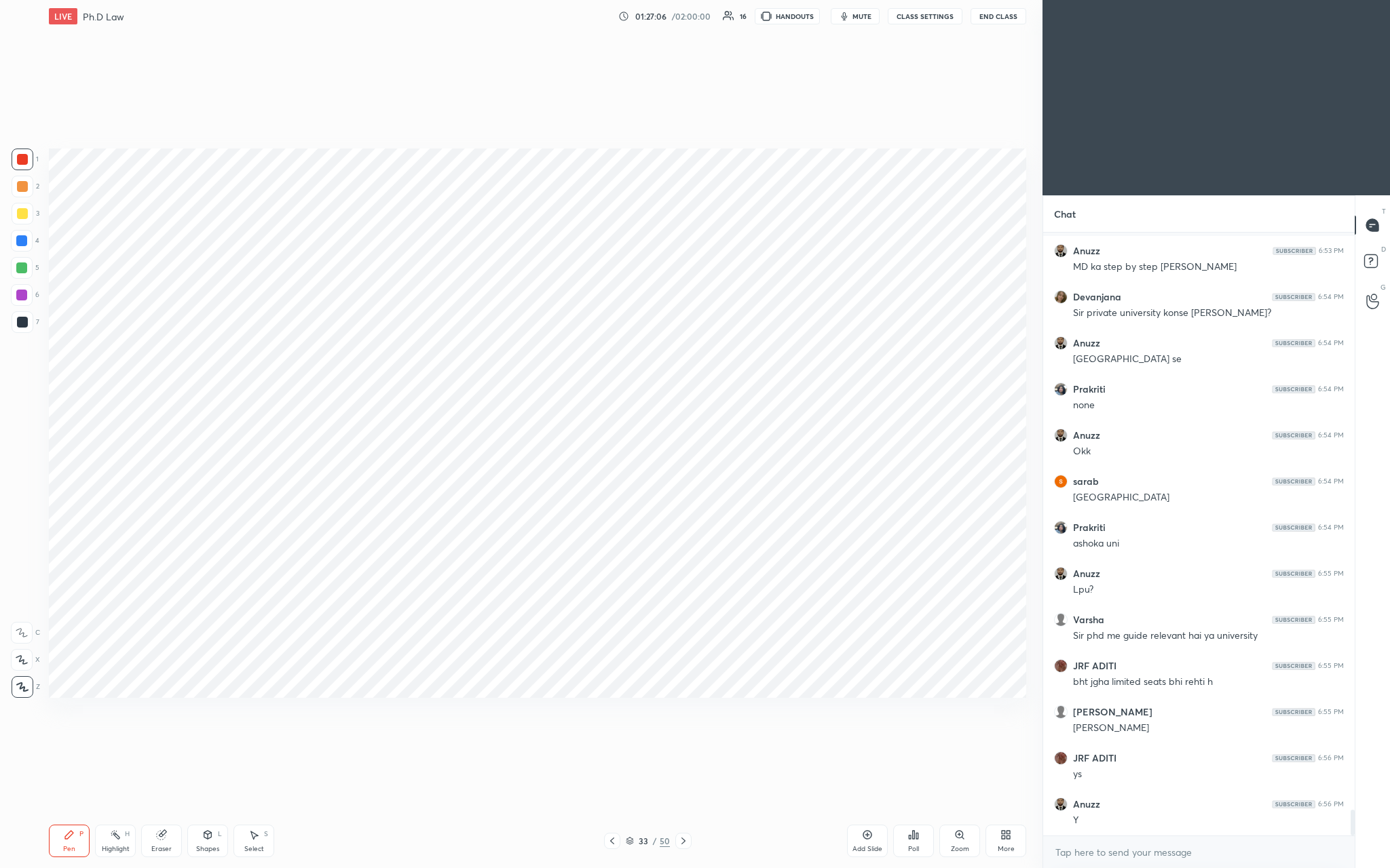
scroll to position [13390, 0]
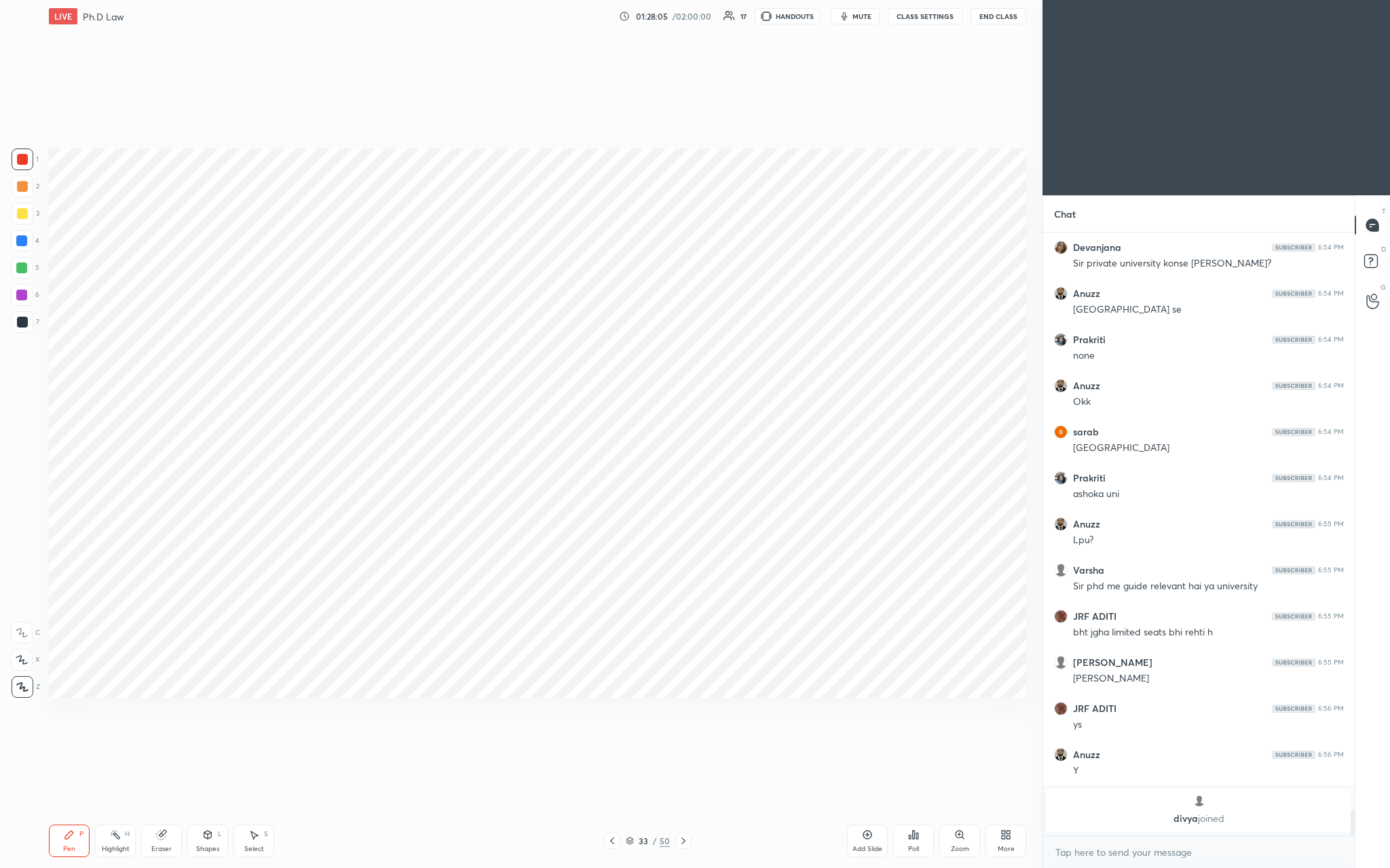
click at [486, 318] on div "Add Slide" at bounding box center [868, 849] width 30 height 7
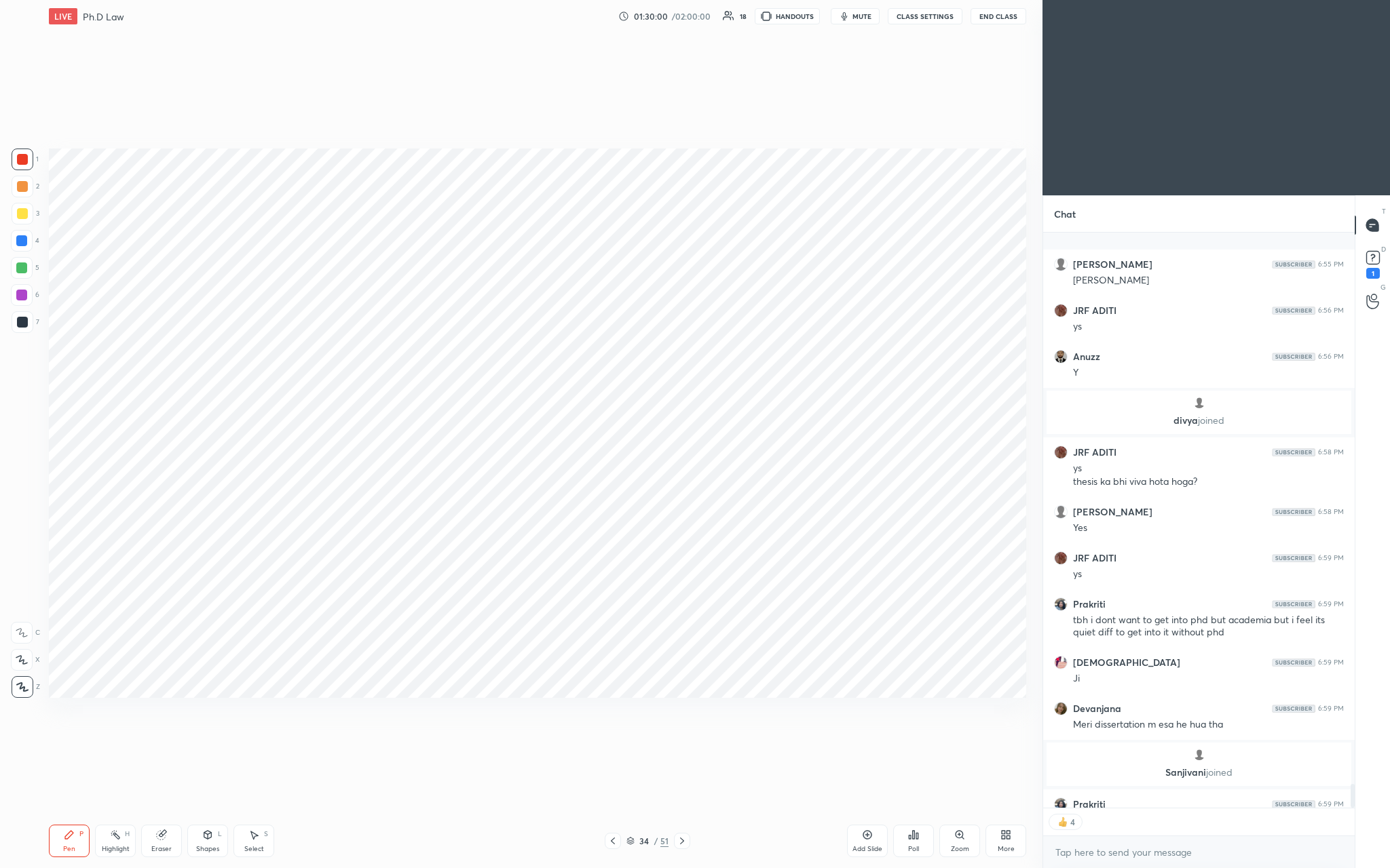
scroll to position [13514, 0]
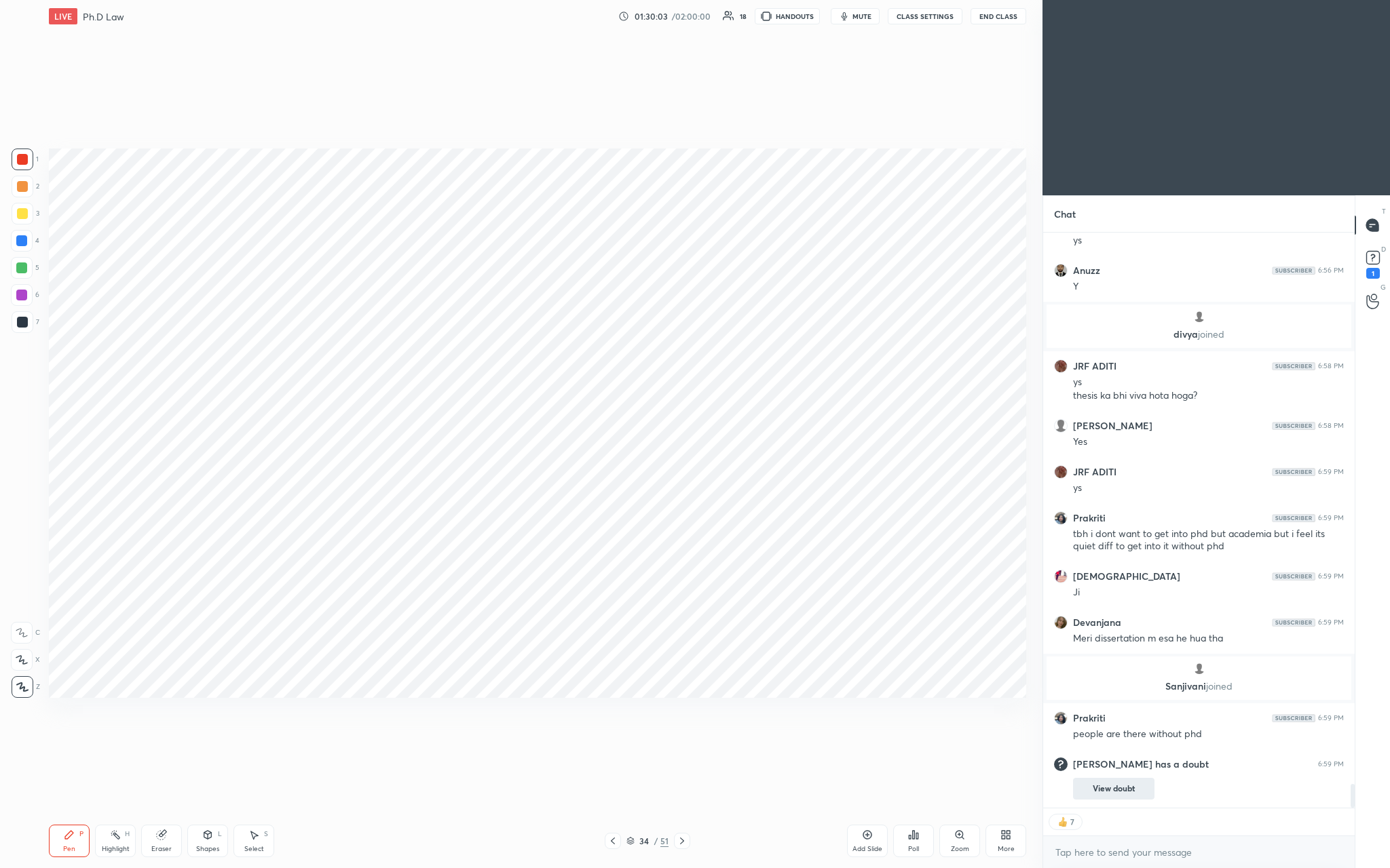
click at [486, 318] on button "View doubt" at bounding box center [1113, 789] width 82 height 21
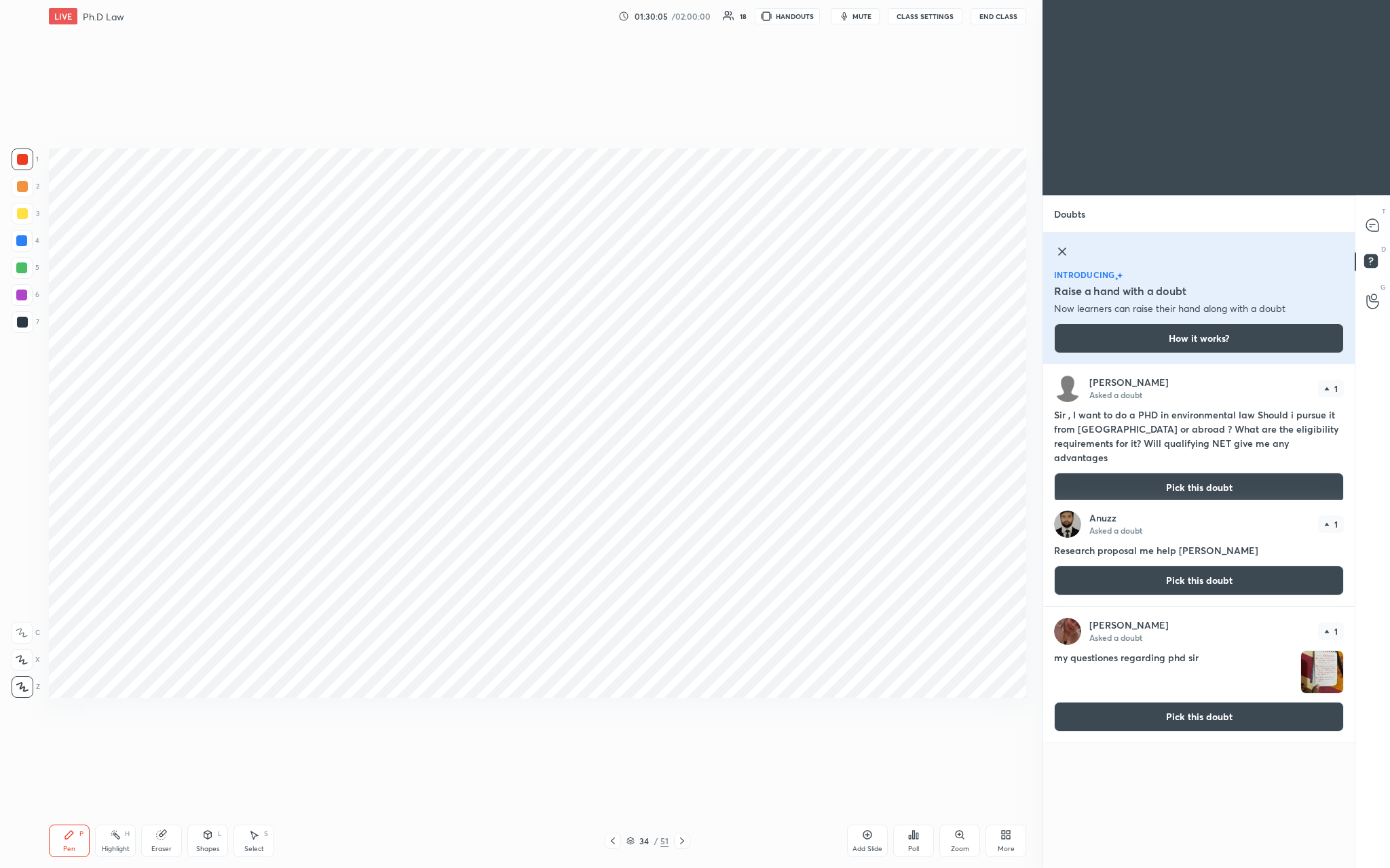
click at [486, 318] on button "Pick this doubt" at bounding box center [1199, 488] width 290 height 30
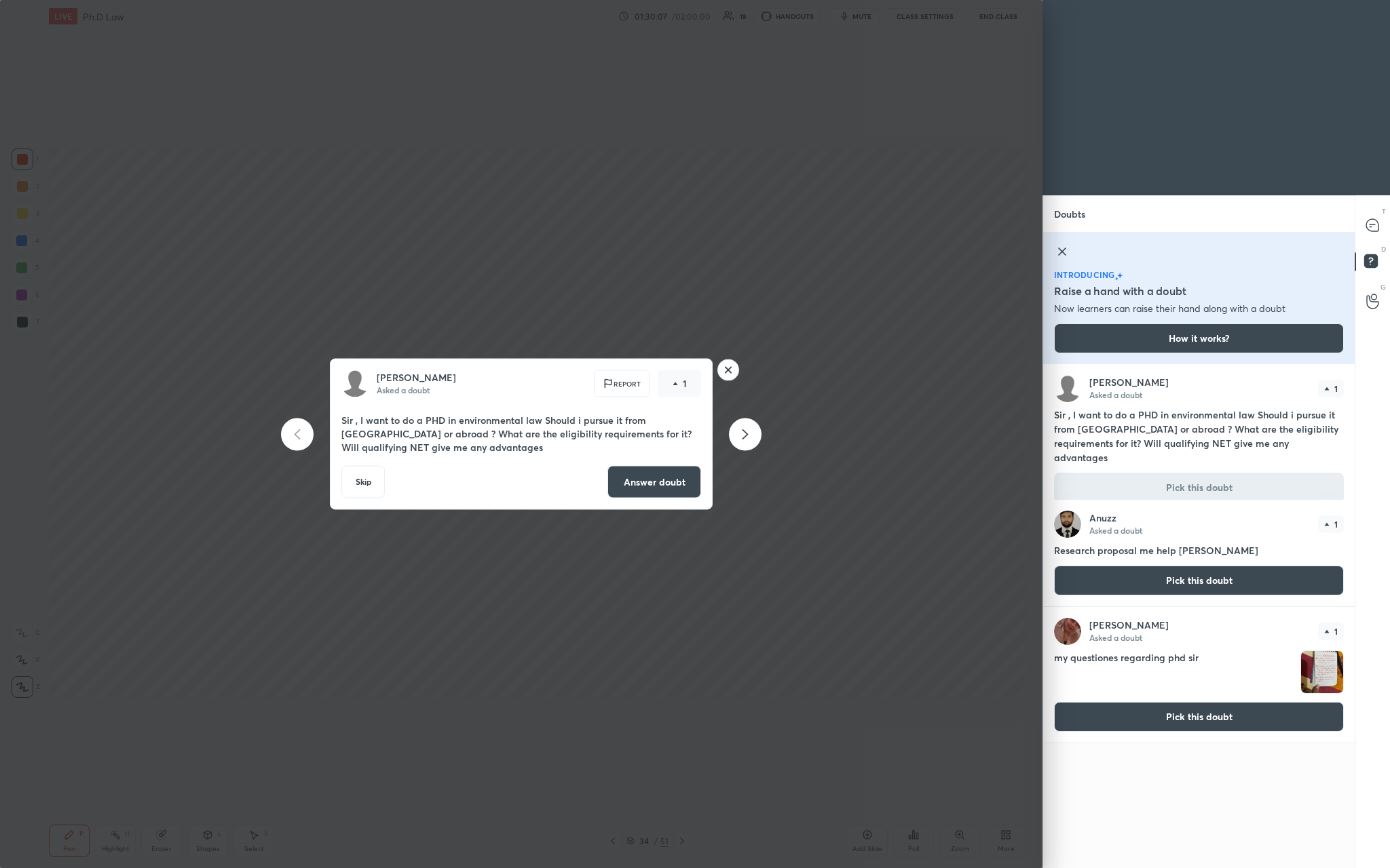
click at [486, 318] on button "Answer doubt" at bounding box center [654, 482] width 93 height 32
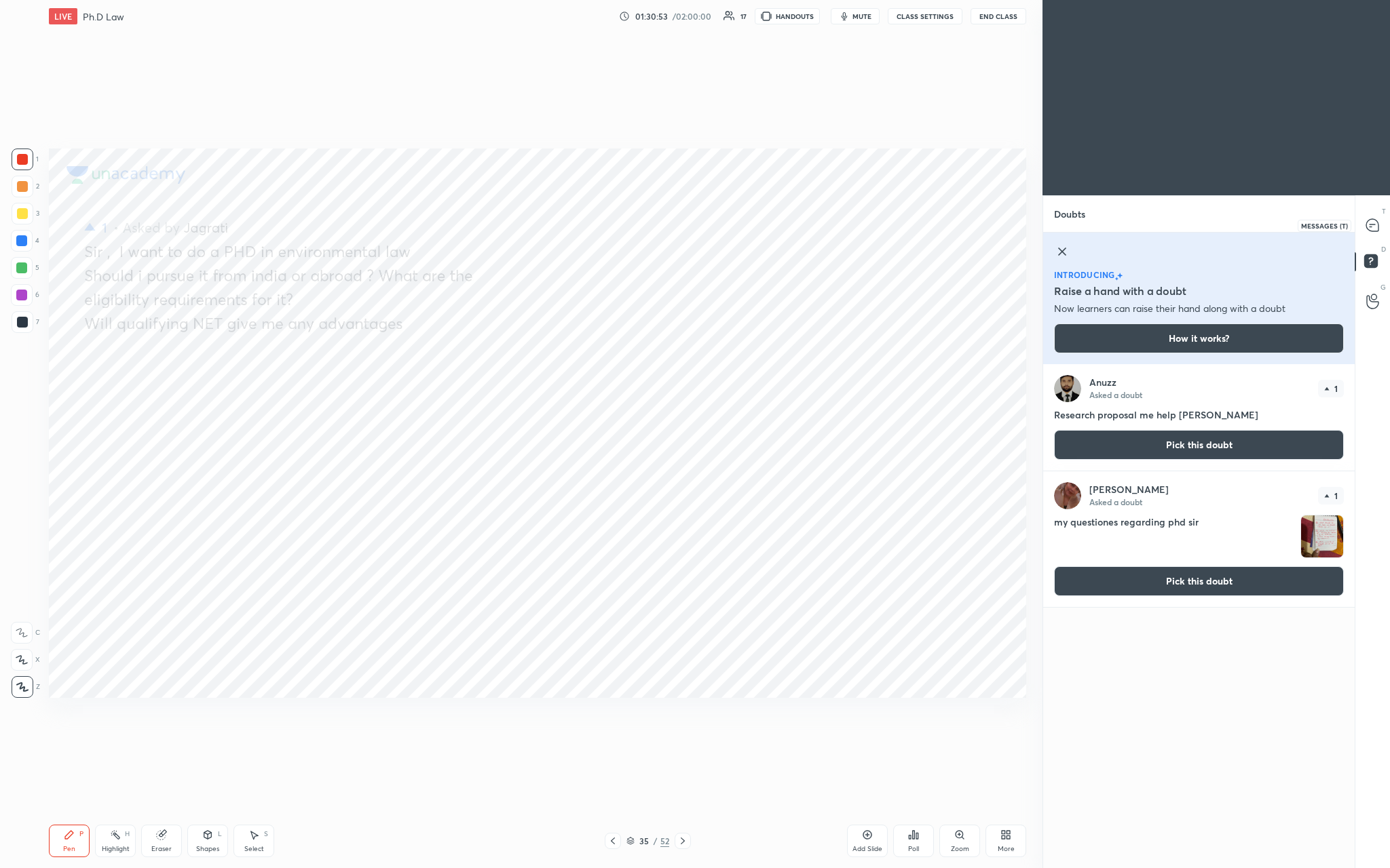
click at [486, 225] on div at bounding box center [1373, 225] width 27 height 25
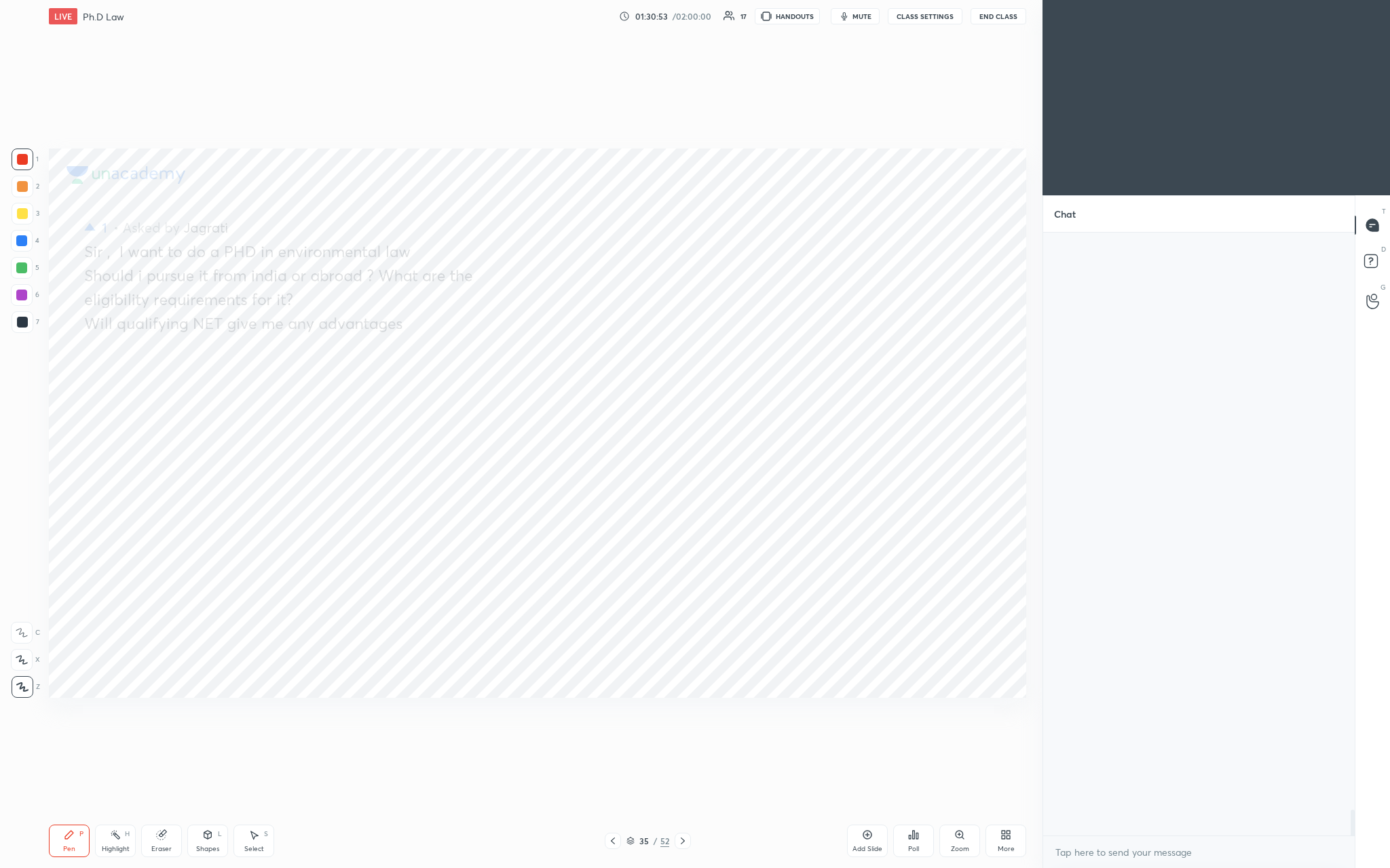
scroll to position [599, 307]
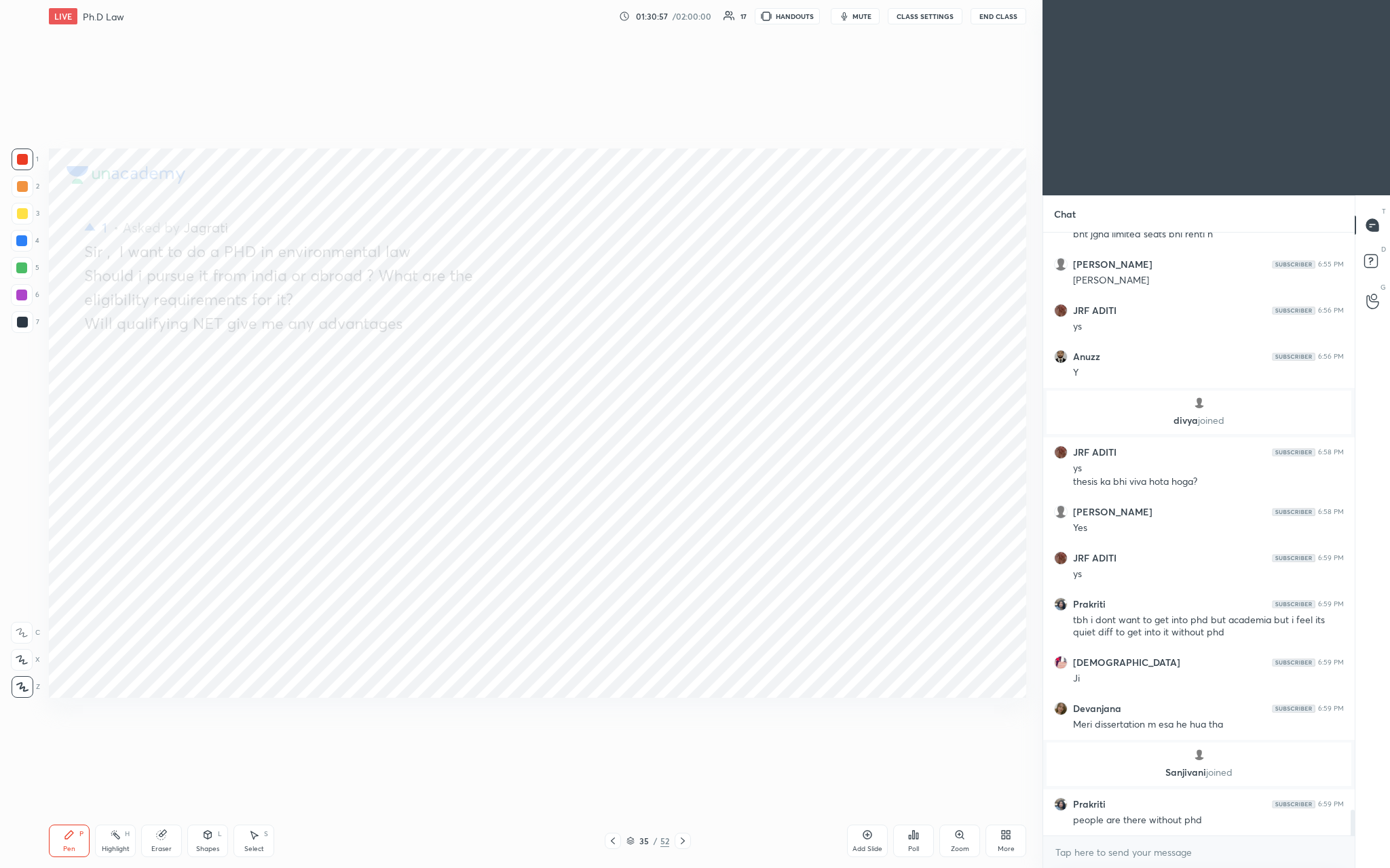
click at [486, 318] on div "Add Slide" at bounding box center [867, 841] width 40 height 32
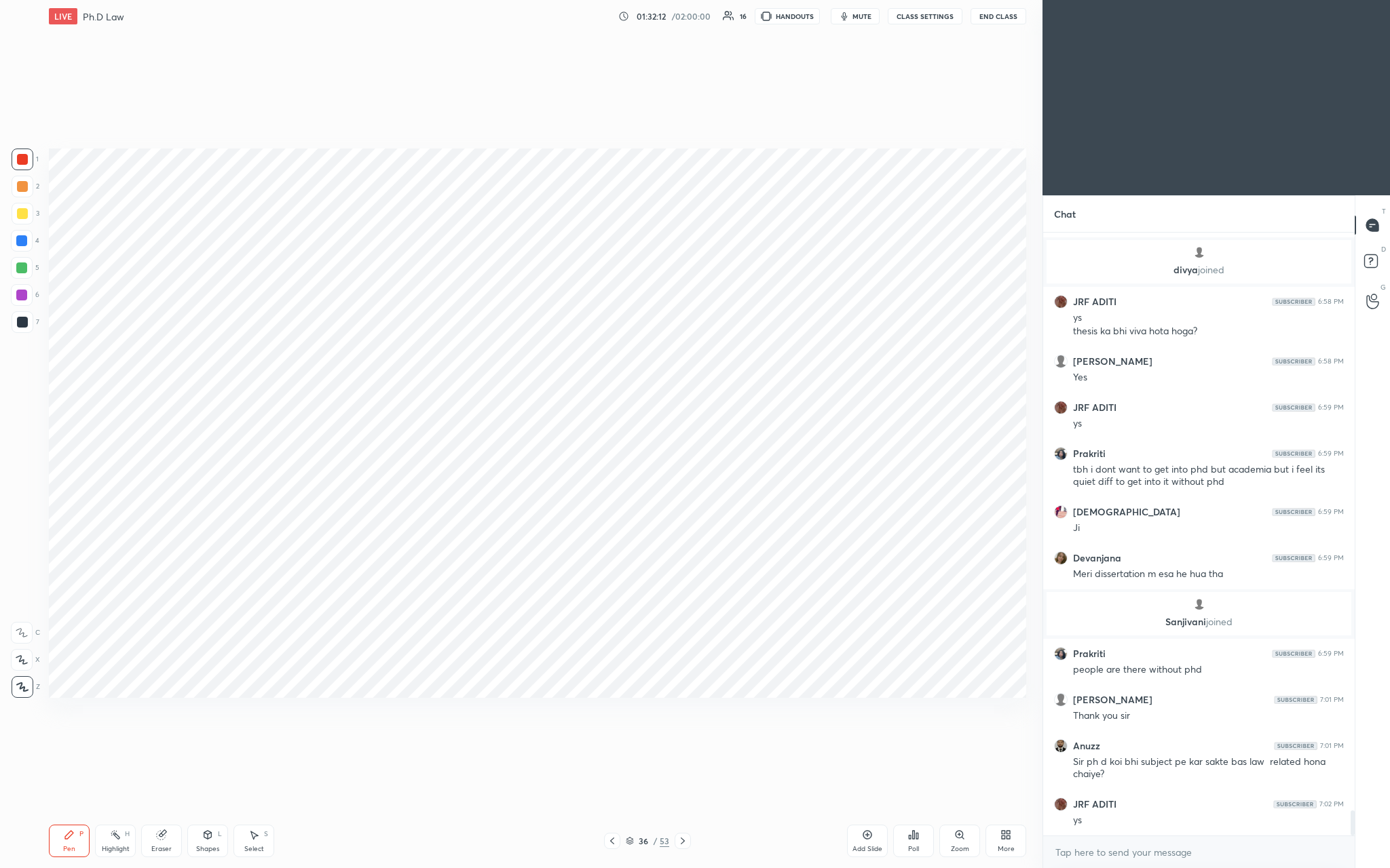
scroll to position [13871, 0]
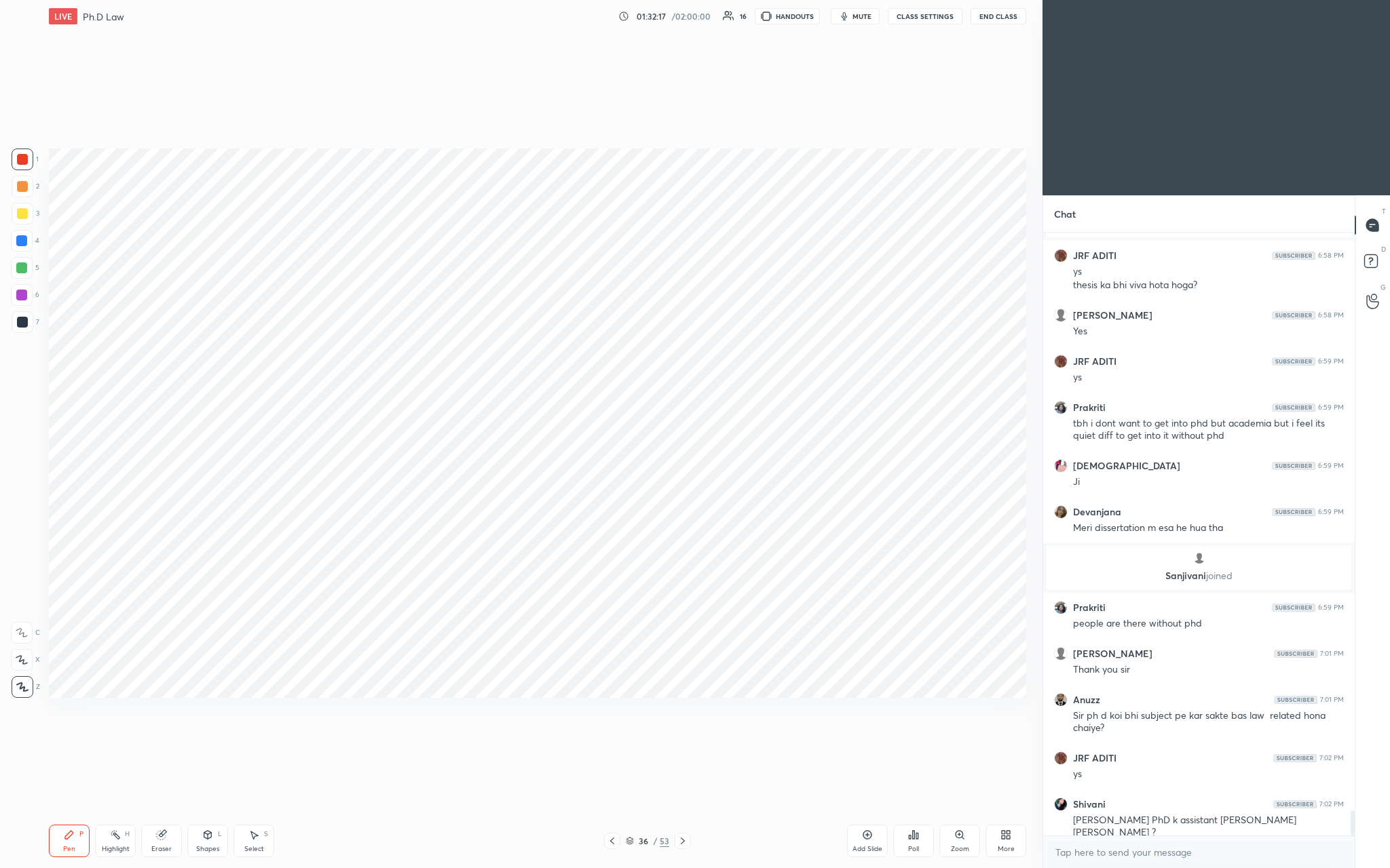
click at [486, 318] on div "Add Slide" at bounding box center [868, 849] width 30 height 7
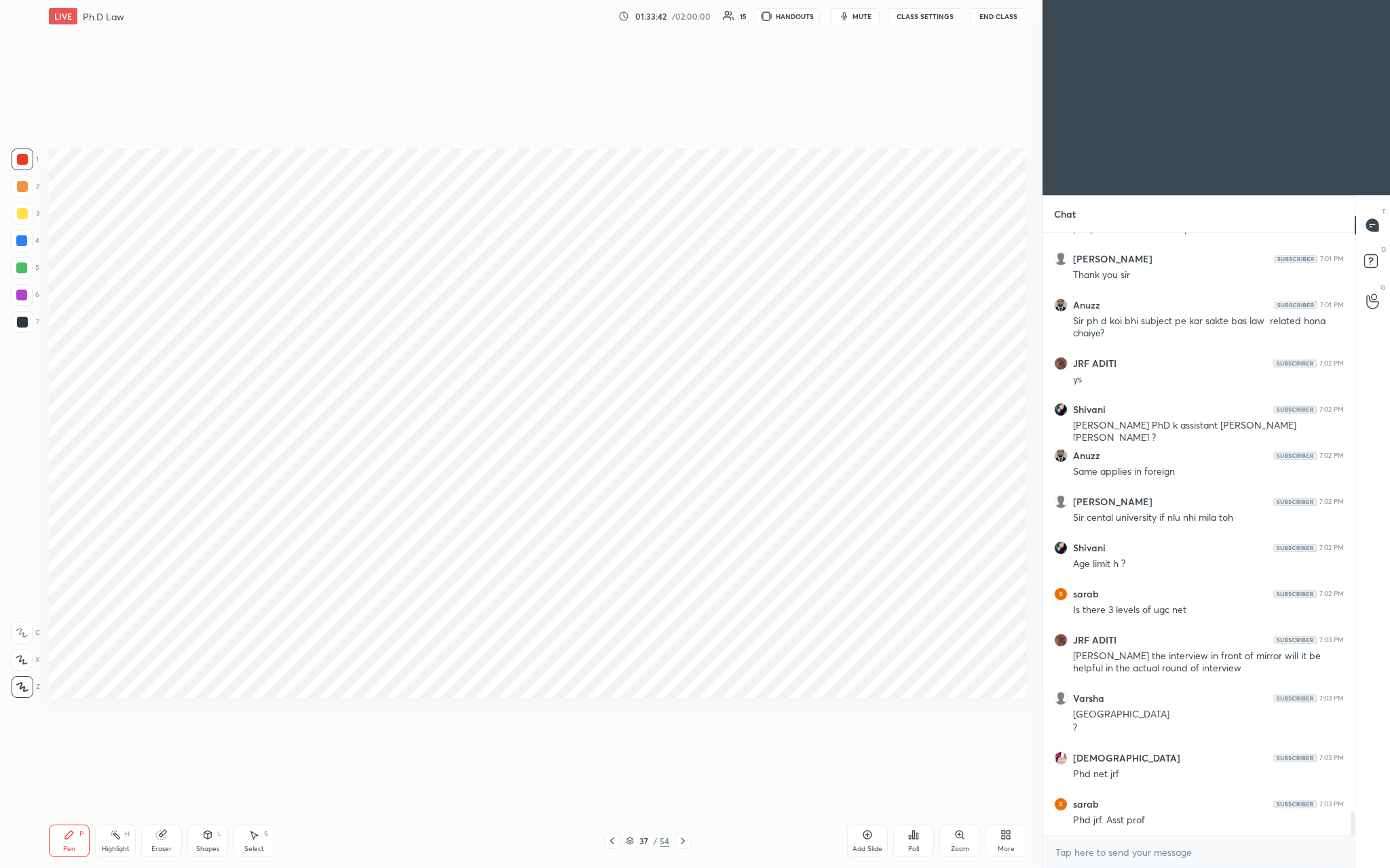
scroll to position [14311, 0]
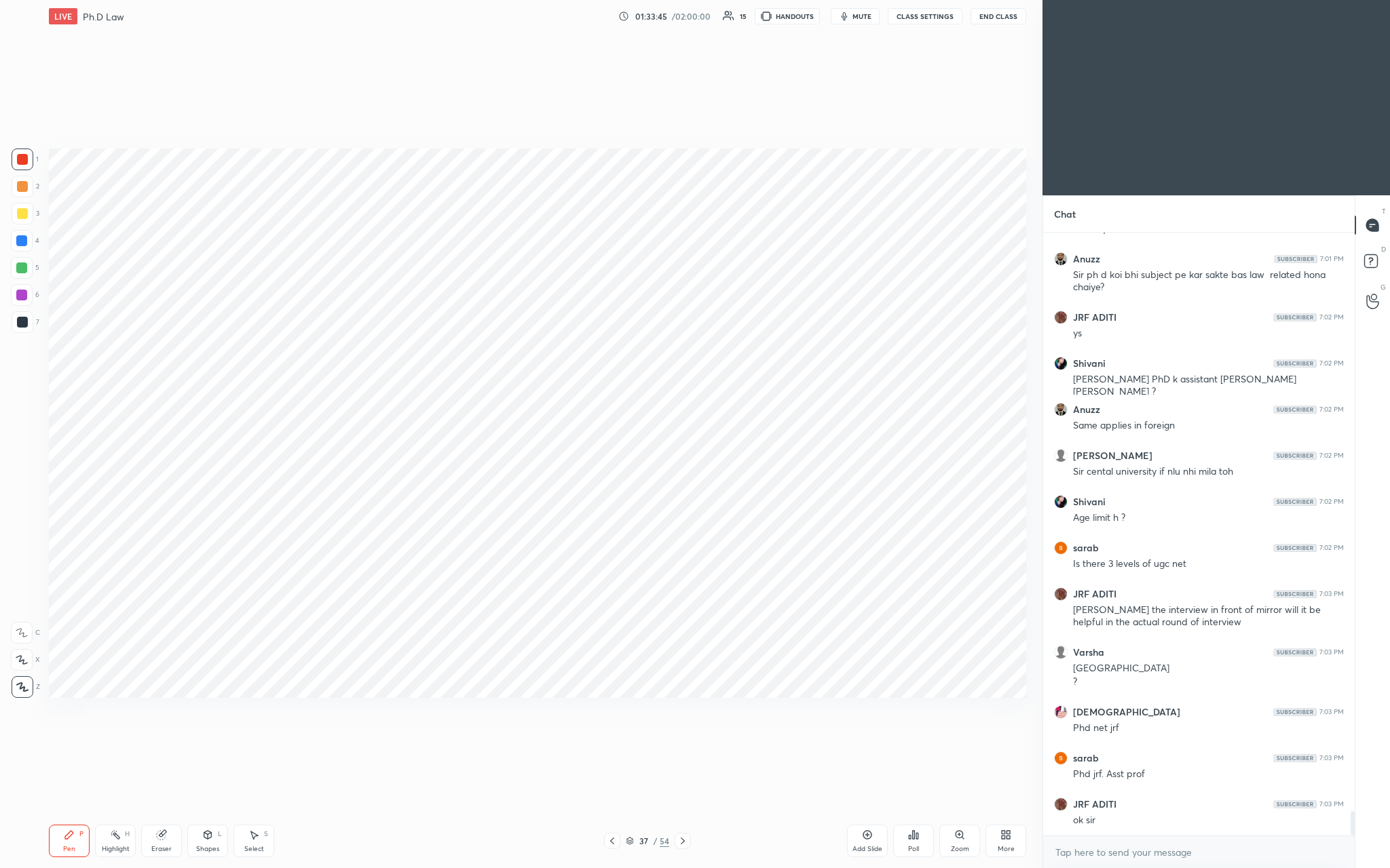
click at [486, 318] on div "Add Slide" at bounding box center [867, 841] width 40 height 32
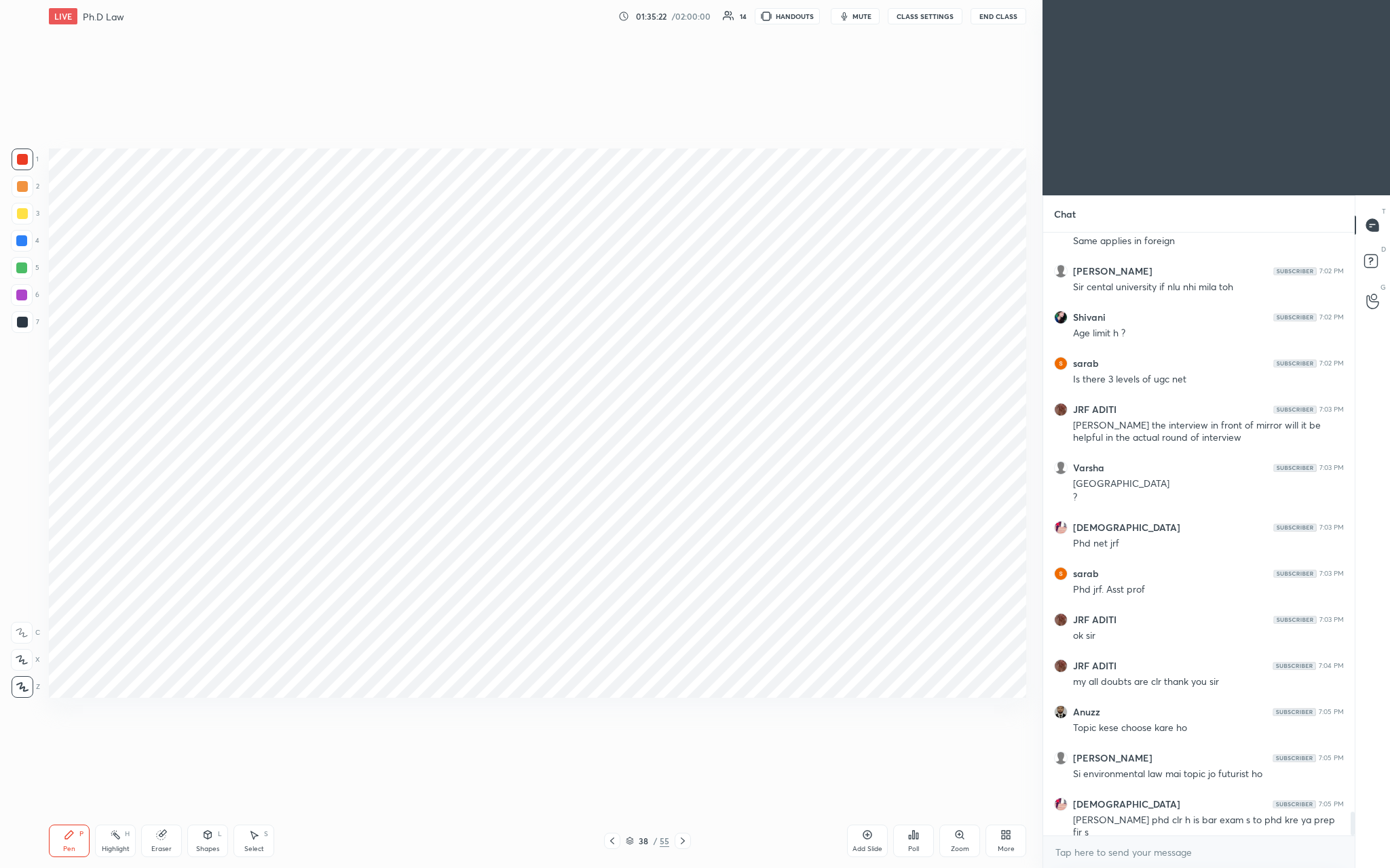
scroll to position [14542, 0]
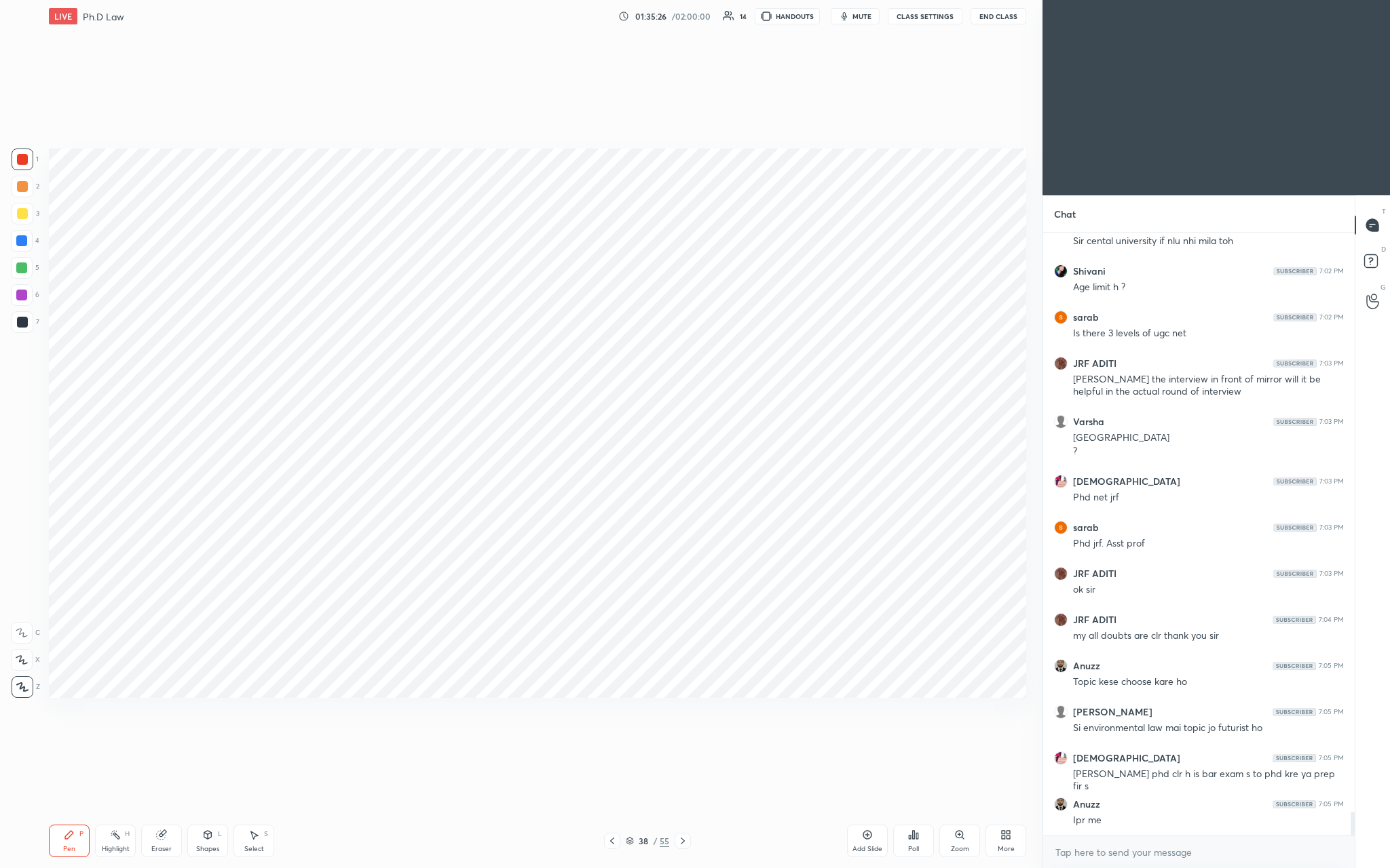
drag, startPoint x: 870, startPoint y: 841, endPoint x: 857, endPoint y: 806, distance: 37.3
click at [486, 318] on div "Add Slide" at bounding box center [867, 841] width 40 height 32
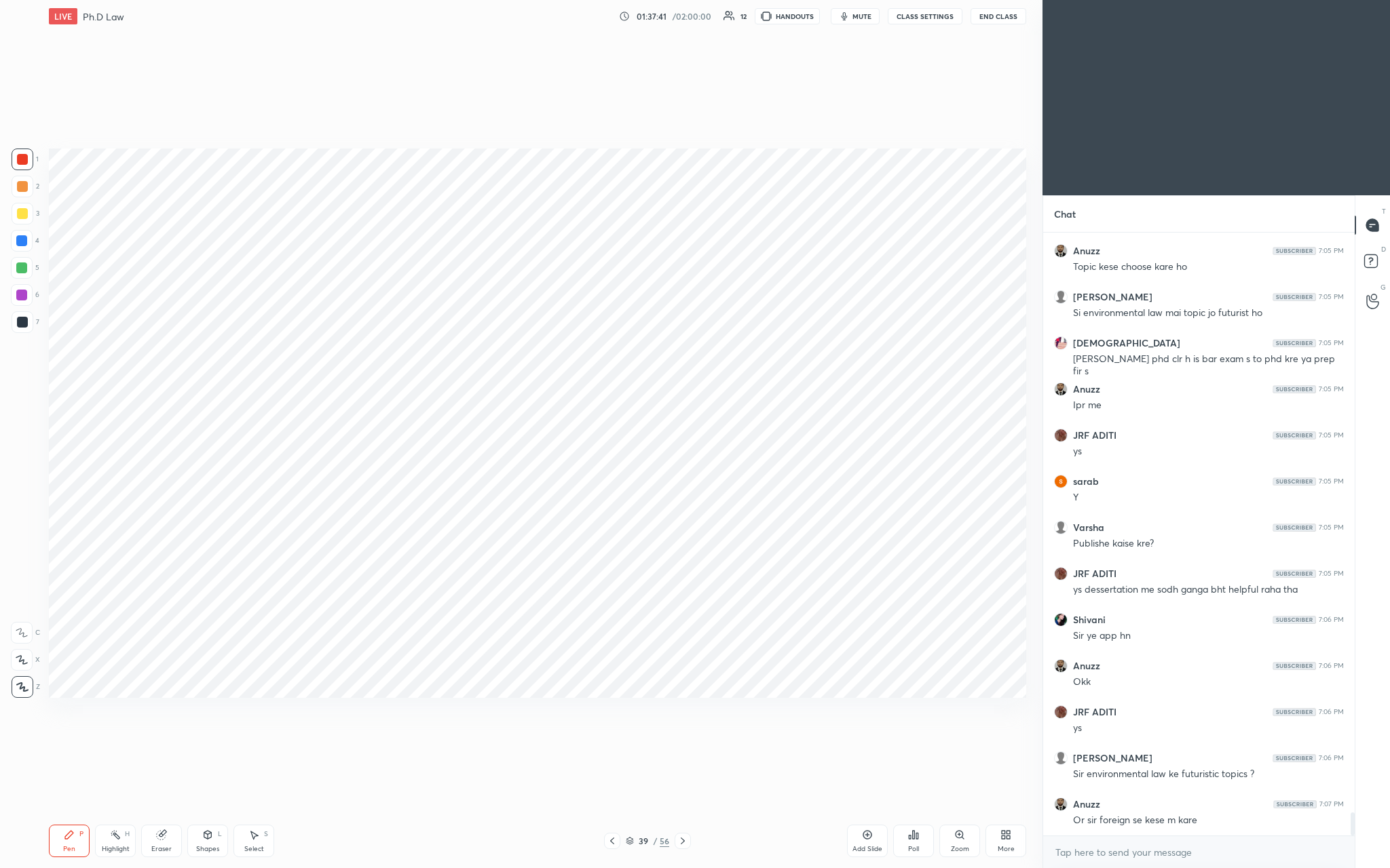
scroll to position [14971, 0]
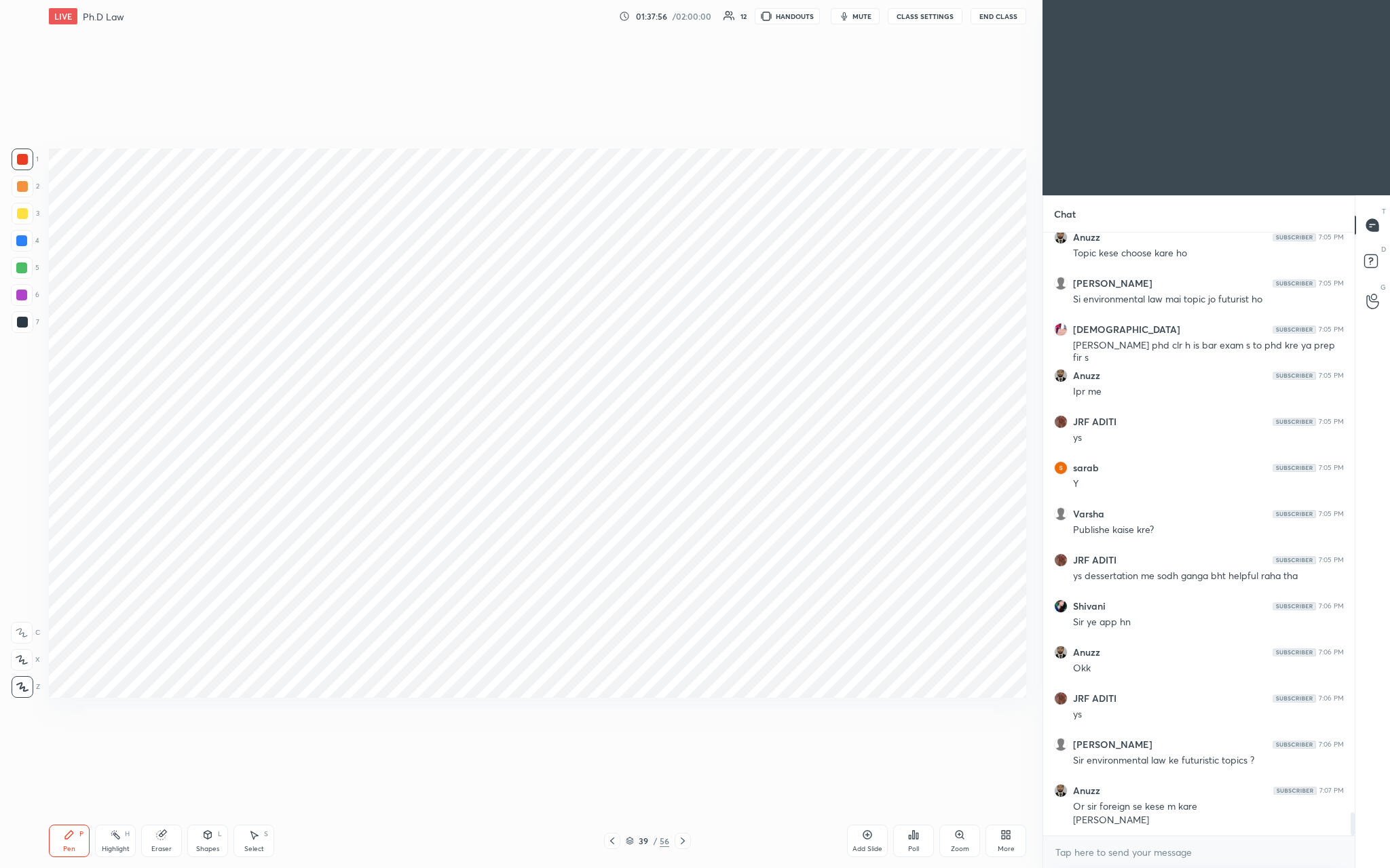
click at [486, 318] on div "Add Slide" at bounding box center [868, 849] width 30 height 7
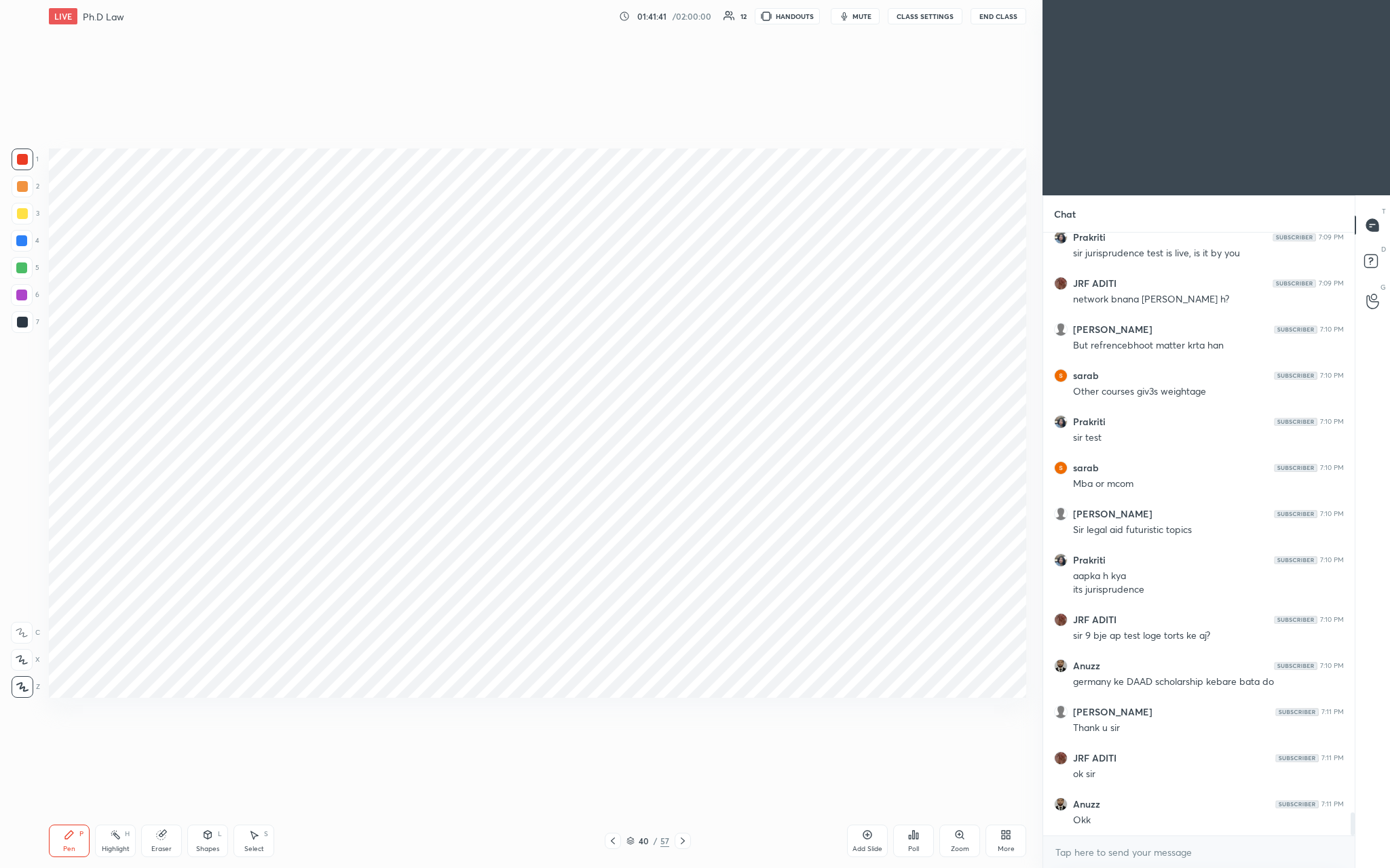
scroll to position [15159, 0]
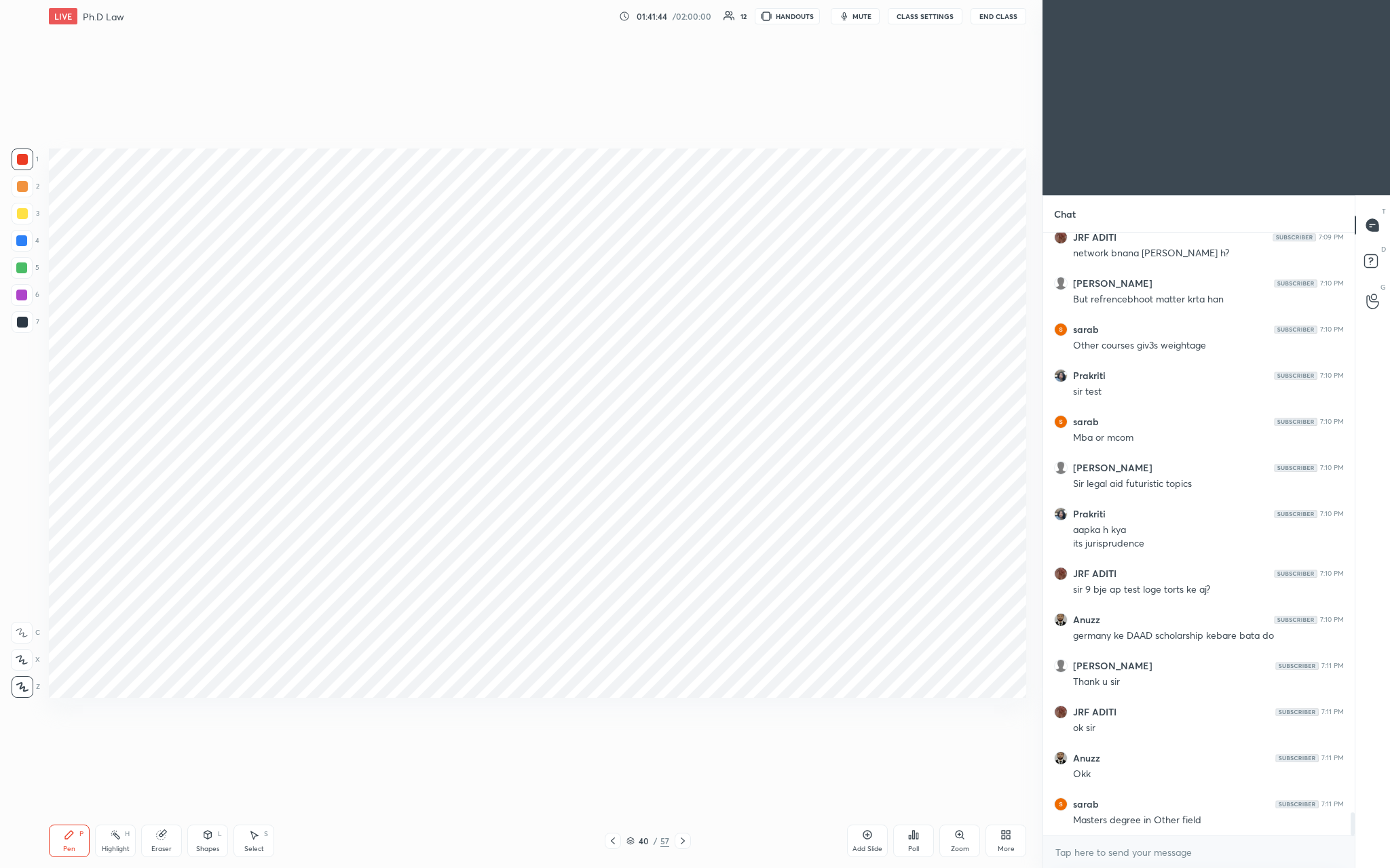
click at [486, 318] on icon at bounding box center [867, 835] width 11 height 11
click at [486, 318] on div "LIVE Ph.D Law 01:41:45 / 02:00:00 12 HANDOUTS mute CLASS SETTINGS End Class Set…" at bounding box center [537, 434] width 988 height 868
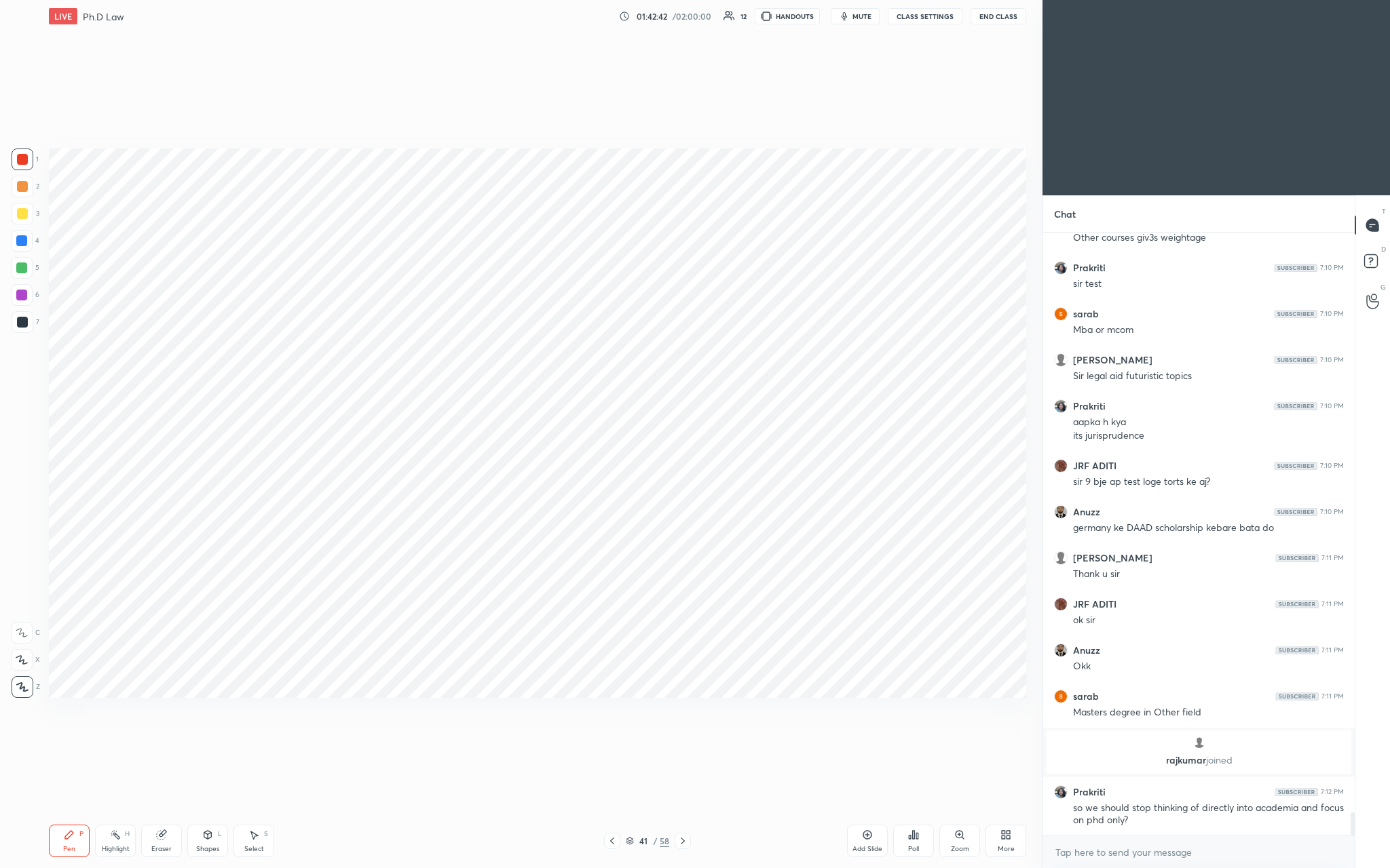
scroll to position [15104, 0]
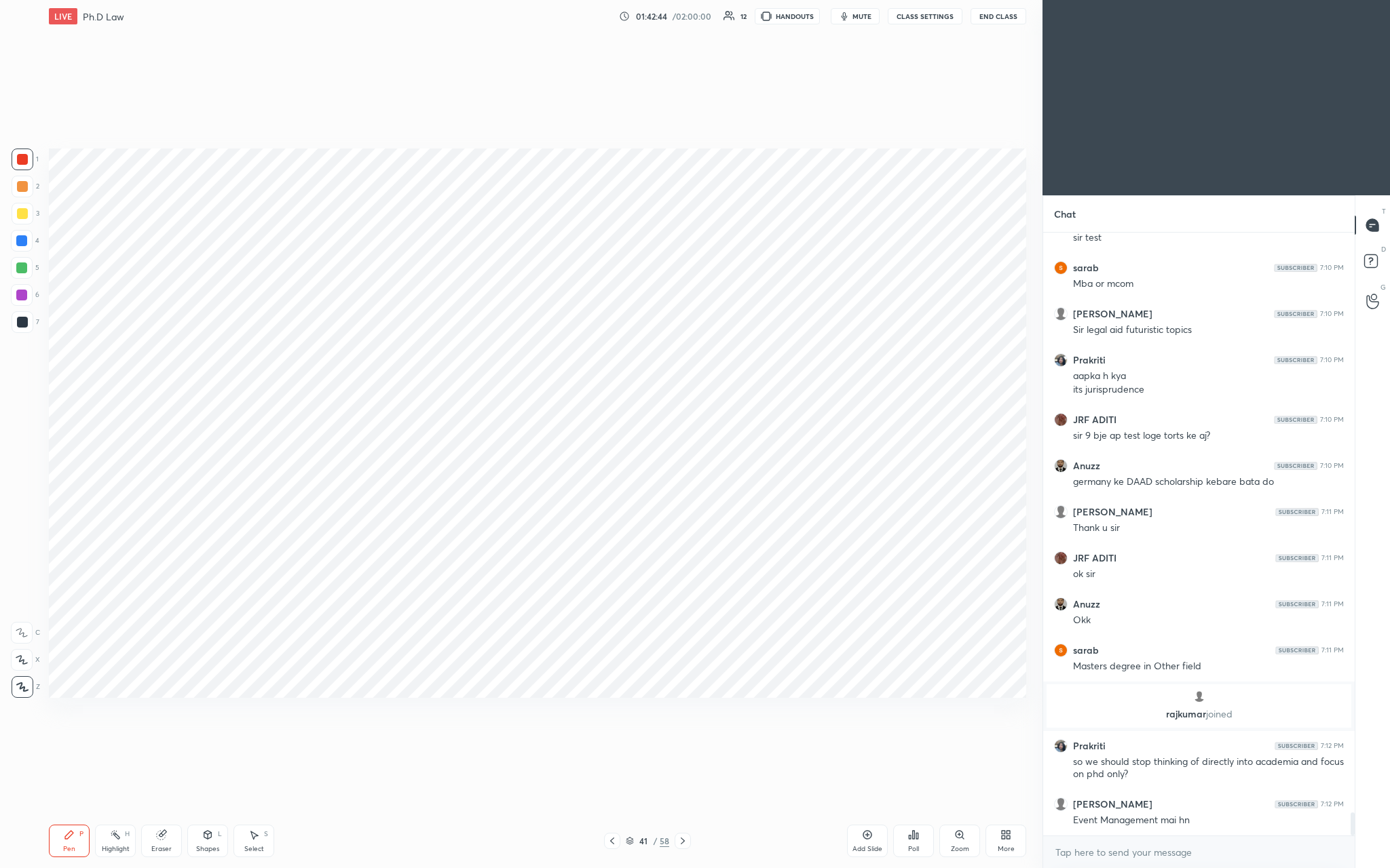
click at [486, 318] on icon at bounding box center [868, 835] width 9 height 9
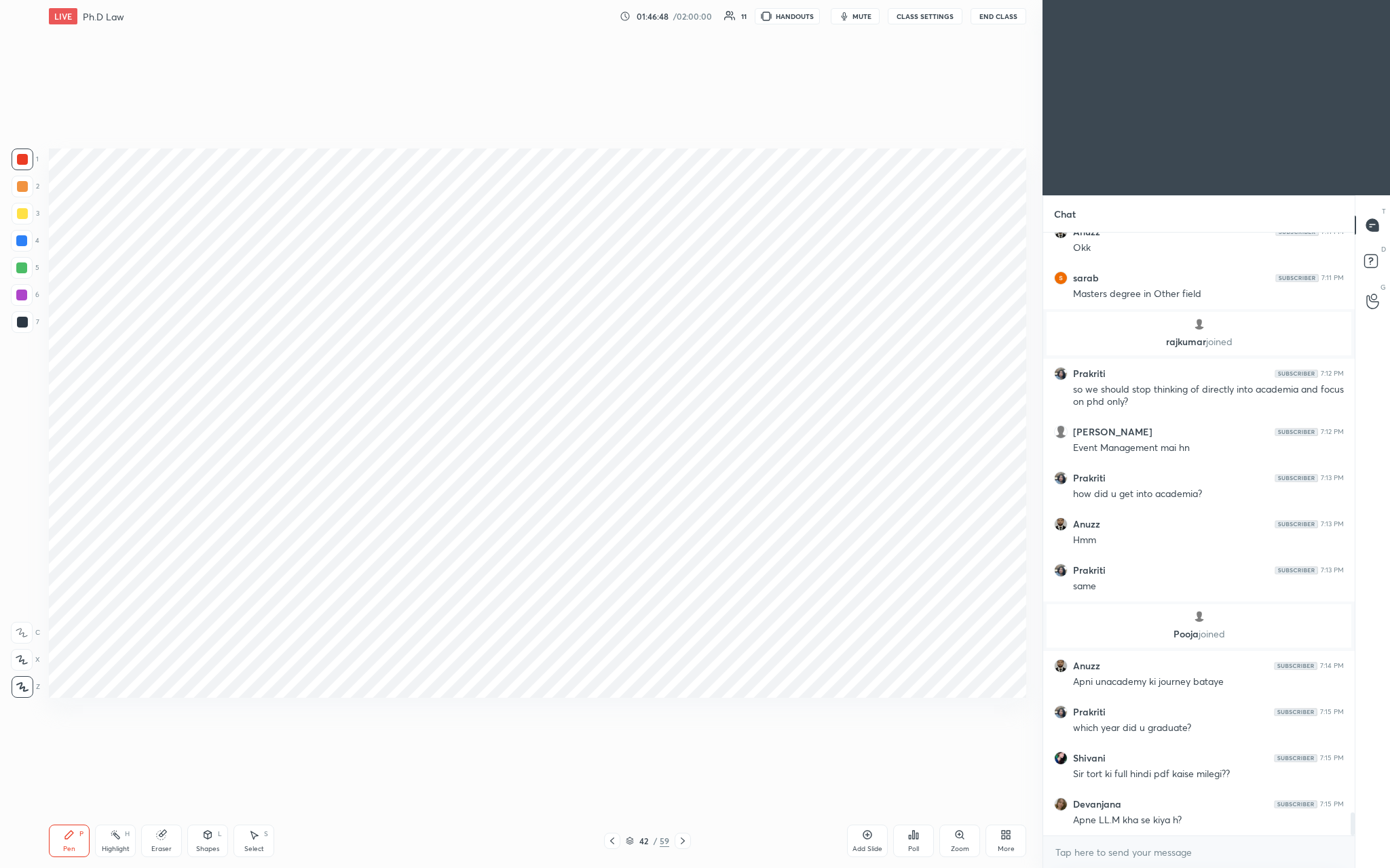
scroll to position [15424, 0]
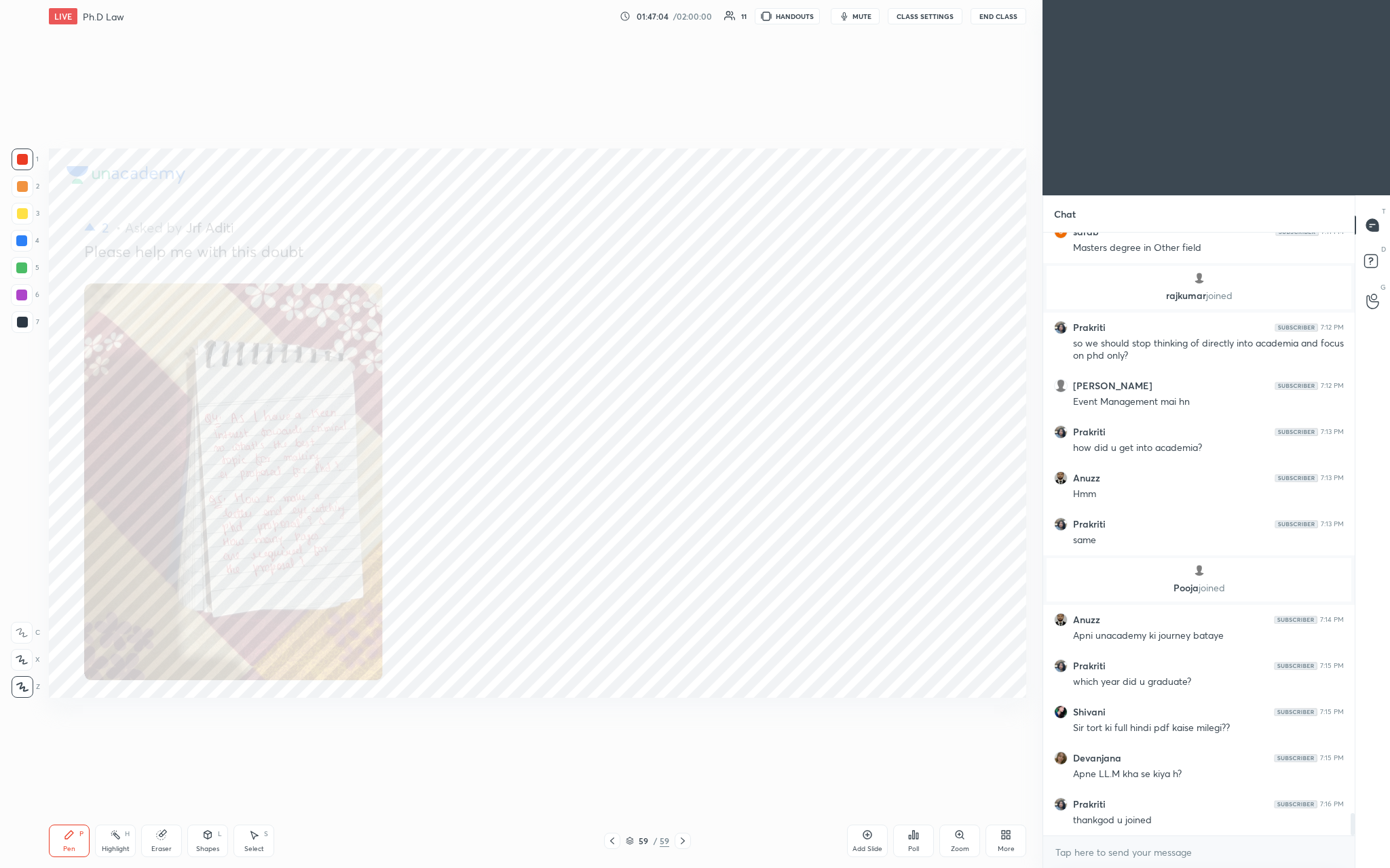
click at [486, 318] on icon at bounding box center [868, 835] width 9 height 9
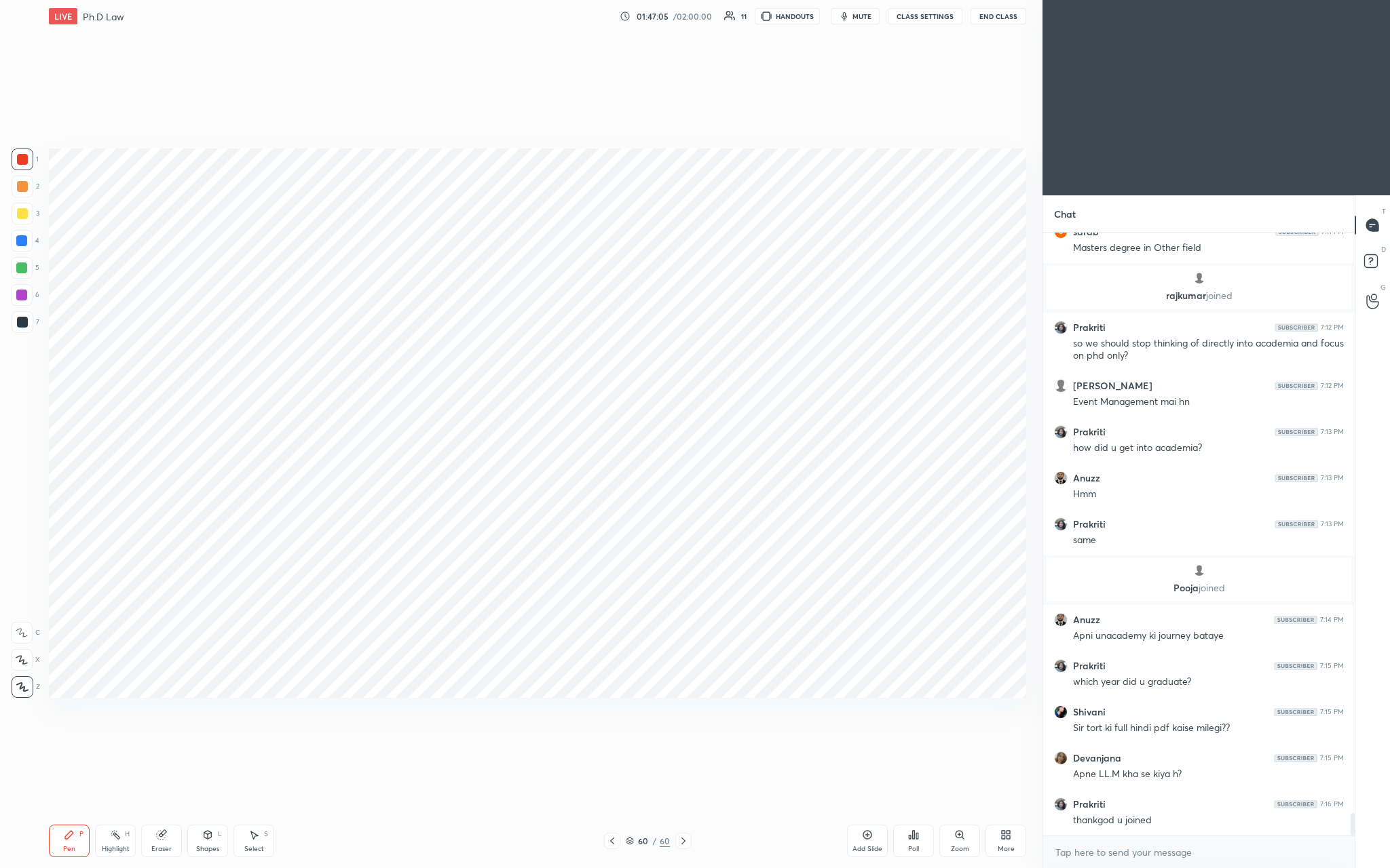
click at [486, 318] on div "LIVE Ph.D Law 01:47:05 / 02:00:00 11 HANDOUTS mute CLASS SETTINGS End Class Set…" at bounding box center [537, 434] width 988 height 868
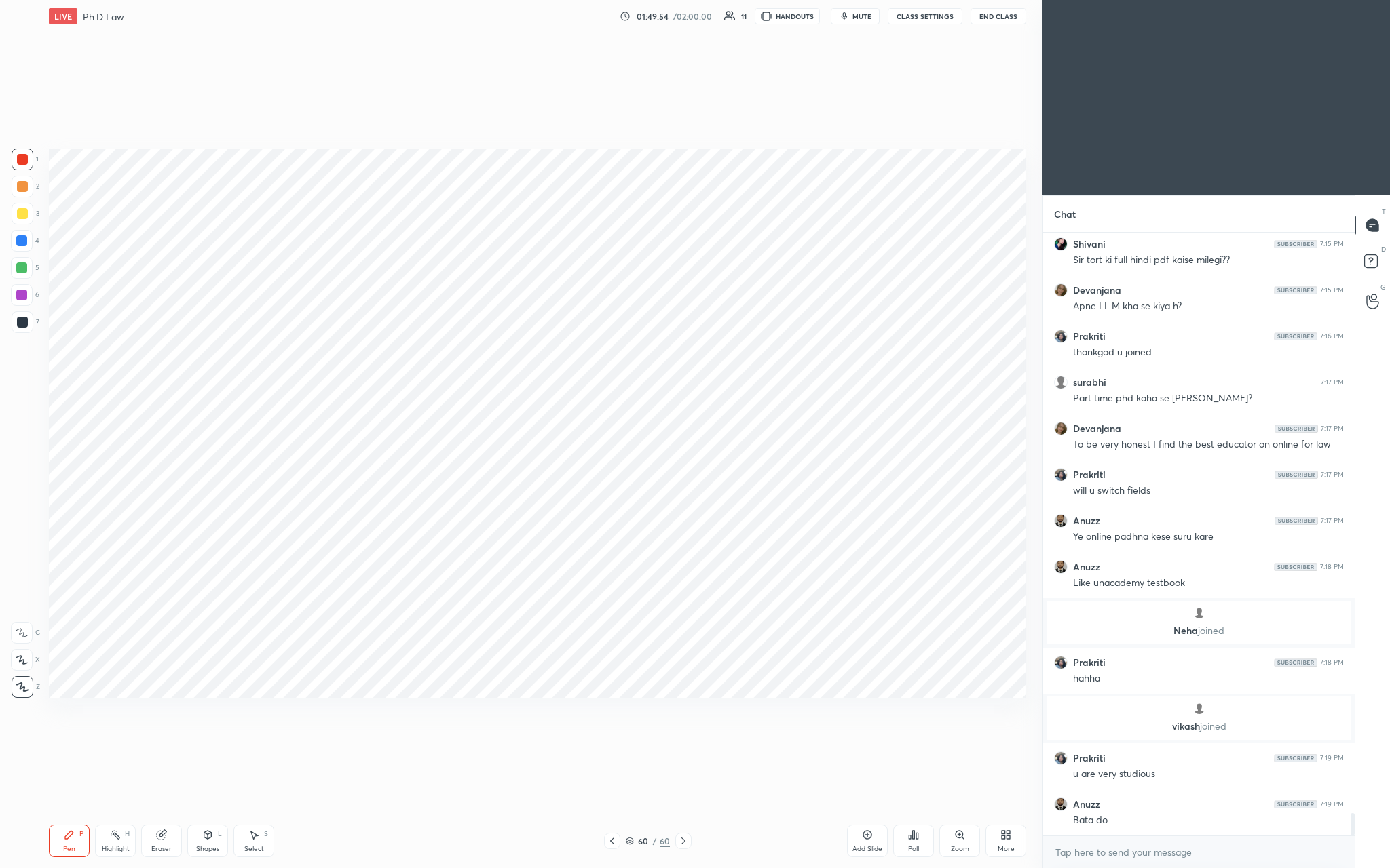
scroll to position [15741, 0]
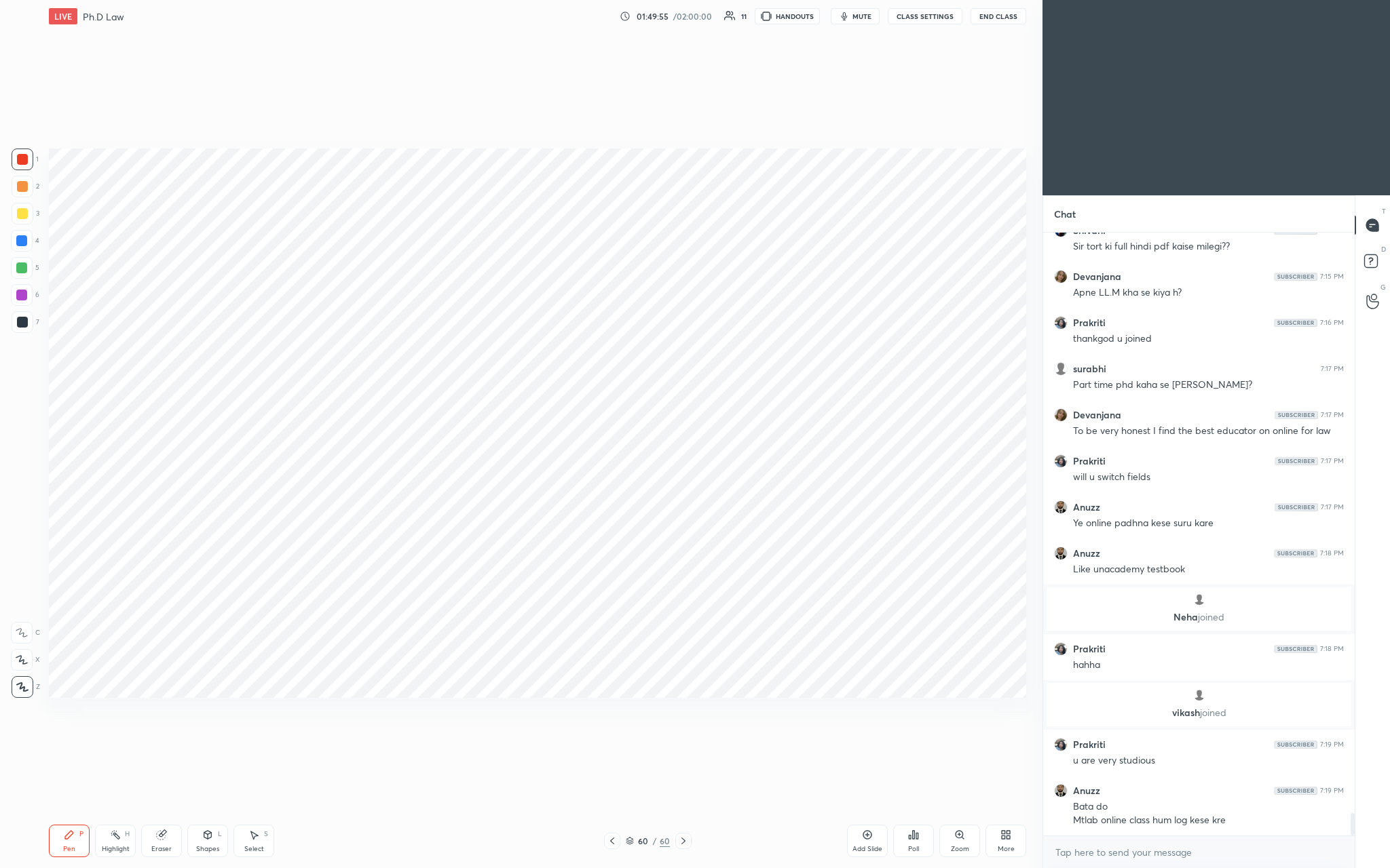
click at [486, 318] on icon at bounding box center [867, 835] width 11 height 11
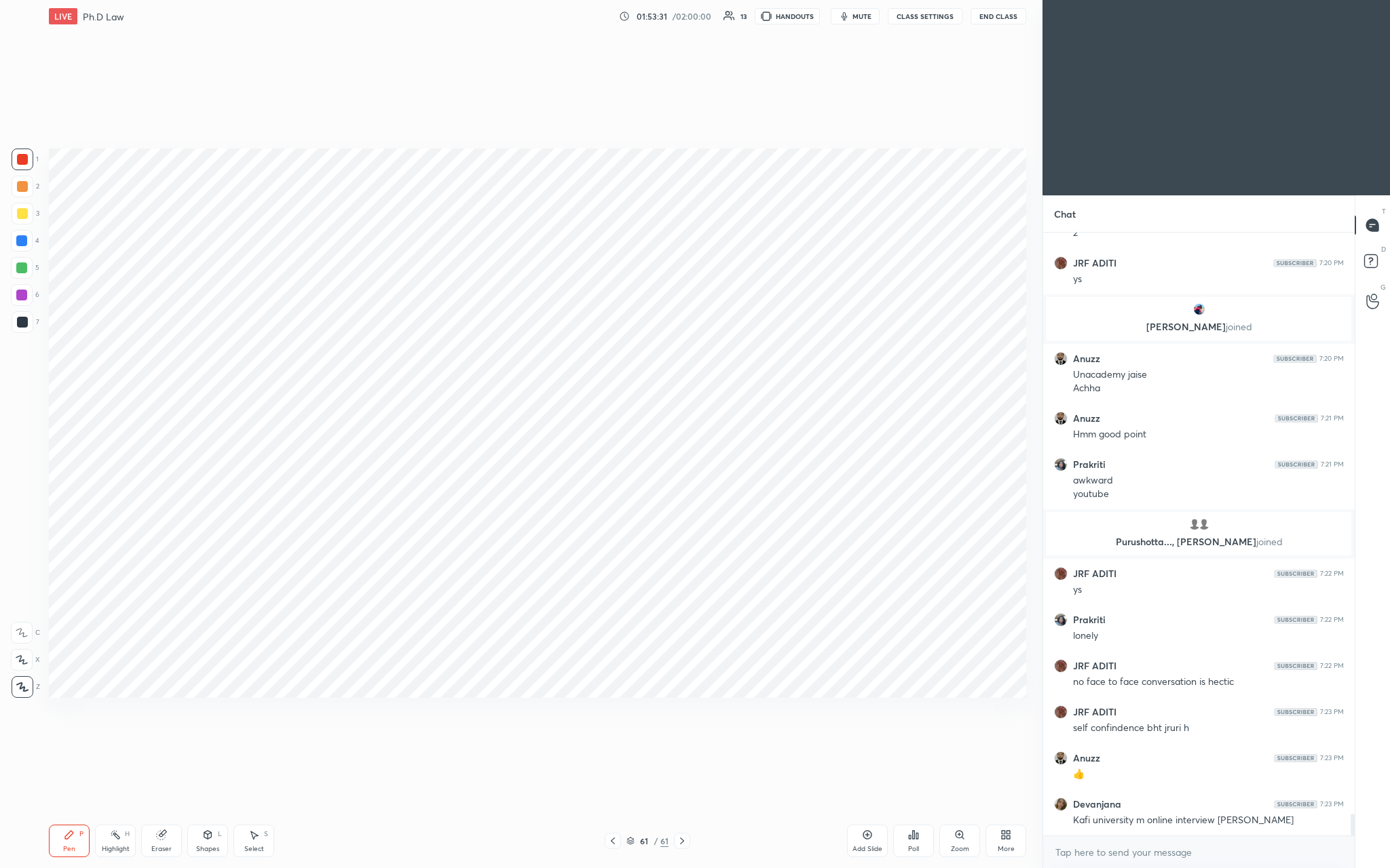
scroll to position [16283, 0]
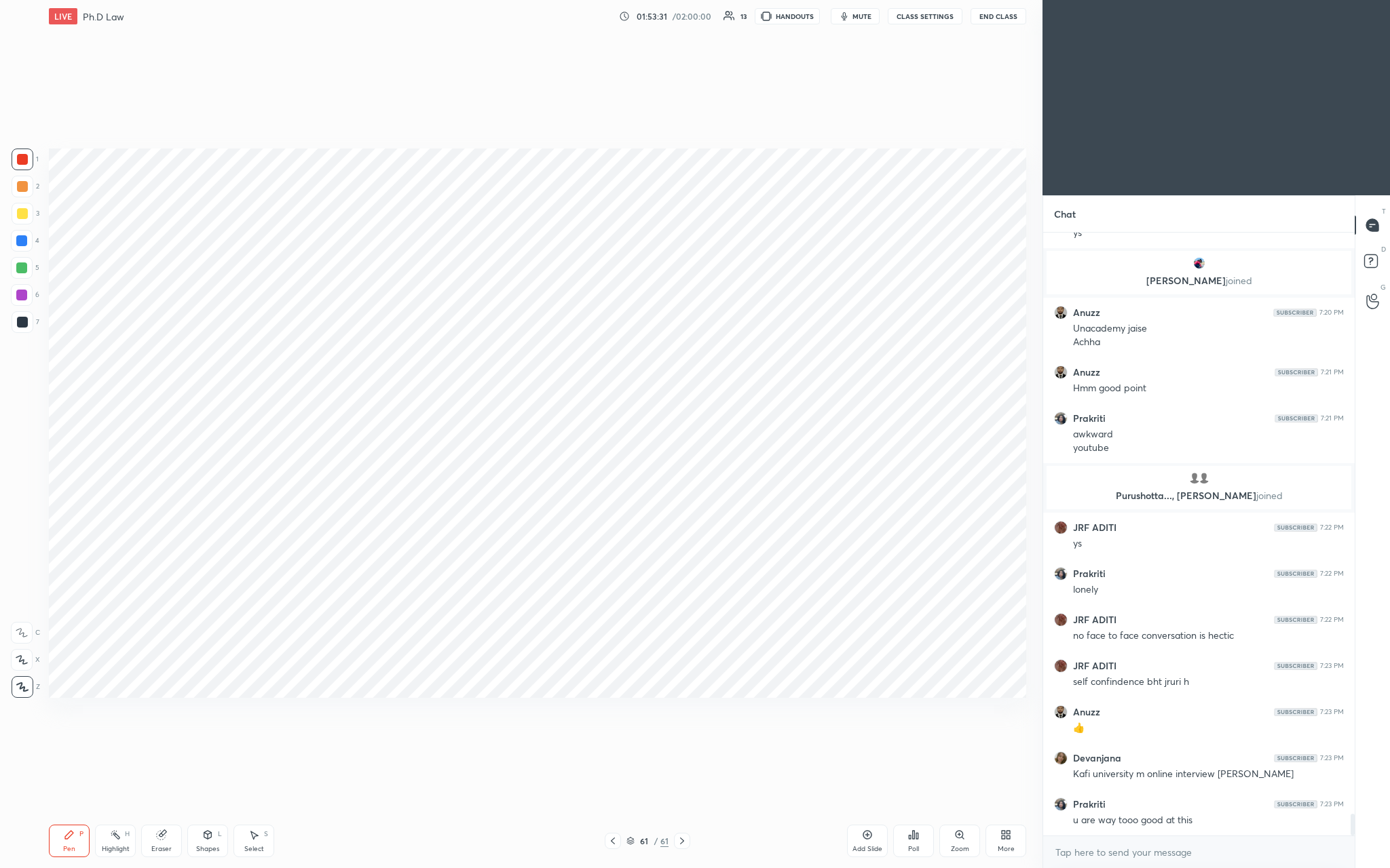
click at [486, 318] on div "Add Slide" at bounding box center [868, 849] width 30 height 7
click at [30, 212] on div at bounding box center [22, 214] width 21 height 21
drag, startPoint x: 17, startPoint y: 242, endPoint x: 35, endPoint y: 227, distance: 23.4
click at [18, 243] on div at bounding box center [21, 240] width 11 height 11
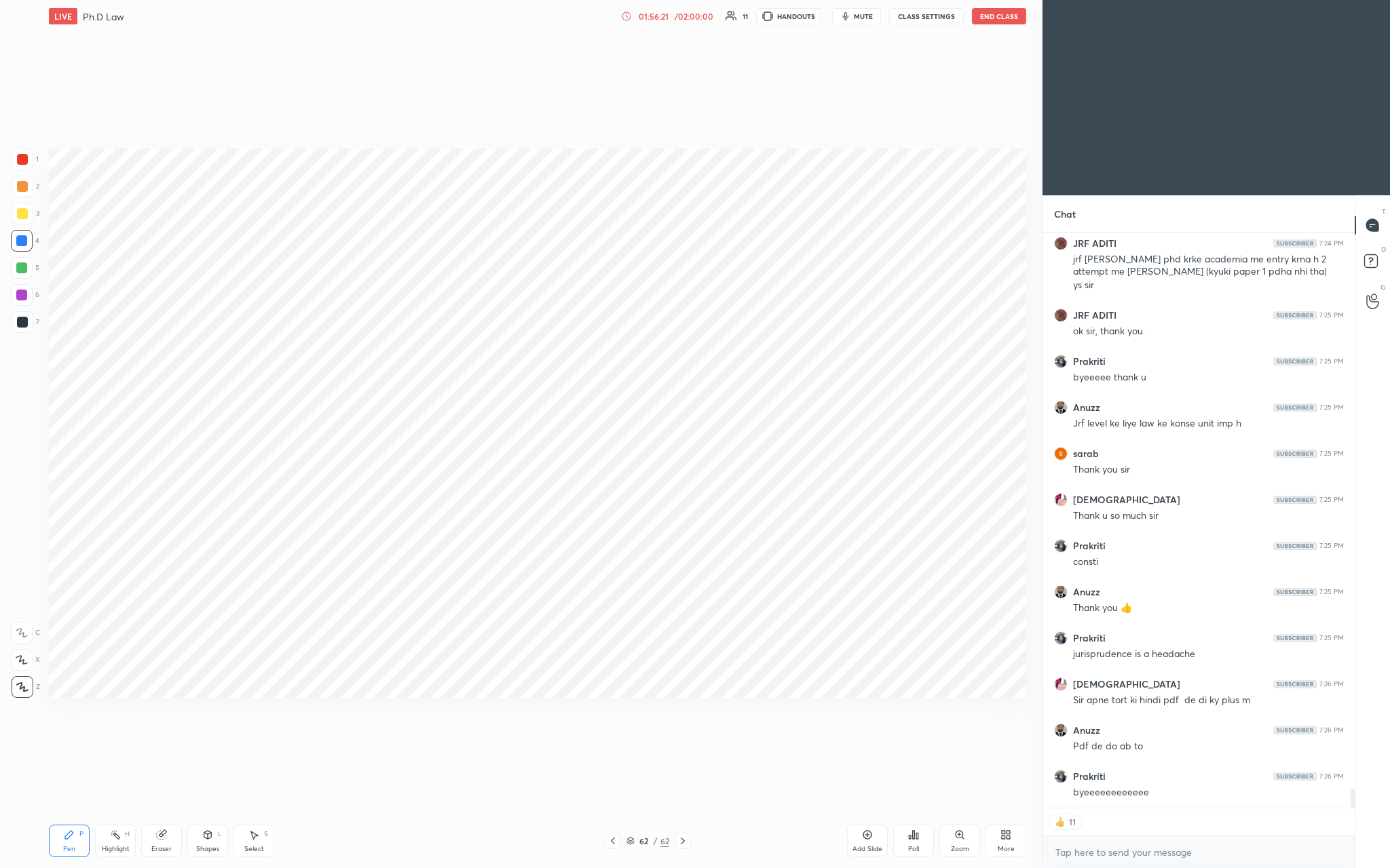
scroll to position [16937, 0]
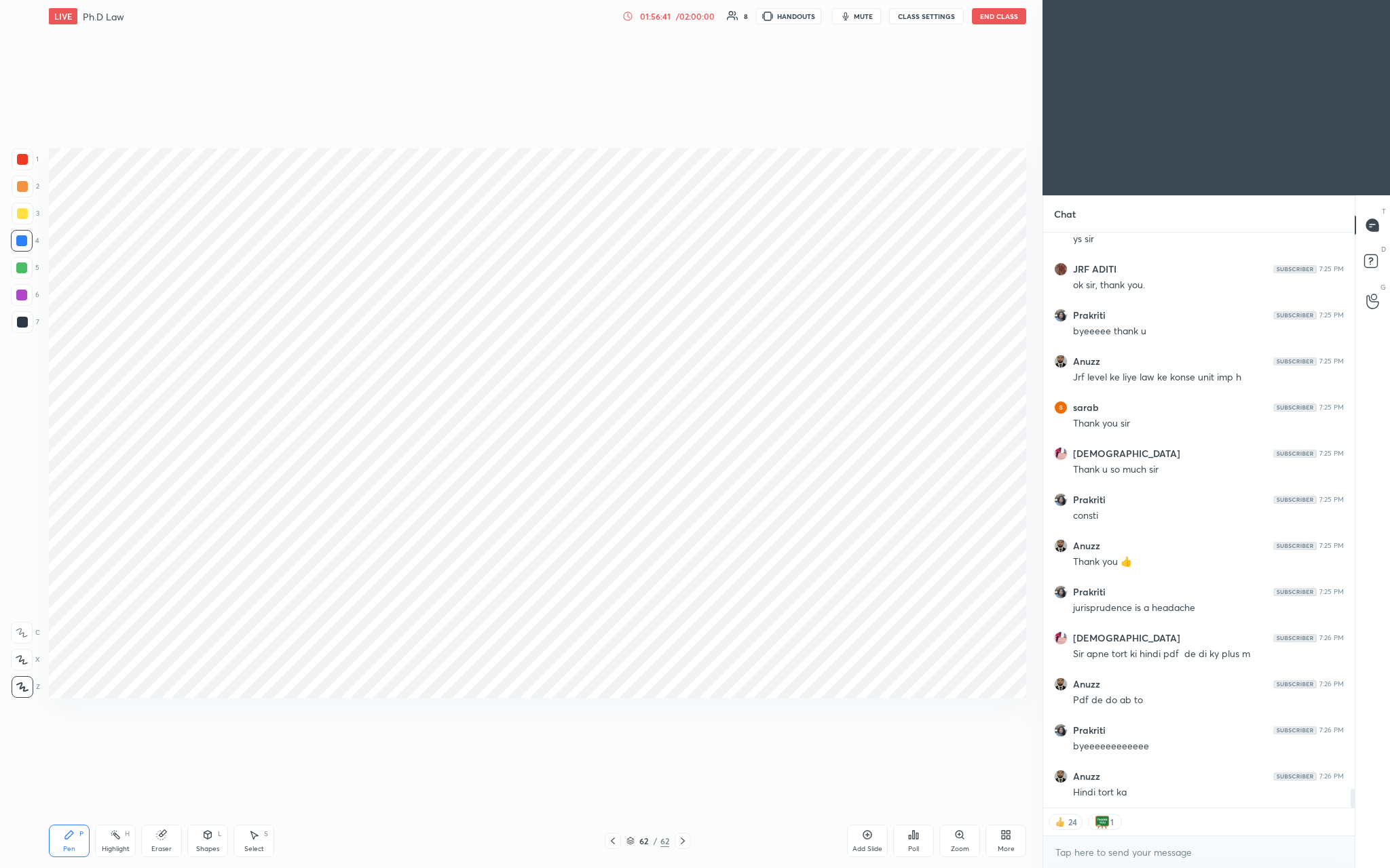
drag, startPoint x: 805, startPoint y: 14, endPoint x: 805, endPoint y: 802, distance: 788.0
click at [486, 14] on button "HANDOUTS" at bounding box center [788, 17] width 65 height 17
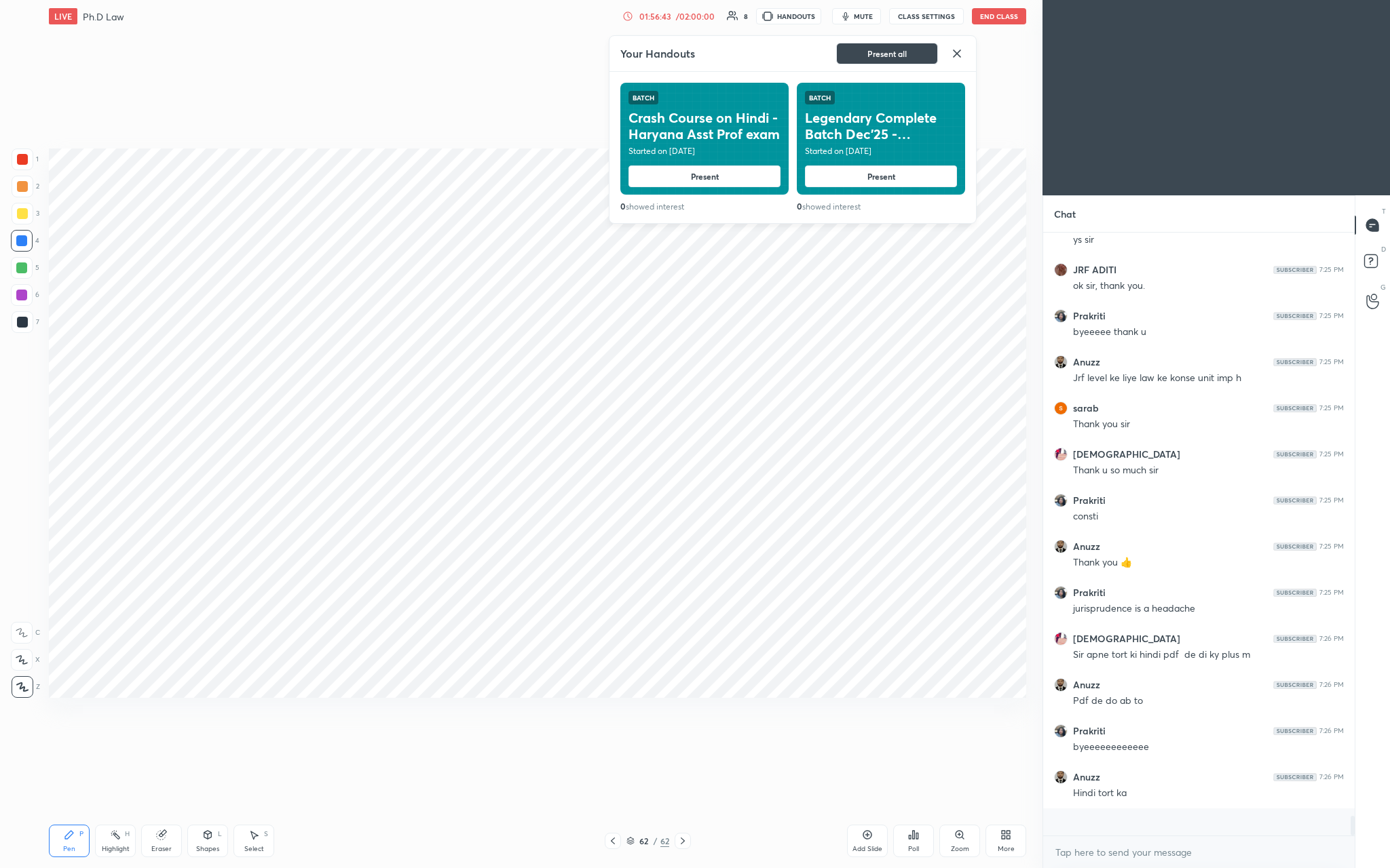
scroll to position [16909, 0]
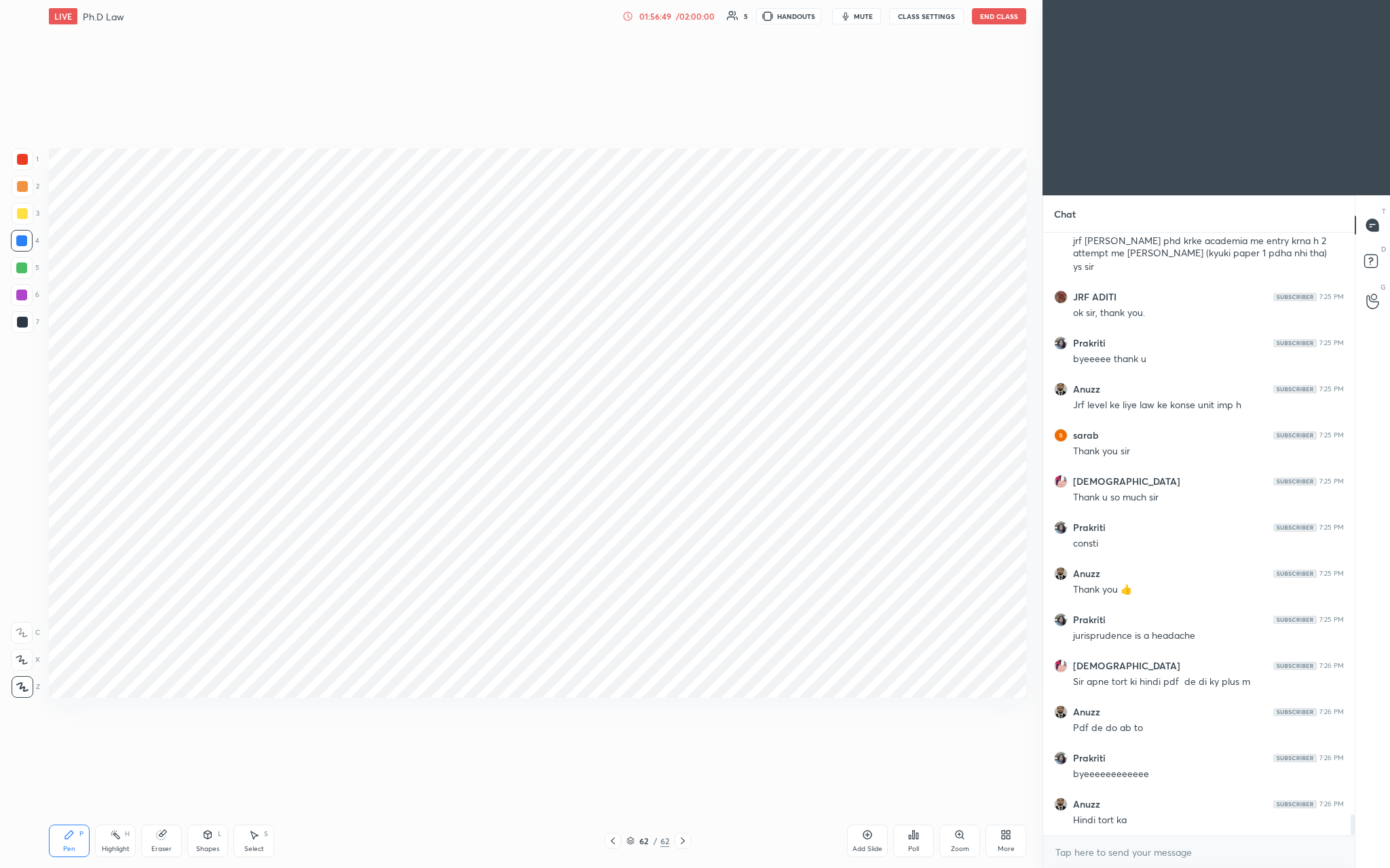
click at [486, 318] on div "Poll" at bounding box center [913, 841] width 40 height 32
click at [486, 318] on div at bounding box center [695, 434] width 1390 height 868
click at [486, 318] on div "More" at bounding box center [1006, 849] width 17 height 7
click at [486, 318] on icon at bounding box center [929, 731] width 11 height 17
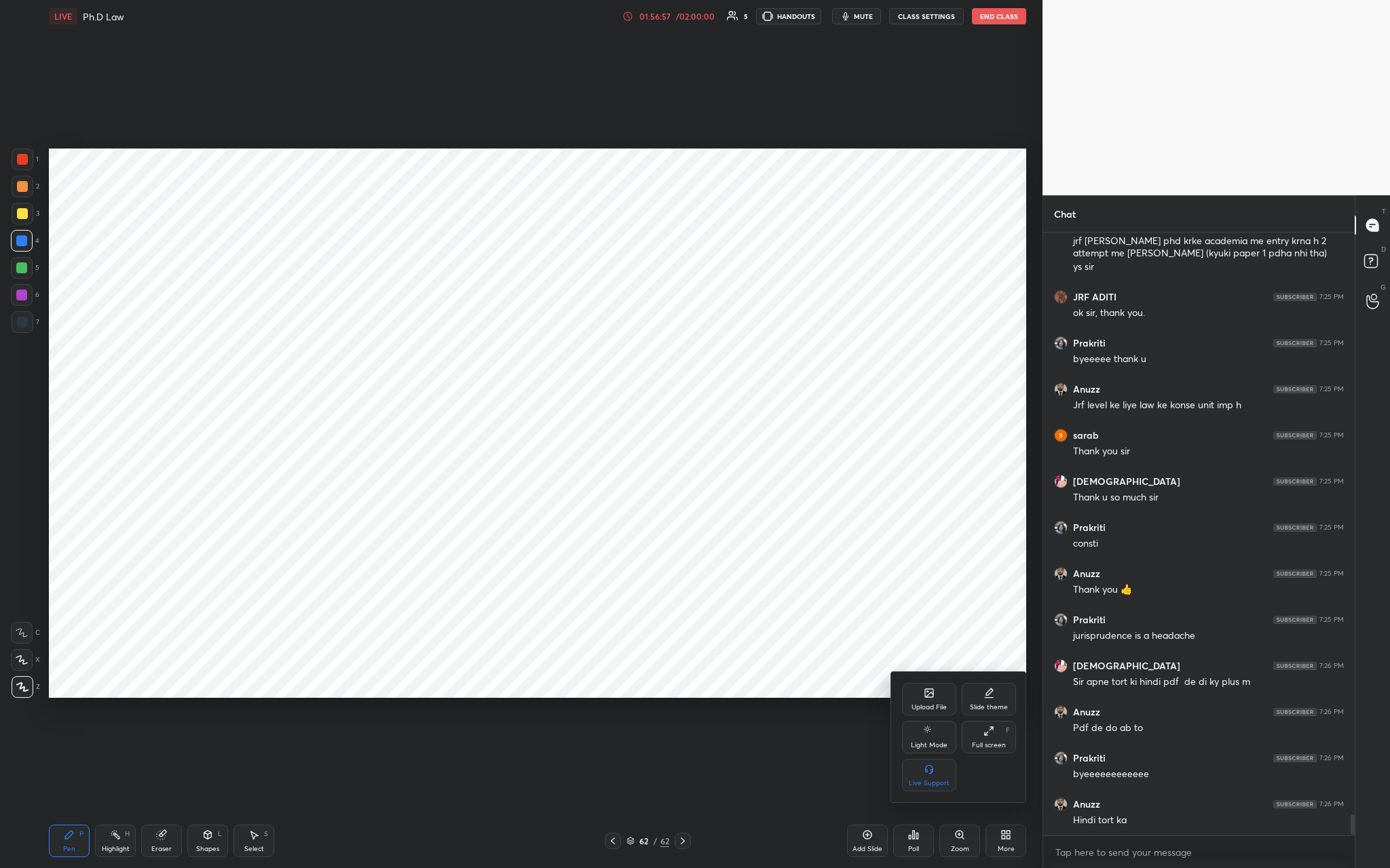
click at [486, 151] on div at bounding box center [695, 434] width 1390 height 868
click at [486, 21] on button "End Class" at bounding box center [999, 17] width 54 height 17
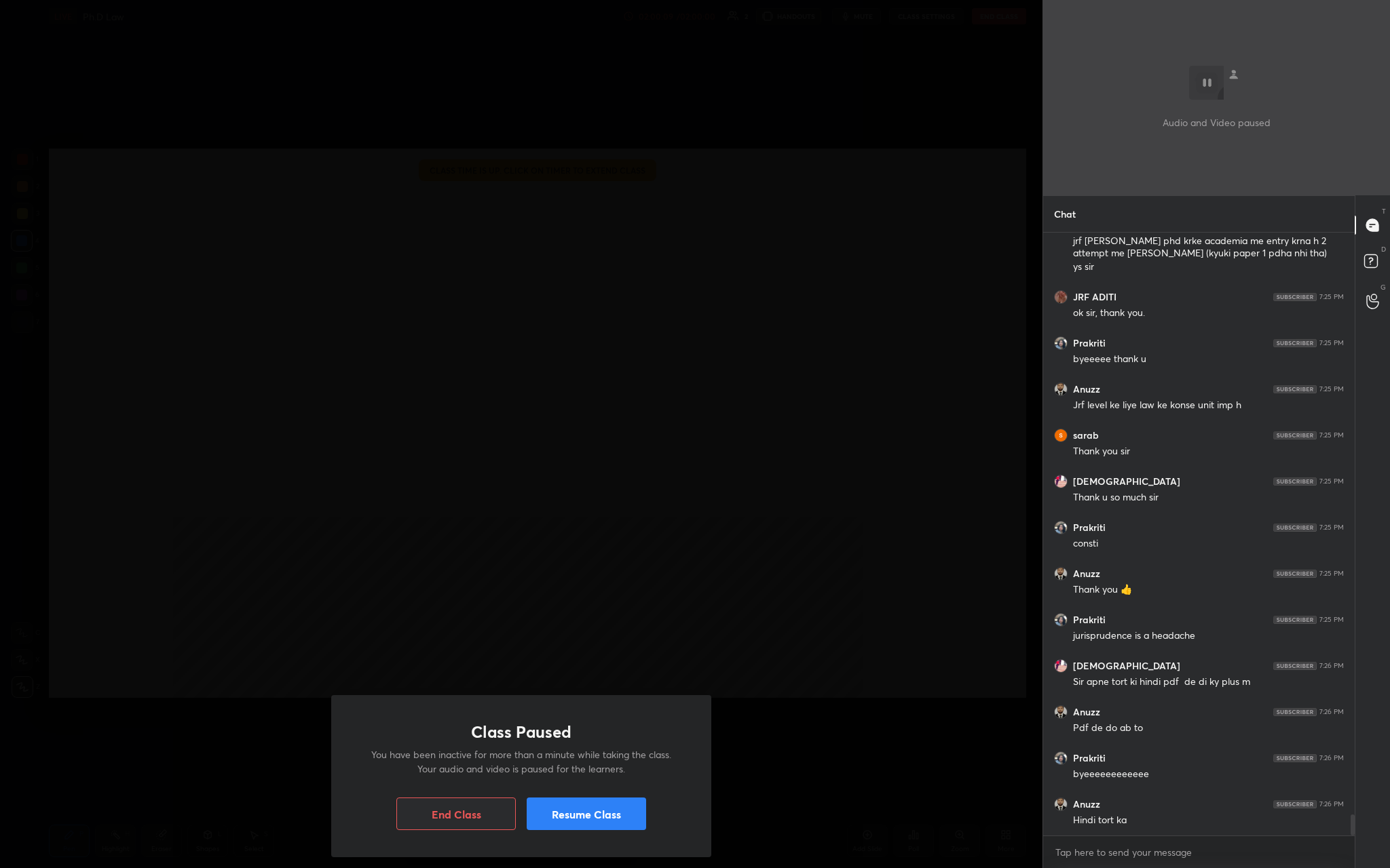
scroll to position [16958, 0]
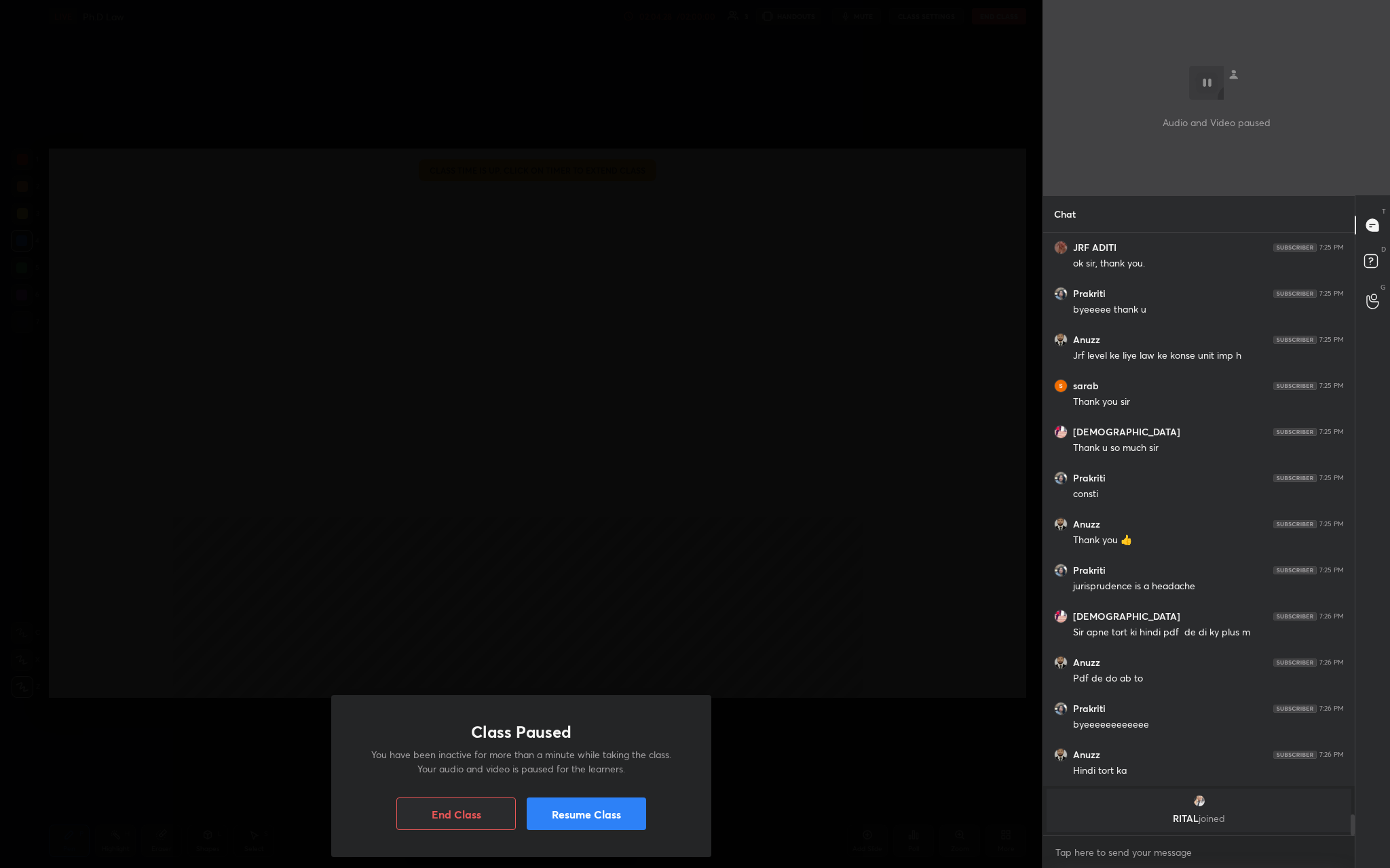
click at [486, 318] on button "Resume Class" at bounding box center [586, 814] width 120 height 32
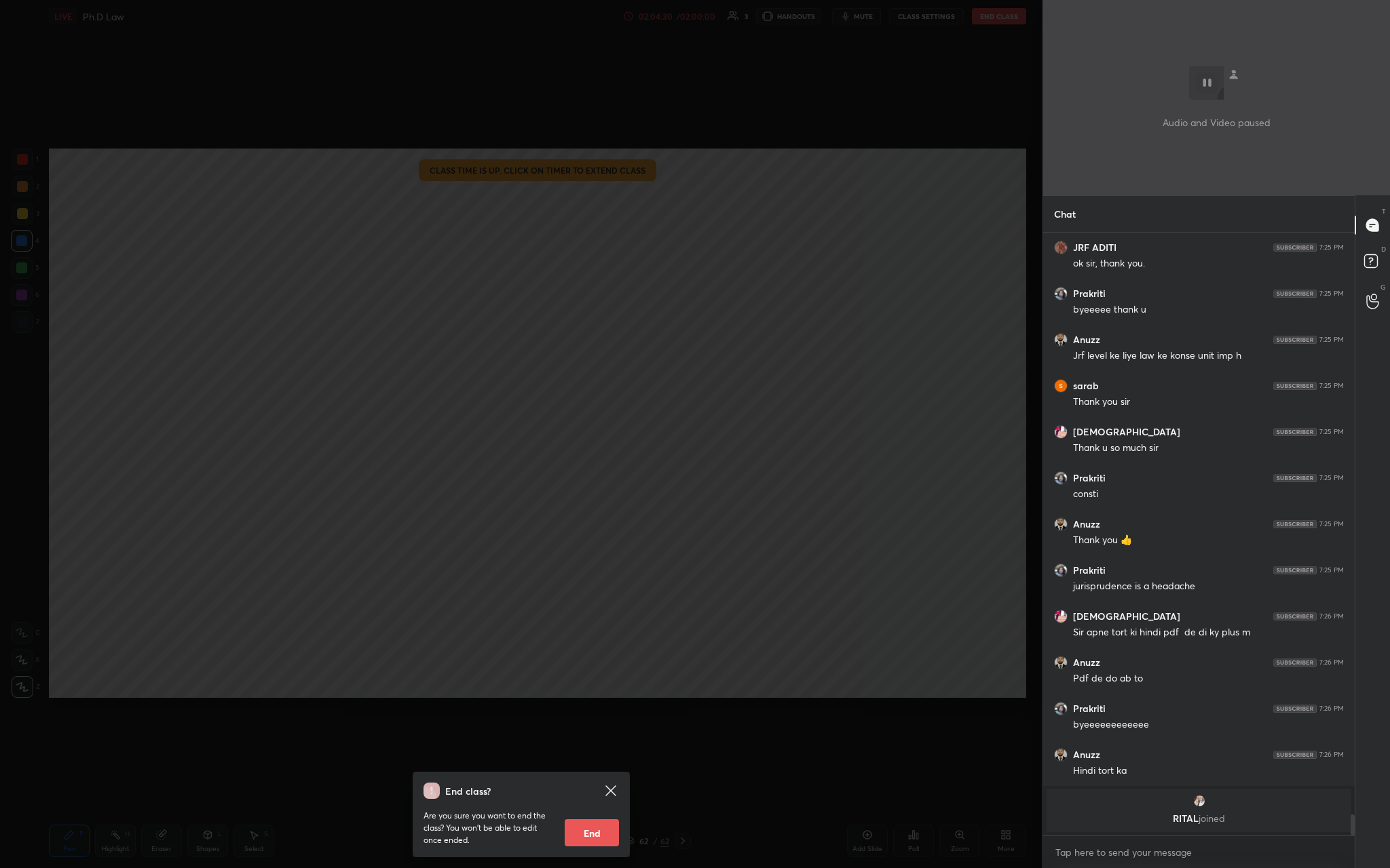
click at [486, 318] on icon at bounding box center [611, 791] width 17 height 17
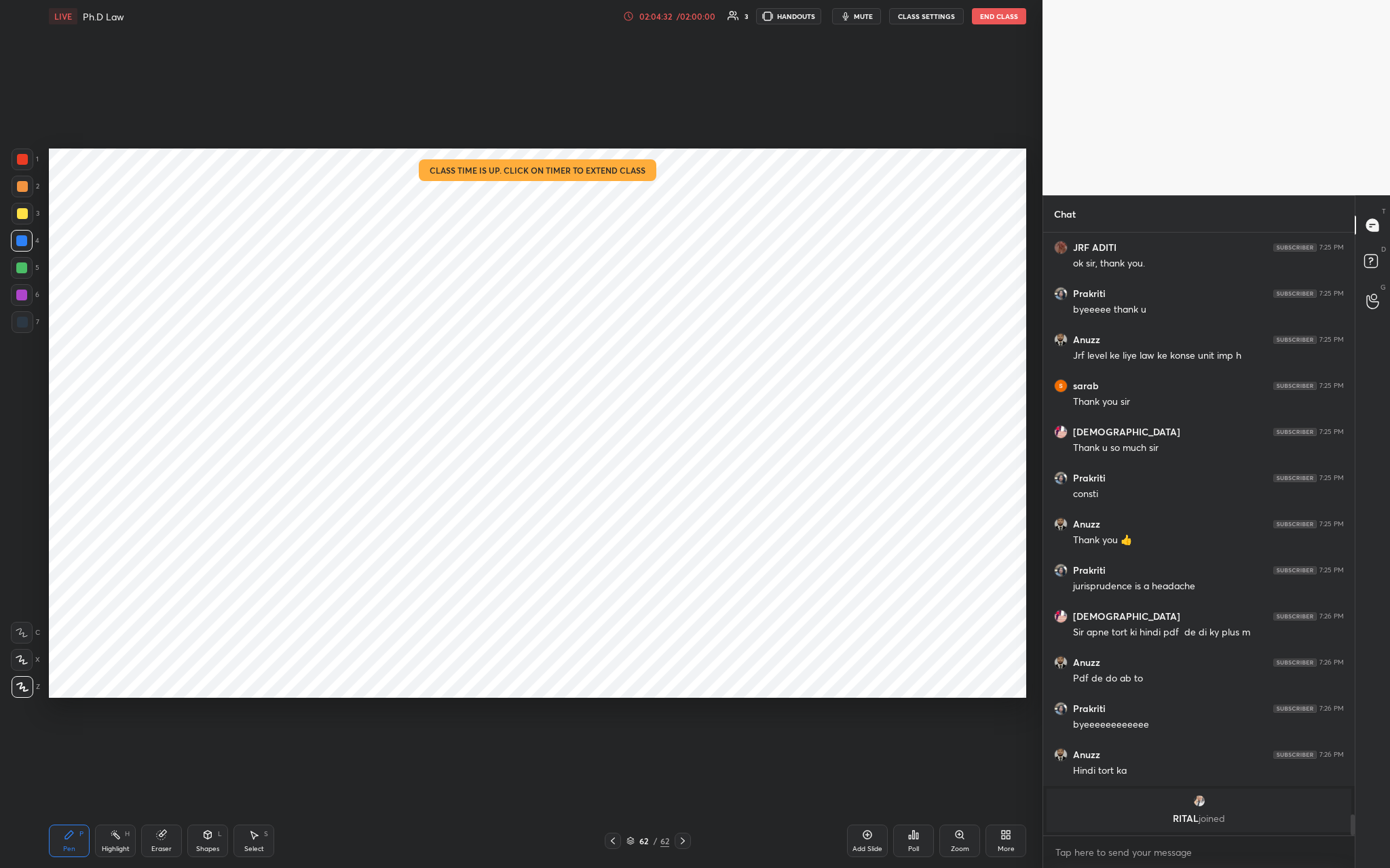
click at [486, 24] on div "02:04:32 / 02:00:00 3 HANDOUTS mute CLASS SETTINGS End Class" at bounding box center [825, 17] width 403 height 17
click at [486, 18] on button "End Class" at bounding box center [999, 17] width 54 height 17
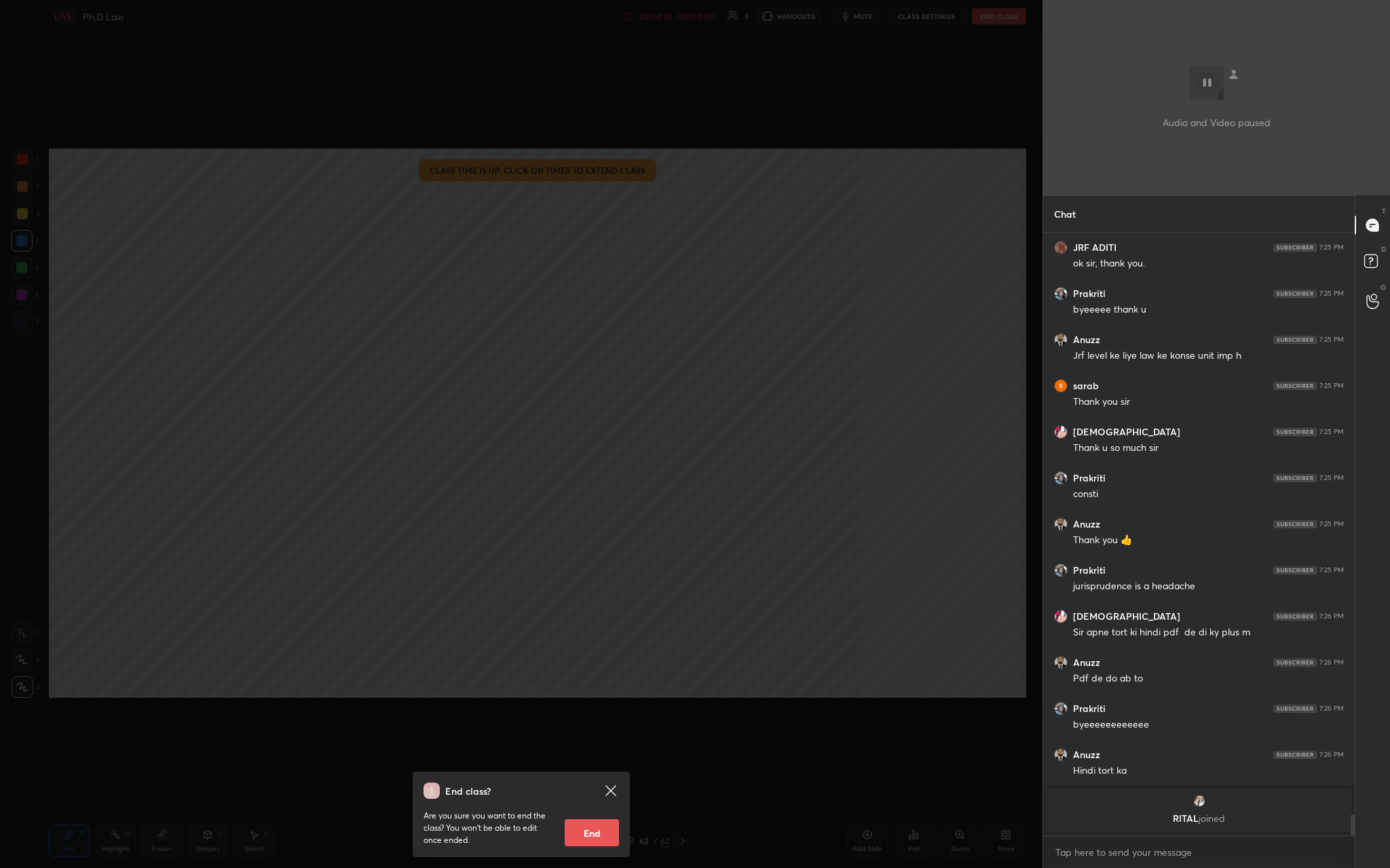
click at [486, 318] on button "End" at bounding box center [592, 833] width 54 height 27
type textarea "x"
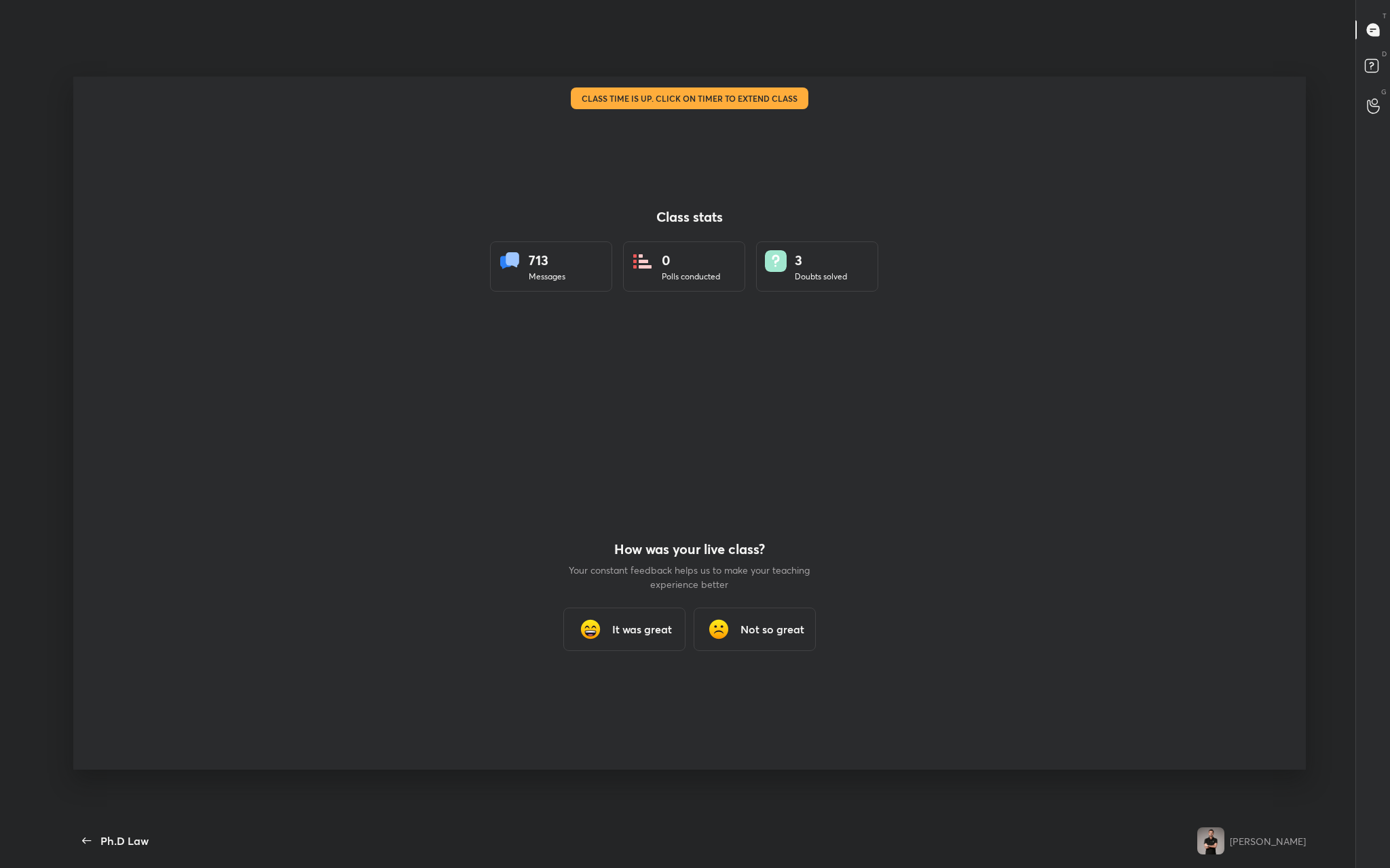
scroll to position [0, 0]
